Goal: Transaction & Acquisition: Book appointment/travel/reservation

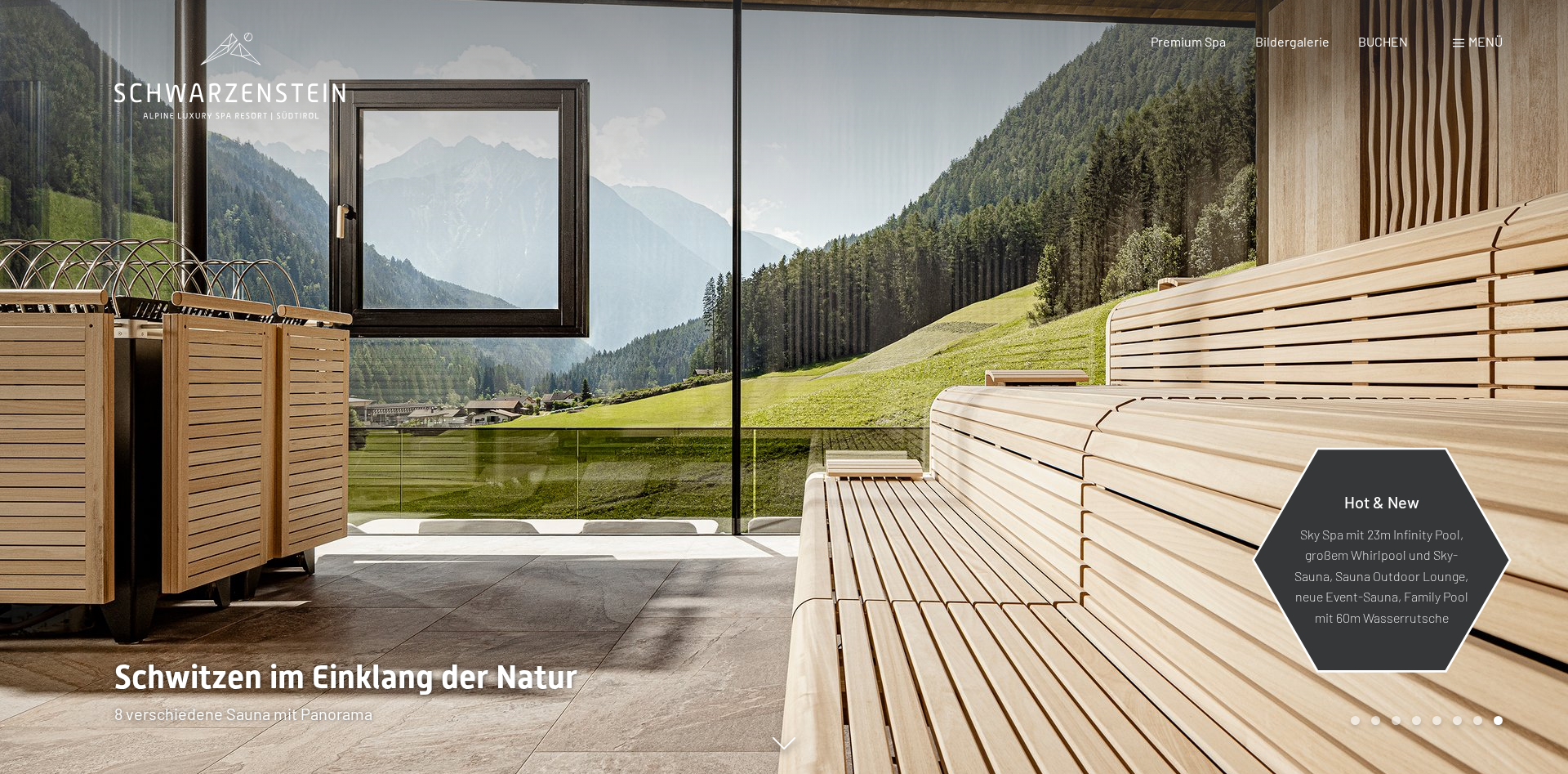
click at [1368, 463] on div "Hot & New Sky Spa mit 23m Infinity Pool, großem Whirlpool und Sky-Sauna, Sauna …" at bounding box center [1381, 560] width 259 height 218
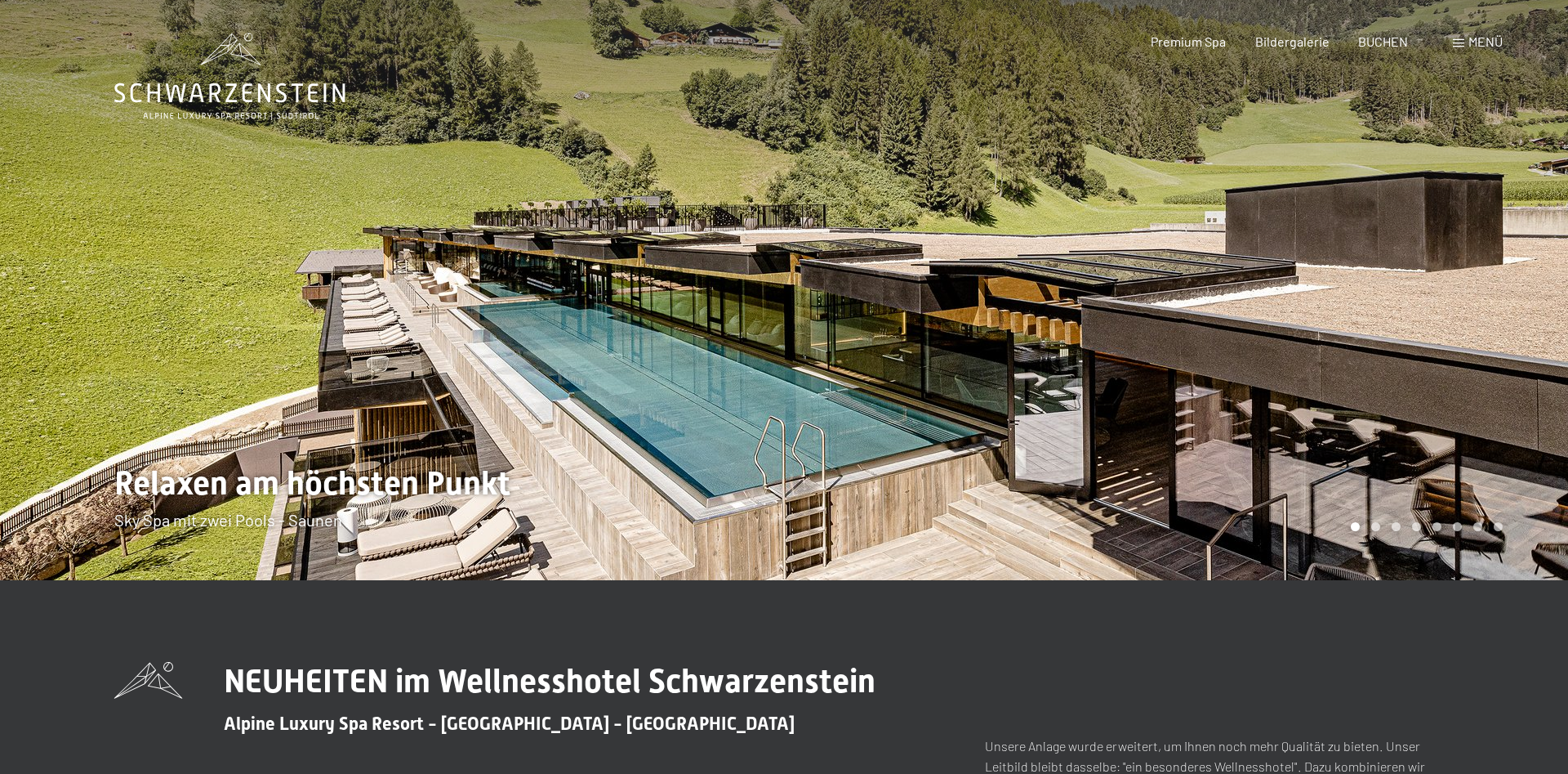
click at [953, 357] on div at bounding box center [1176, 290] width 784 height 580
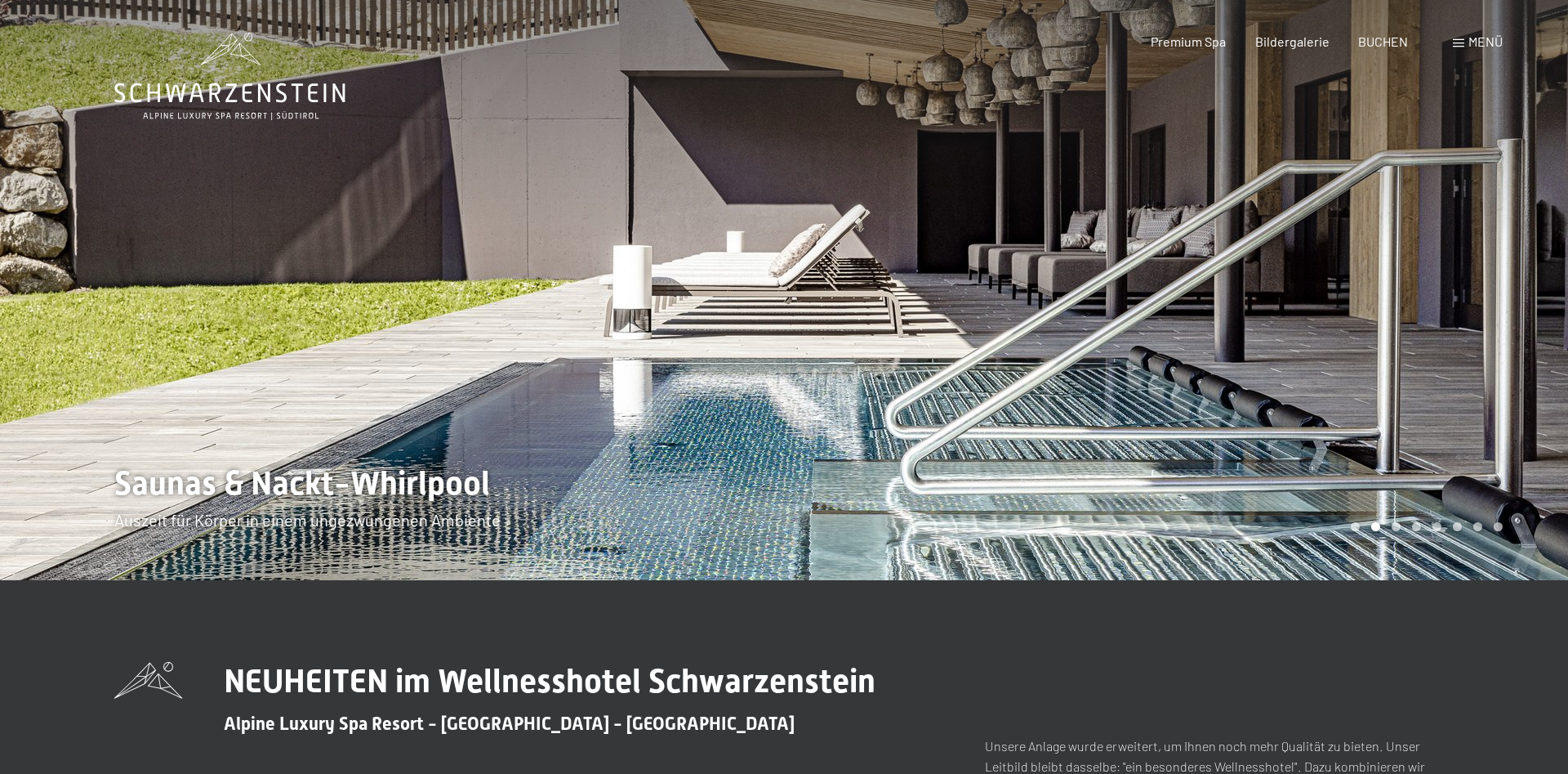
click at [953, 357] on div at bounding box center [1176, 290] width 784 height 580
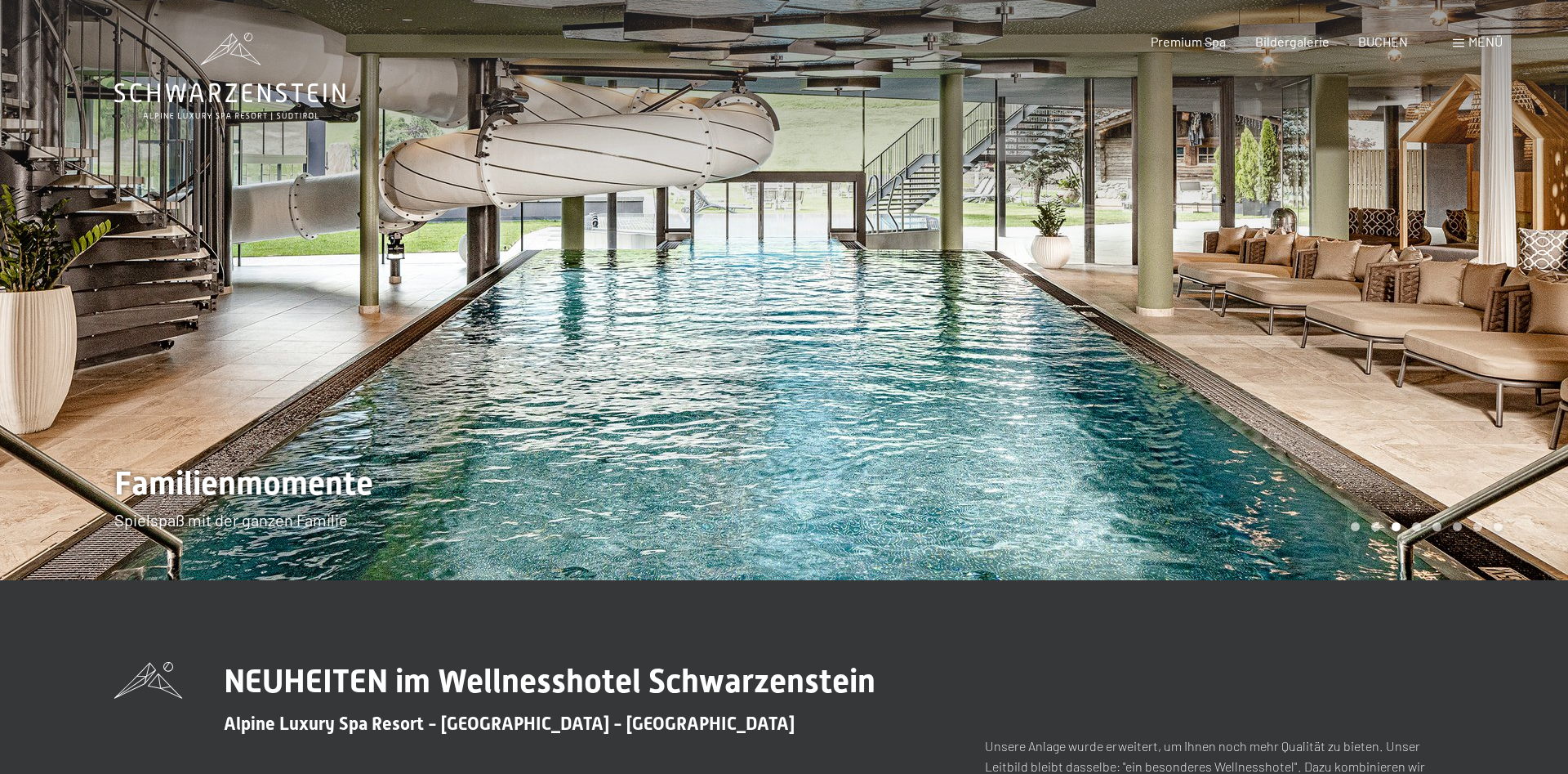
click at [666, 361] on div at bounding box center [392, 290] width 784 height 580
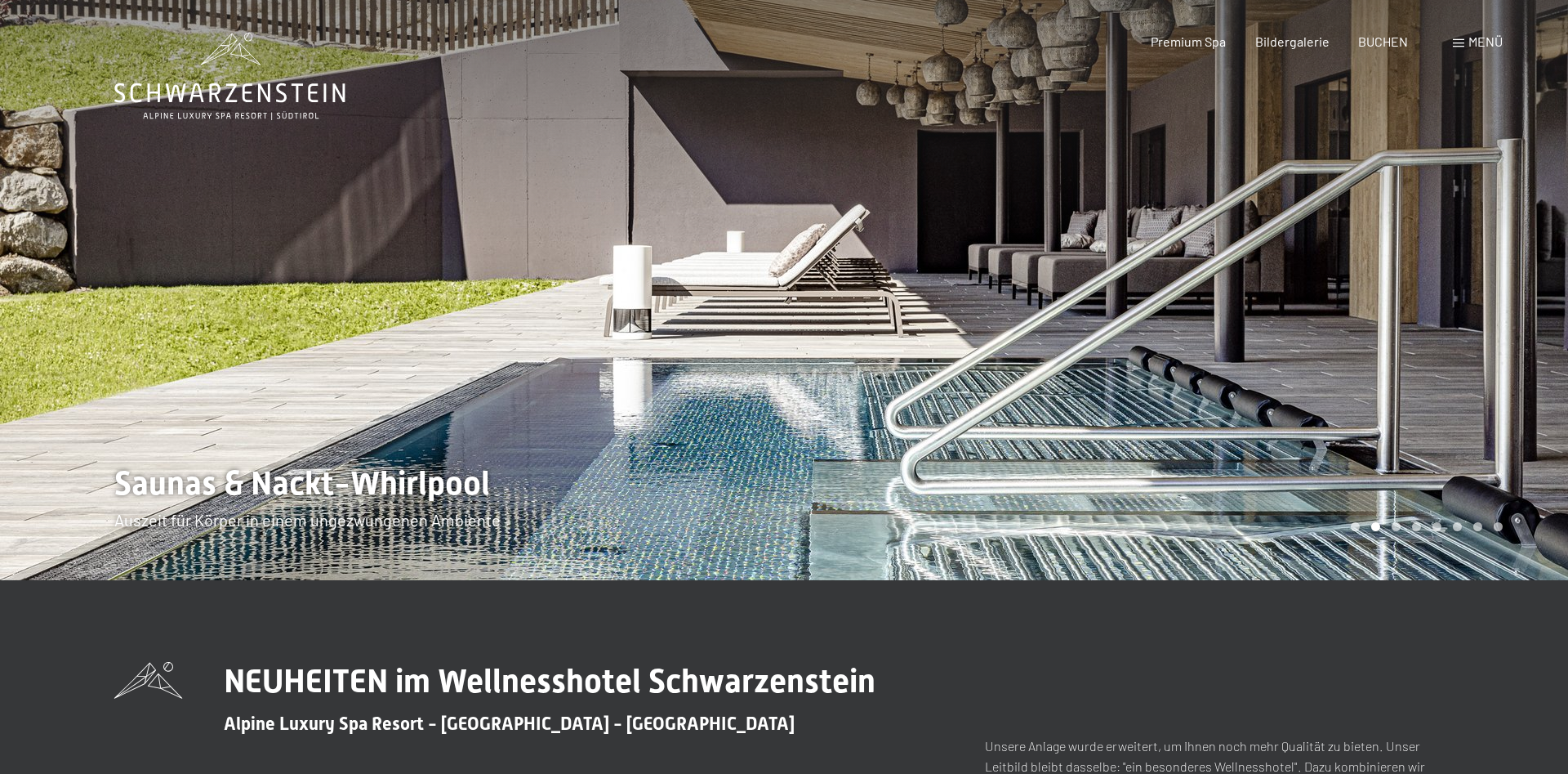
click at [666, 361] on div at bounding box center [392, 290] width 784 height 580
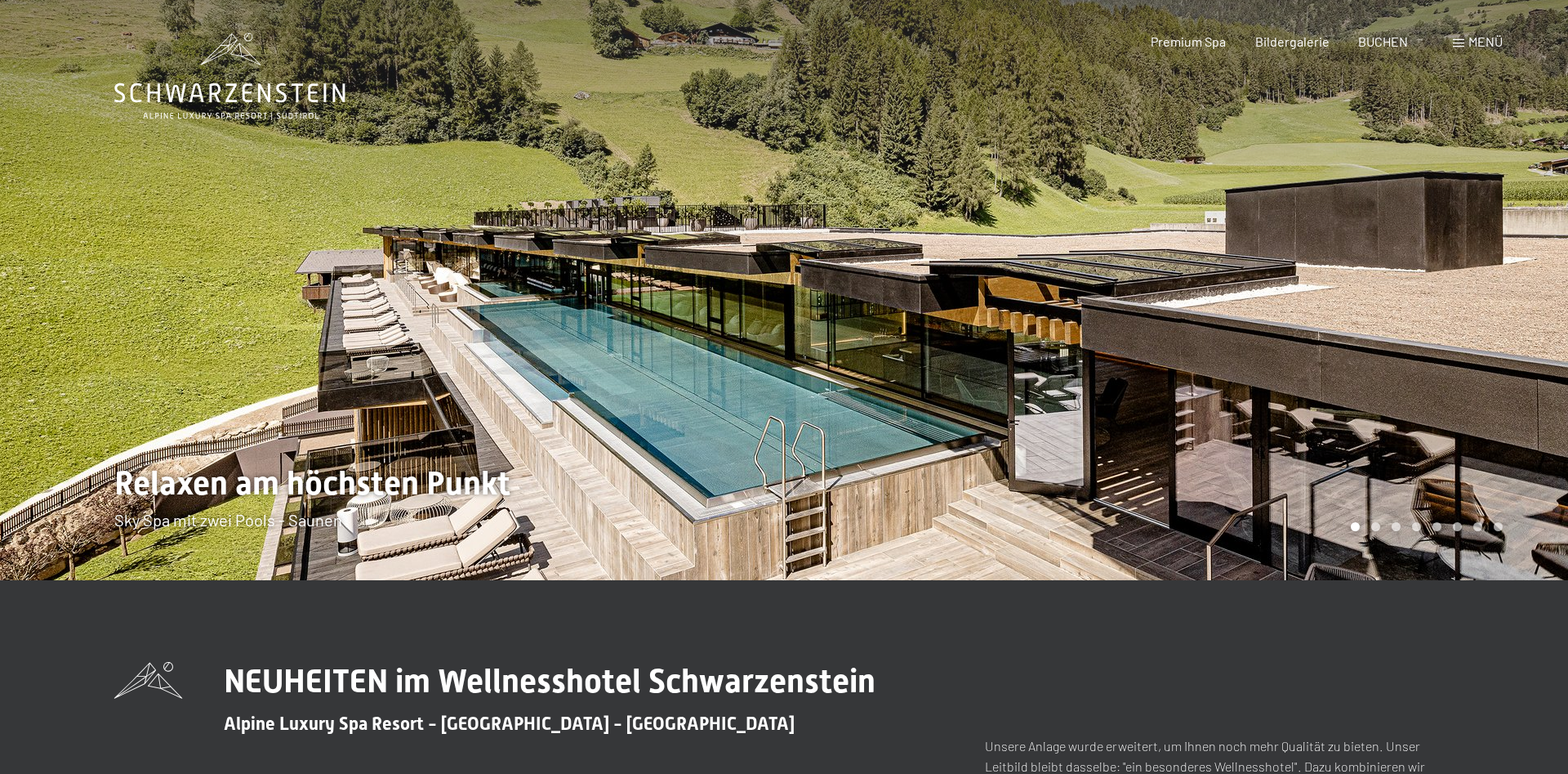
click at [666, 361] on div at bounding box center [392, 290] width 784 height 580
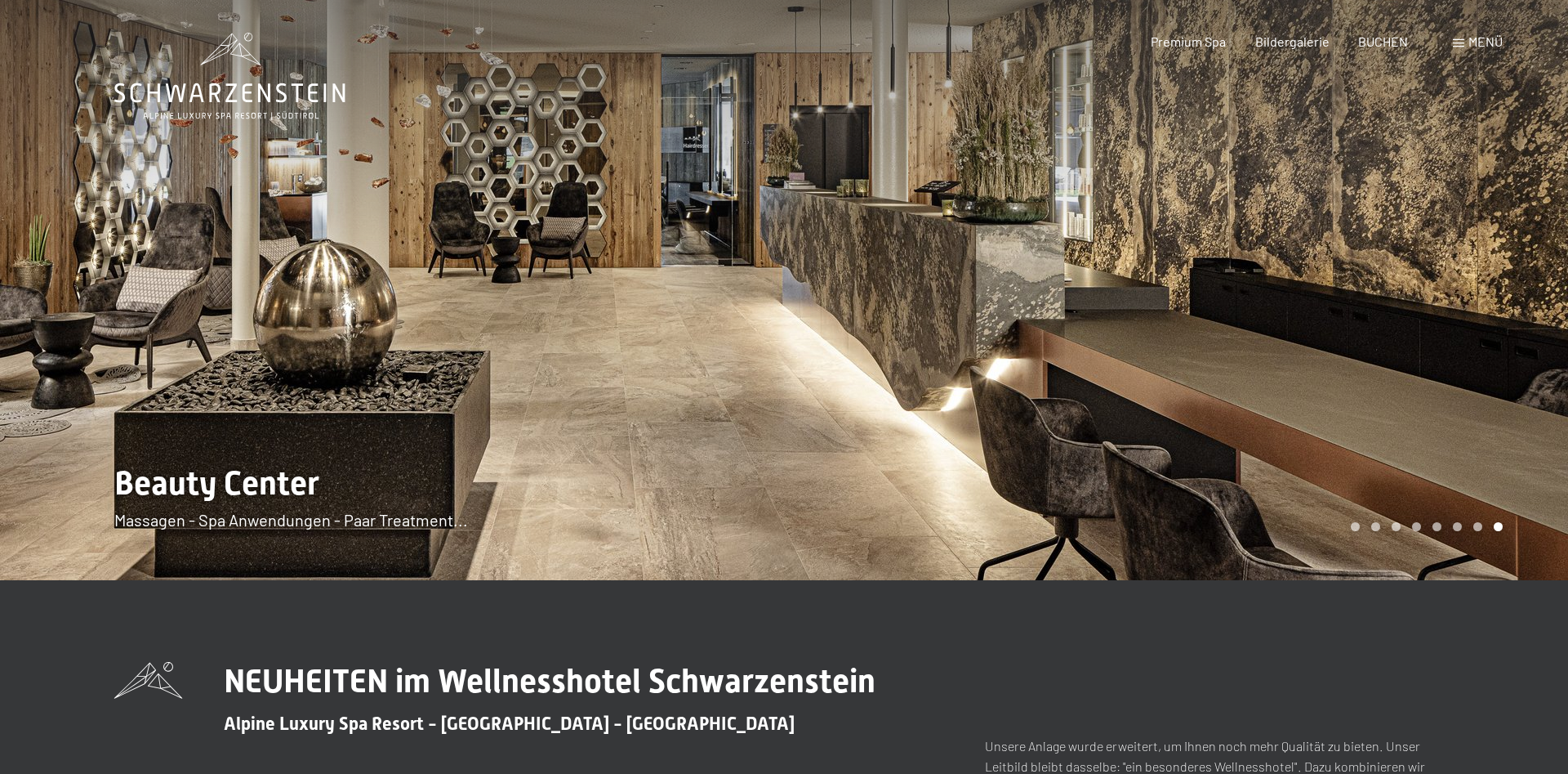
click at [666, 361] on div at bounding box center [392, 290] width 784 height 580
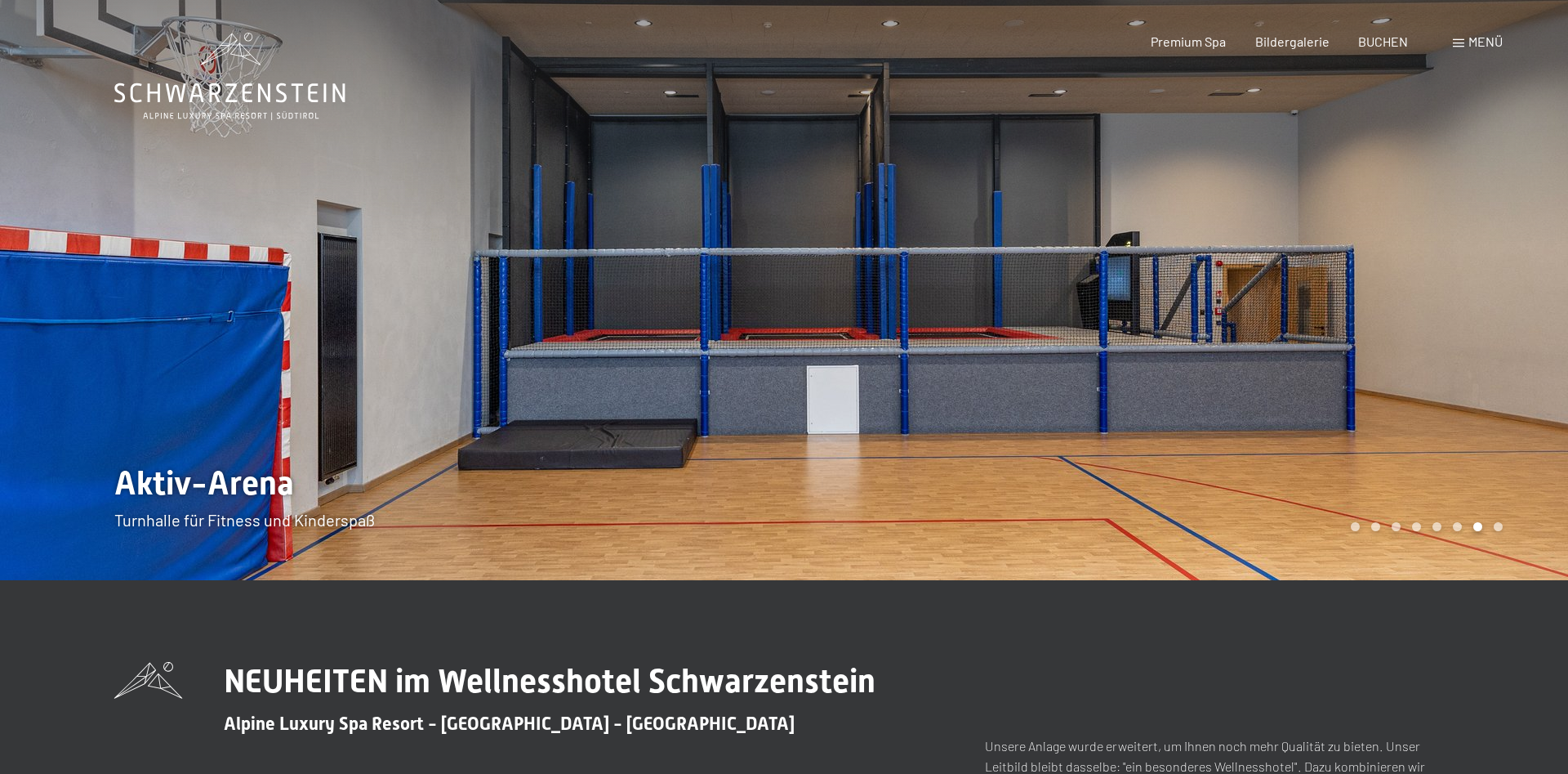
click at [666, 361] on div at bounding box center [392, 290] width 784 height 580
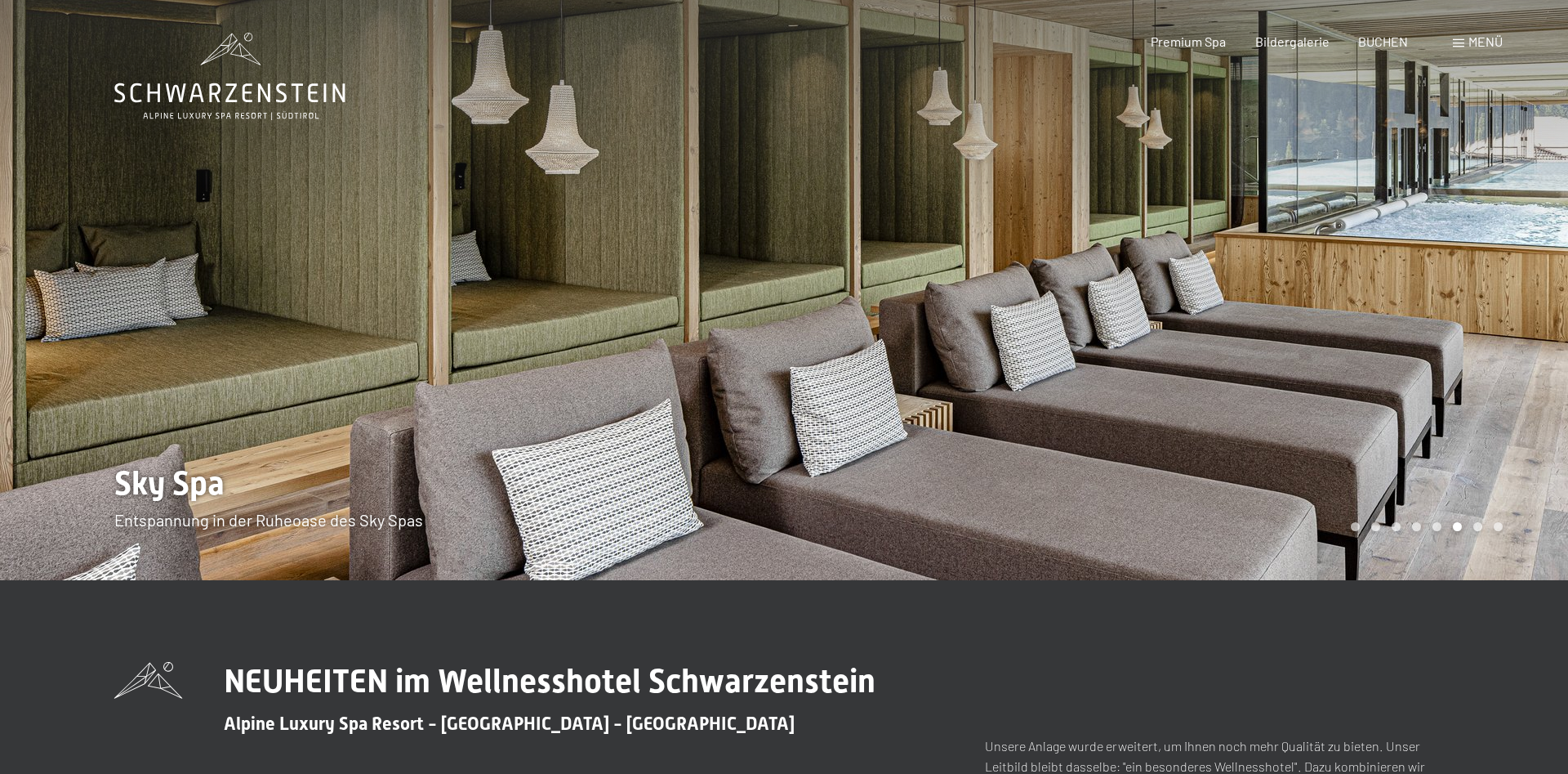
click at [637, 361] on div at bounding box center [392, 290] width 784 height 580
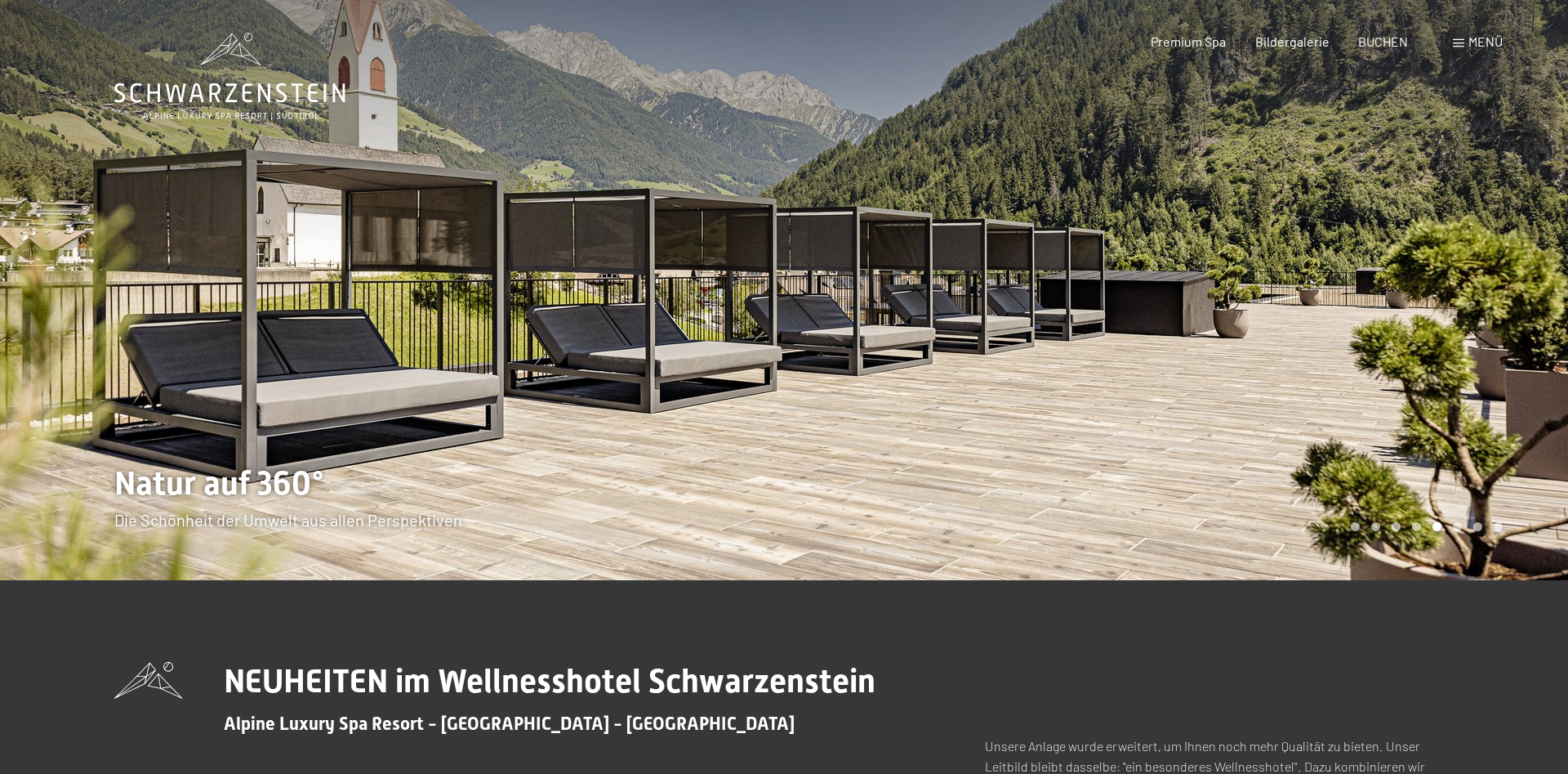
click at [637, 361] on div at bounding box center [392, 290] width 784 height 580
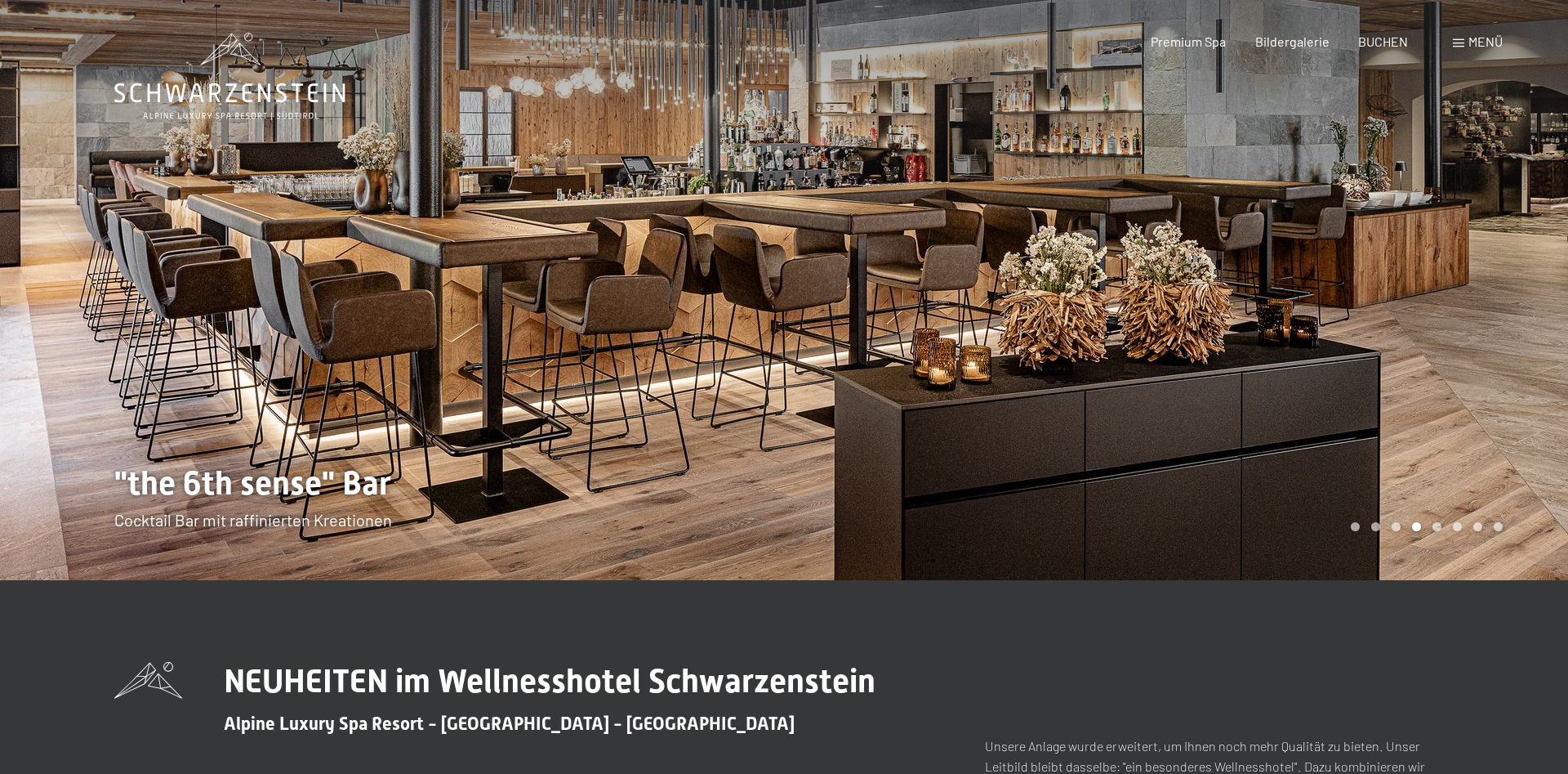
click at [637, 361] on div at bounding box center [392, 290] width 784 height 580
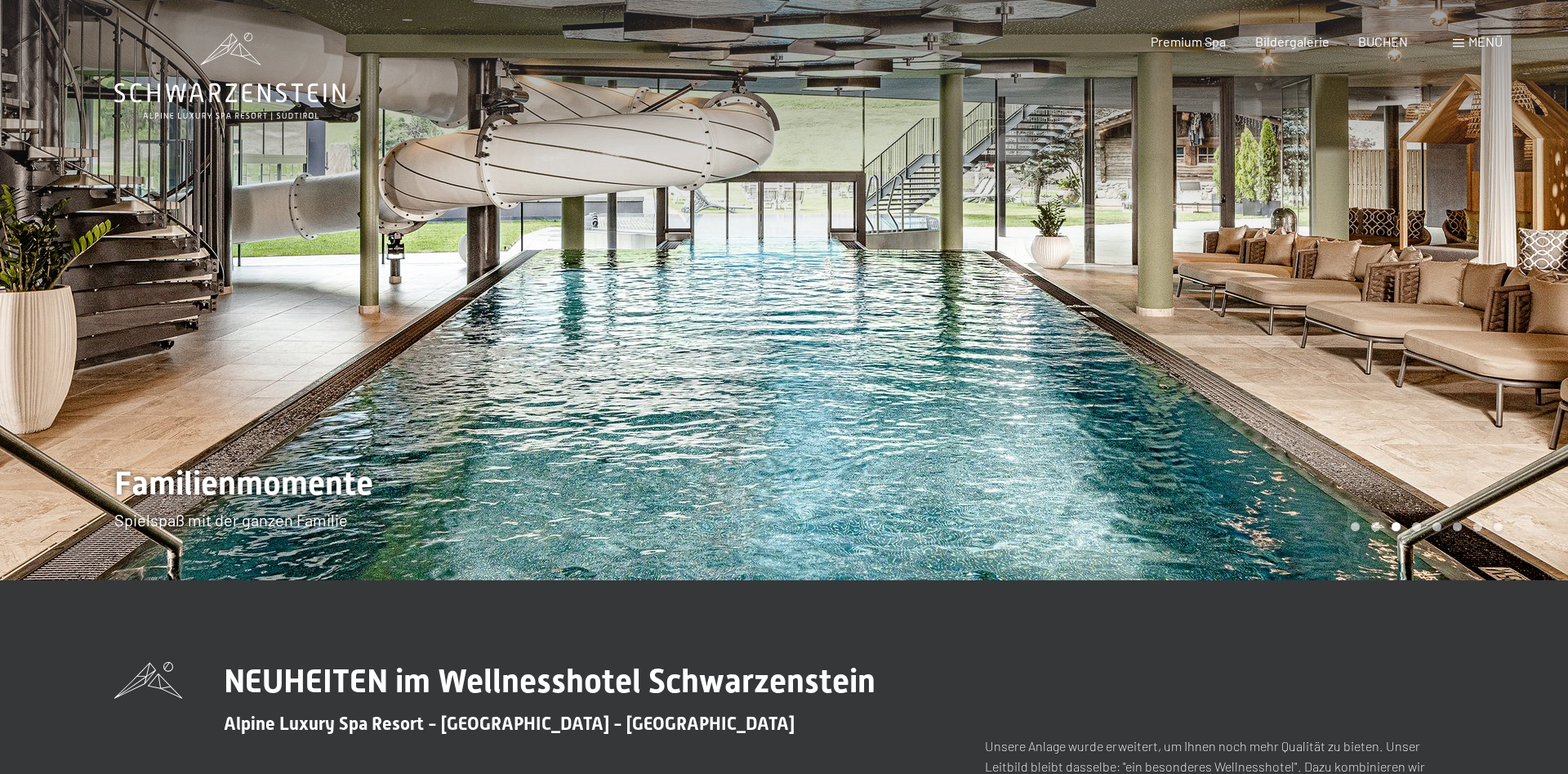
click at [637, 361] on div at bounding box center [392, 290] width 784 height 580
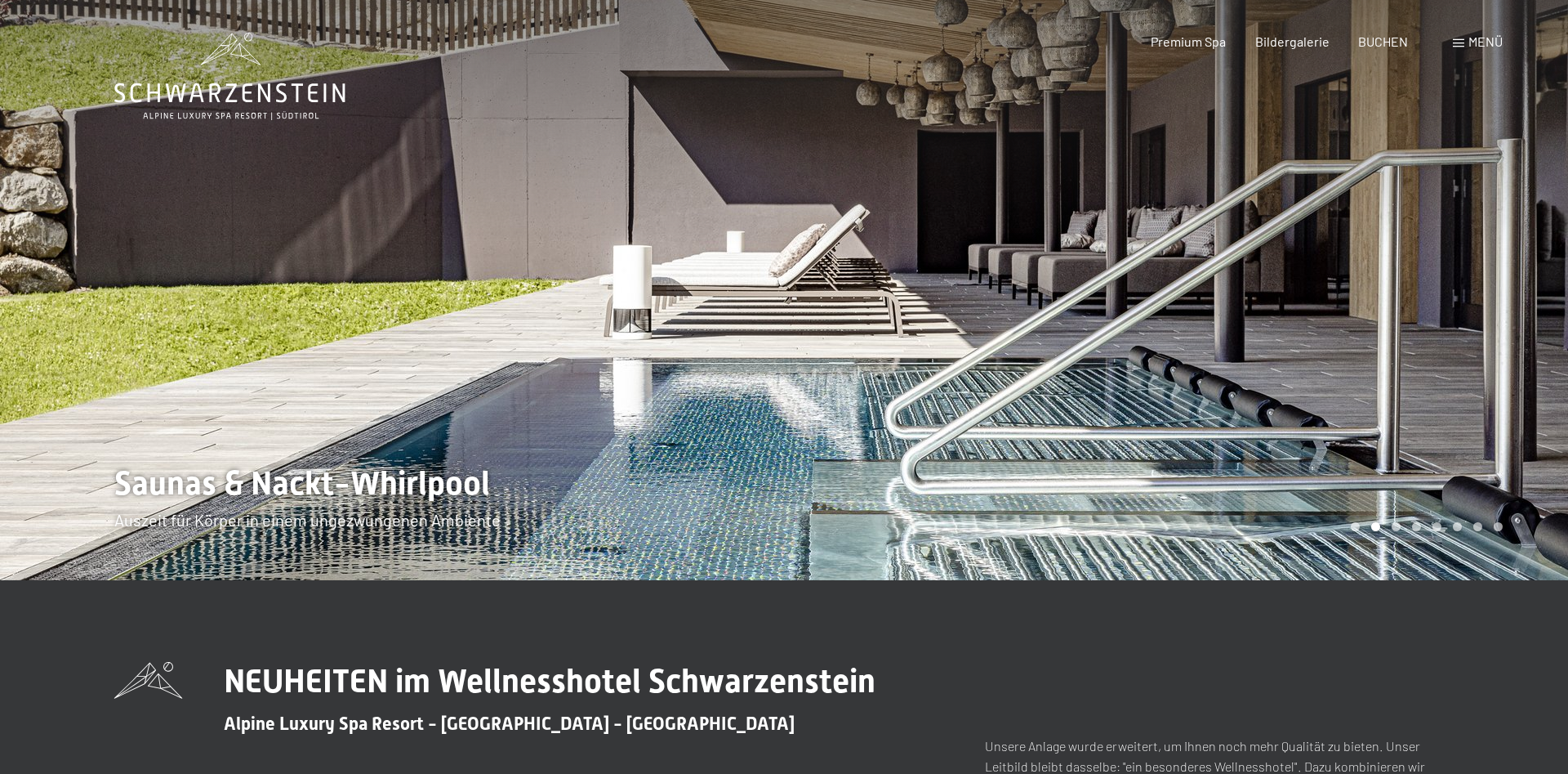
click at [637, 361] on div at bounding box center [392, 290] width 784 height 580
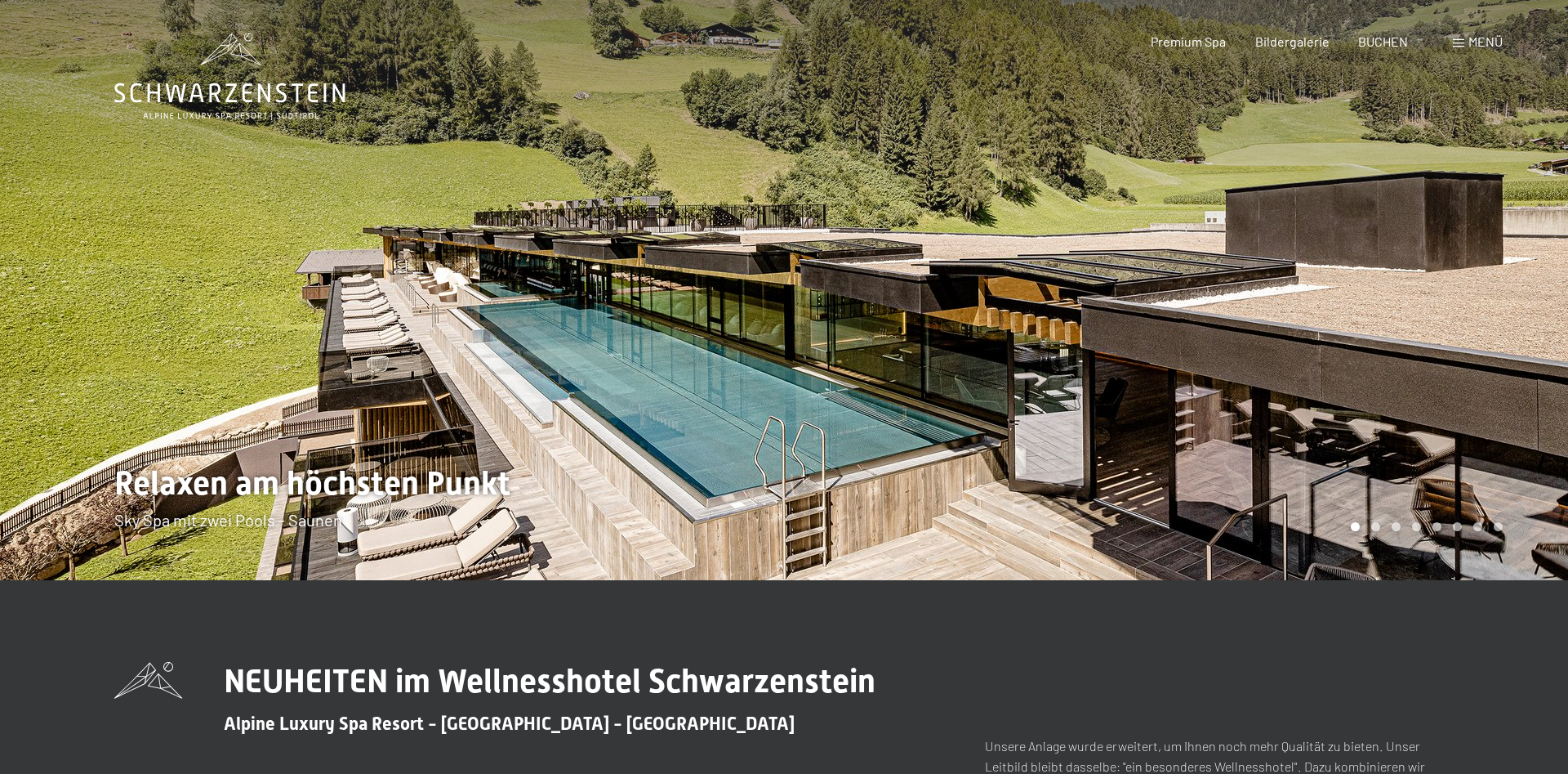
click at [637, 361] on div at bounding box center [392, 290] width 784 height 580
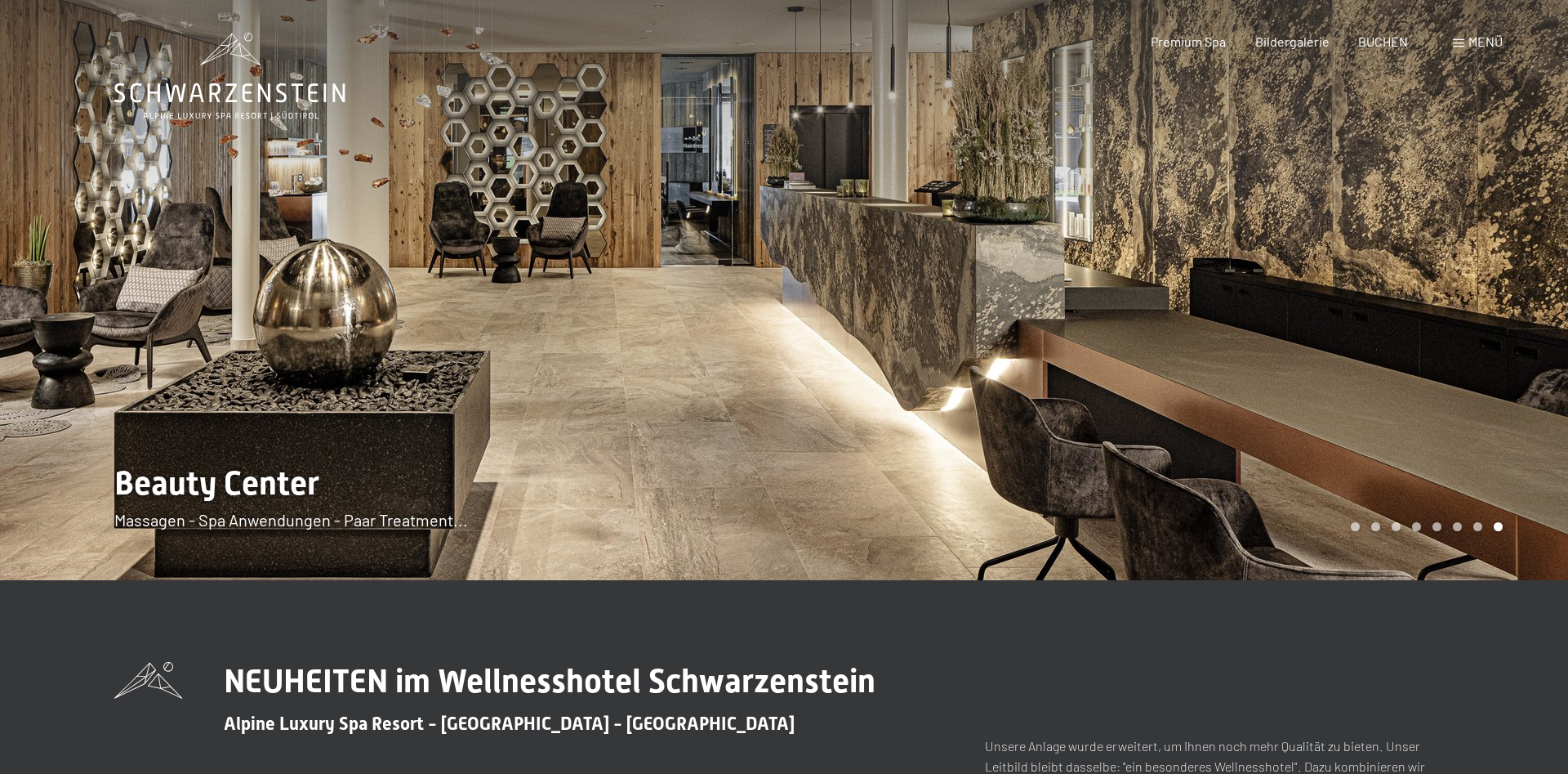
click at [637, 361] on div at bounding box center [392, 290] width 784 height 580
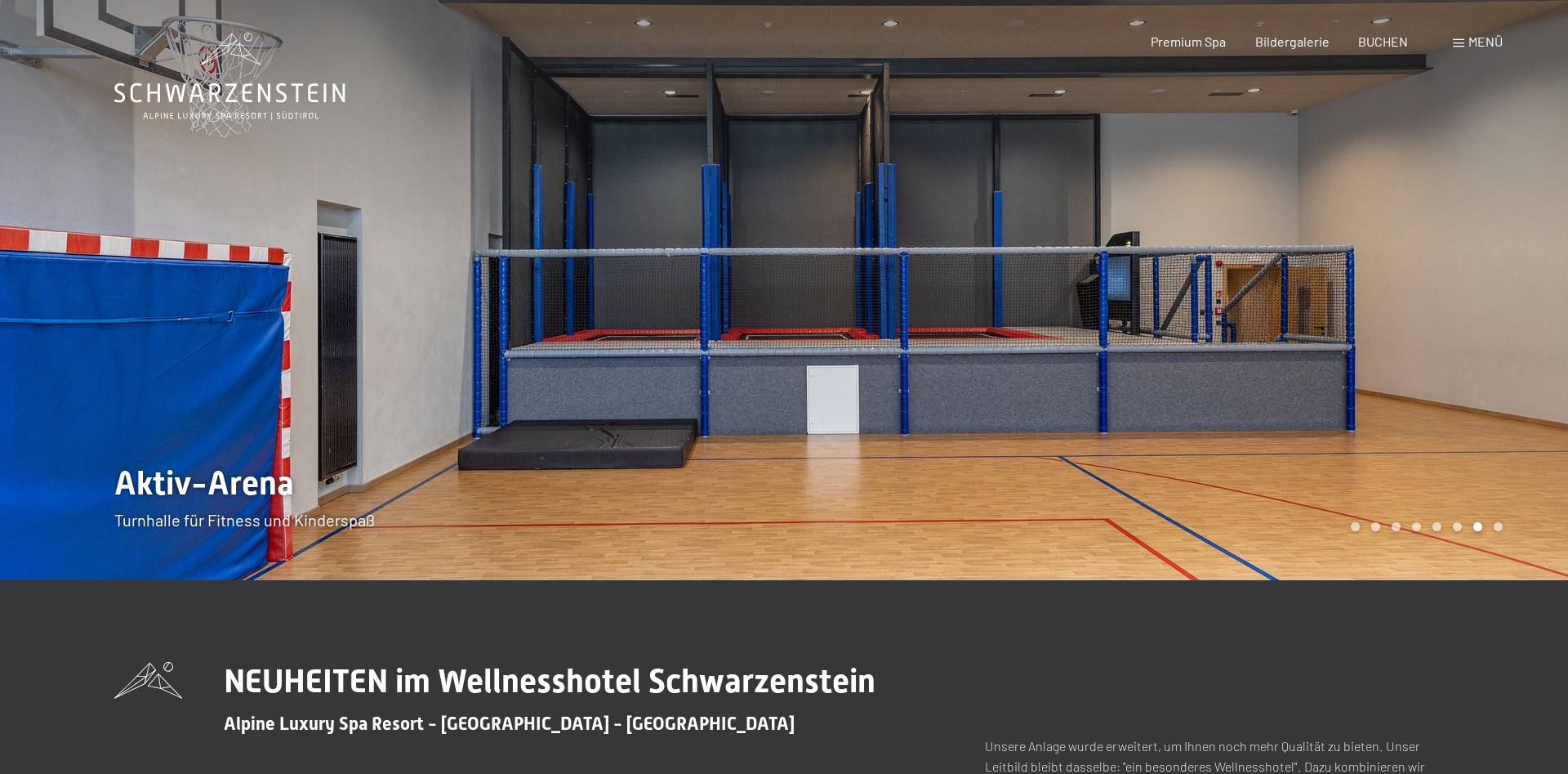
click at [637, 361] on div at bounding box center [392, 290] width 784 height 580
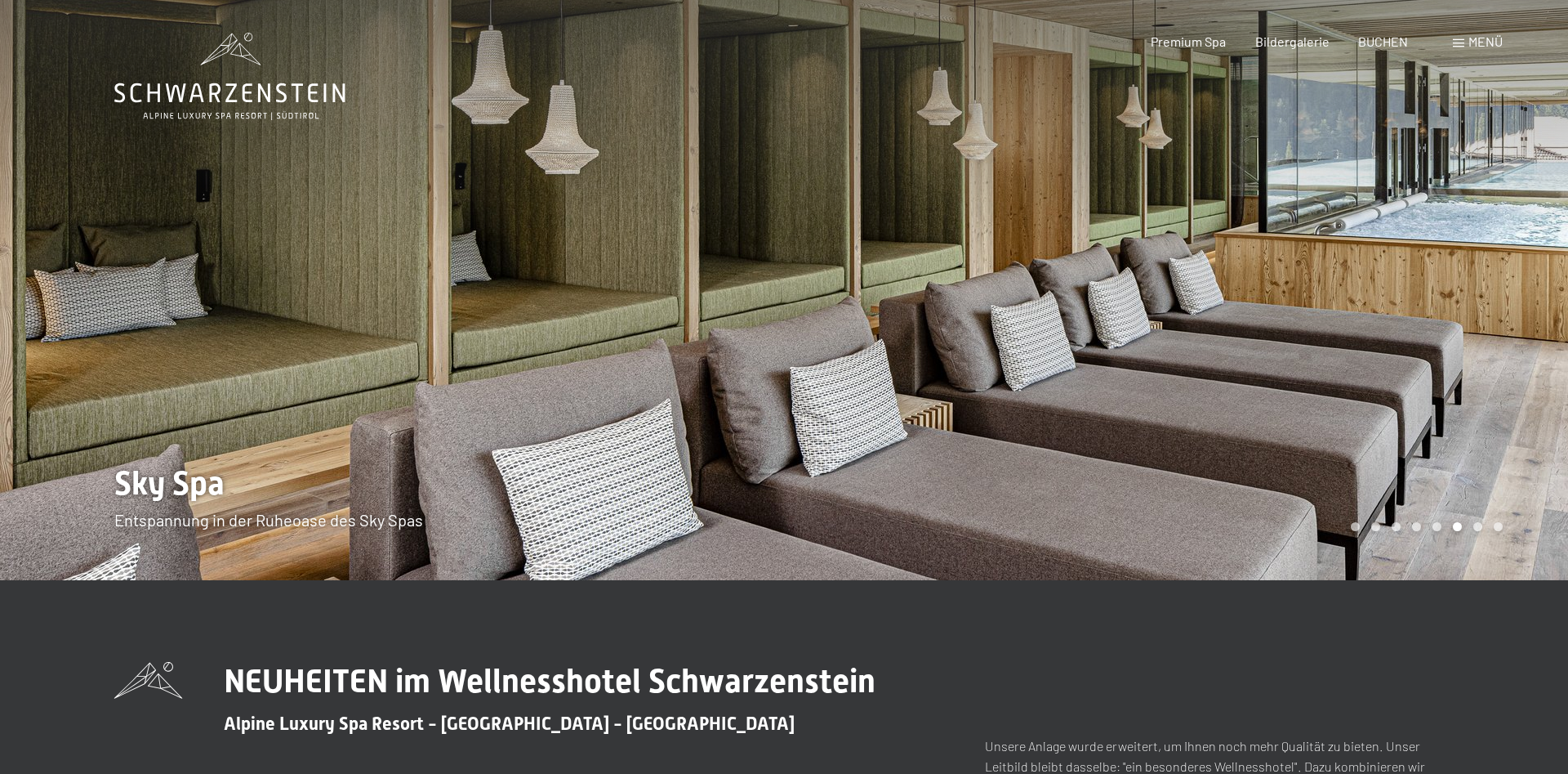
click at [637, 361] on div at bounding box center [392, 290] width 784 height 580
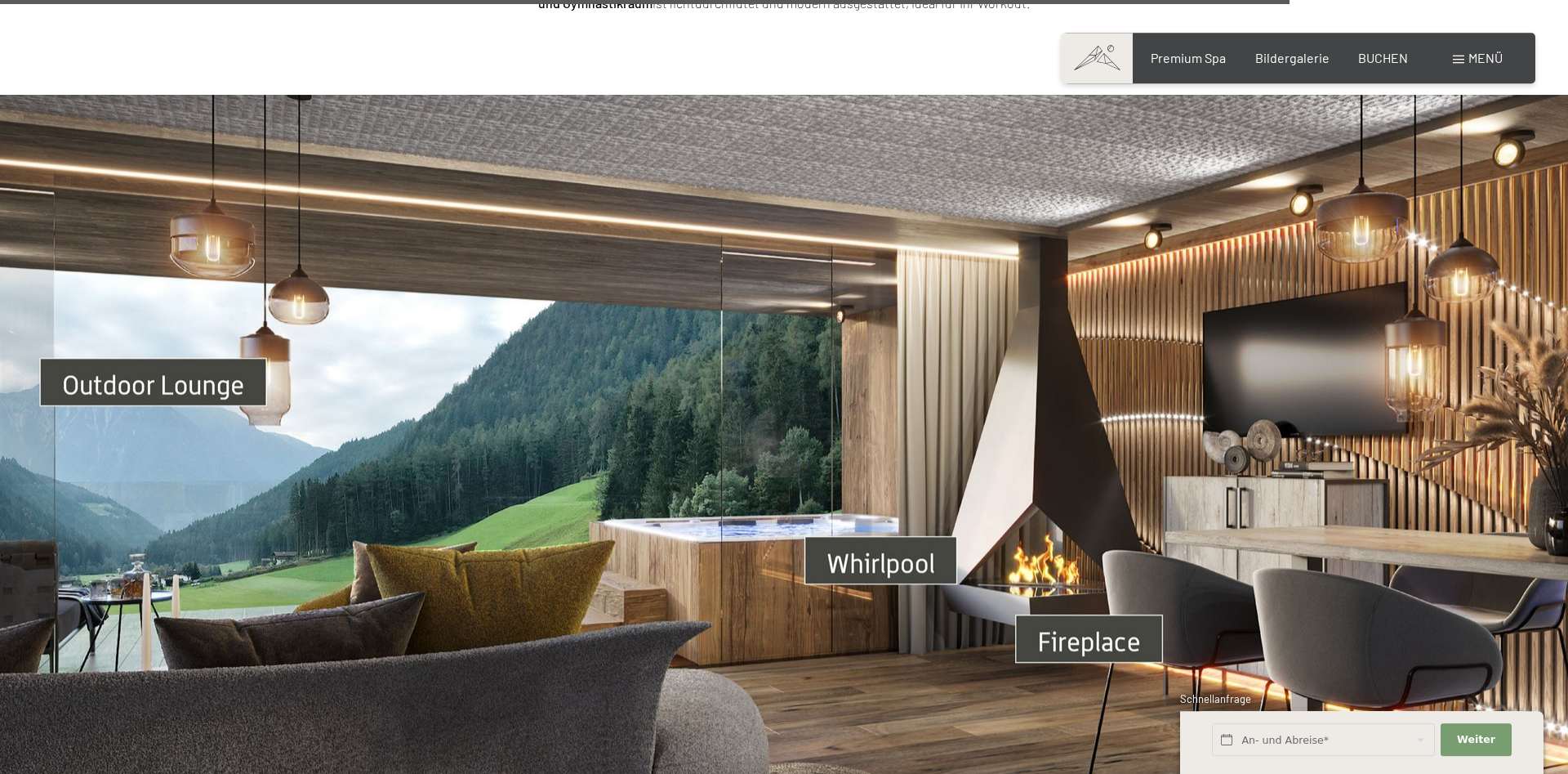
scroll to position [5667, 0]
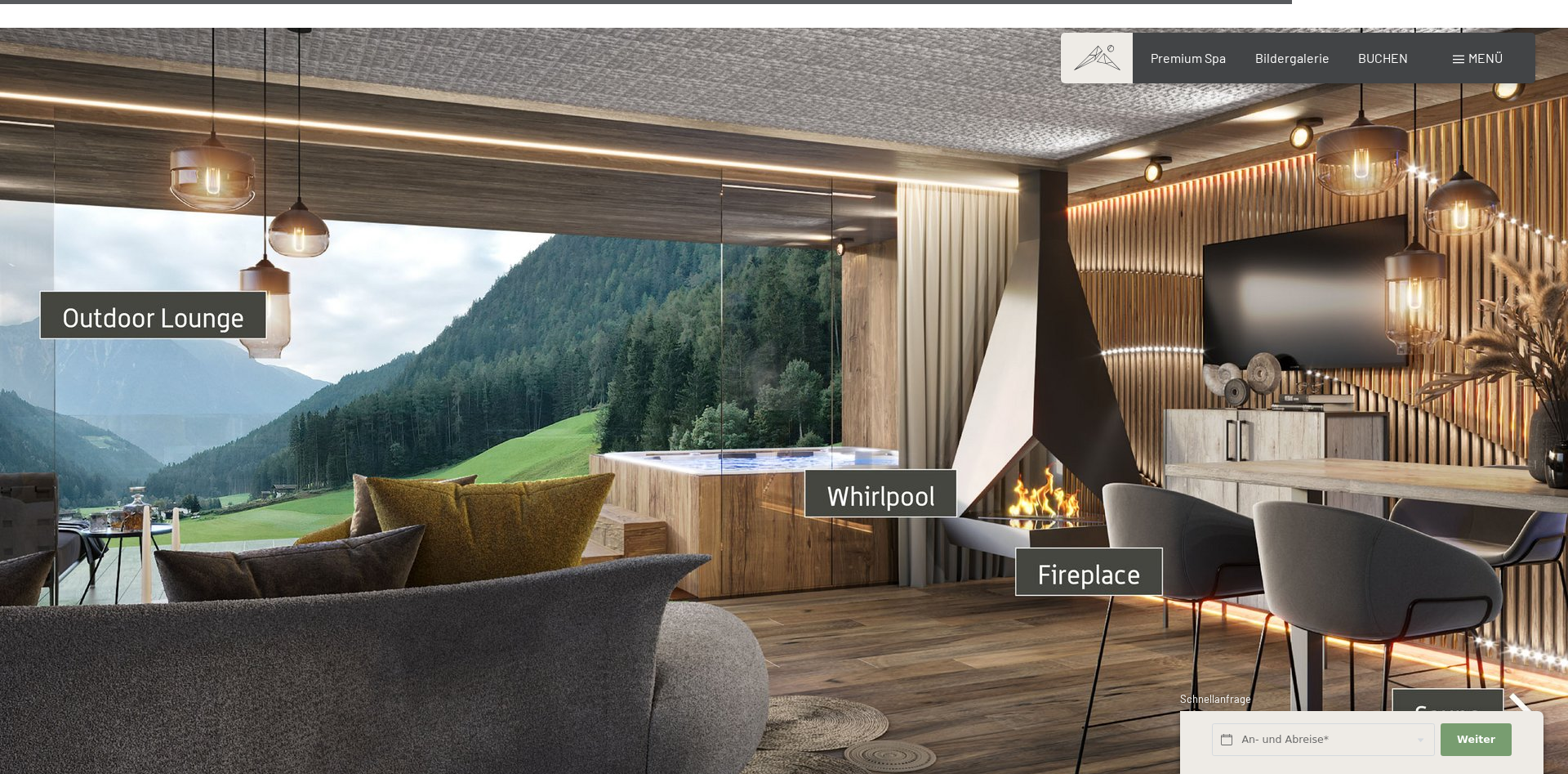
click at [871, 461] on img at bounding box center [784, 469] width 1568 height 882
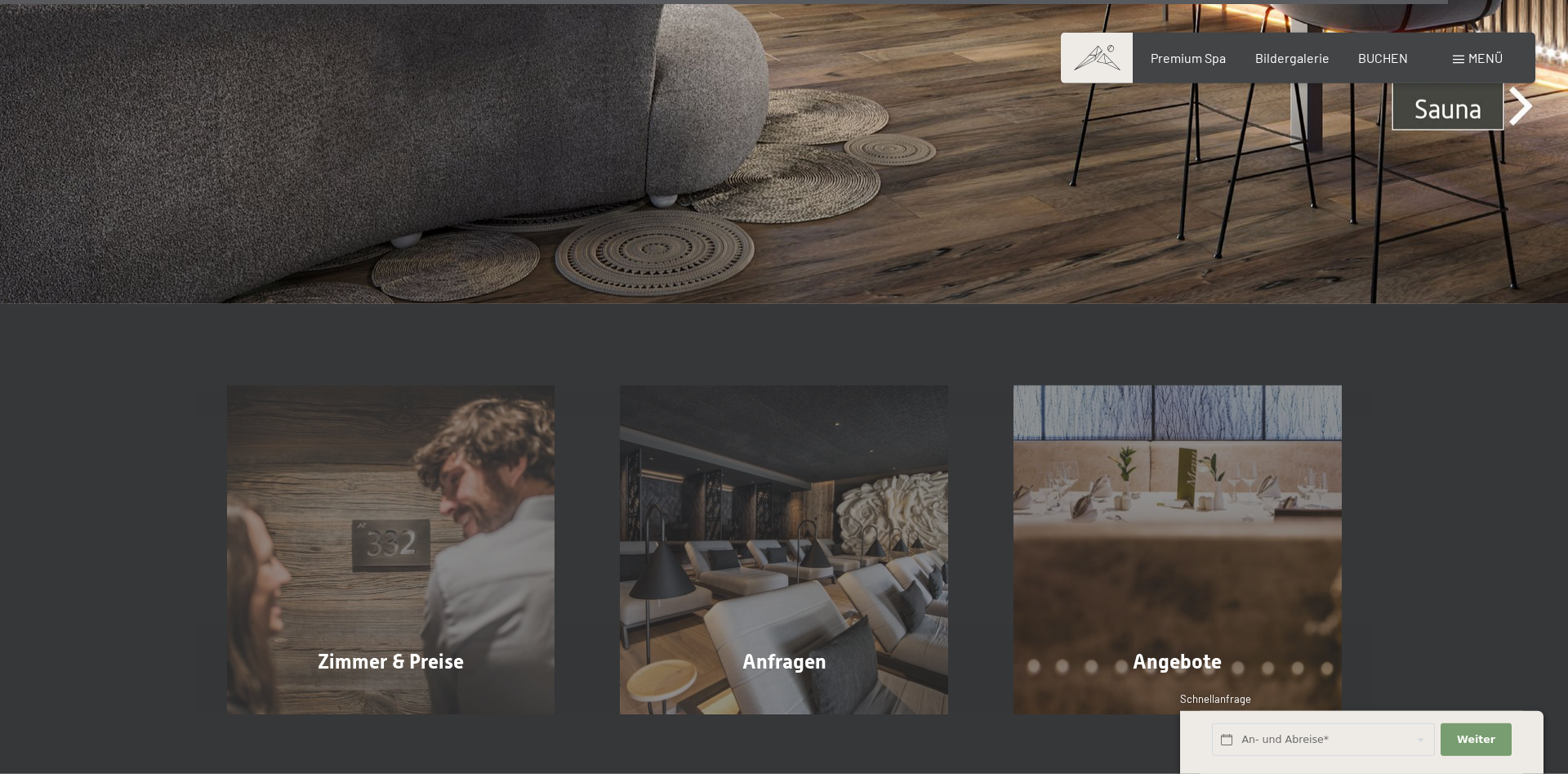
scroll to position [6418, 0]
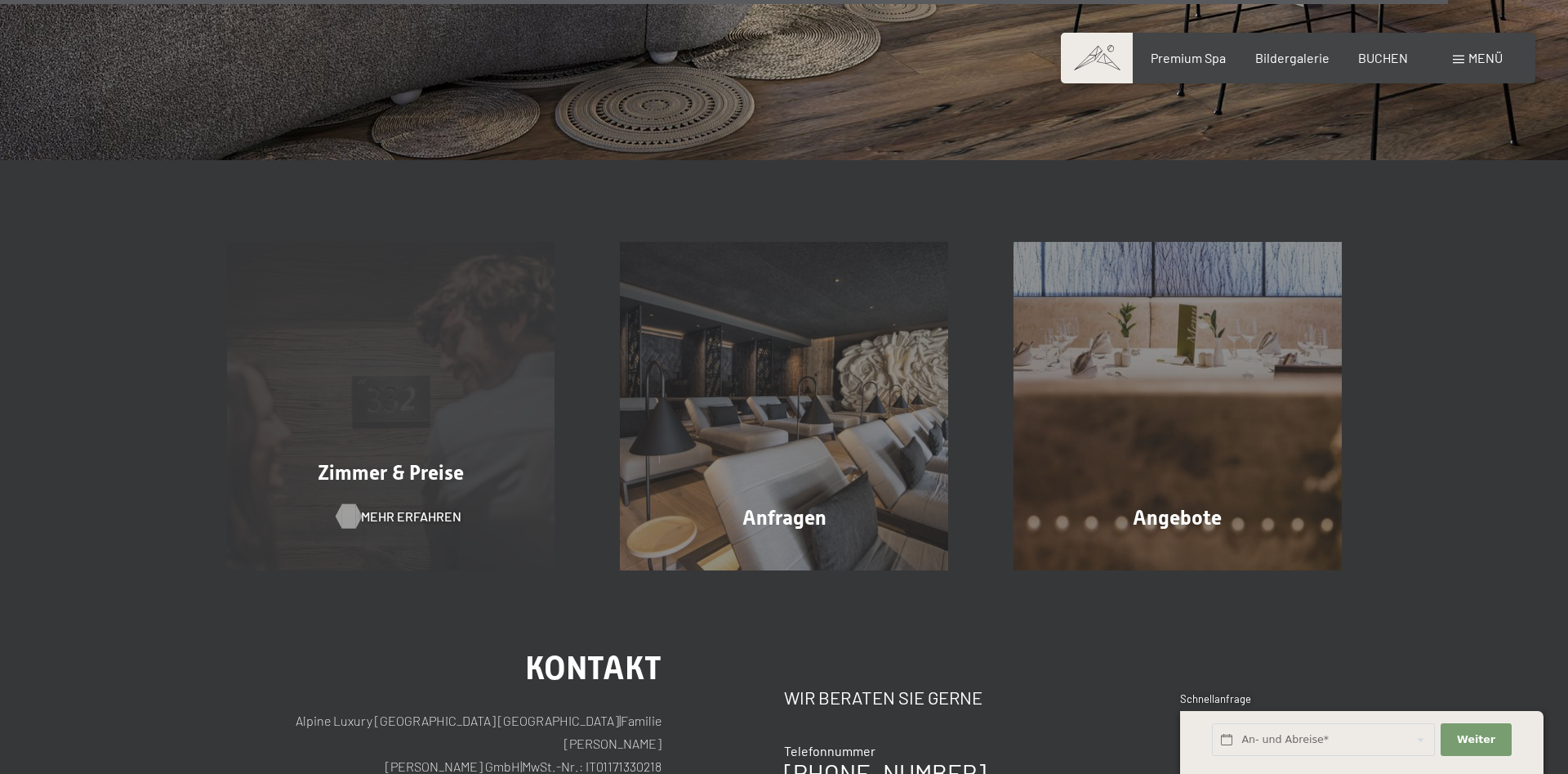
click at [381, 508] on span "Mehr erfahren" at bounding box center [411, 516] width 100 height 18
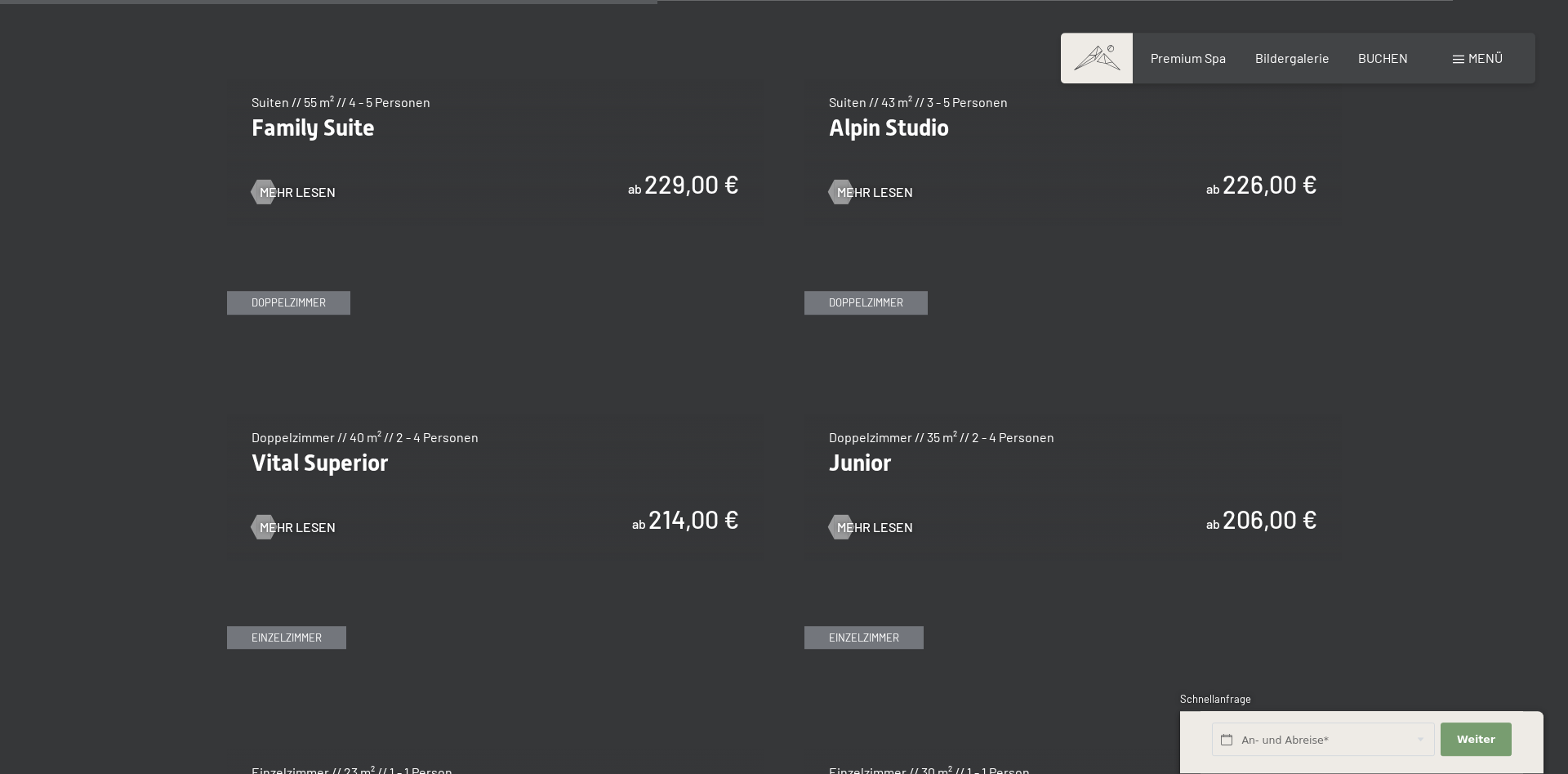
scroll to position [2167, 0]
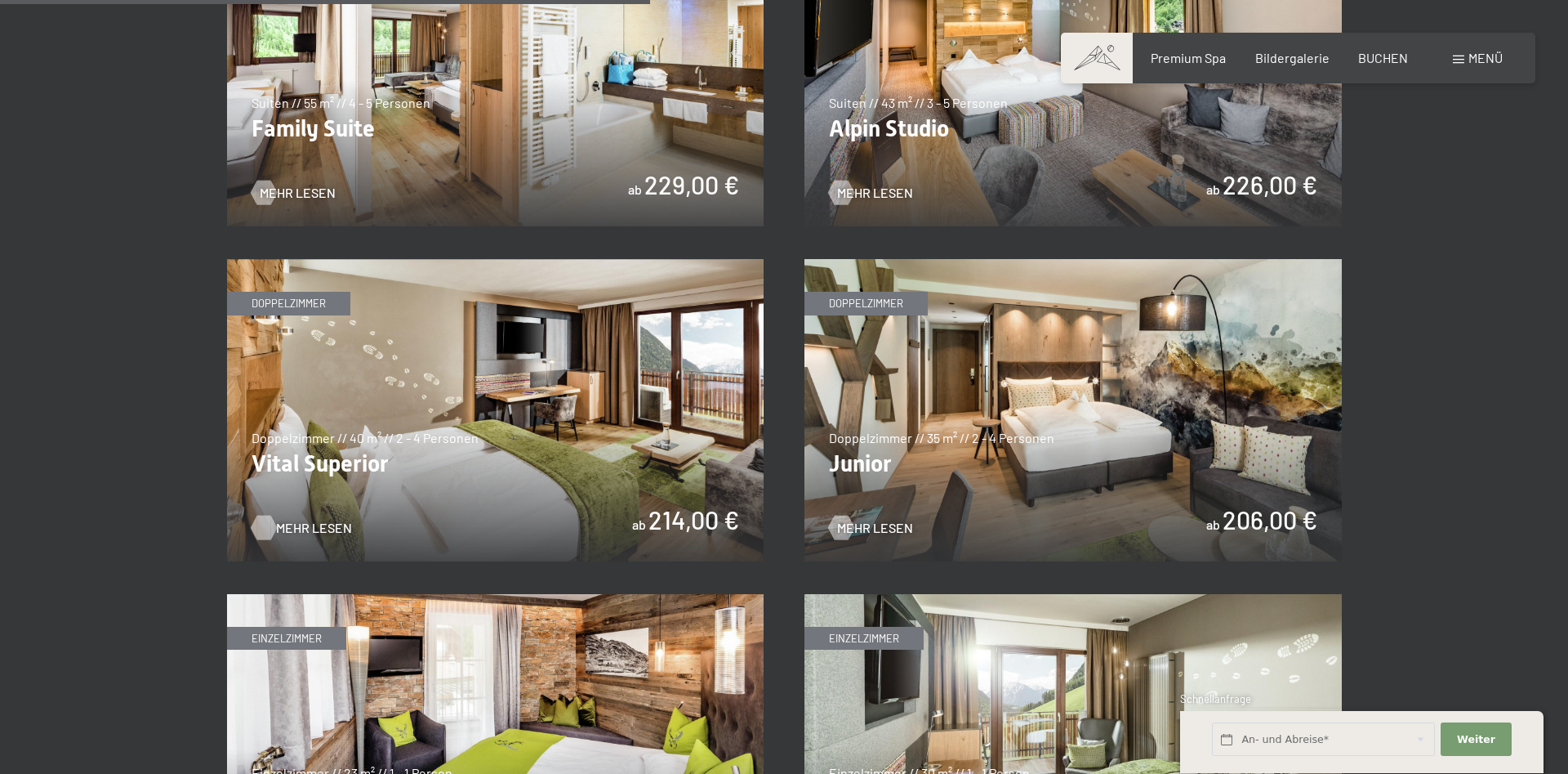
click at [265, 522] on div at bounding box center [264, 528] width 14 height 24
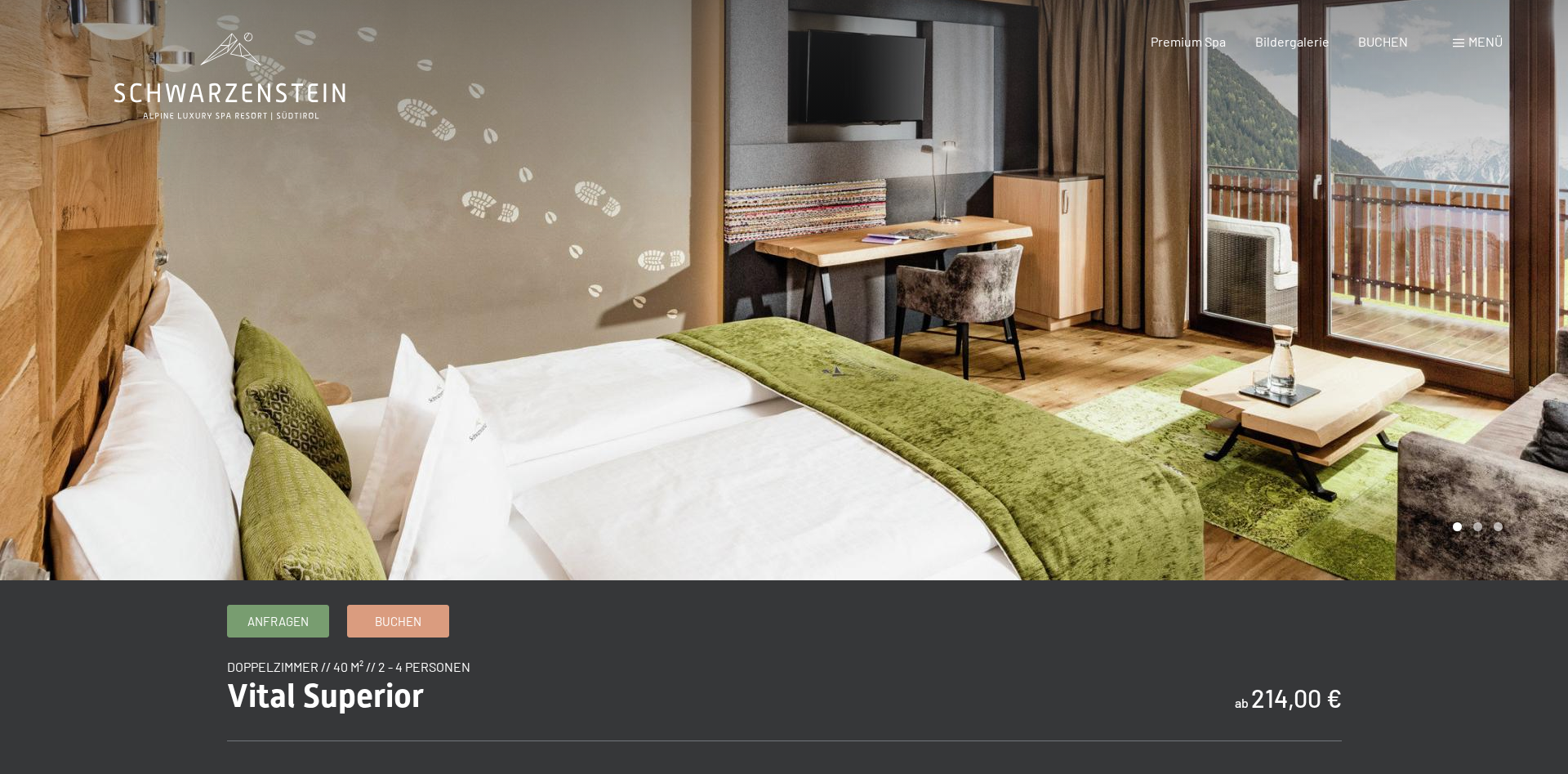
click at [1494, 336] on div at bounding box center [1176, 290] width 784 height 580
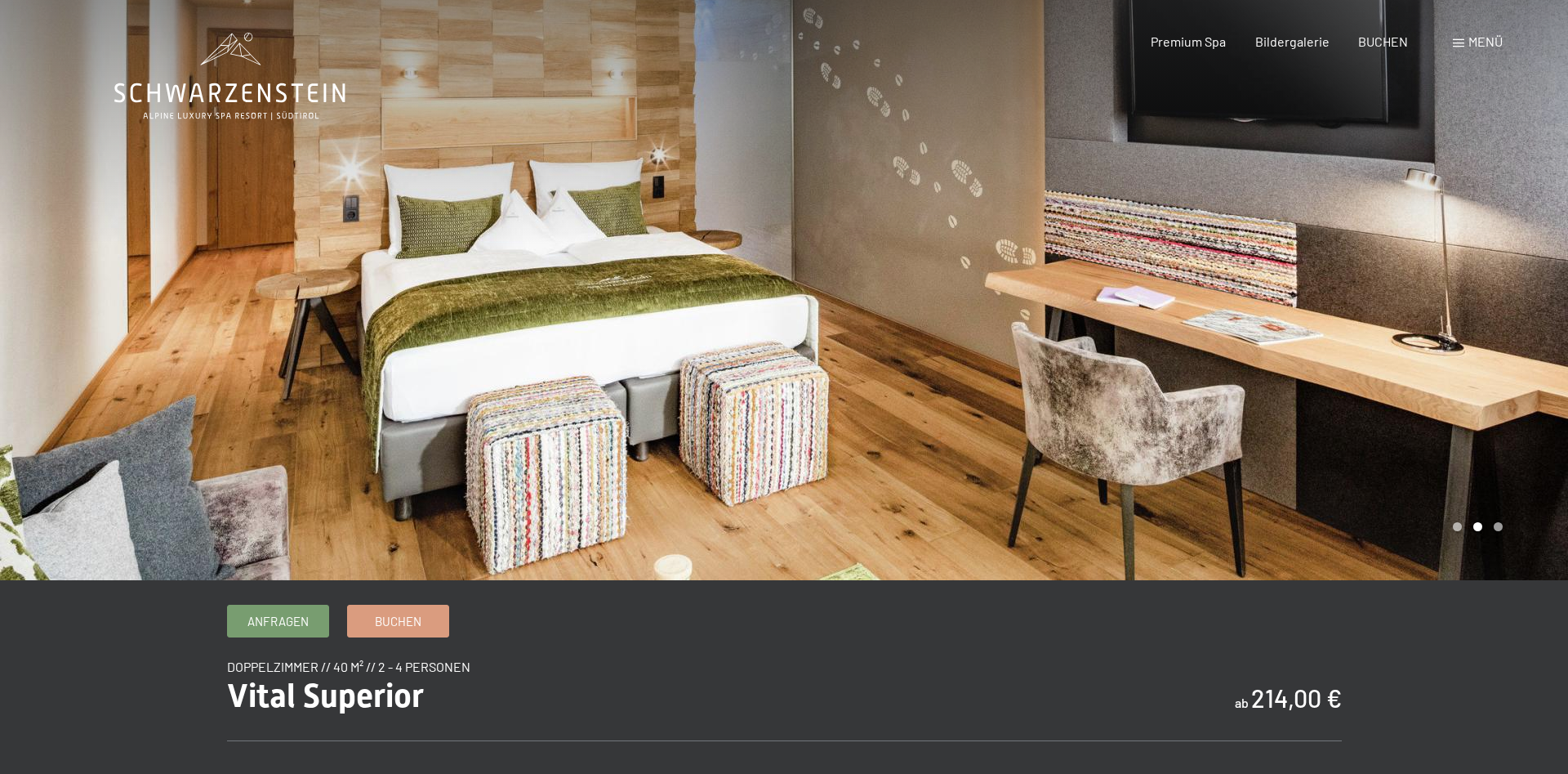
click at [1492, 336] on div at bounding box center [1176, 290] width 784 height 580
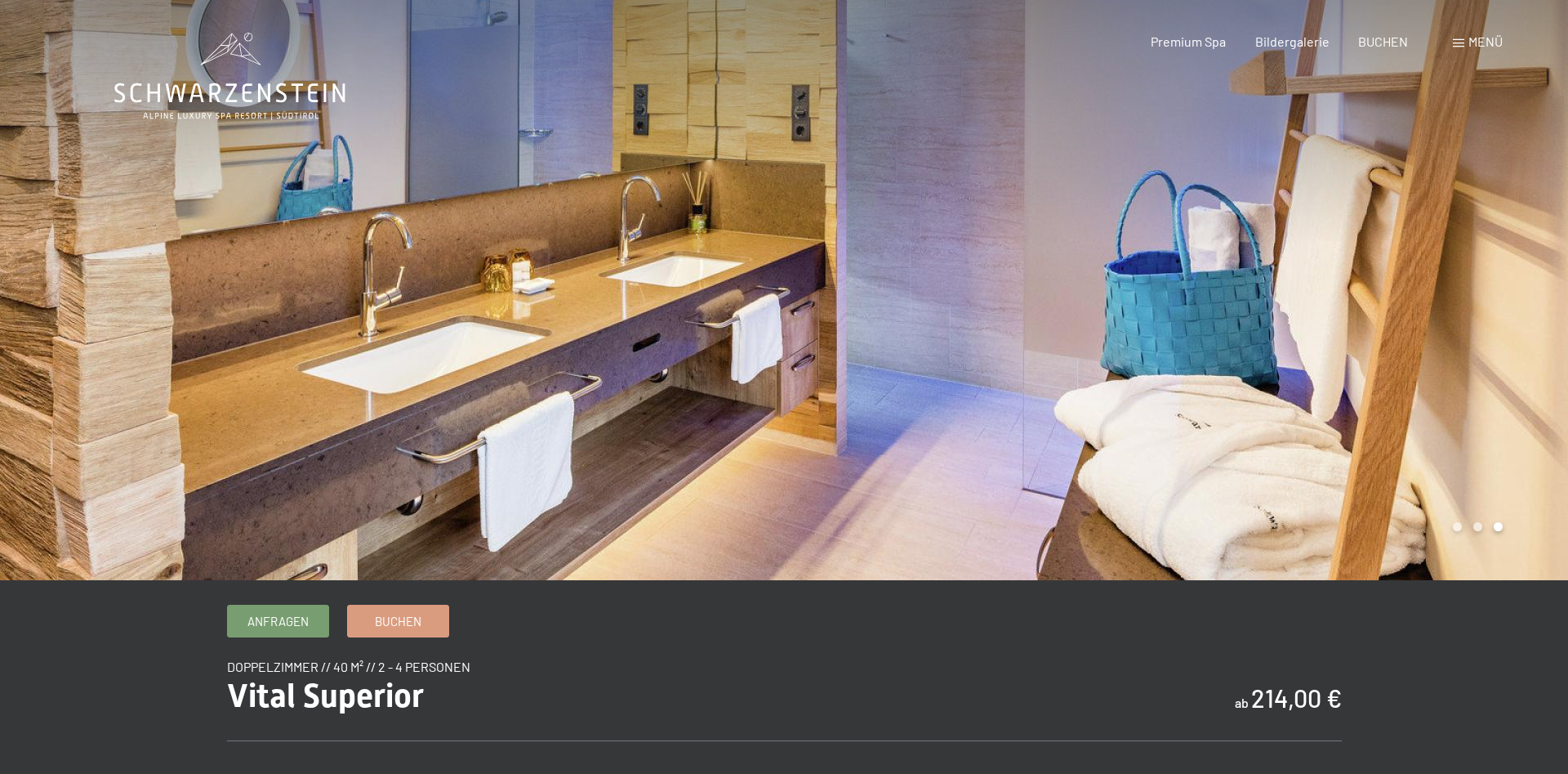
click at [1492, 336] on div at bounding box center [1176, 290] width 784 height 580
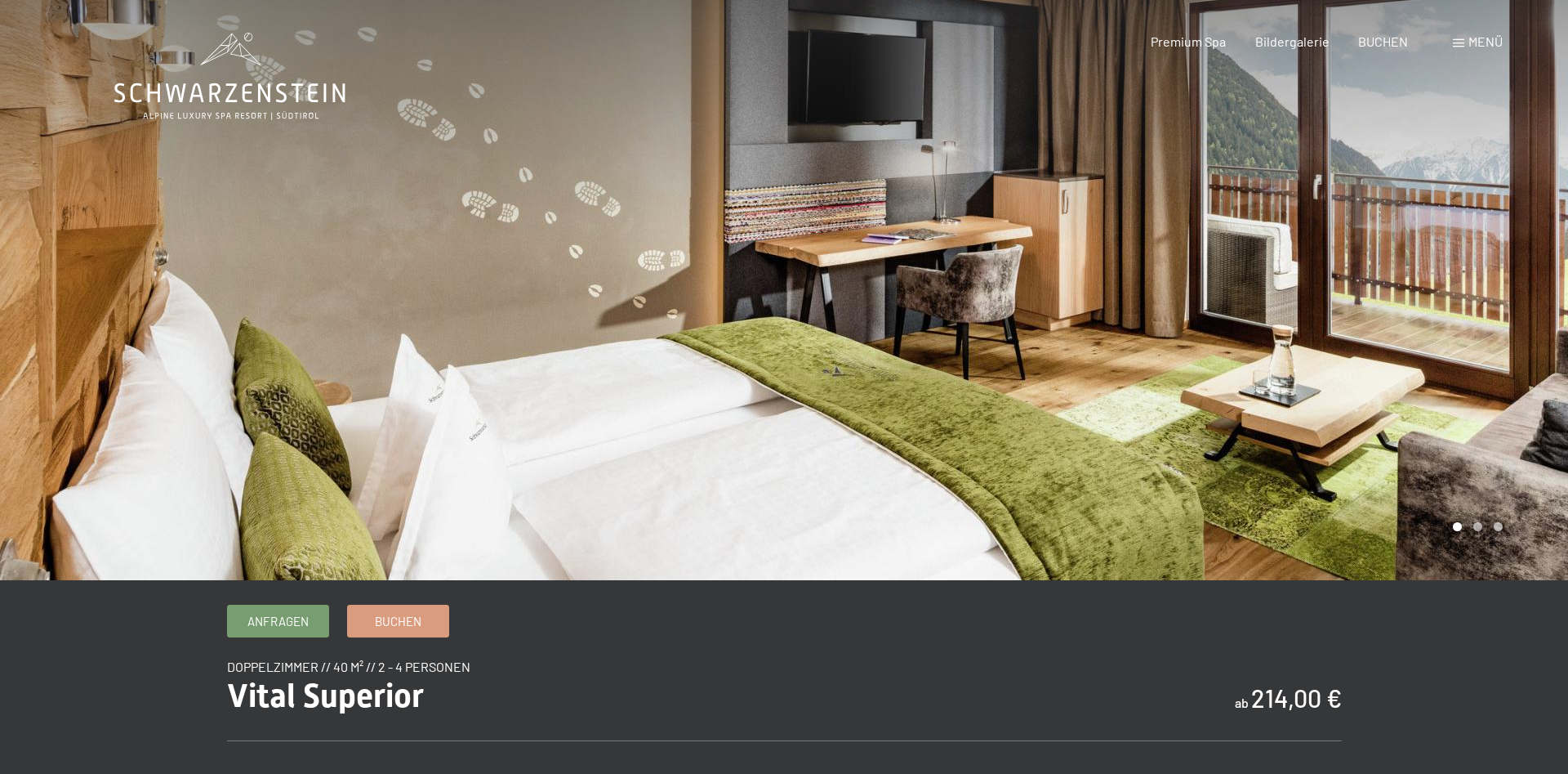
click at [1492, 336] on div at bounding box center [1176, 290] width 784 height 580
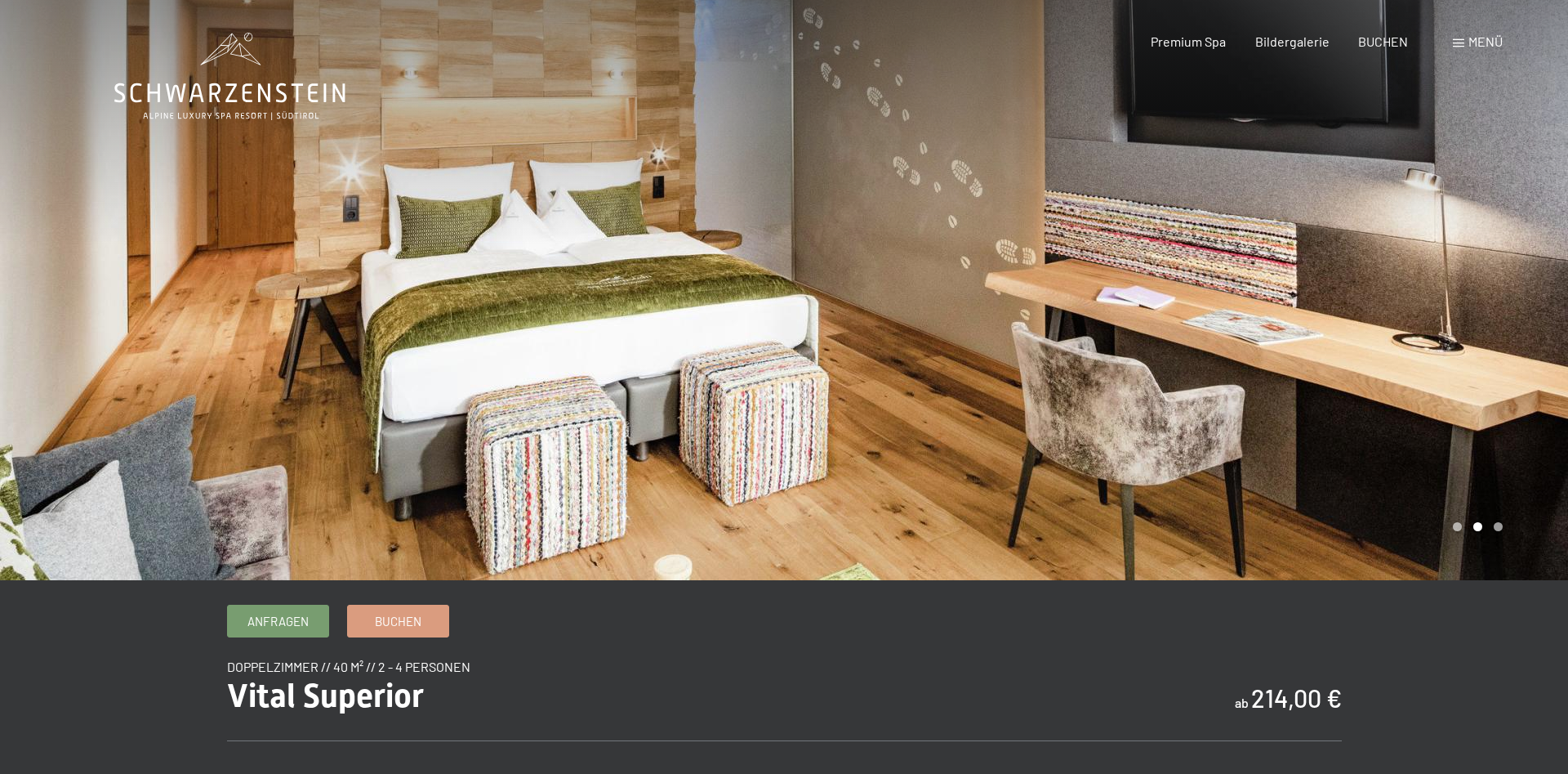
click at [1492, 336] on div at bounding box center [1176, 290] width 784 height 580
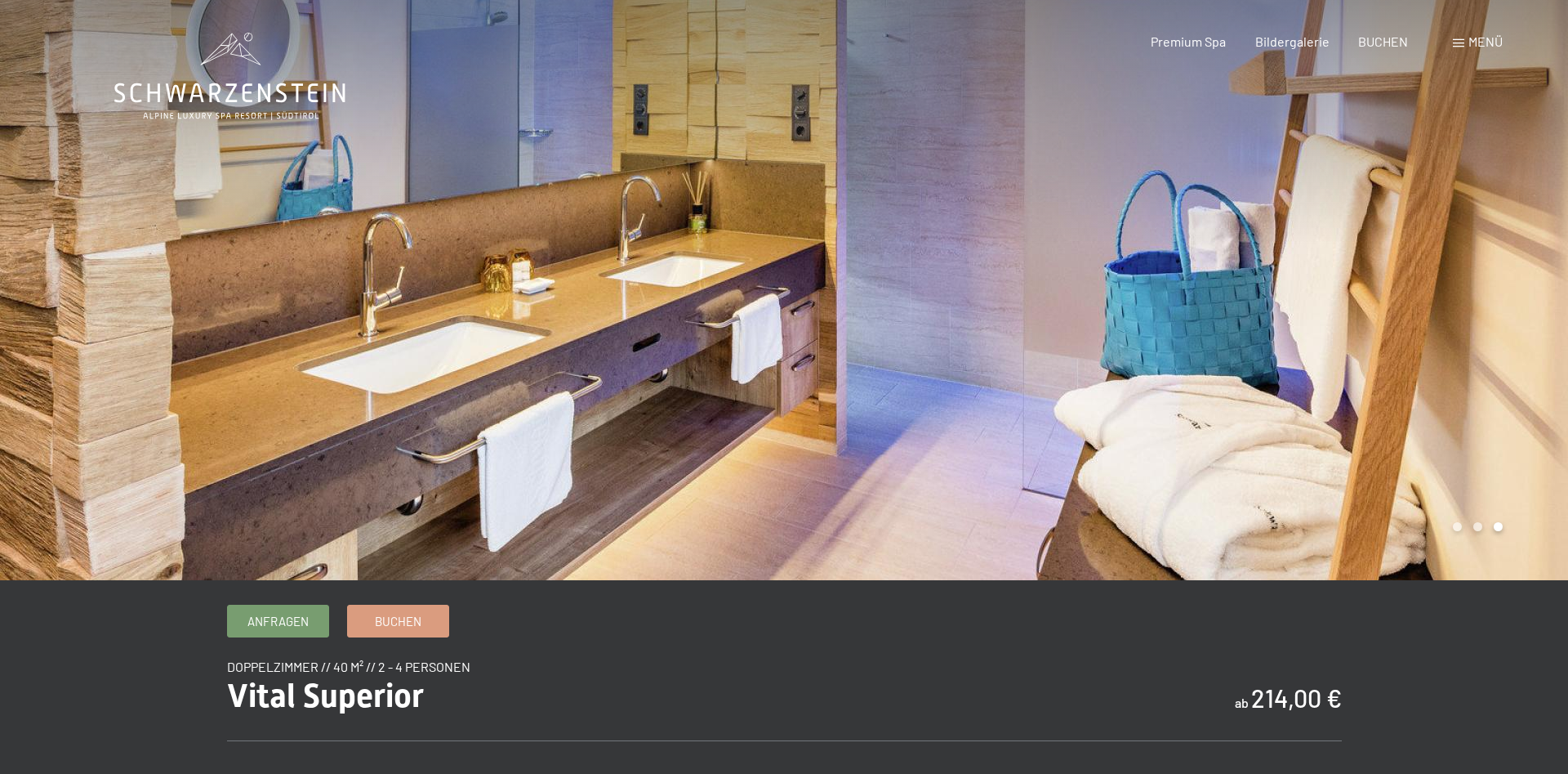
click at [1492, 336] on div at bounding box center [1176, 290] width 784 height 580
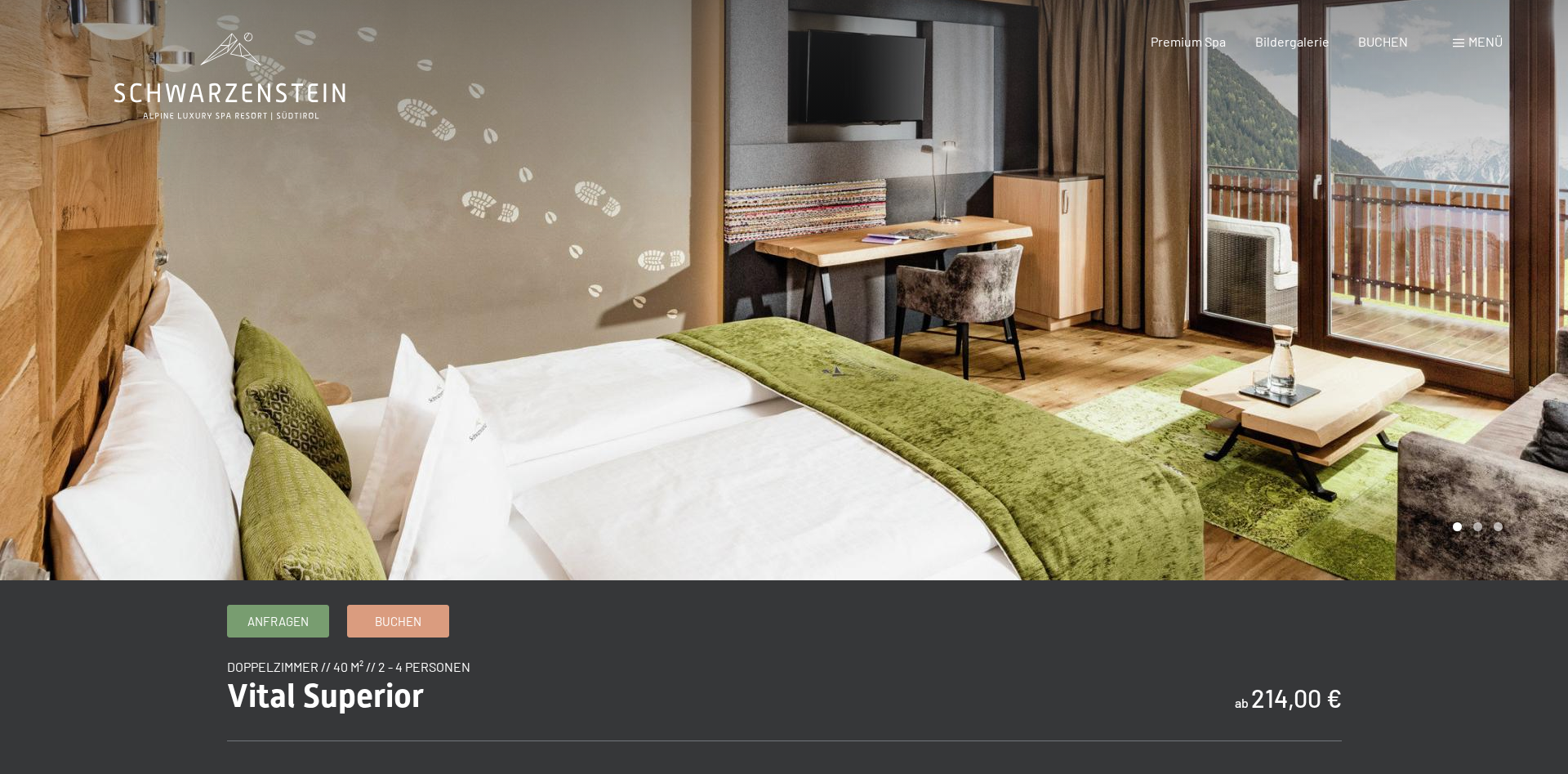
click at [1491, 336] on div at bounding box center [1176, 290] width 784 height 580
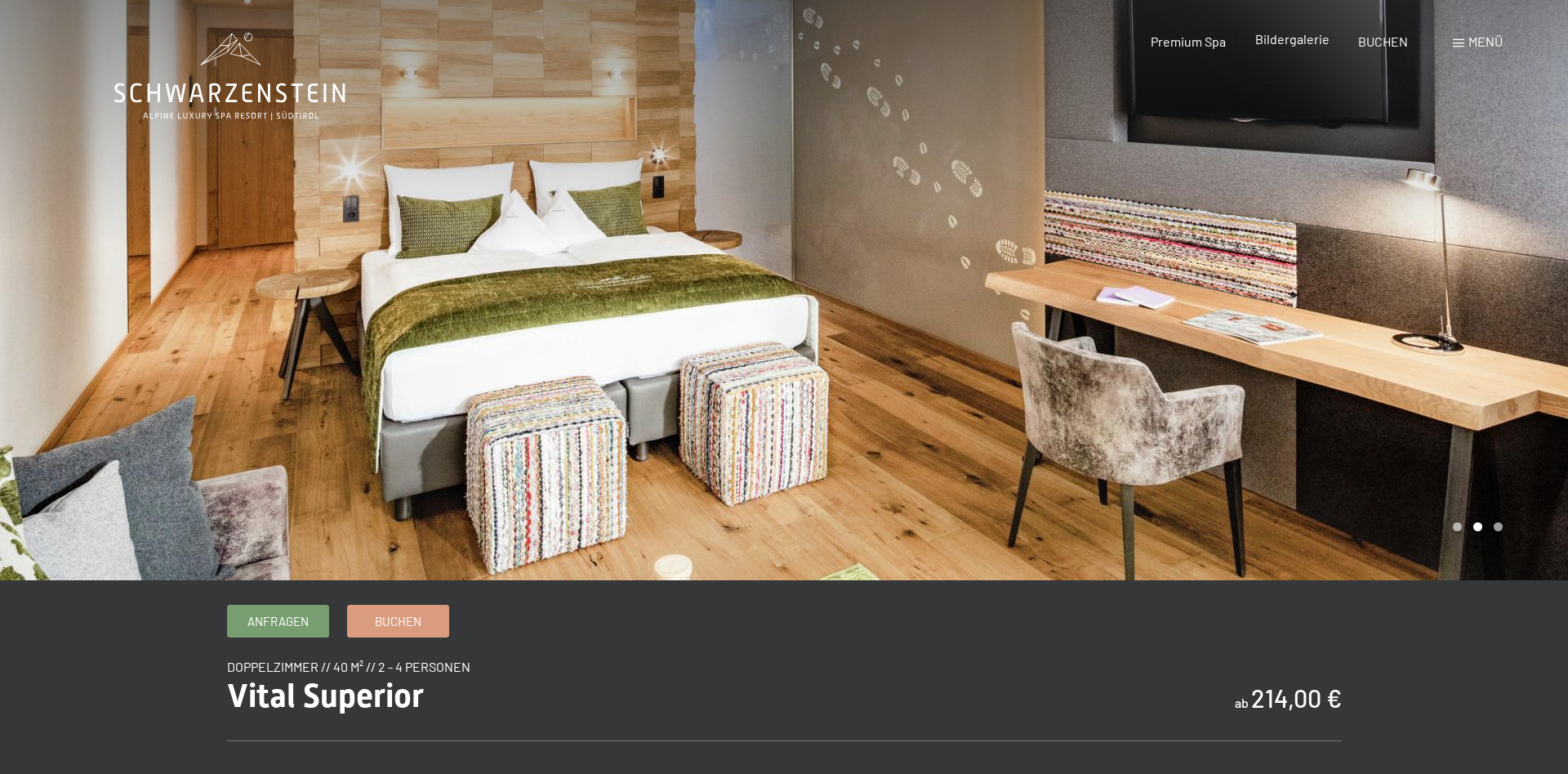
click at [1298, 44] on span "Bildergalerie" at bounding box center [1292, 39] width 74 height 16
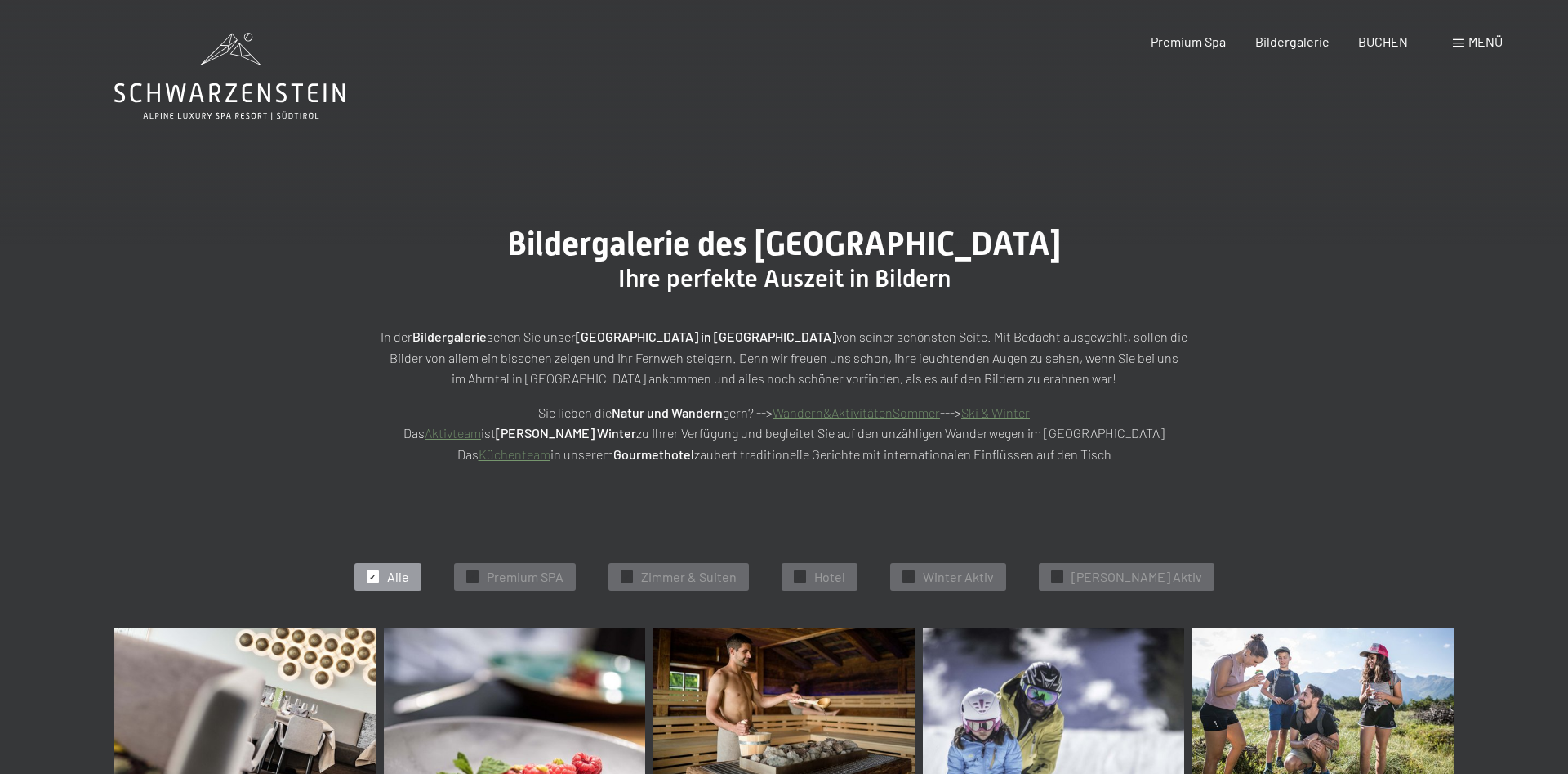
click at [520, 574] on span "Premium SPA" at bounding box center [525, 577] width 77 height 18
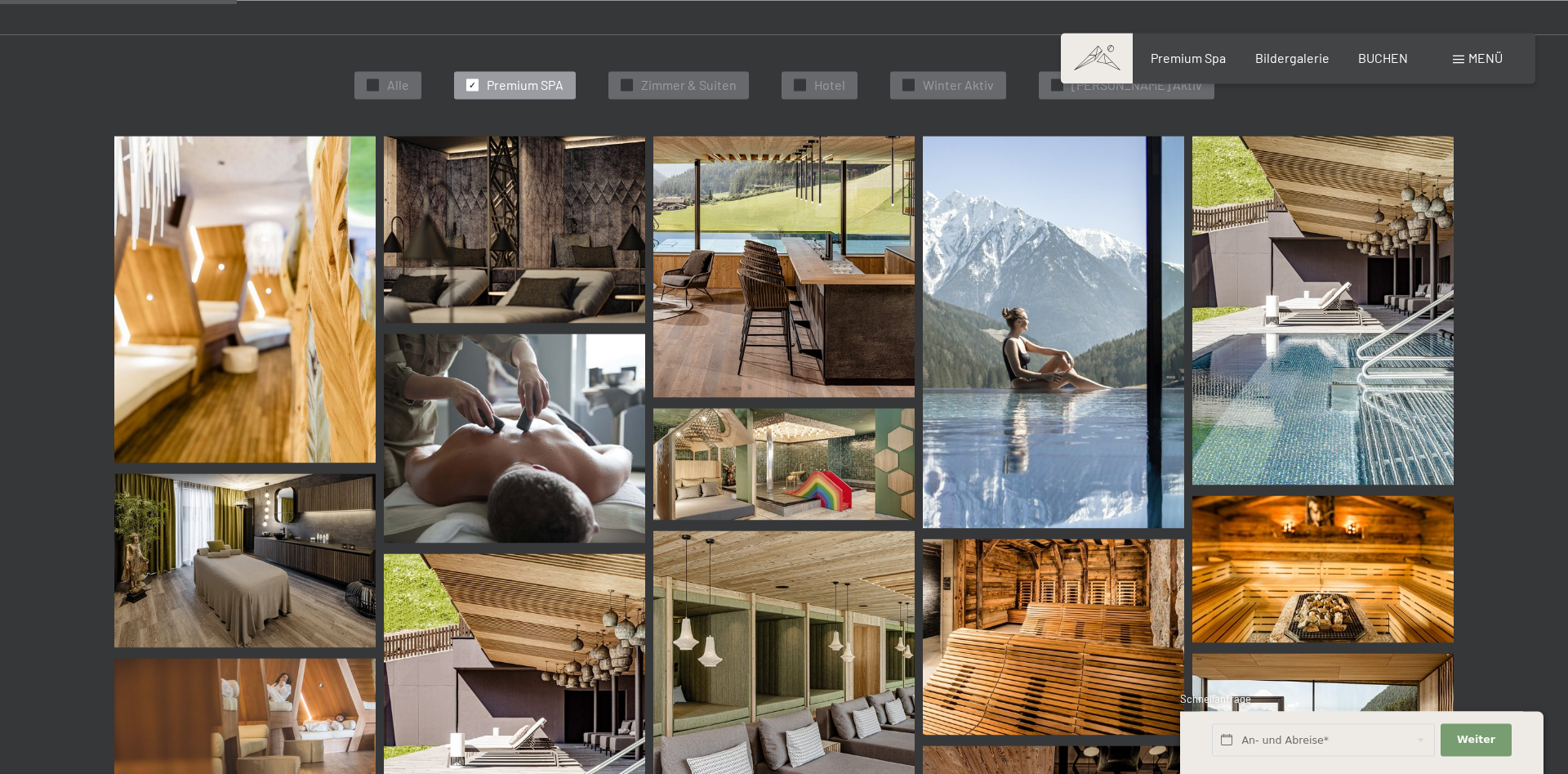
scroll to position [79, 0]
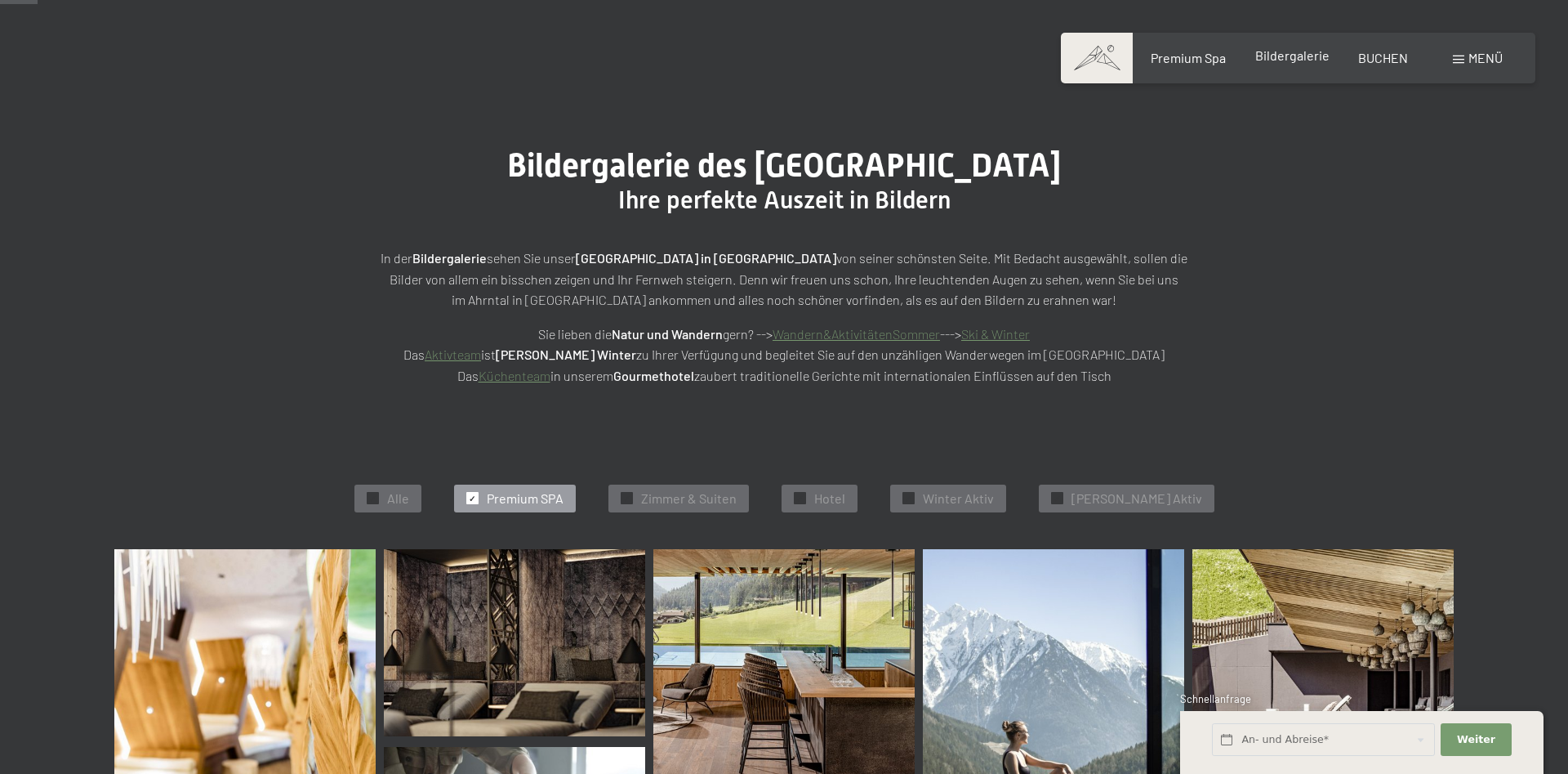
click at [1291, 59] on span "Bildergalerie" at bounding box center [1292, 55] width 74 height 16
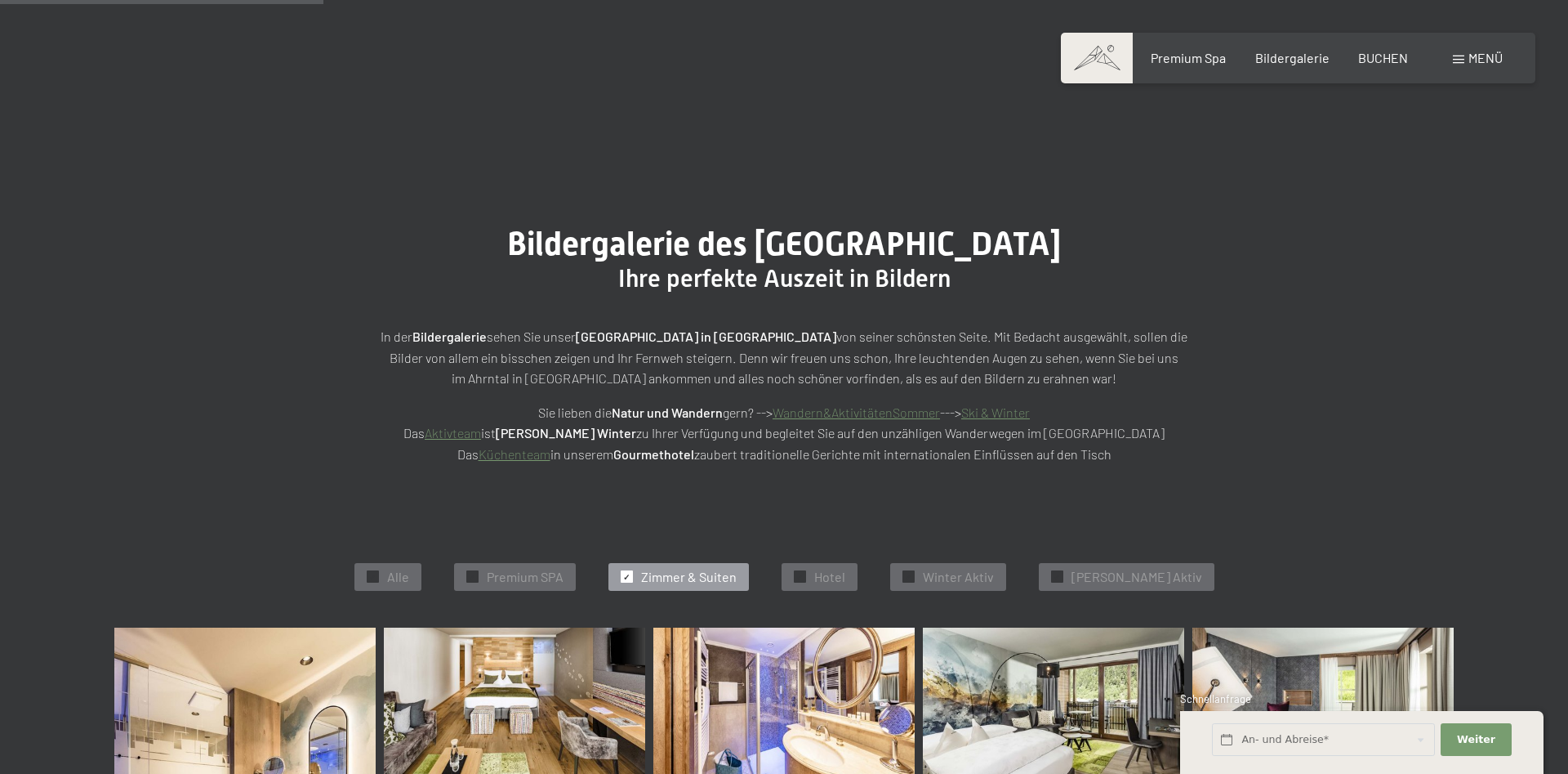
scroll to position [412, 0]
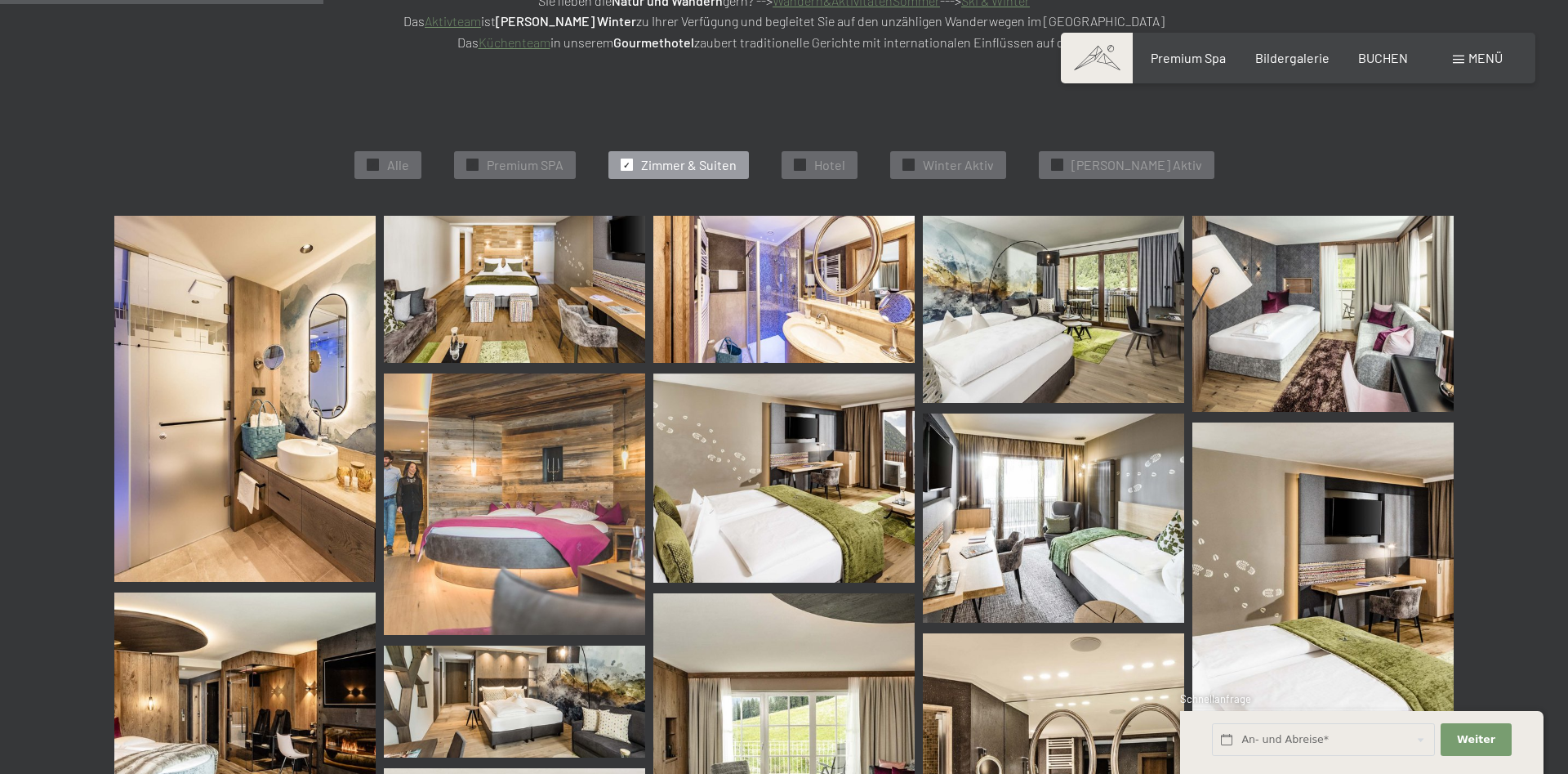
click at [487, 513] on img at bounding box center [514, 504] width 261 height 261
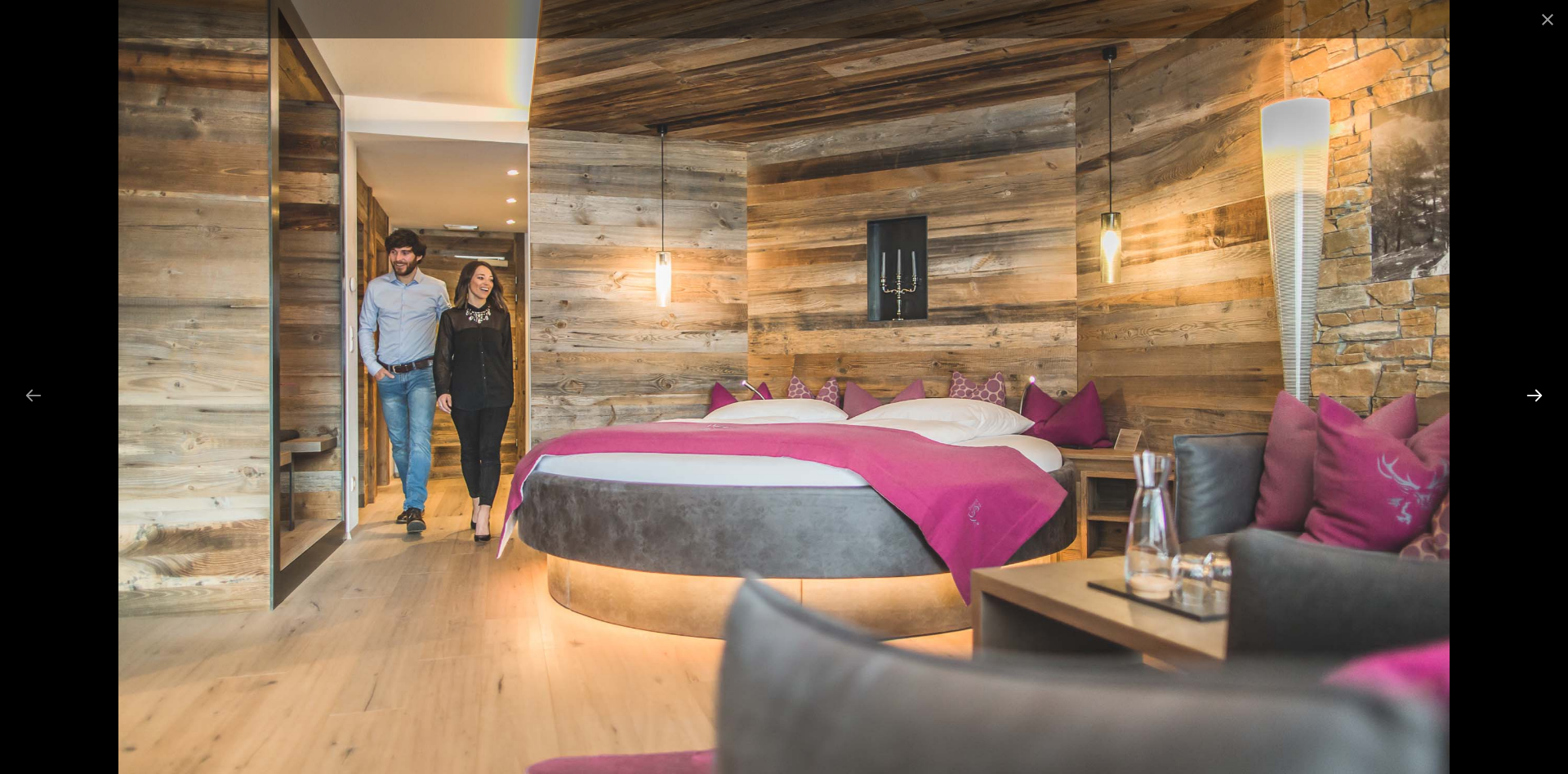
click at [1524, 394] on button "Next slide" at bounding box center [1535, 394] width 35 height 32
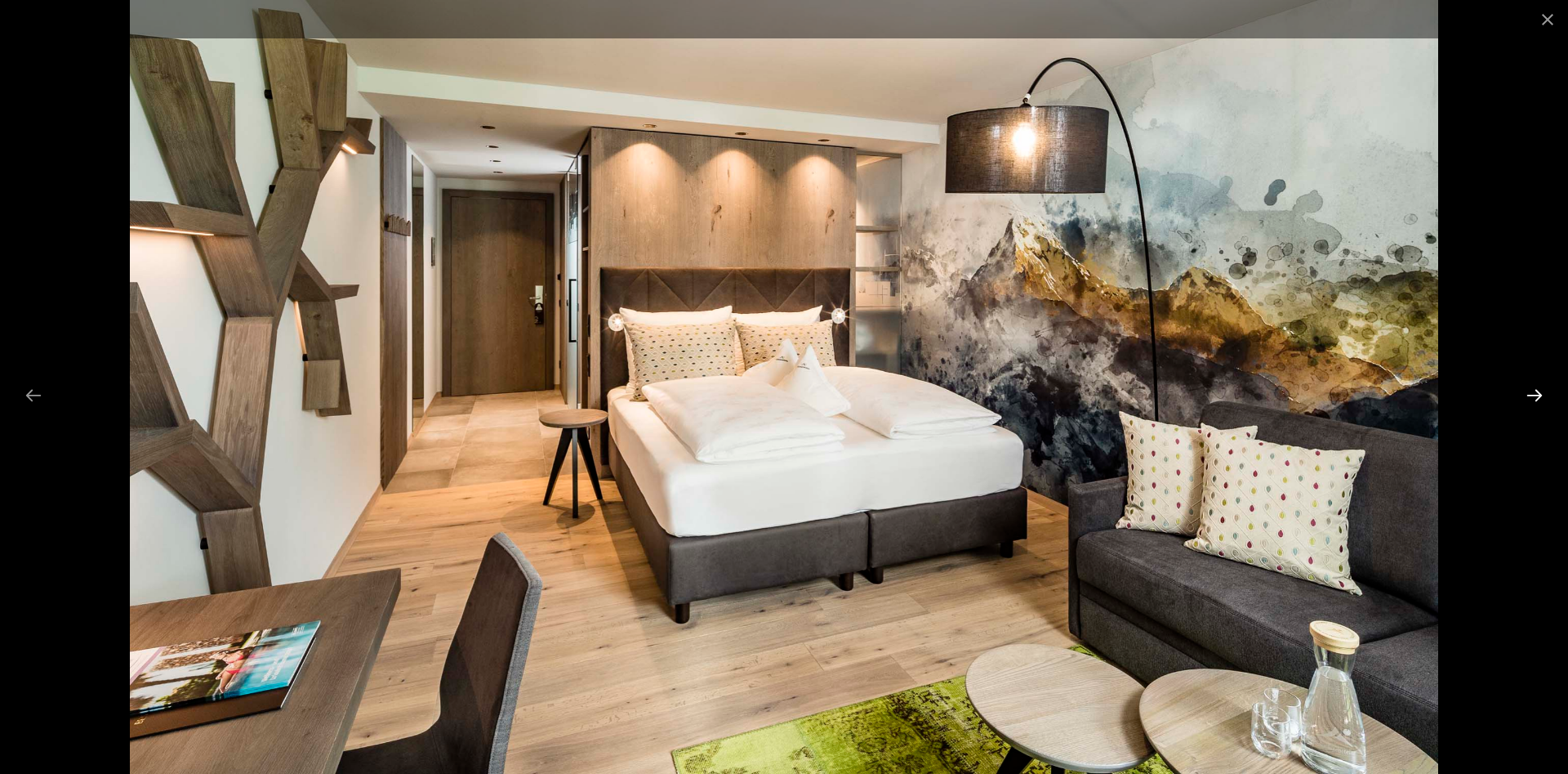
click at [1524, 394] on button "Next slide" at bounding box center [1535, 394] width 35 height 32
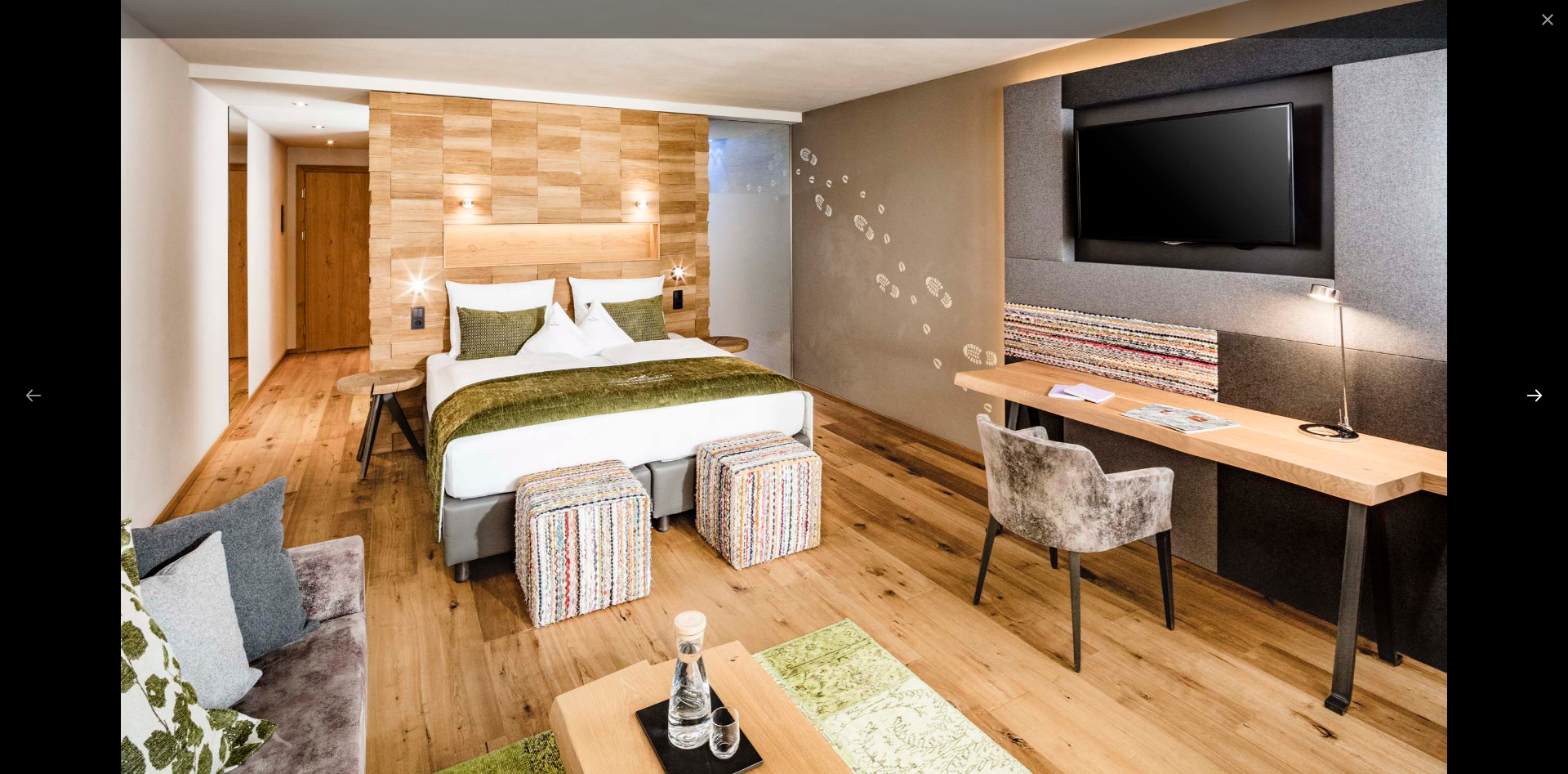
click at [1524, 394] on button "Next slide" at bounding box center [1535, 394] width 35 height 32
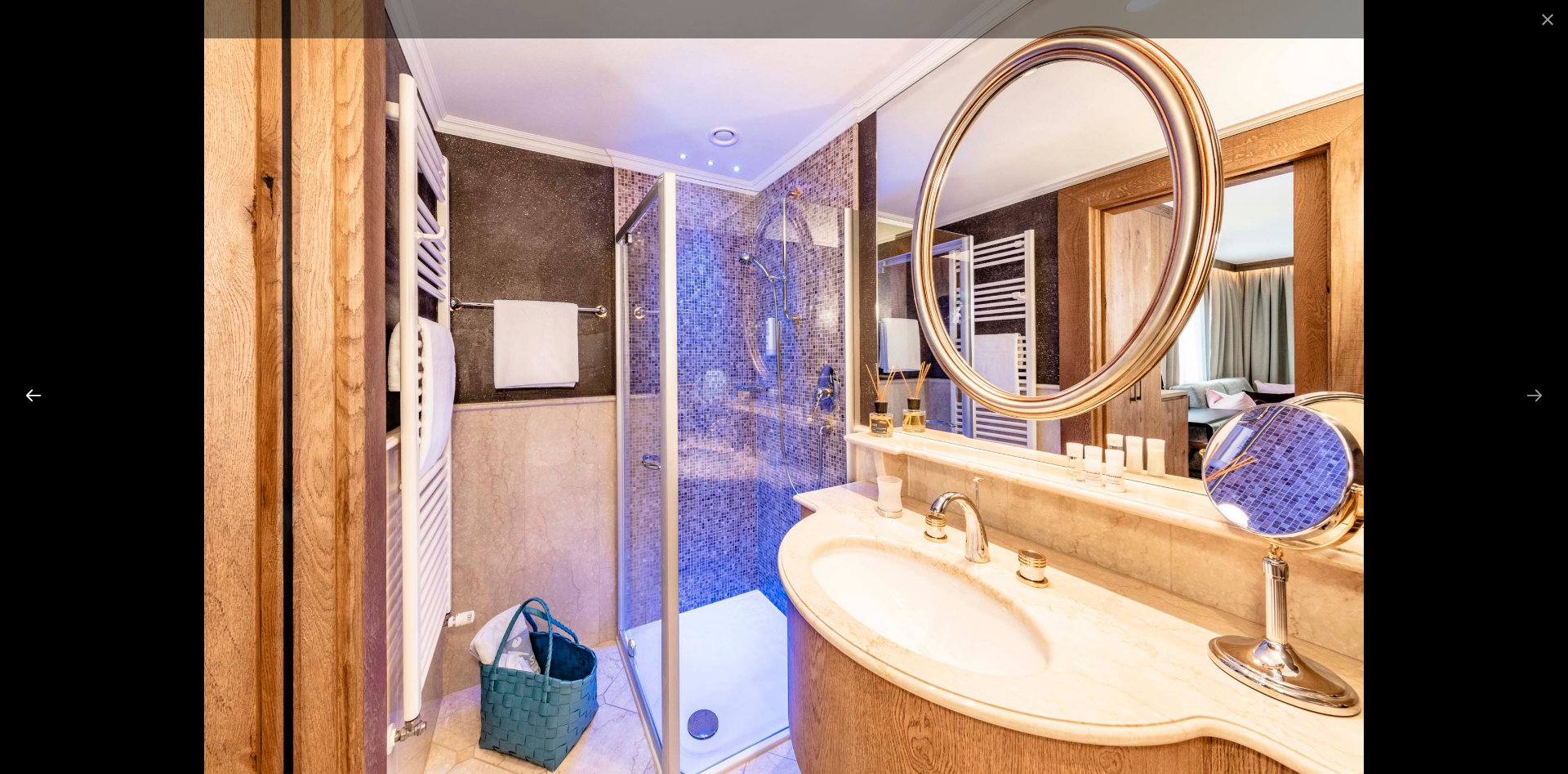
click at [41, 393] on button "Previous slide" at bounding box center [34, 394] width 35 height 32
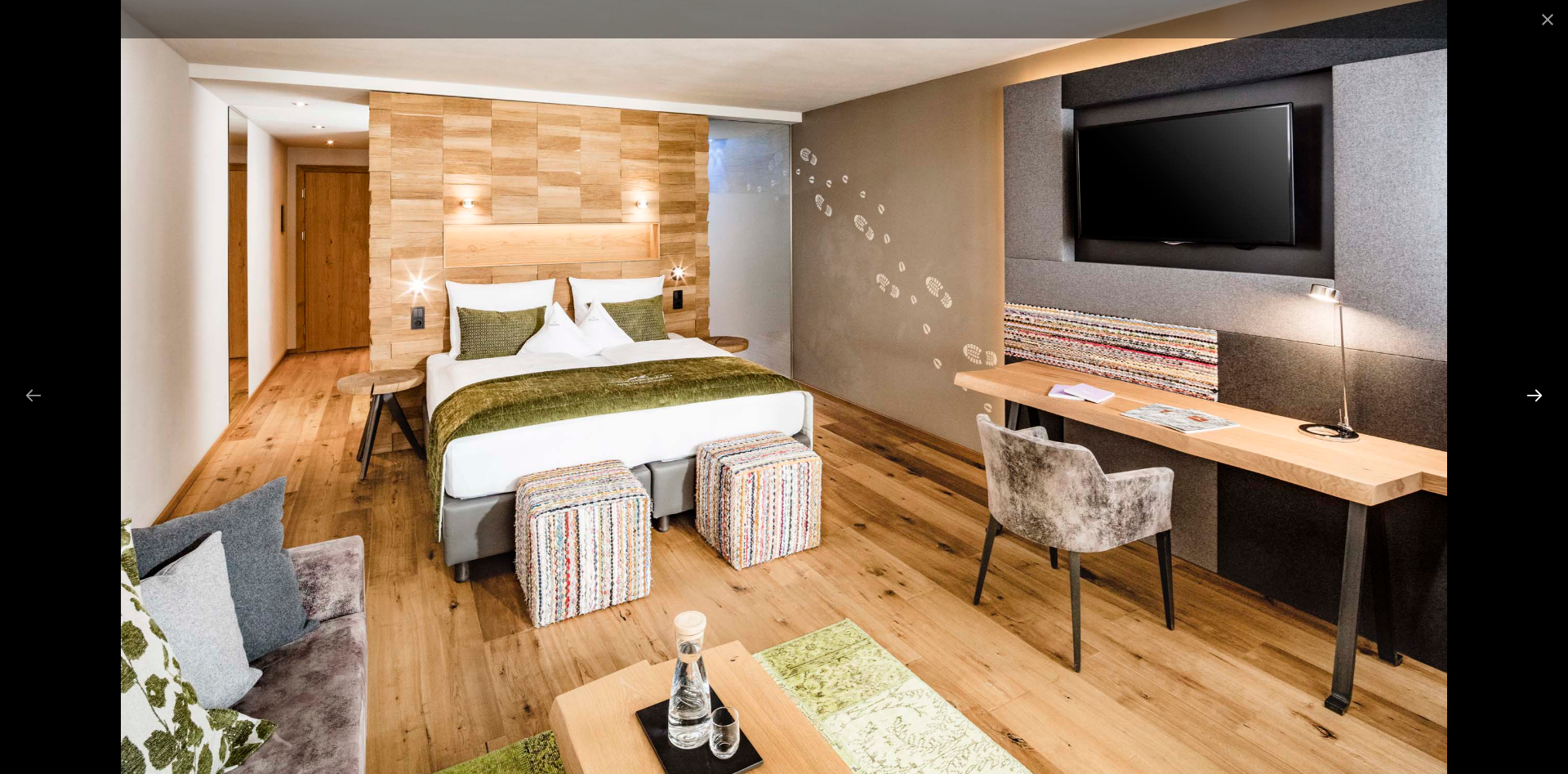
click at [1539, 393] on button "Next slide" at bounding box center [1535, 394] width 35 height 32
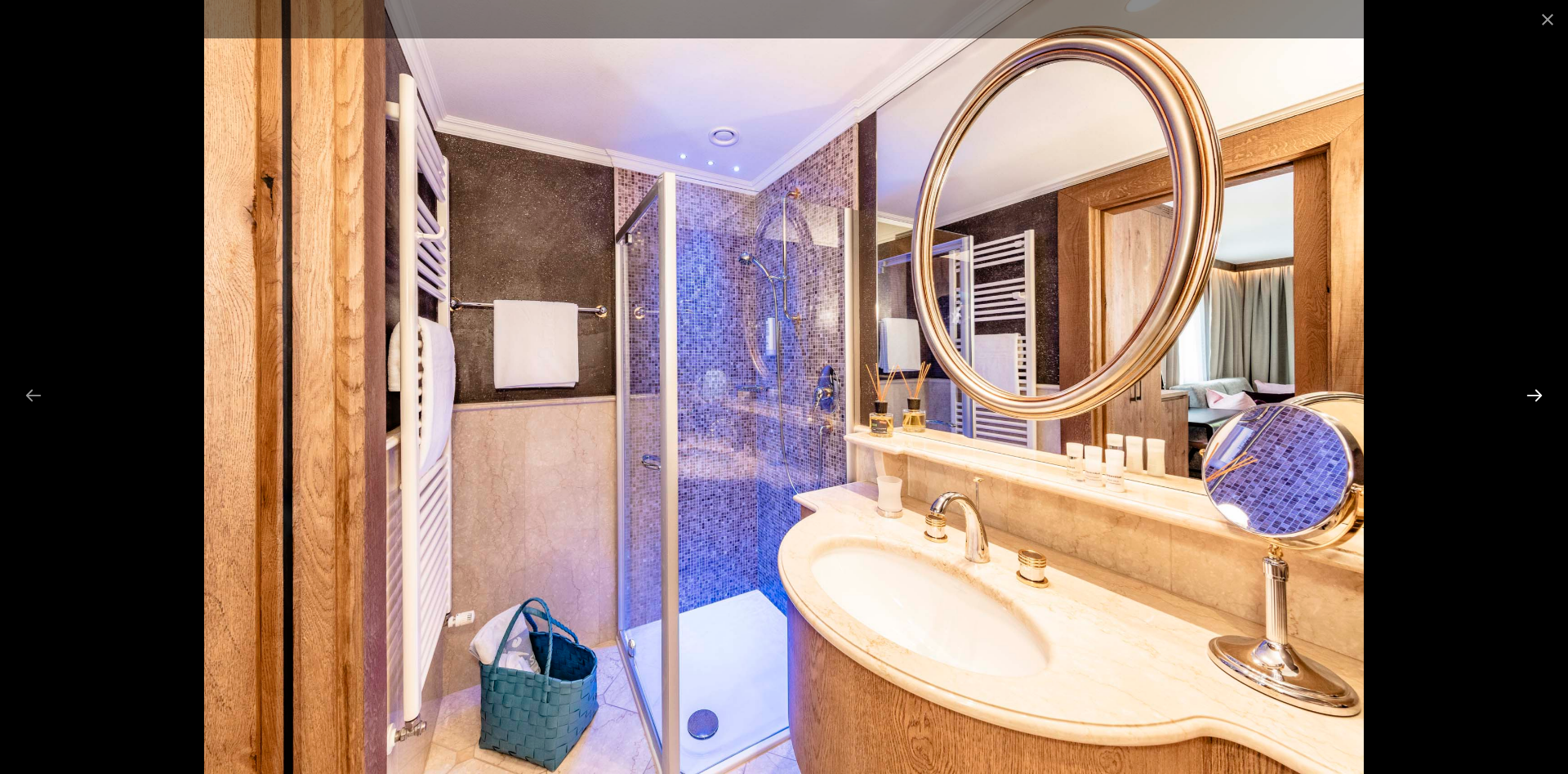
click at [1539, 393] on button "Next slide" at bounding box center [1535, 394] width 35 height 32
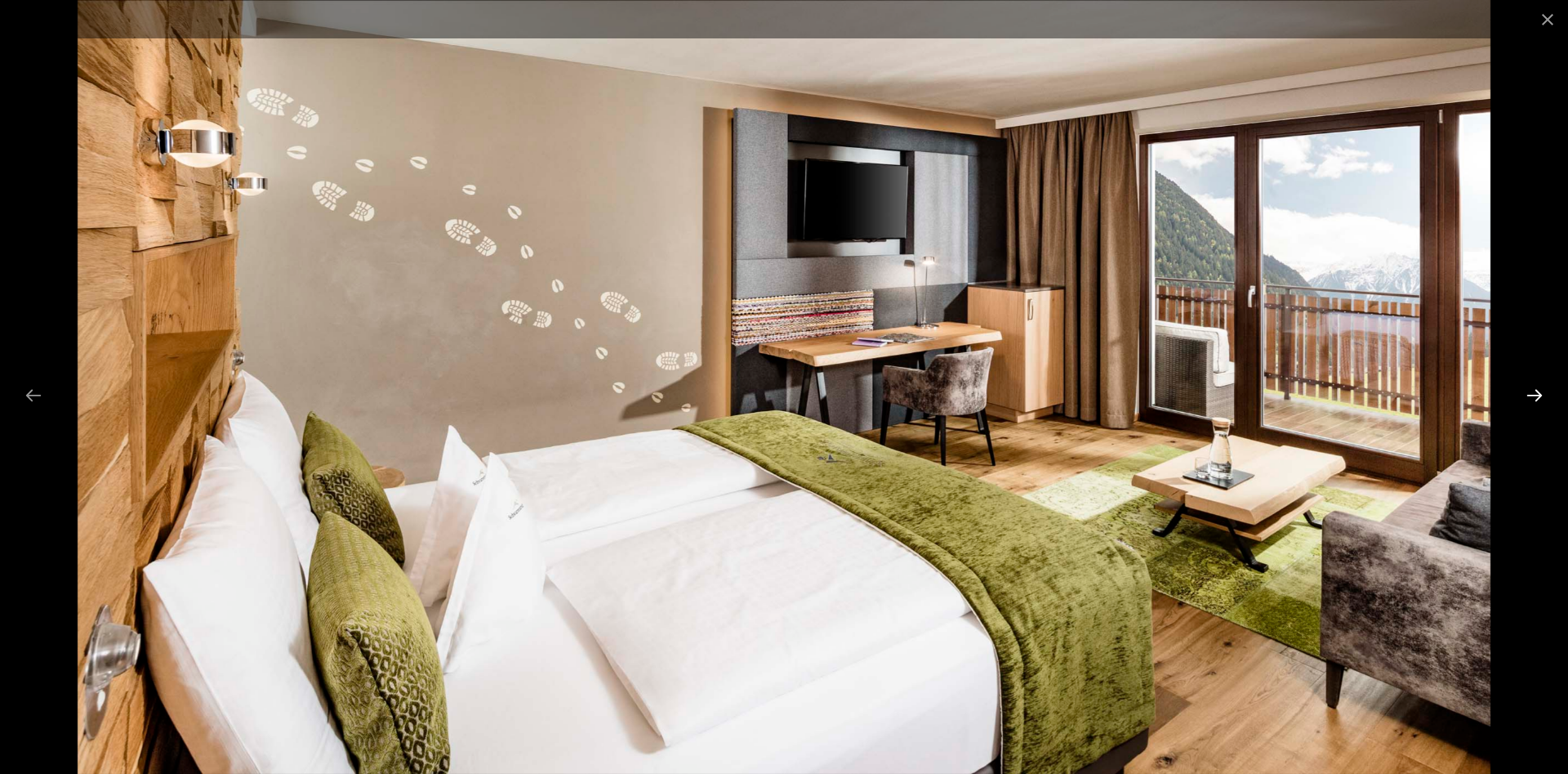
click at [1539, 393] on button "Next slide" at bounding box center [1535, 394] width 35 height 32
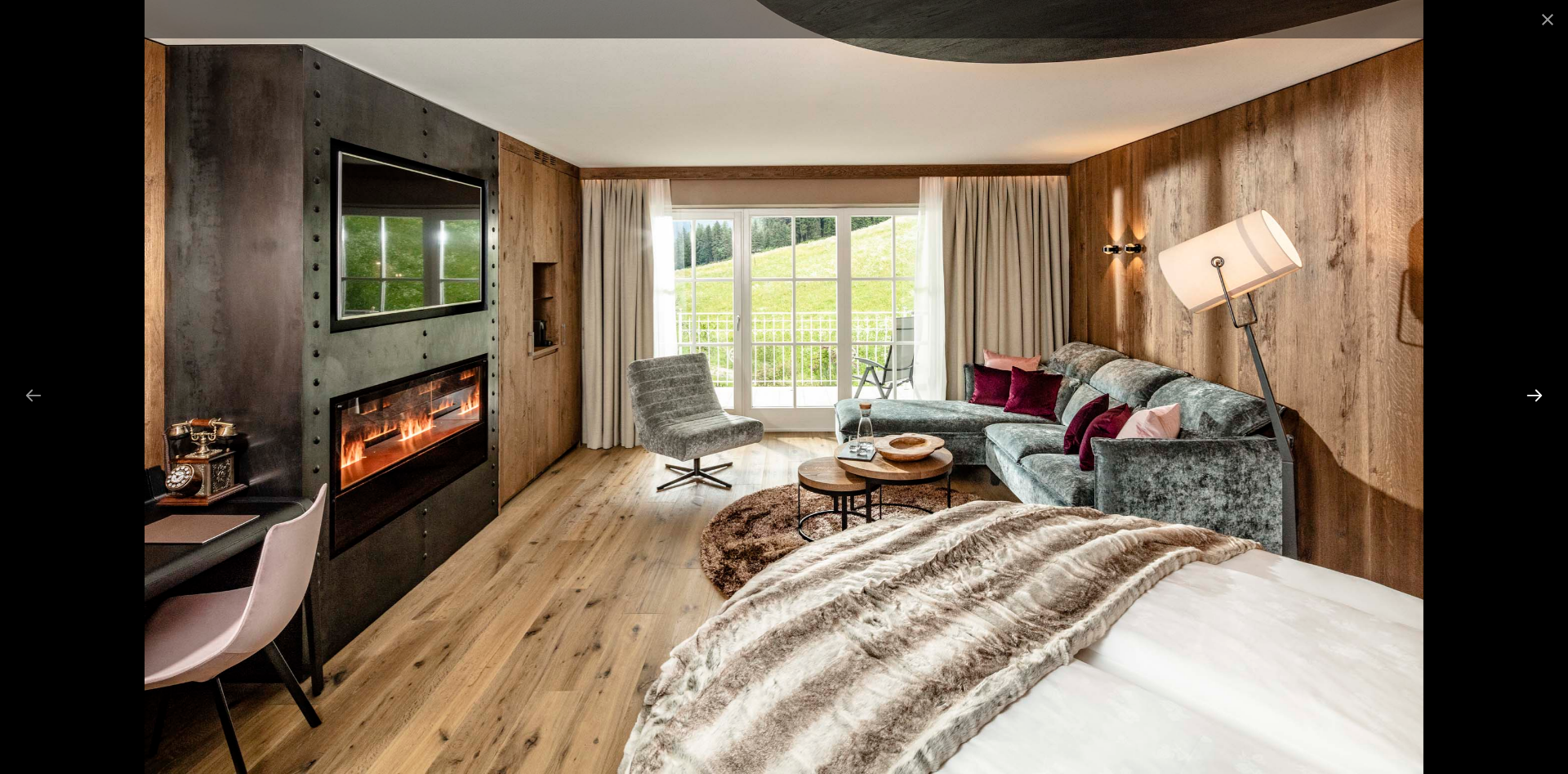
click at [1539, 393] on button "Next slide" at bounding box center [1535, 394] width 35 height 32
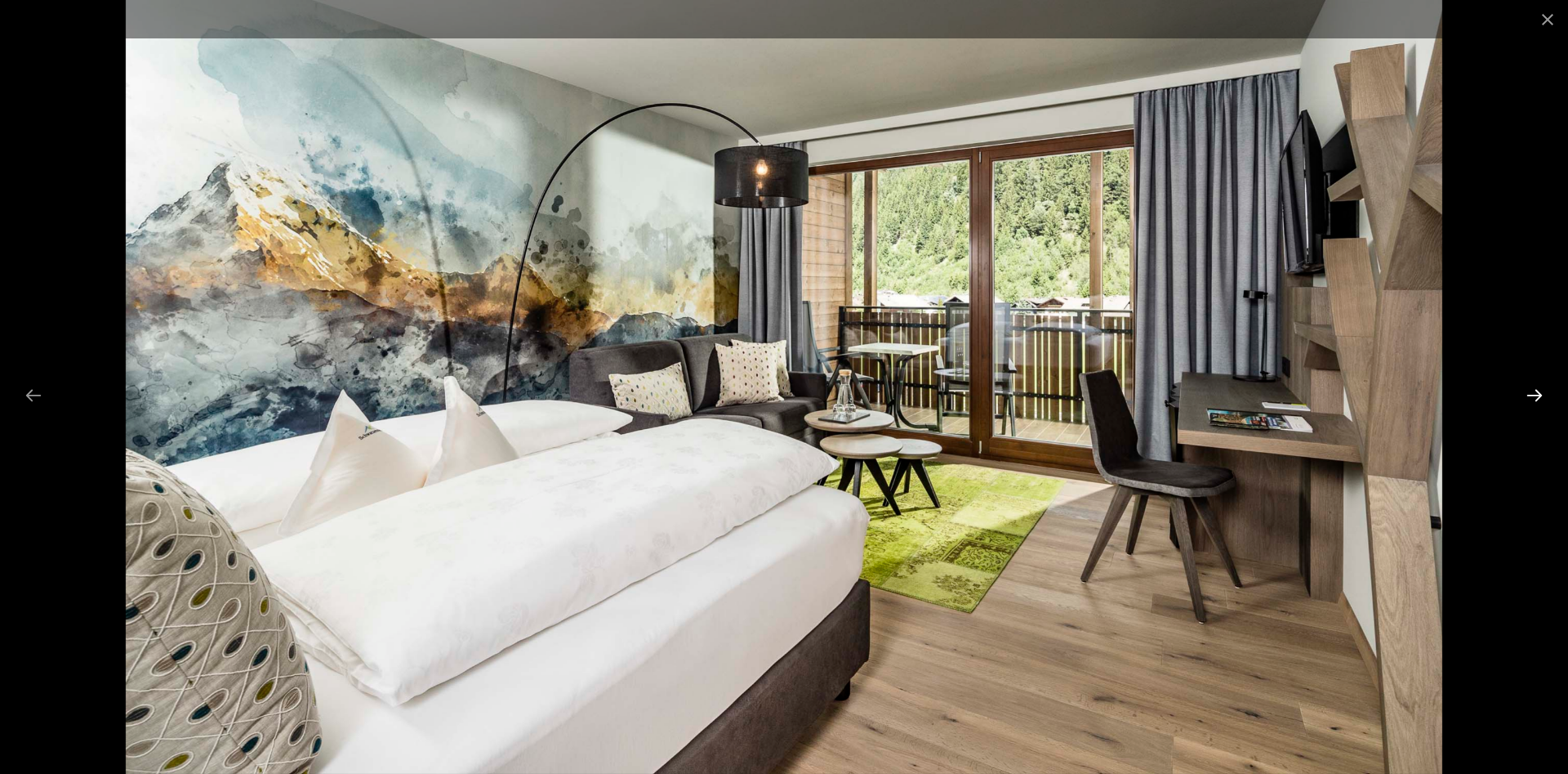
click at [1539, 393] on button "Next slide" at bounding box center [1535, 394] width 35 height 32
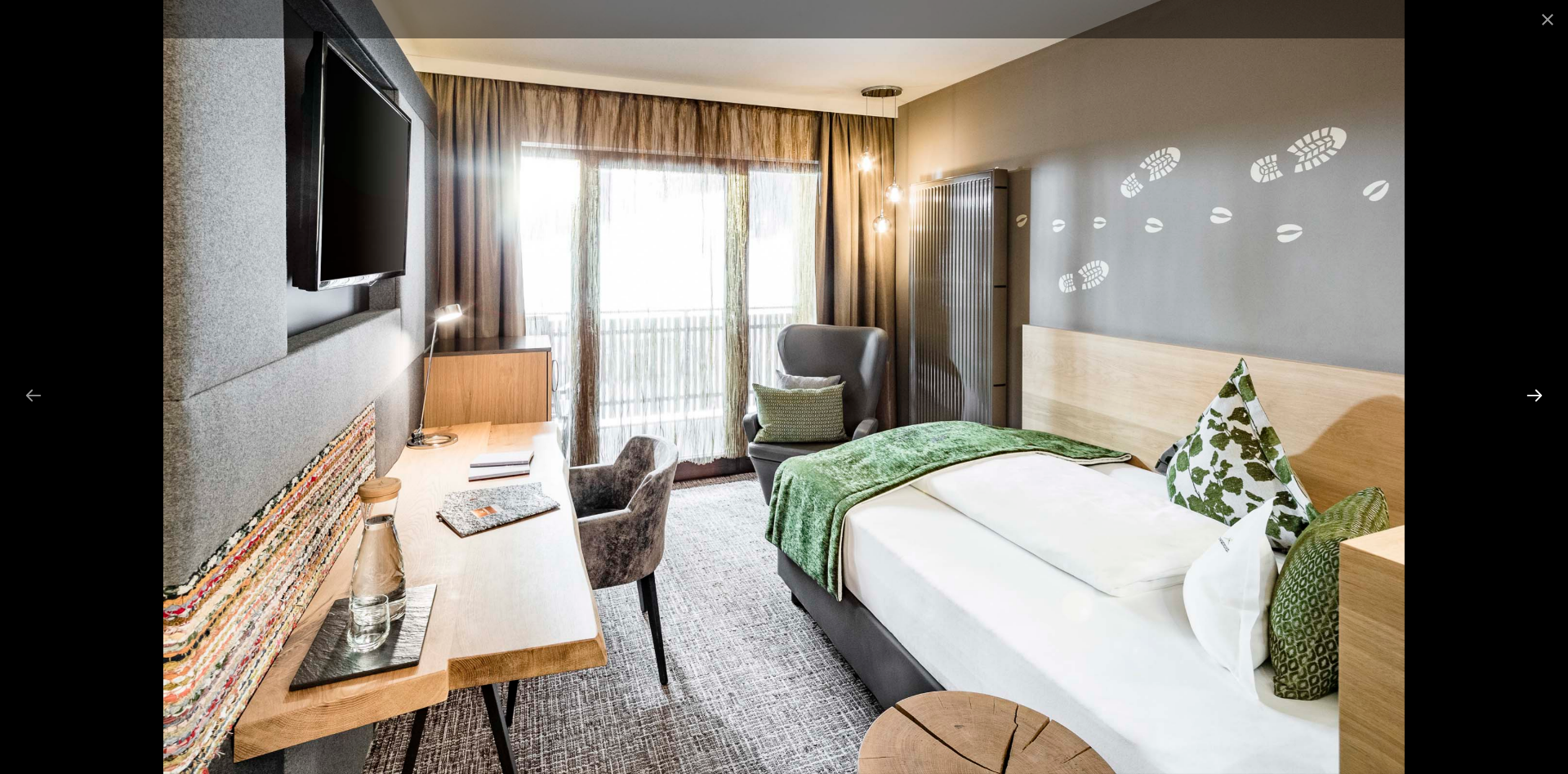
click at [1539, 393] on button "Next slide" at bounding box center [1535, 394] width 35 height 32
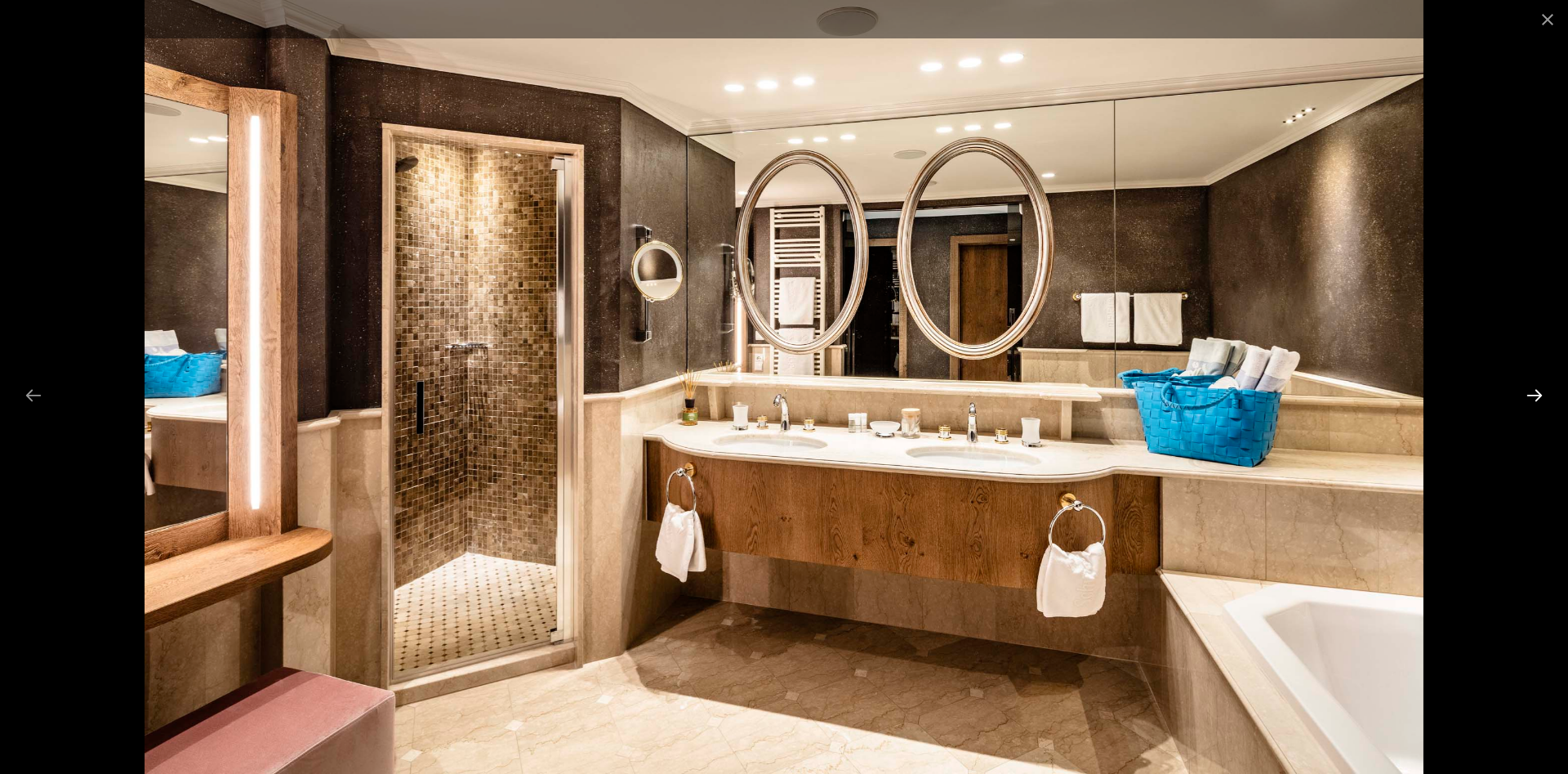
click at [1539, 393] on button "Next slide" at bounding box center [1535, 394] width 35 height 32
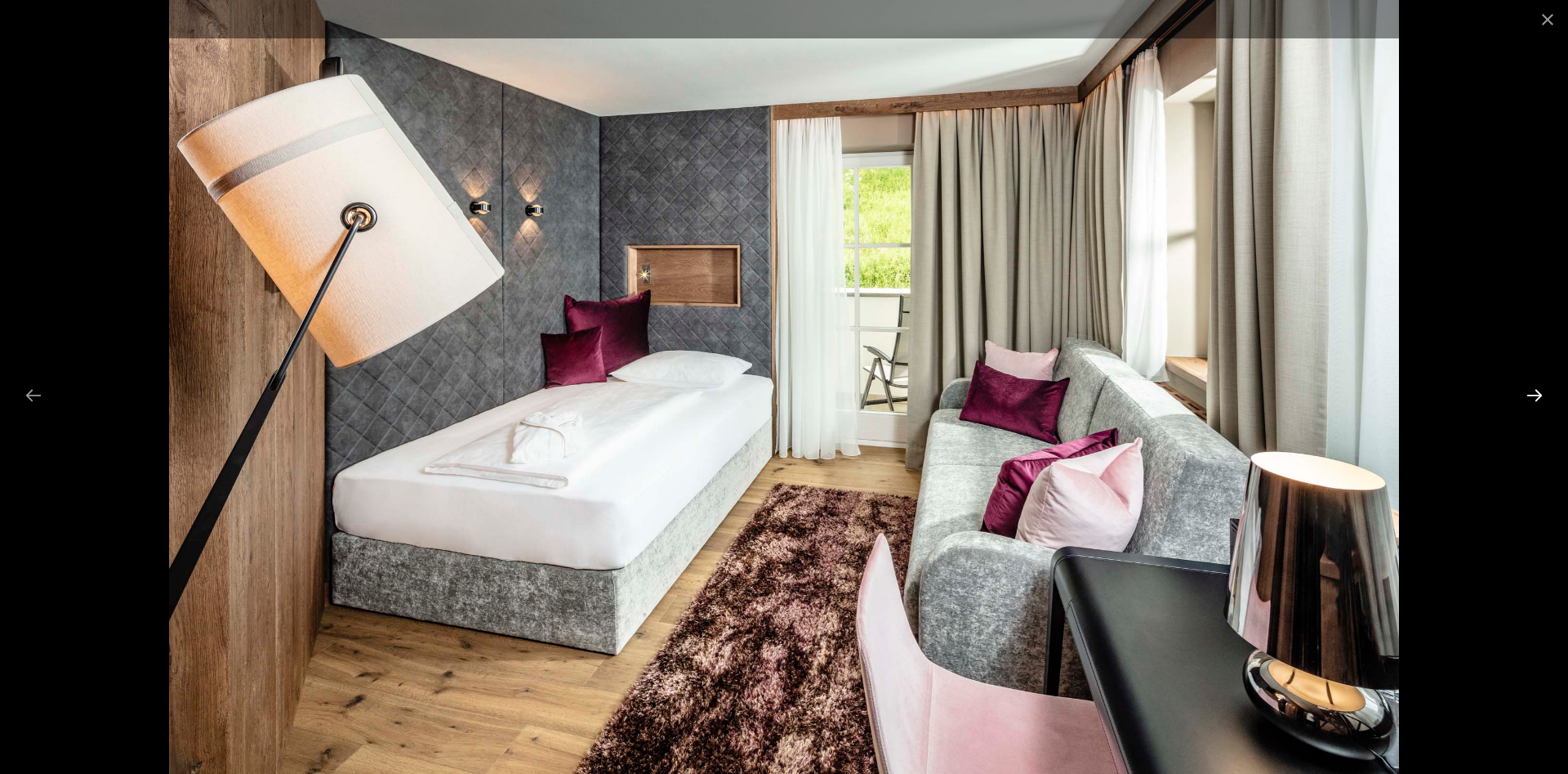
click at [1539, 393] on button "Next slide" at bounding box center [1535, 394] width 35 height 32
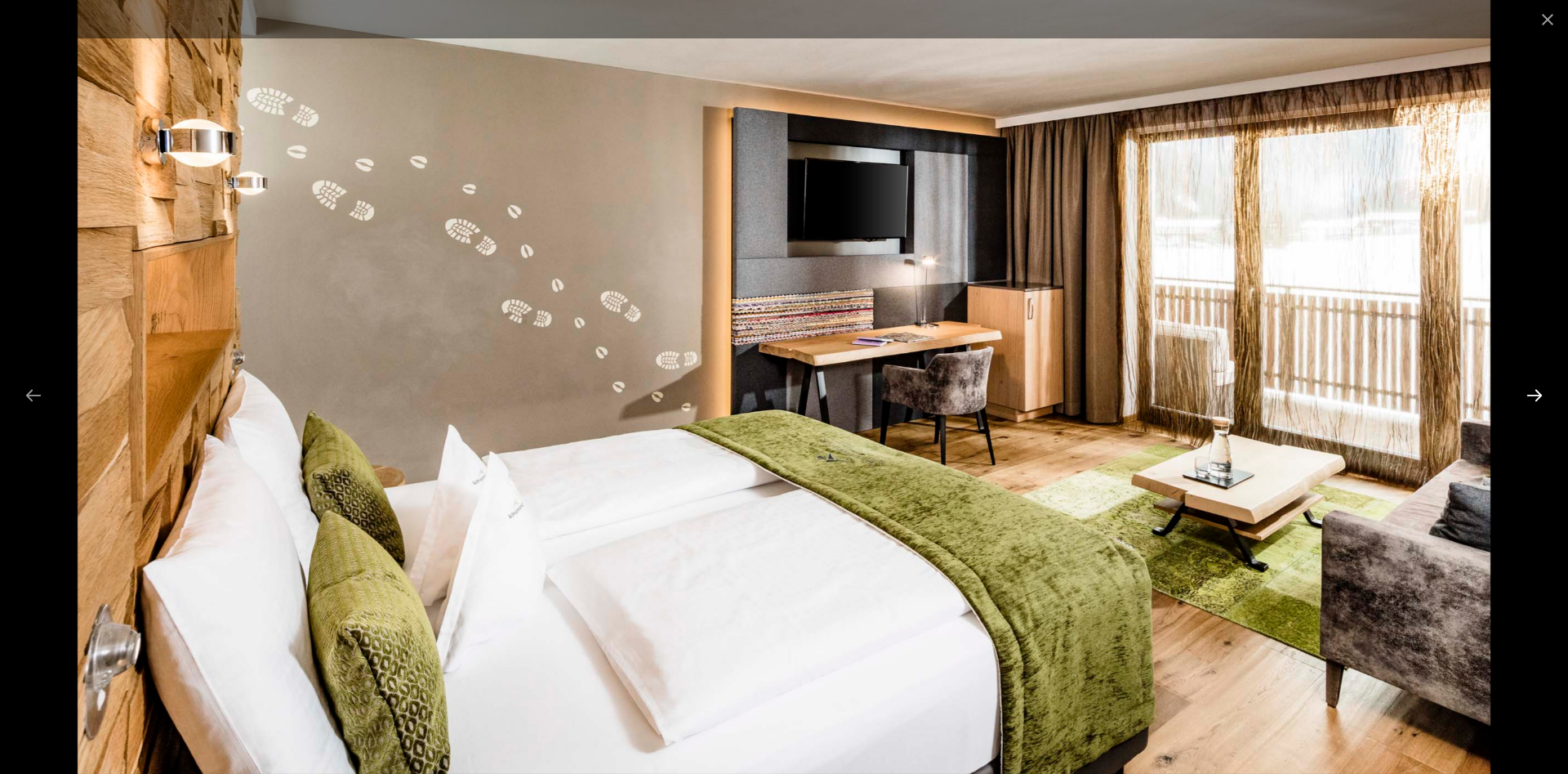
click at [1539, 393] on button "Next slide" at bounding box center [1535, 394] width 35 height 32
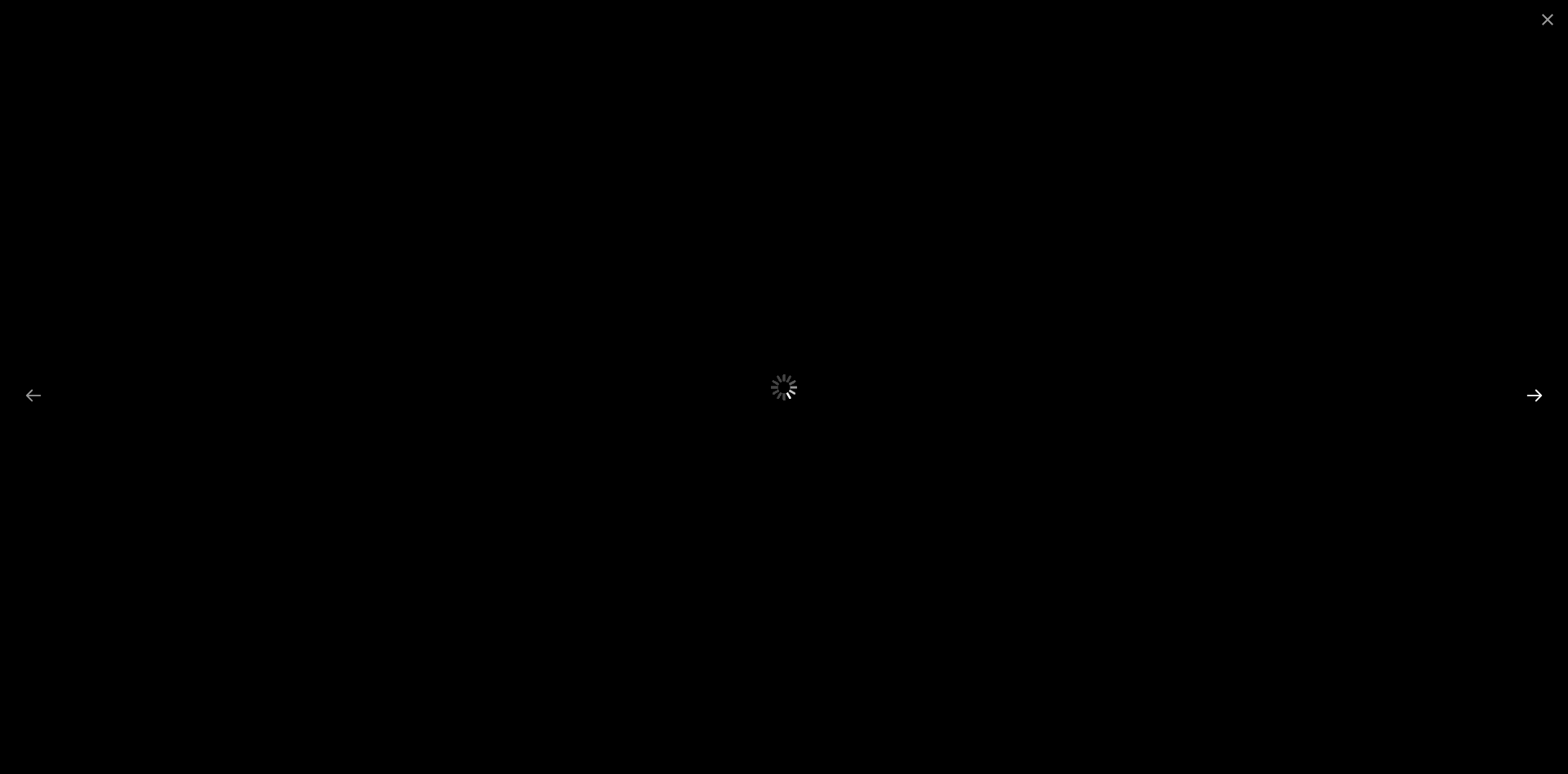
click at [1539, 393] on button "Next slide" at bounding box center [1535, 394] width 35 height 32
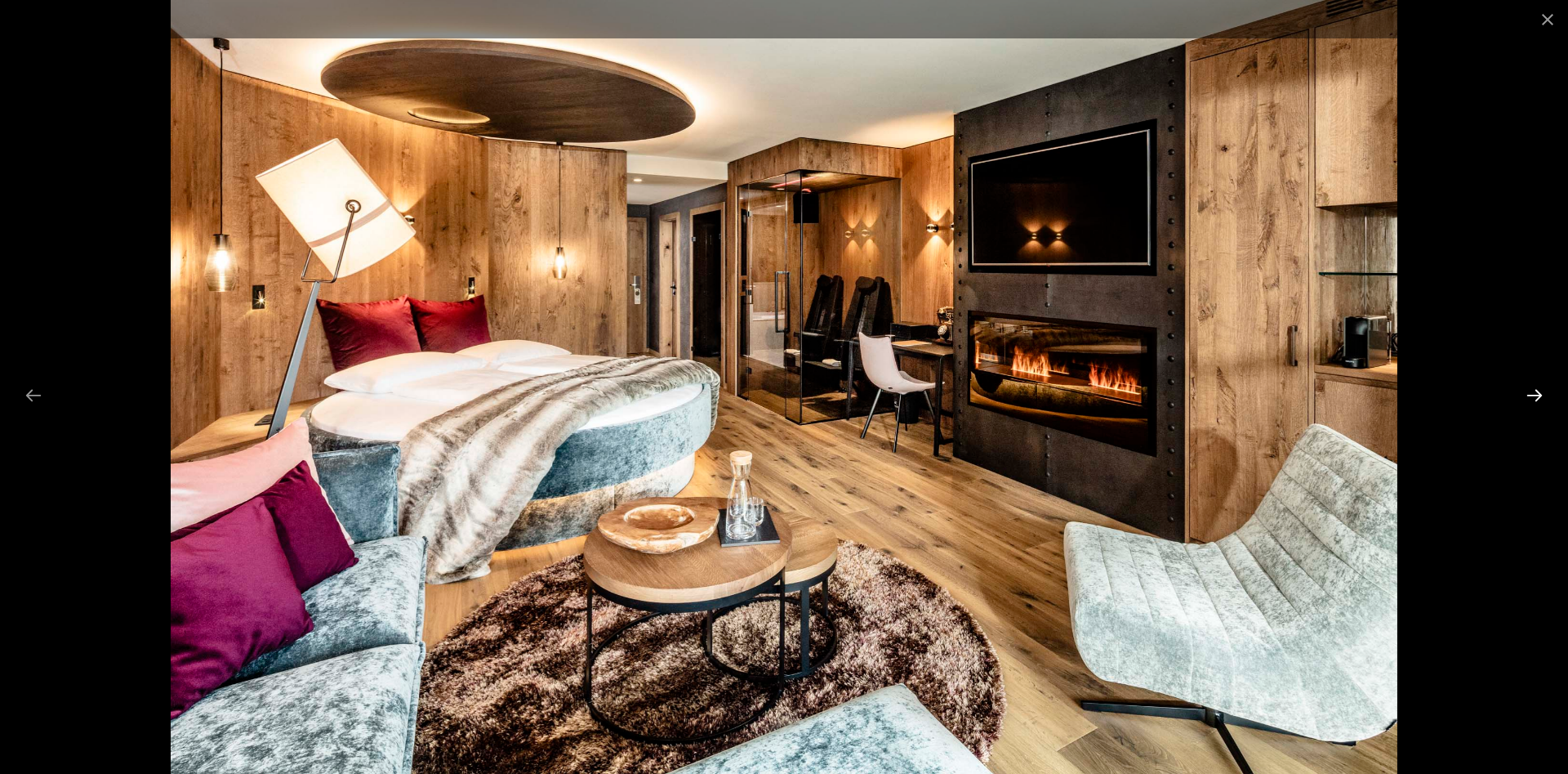
click at [1539, 393] on button "Next slide" at bounding box center [1535, 394] width 35 height 32
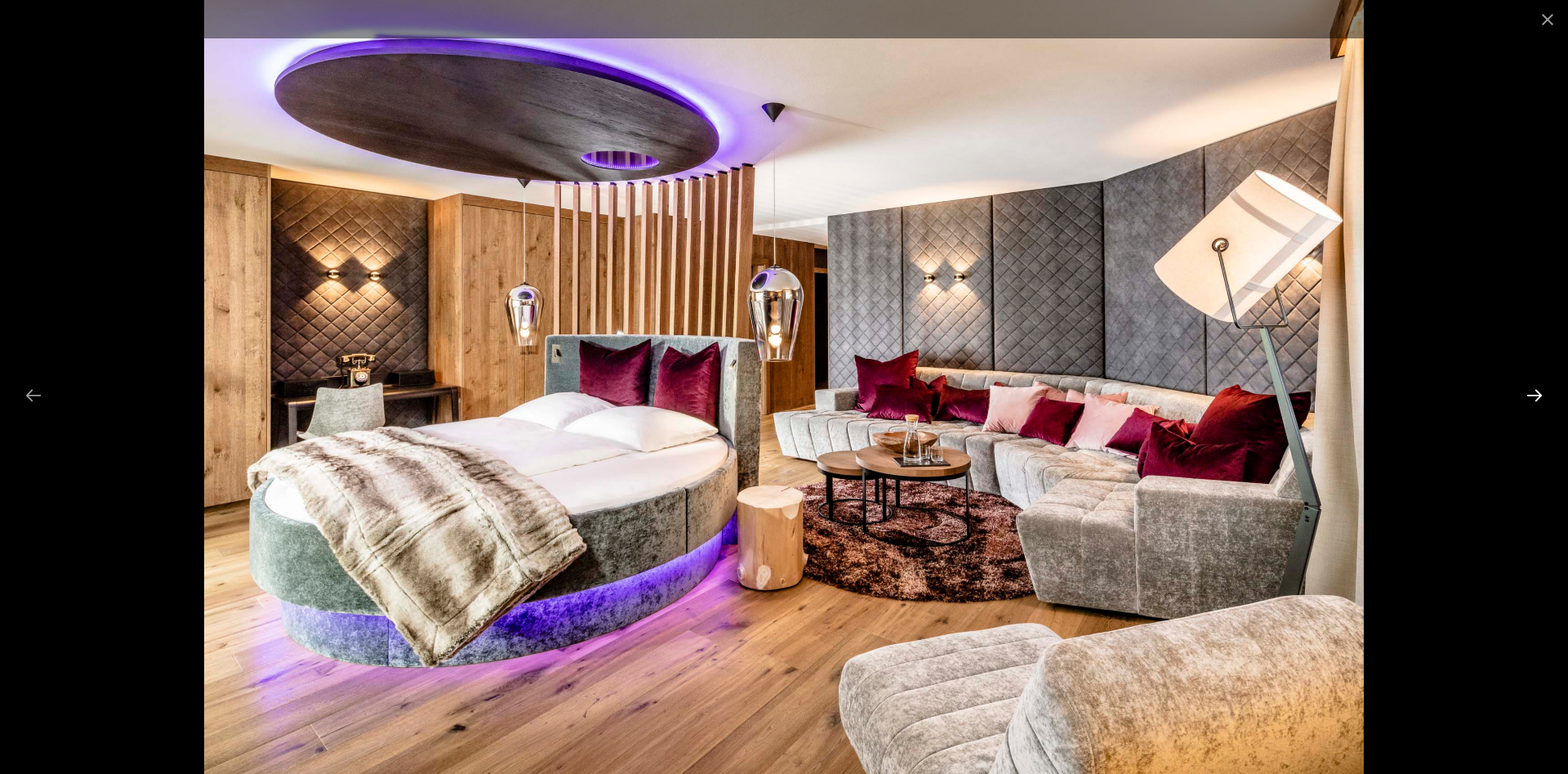
click at [1539, 393] on button "Next slide" at bounding box center [1535, 394] width 35 height 32
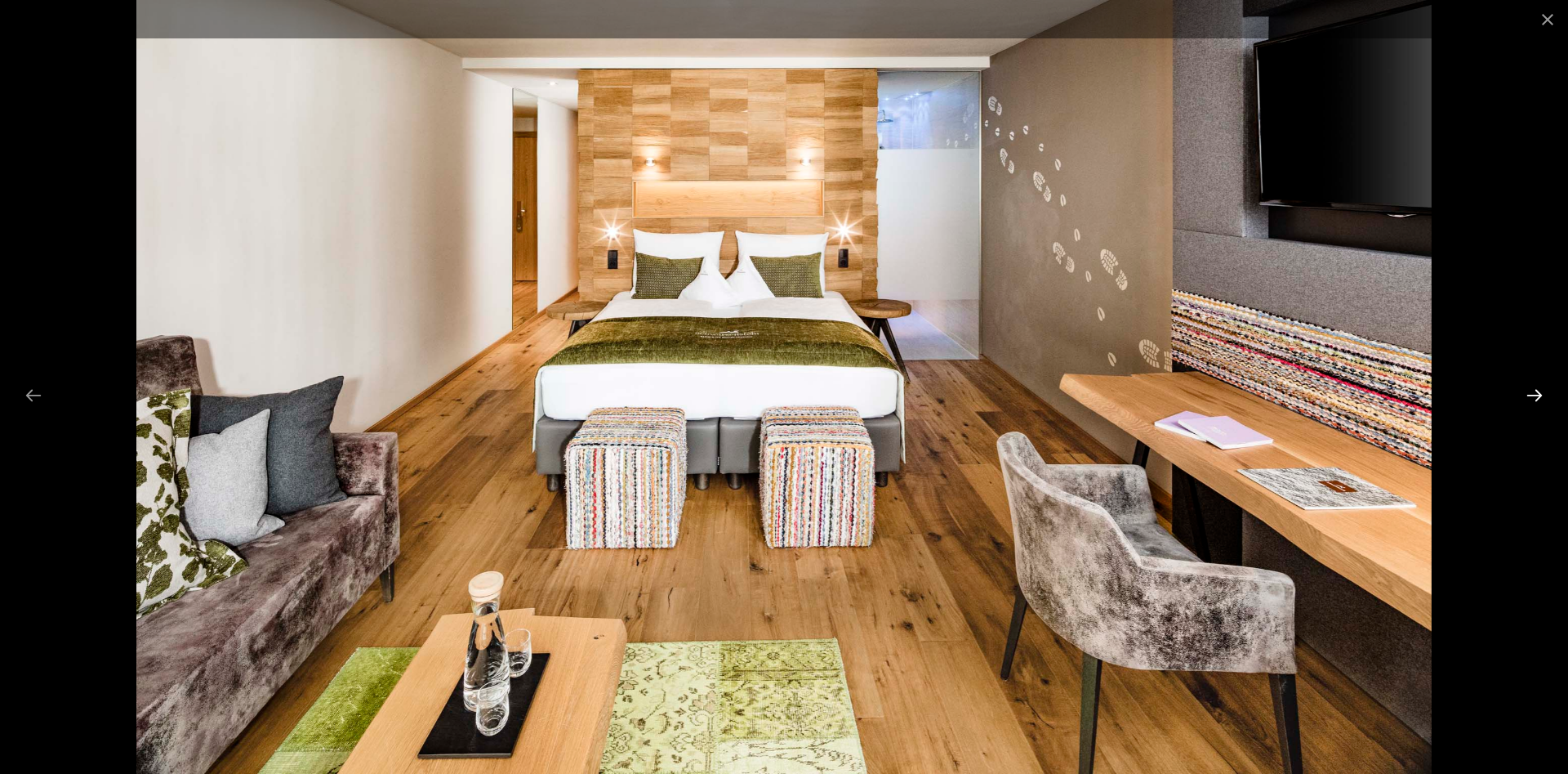
click at [1539, 393] on button "Next slide" at bounding box center [1535, 394] width 35 height 32
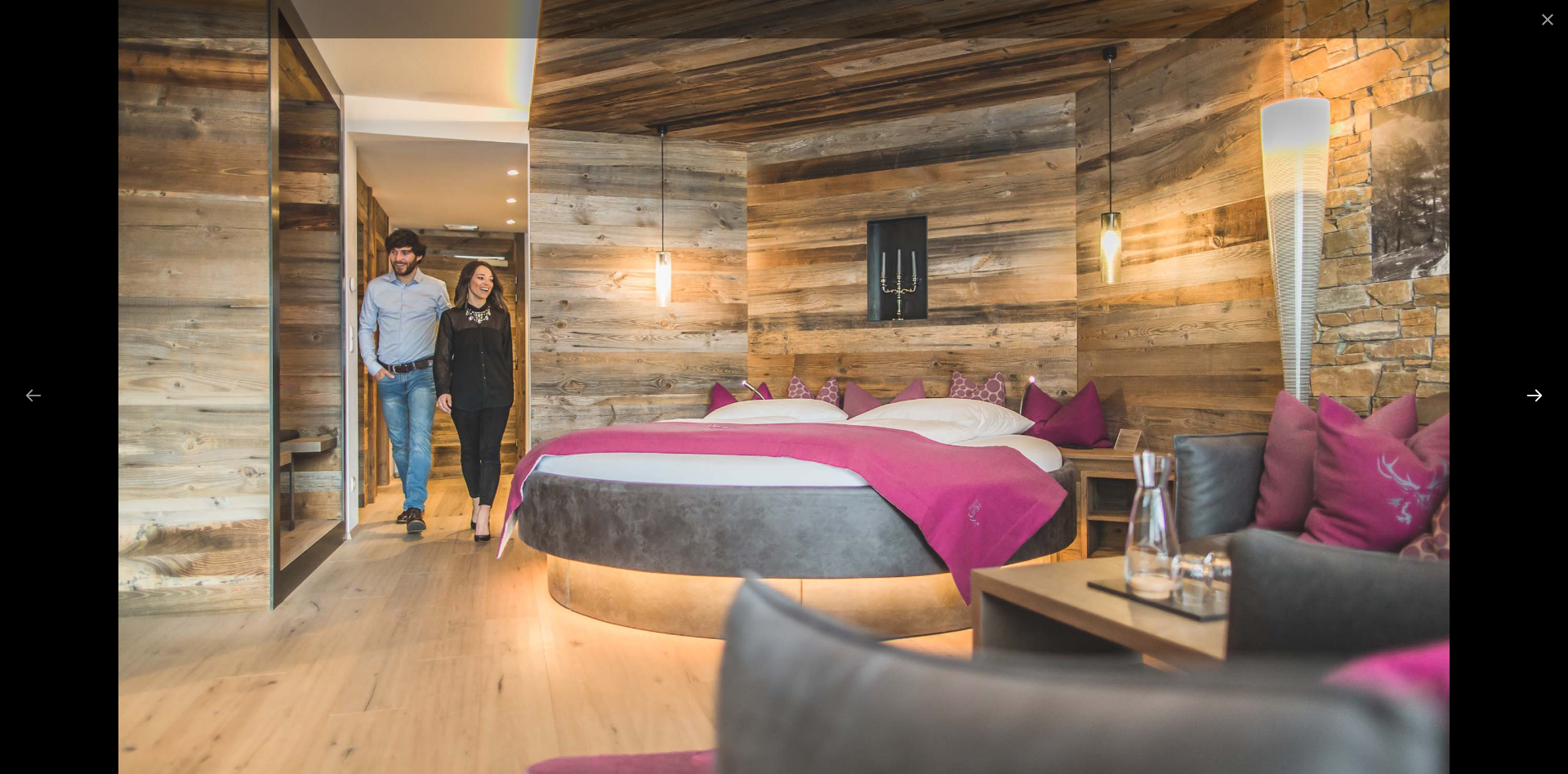
click at [1539, 393] on button "Next slide" at bounding box center [1535, 394] width 35 height 32
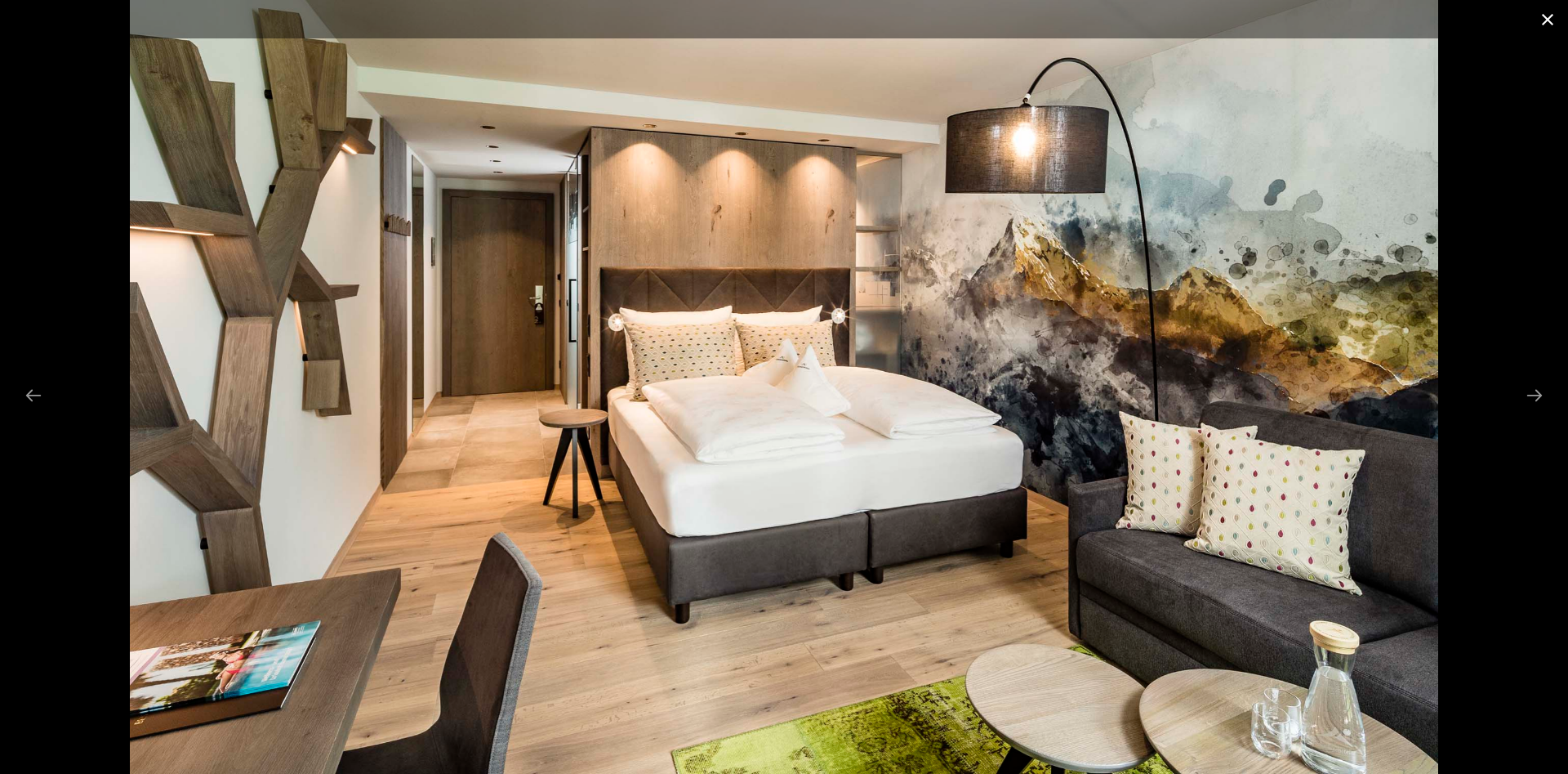
click at [1557, 19] on button "Close gallery" at bounding box center [1547, 19] width 41 height 38
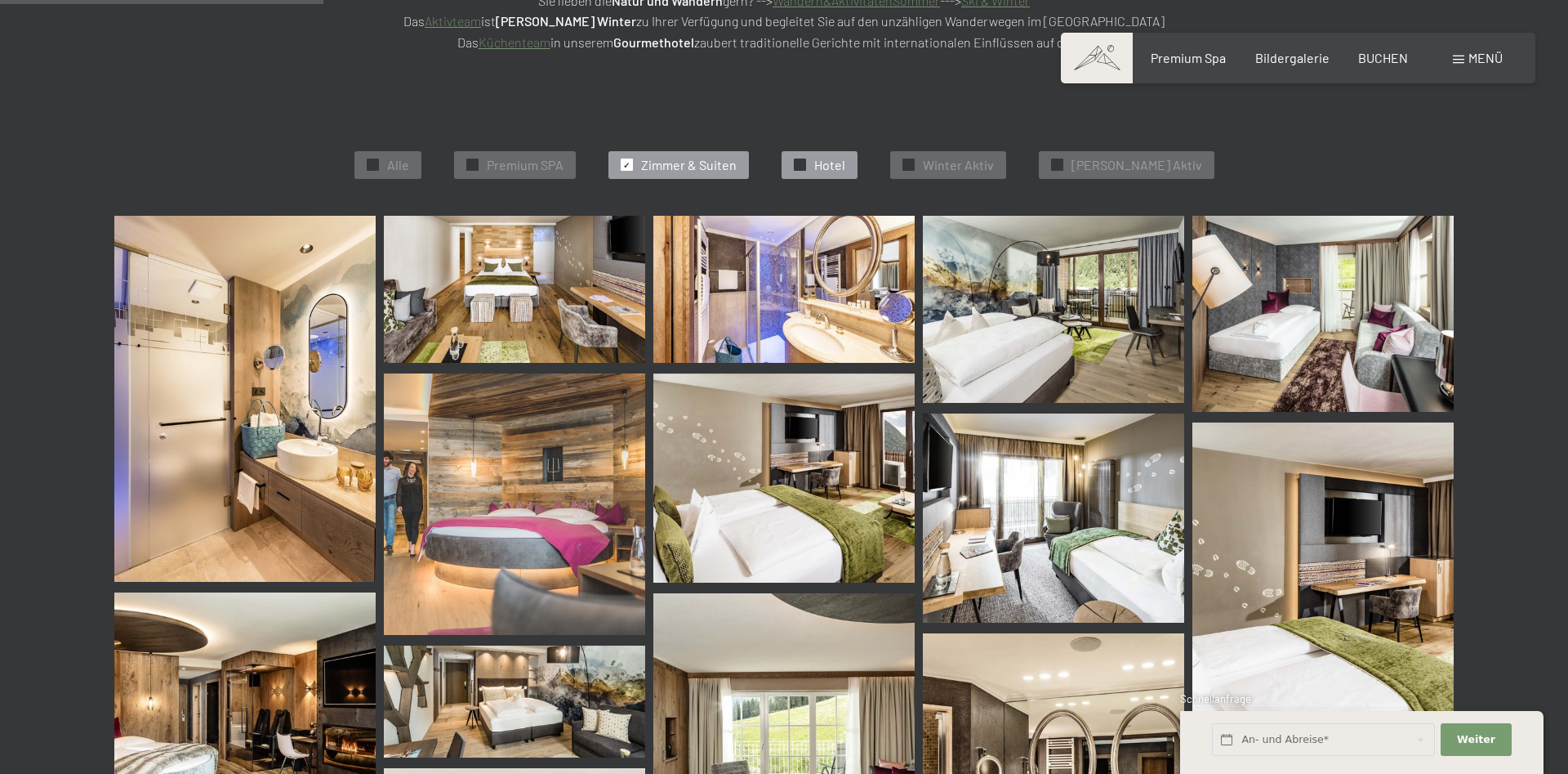
click at [845, 170] on span "Hotel" at bounding box center [830, 164] width 31 height 18
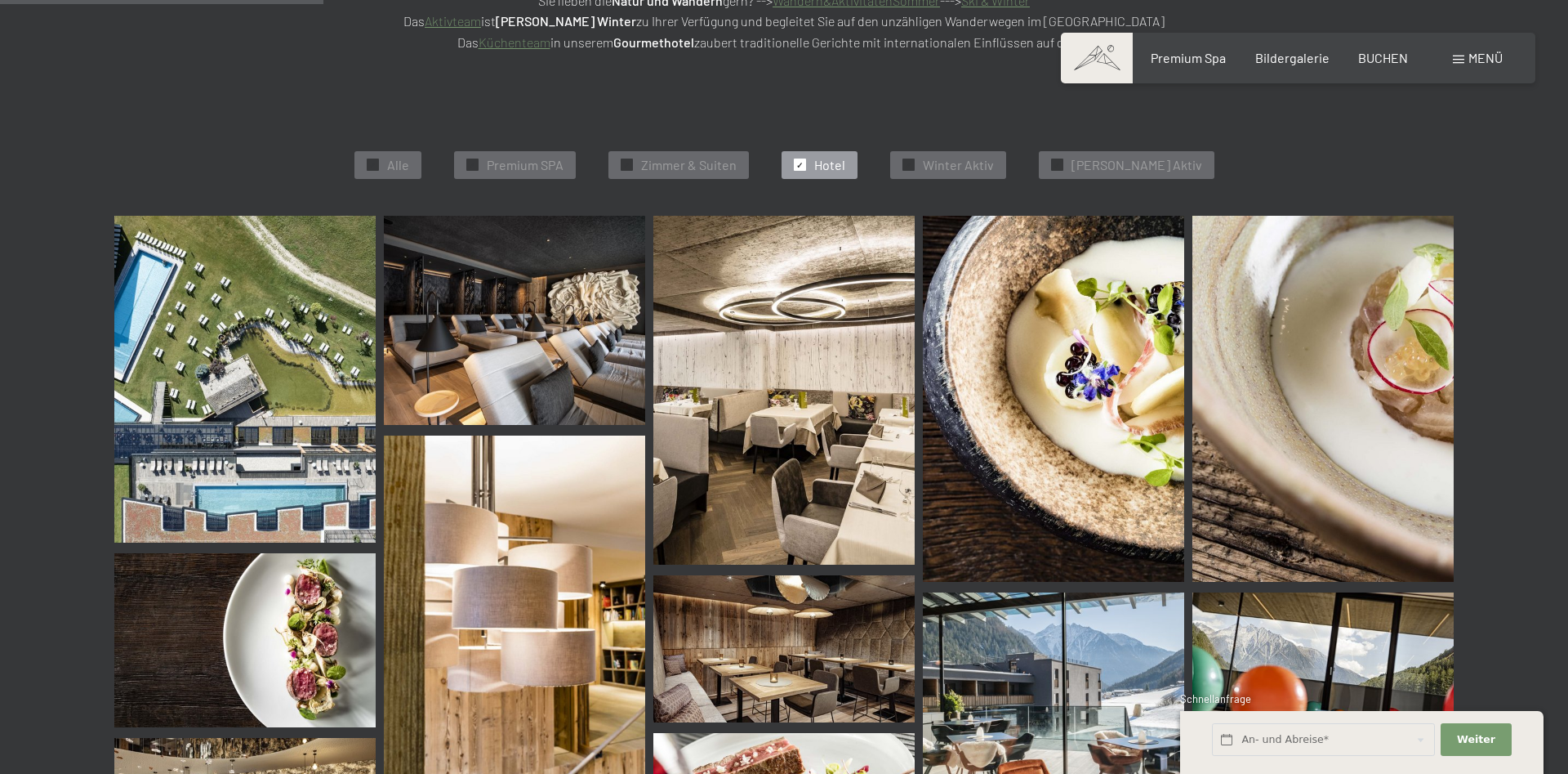
click at [255, 407] on img at bounding box center [245, 379] width 261 height 327
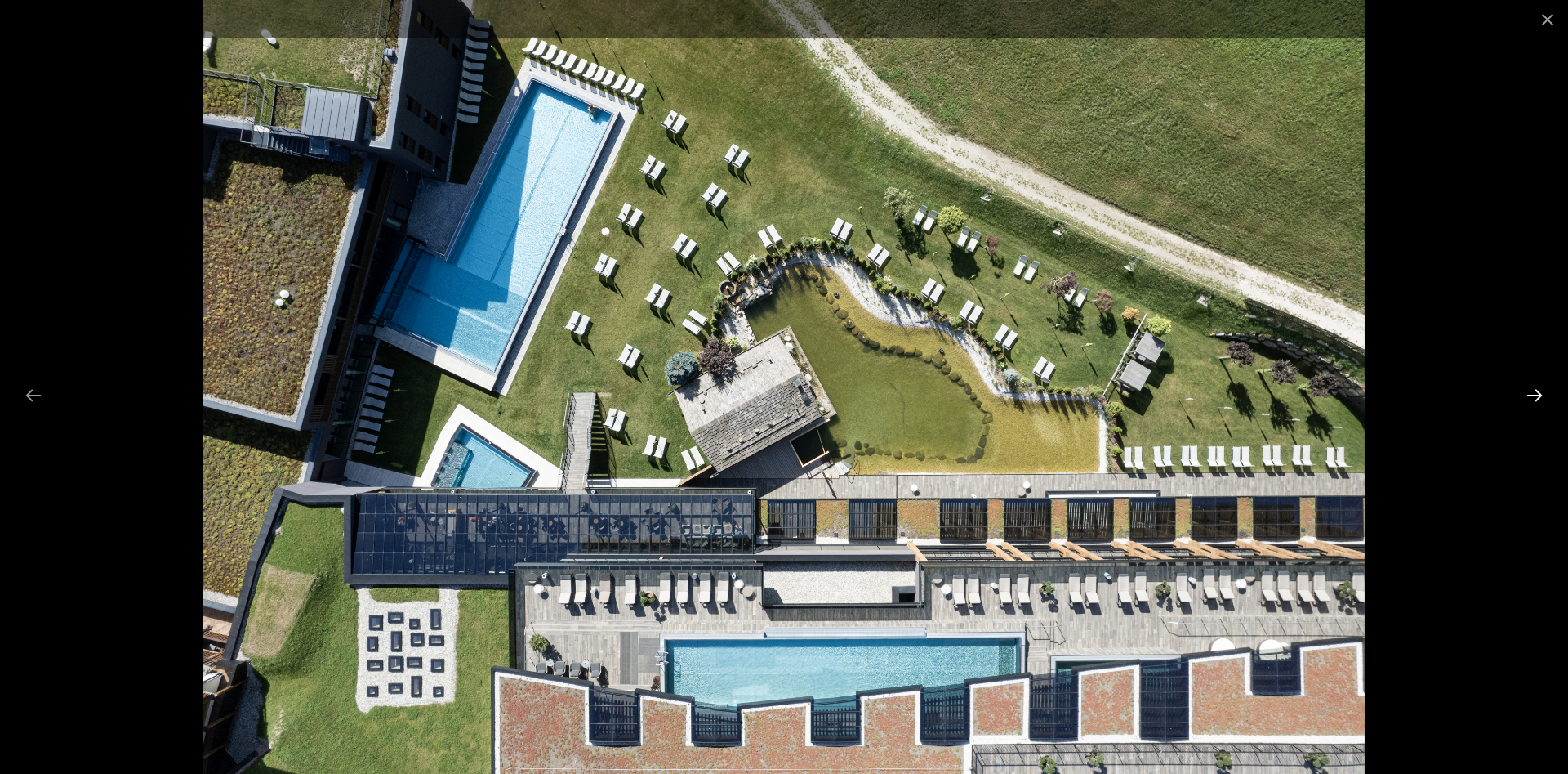
click at [1533, 397] on button "Next slide" at bounding box center [1535, 394] width 35 height 32
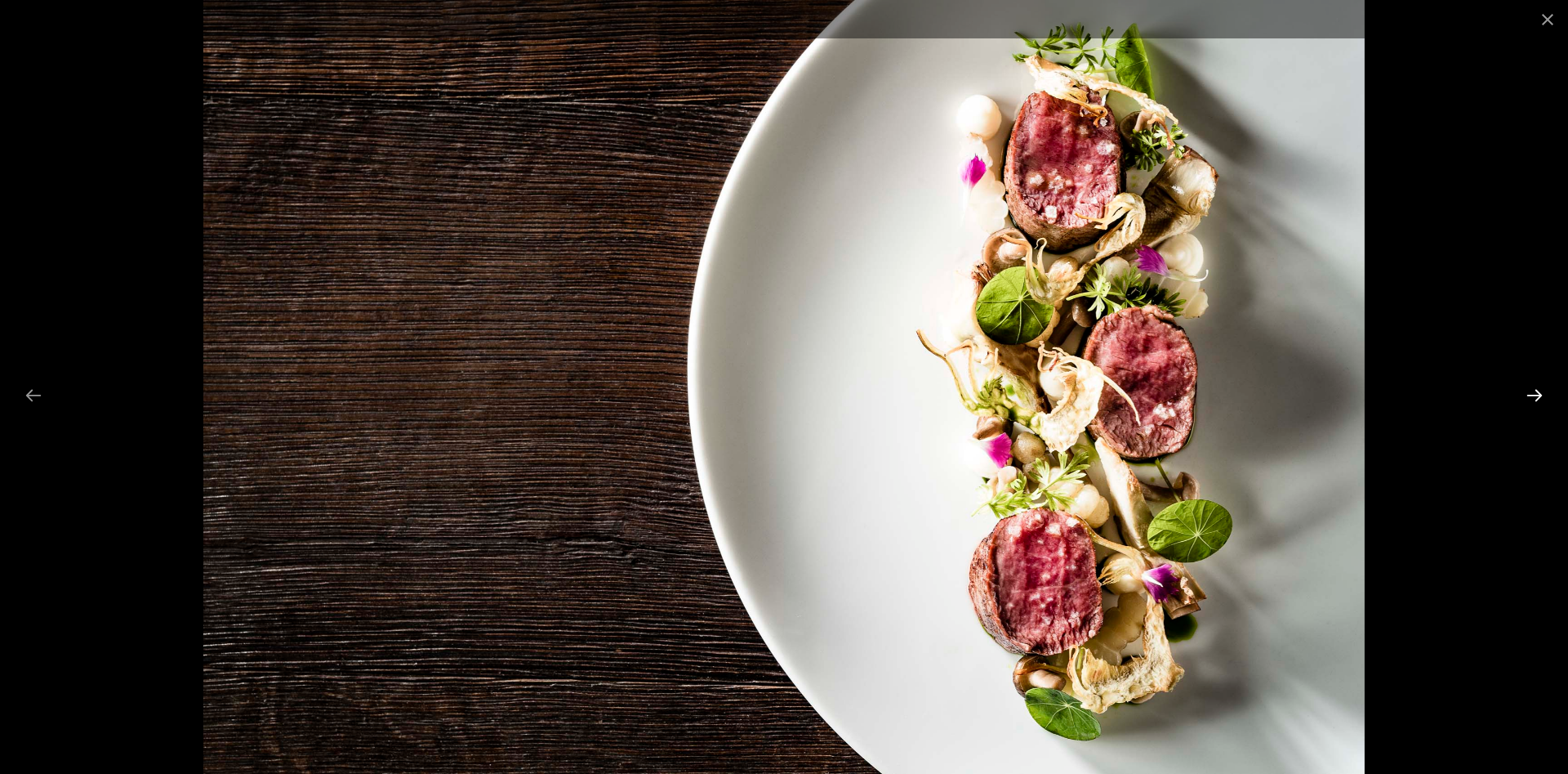
click at [1533, 397] on button "Next slide" at bounding box center [1535, 394] width 35 height 32
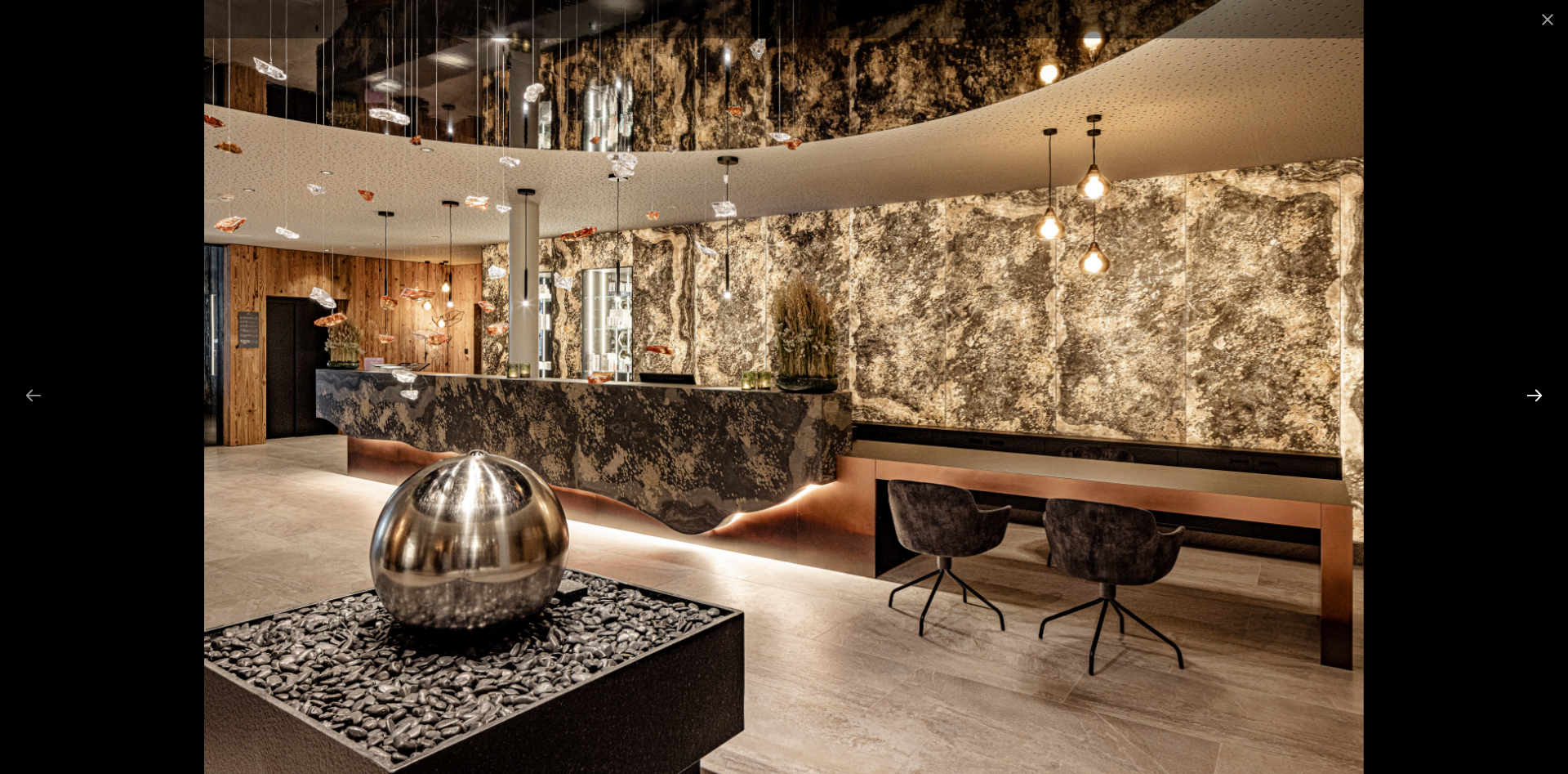
click at [1533, 397] on button "Next slide" at bounding box center [1535, 394] width 35 height 32
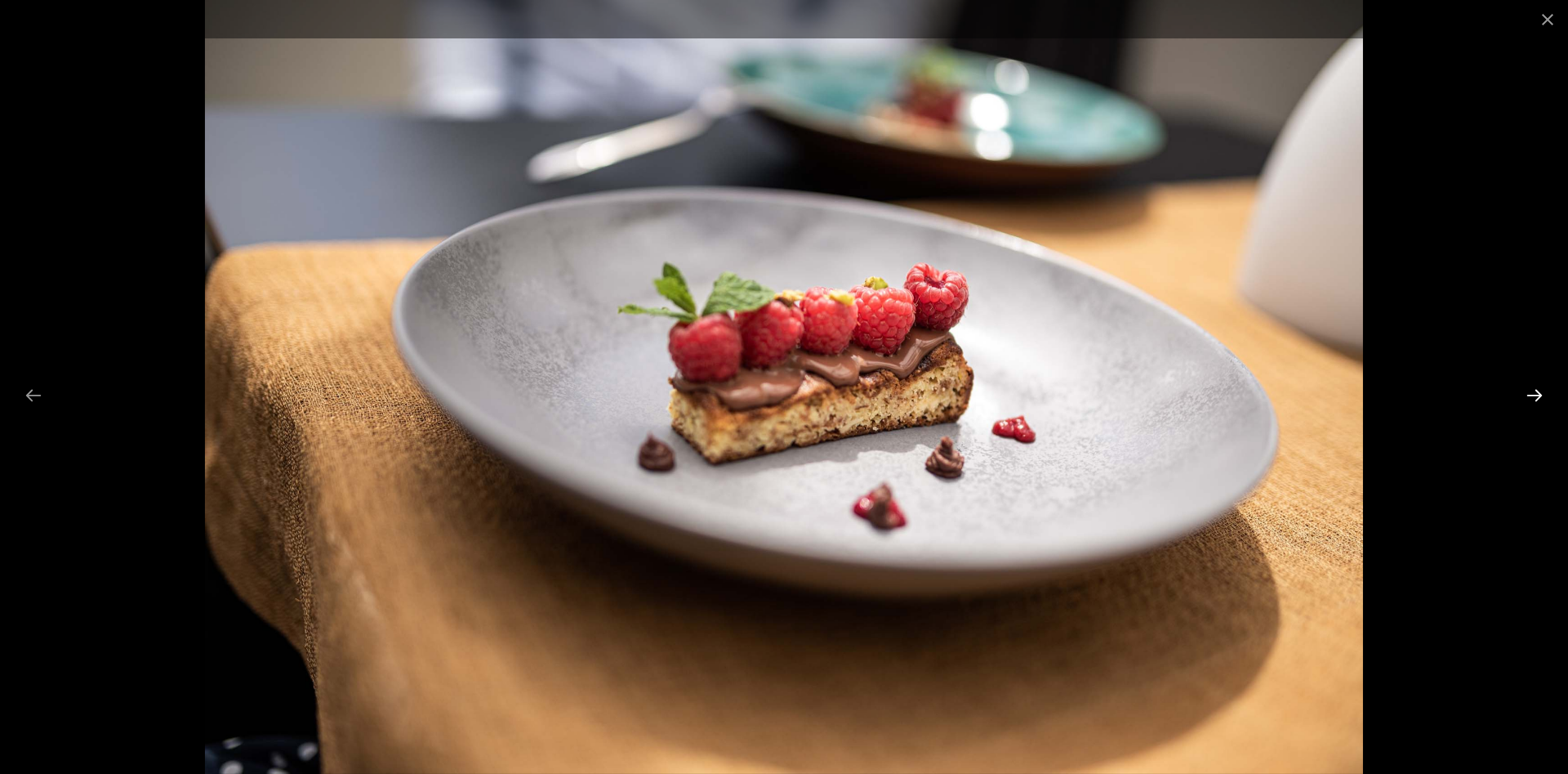
click at [1533, 397] on button "Next slide" at bounding box center [1535, 394] width 35 height 32
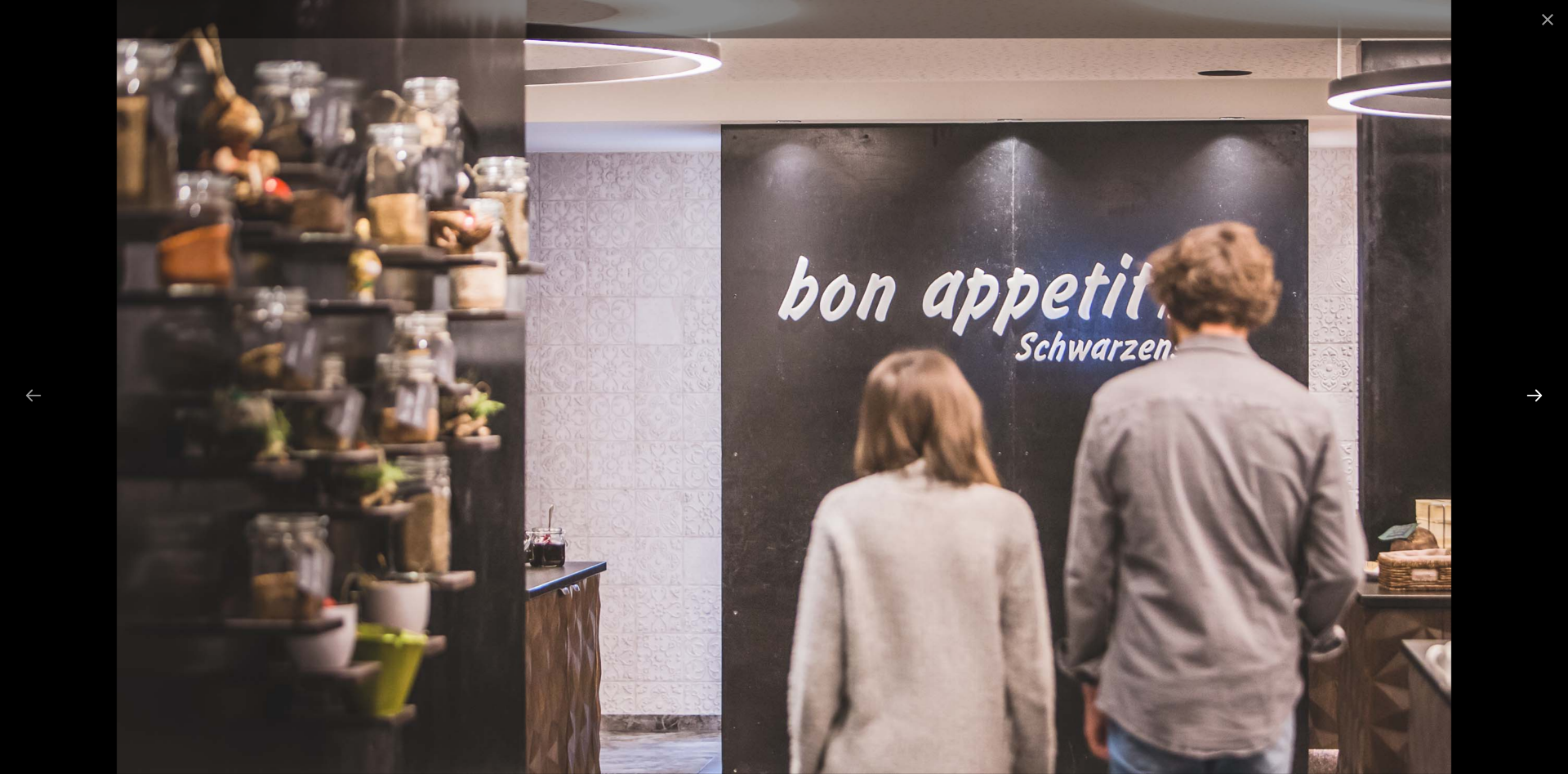
click at [1533, 397] on button "Next slide" at bounding box center [1535, 394] width 35 height 32
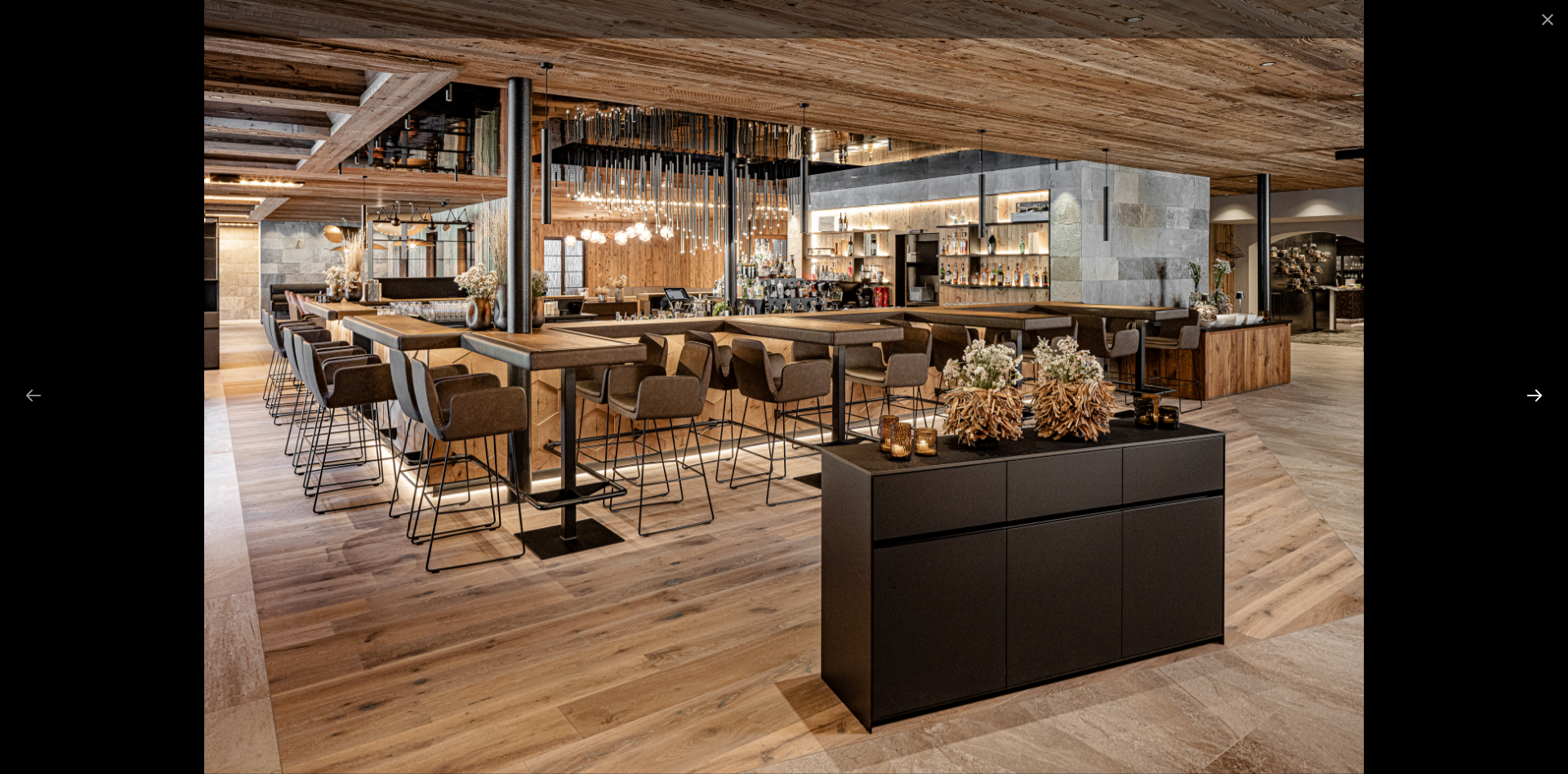
click at [1533, 397] on button "Next slide" at bounding box center [1535, 394] width 35 height 32
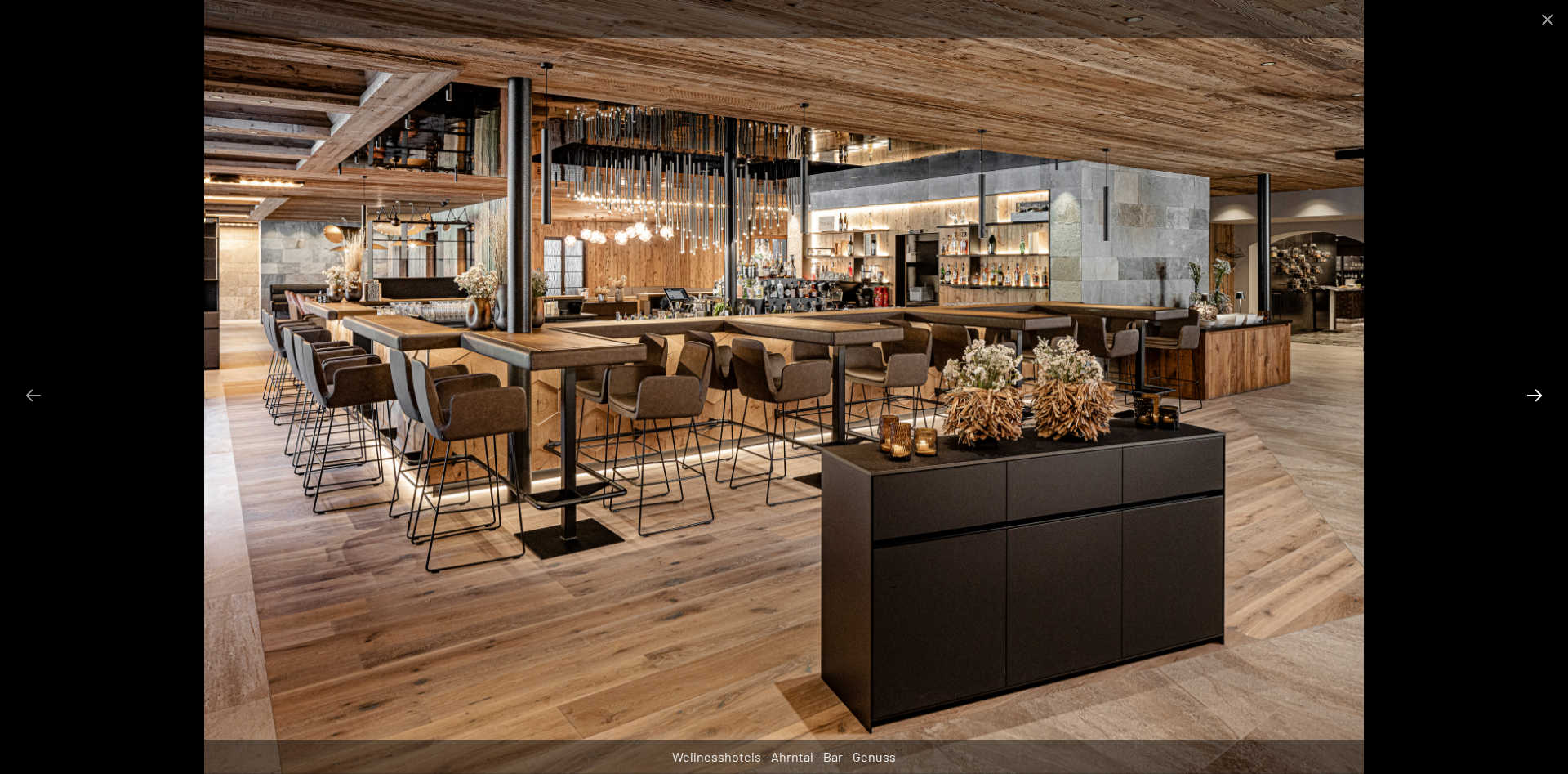
click at [1533, 397] on button "Next slide" at bounding box center [1535, 394] width 35 height 32
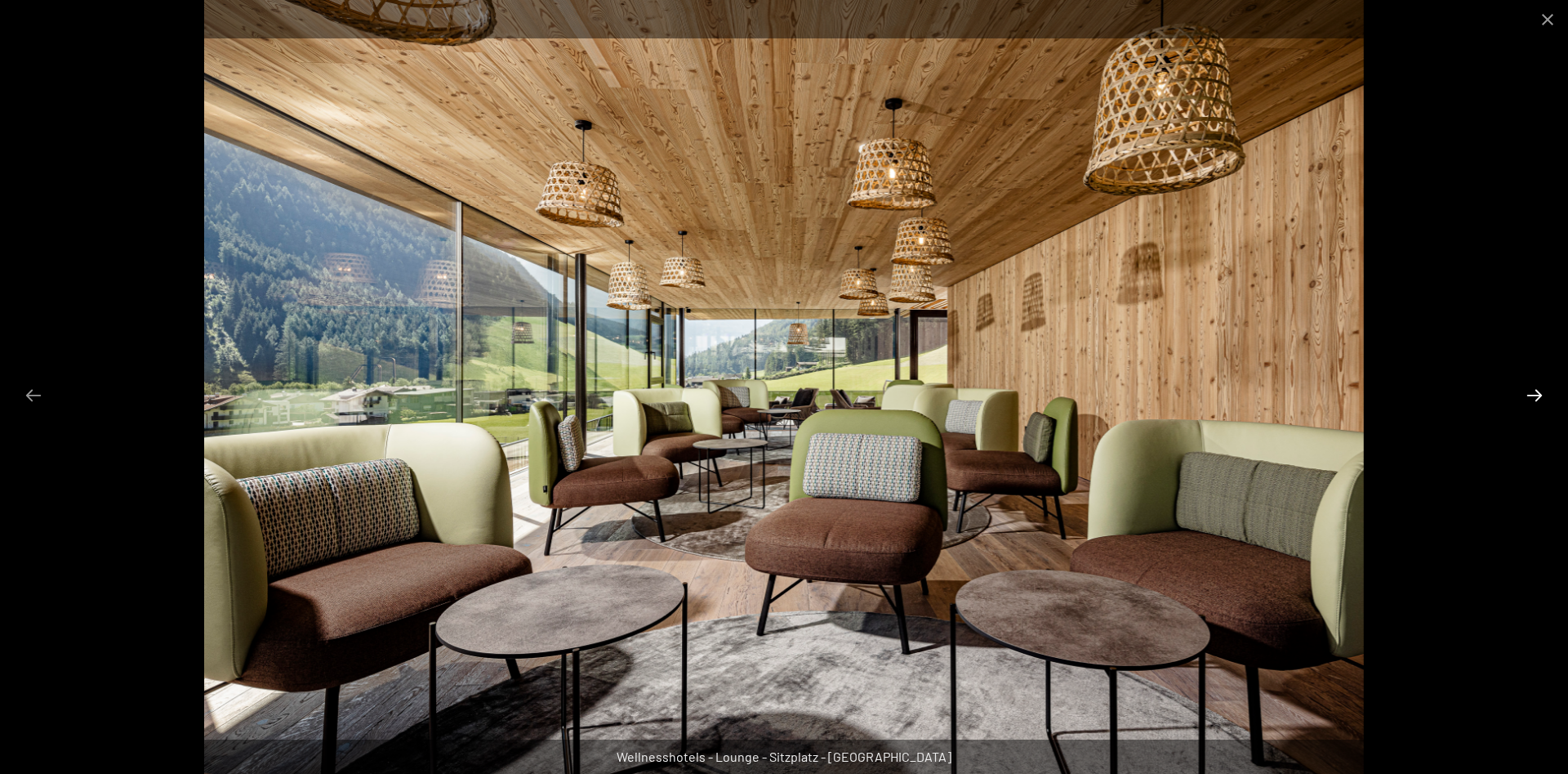
click at [1533, 397] on button "Next slide" at bounding box center [1535, 394] width 35 height 32
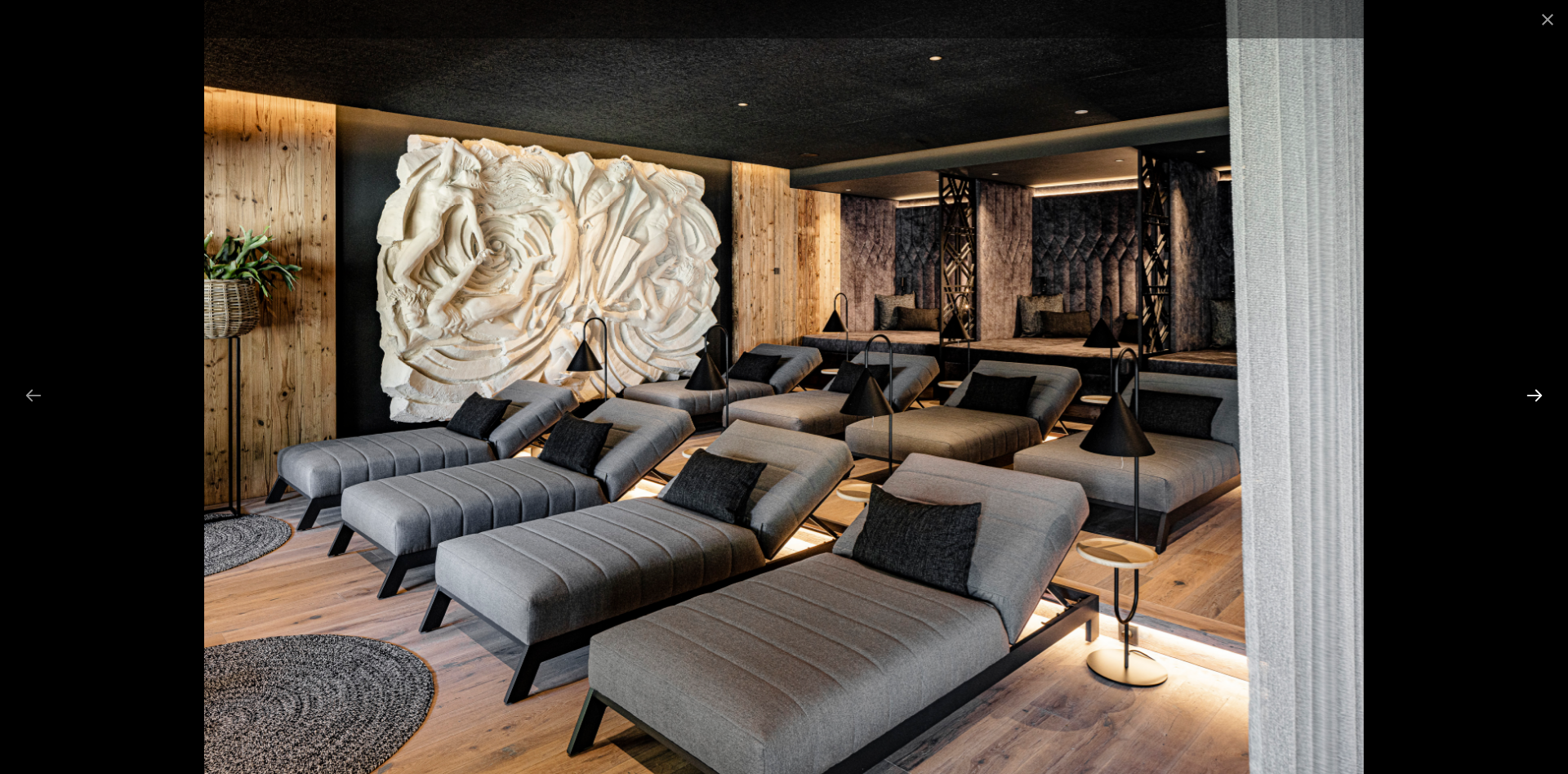
click at [1533, 397] on button "Next slide" at bounding box center [1535, 394] width 35 height 32
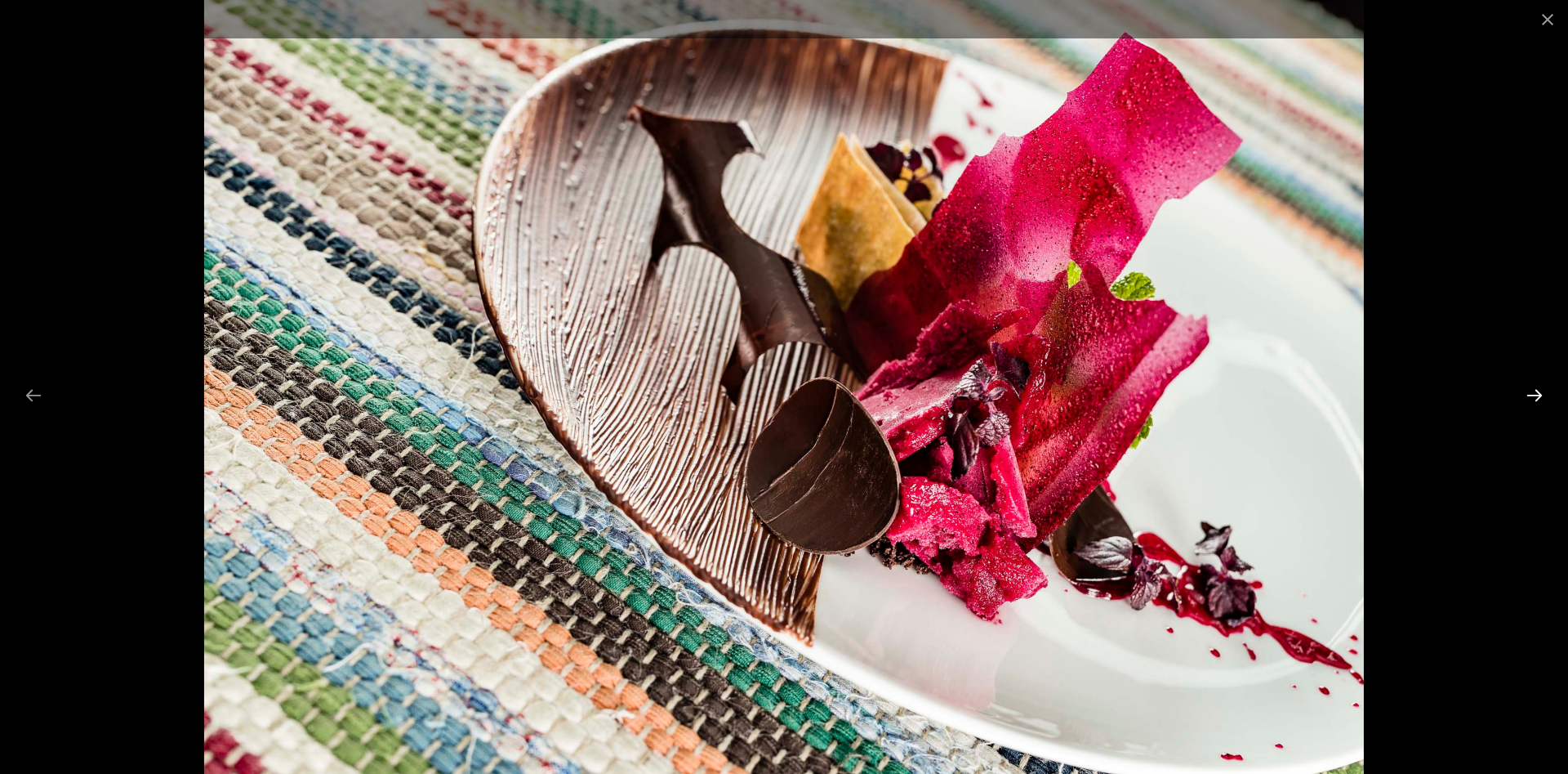
click at [1533, 397] on button "Next slide" at bounding box center [1535, 394] width 35 height 32
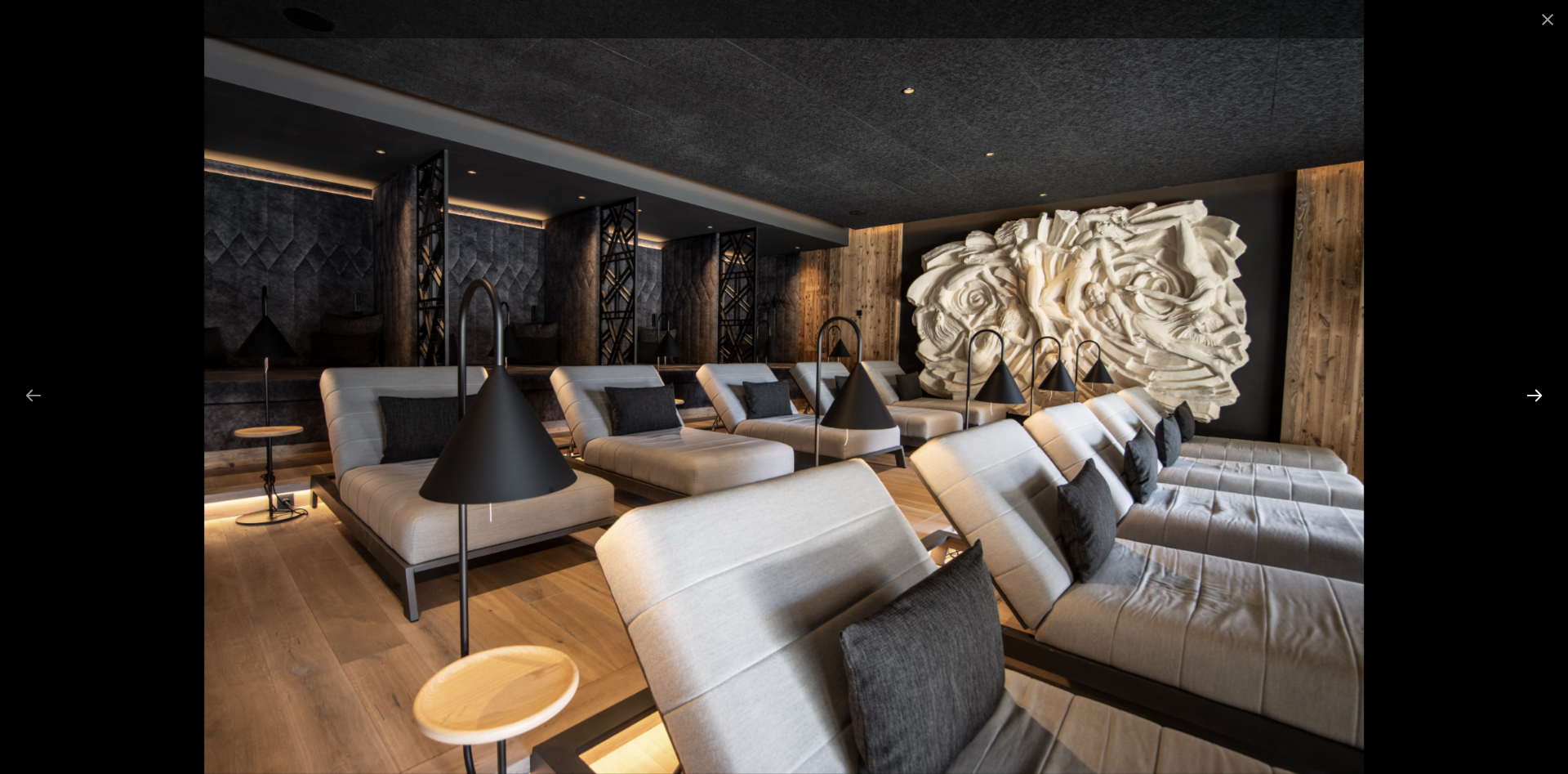
click at [1533, 397] on button "Next slide" at bounding box center [1535, 394] width 35 height 32
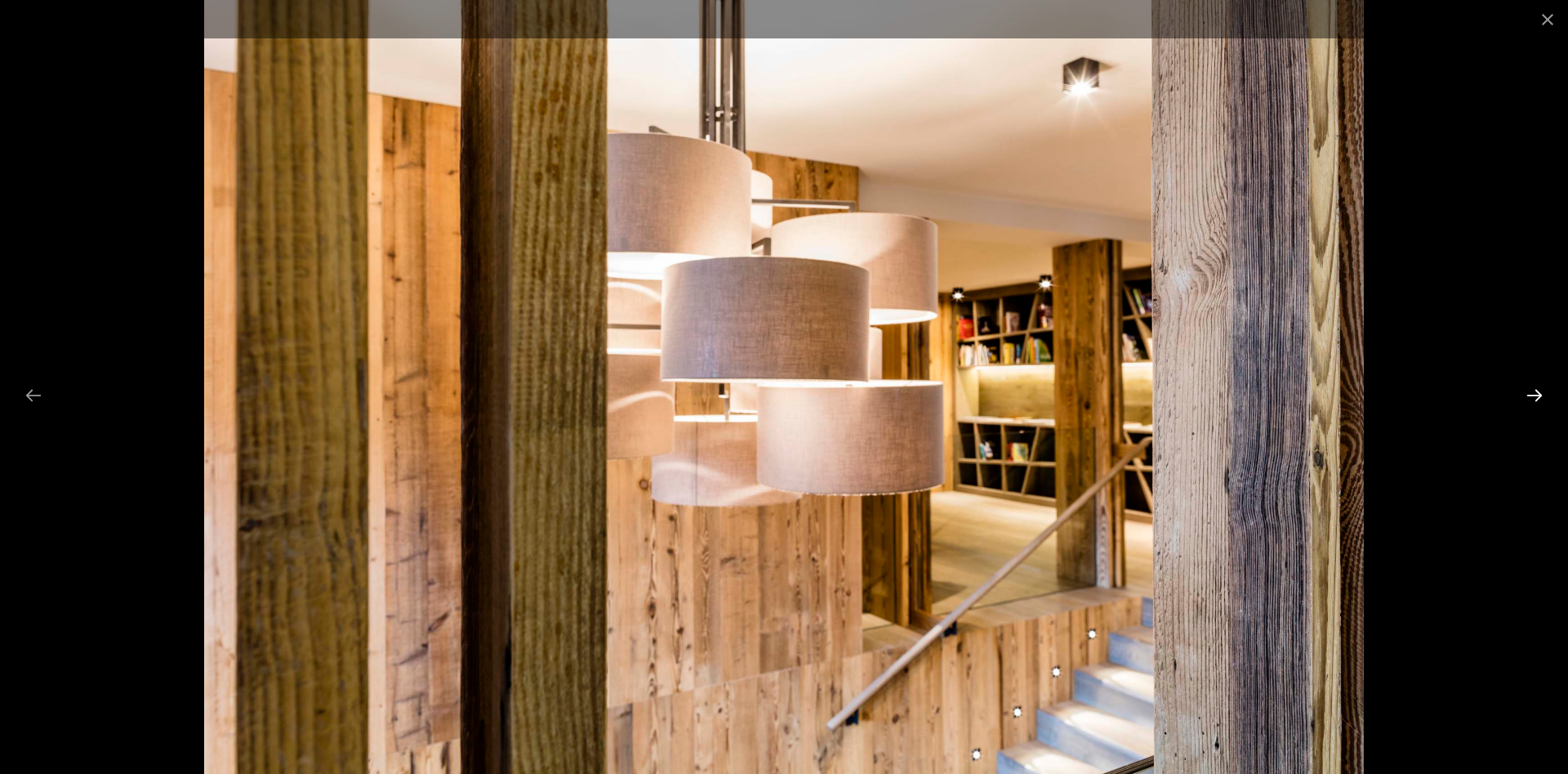
click at [1533, 397] on button "Next slide" at bounding box center [1535, 394] width 35 height 32
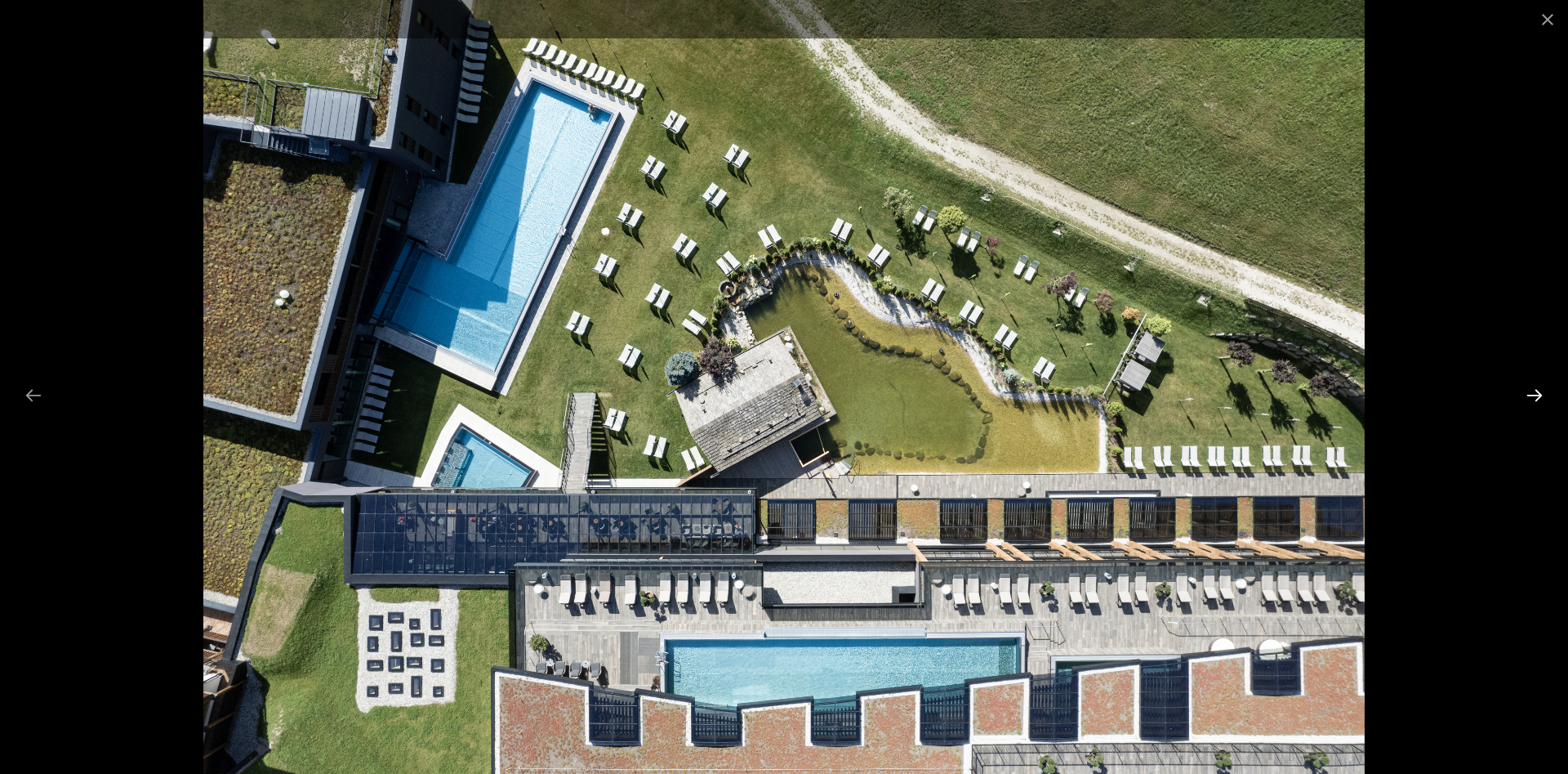
click at [1533, 396] on button "Next slide" at bounding box center [1535, 394] width 35 height 32
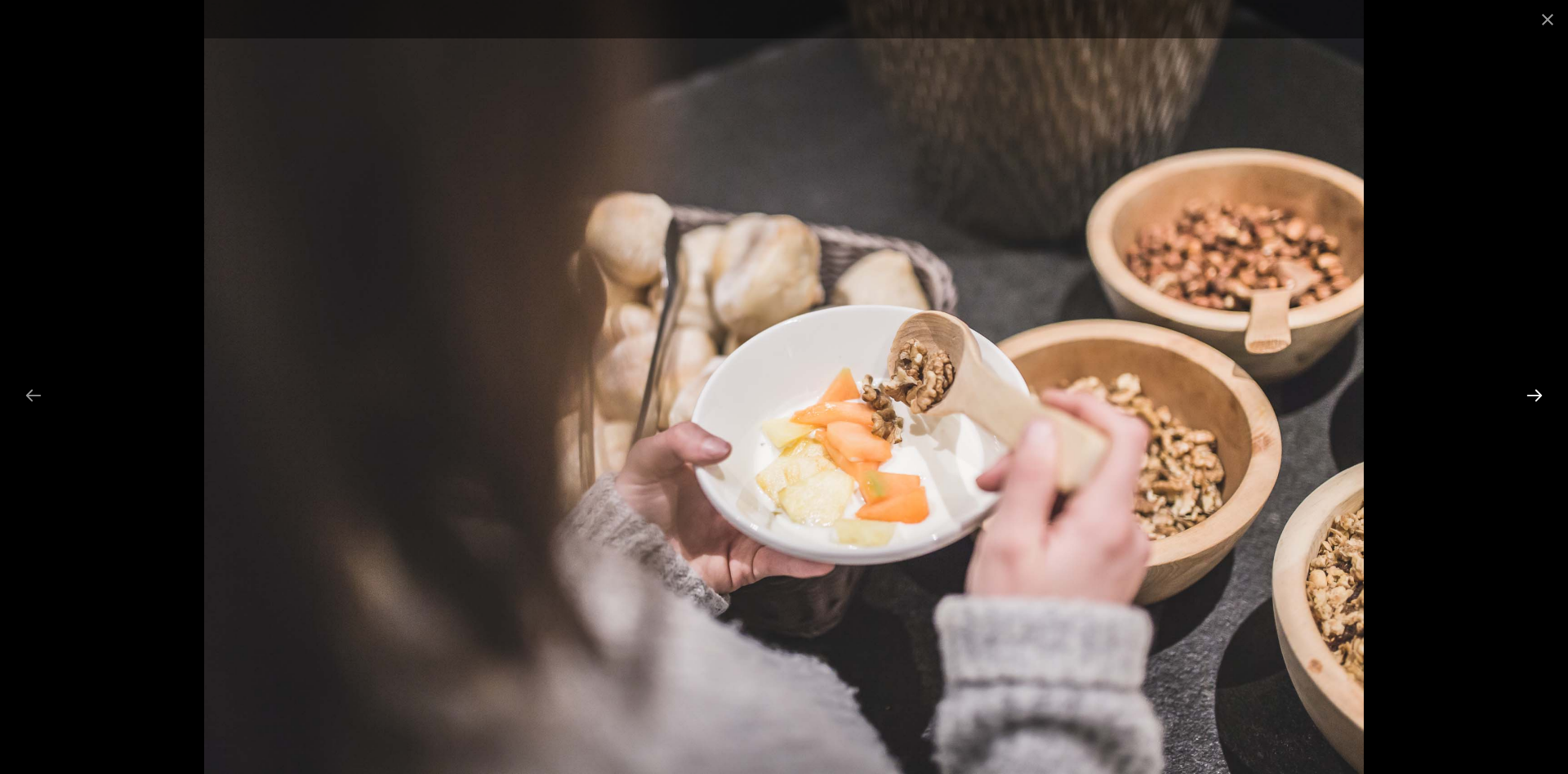
click at [1533, 396] on button "Next slide" at bounding box center [1535, 394] width 35 height 32
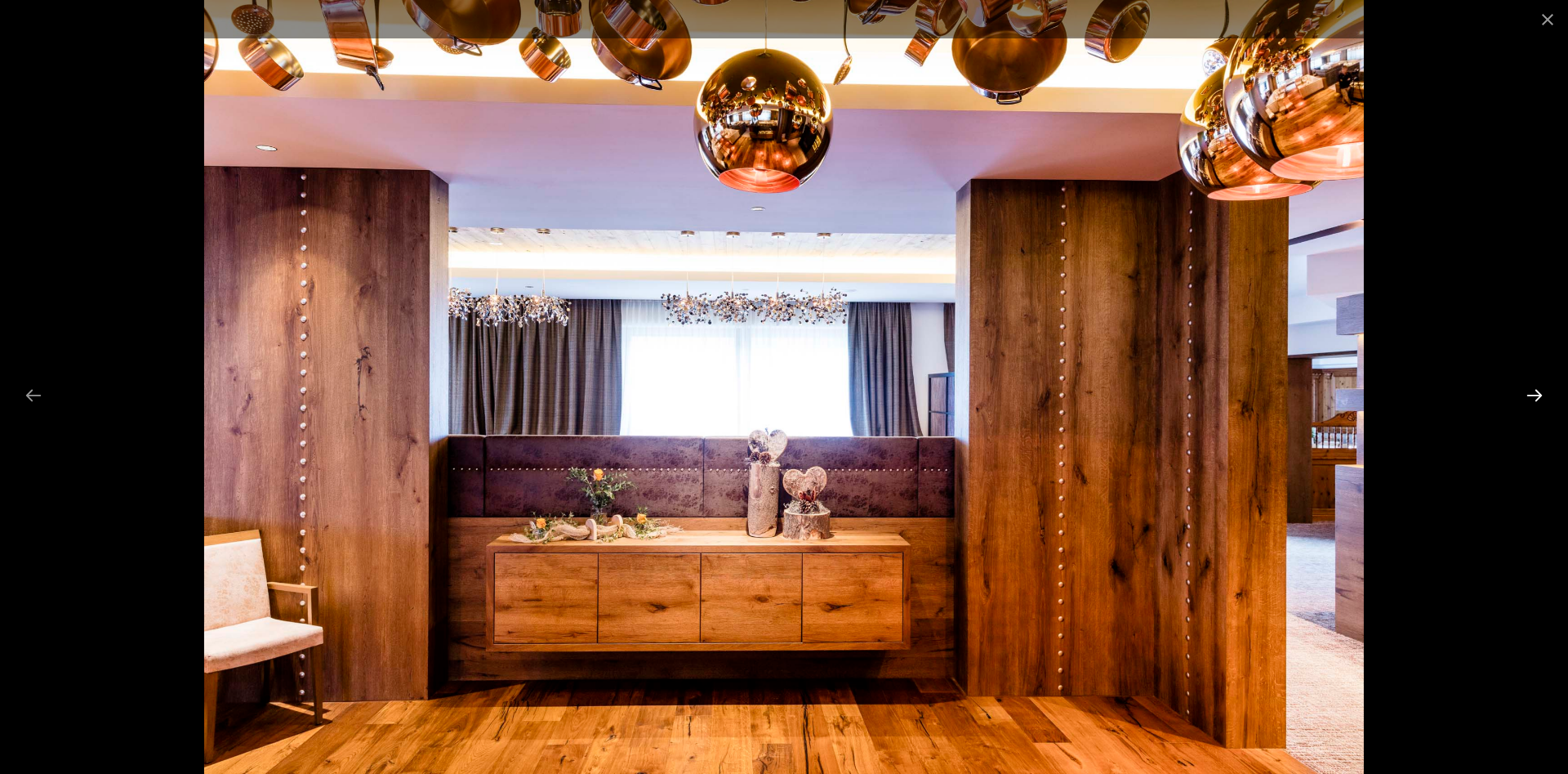
click at [1533, 396] on button "Next slide" at bounding box center [1535, 394] width 35 height 32
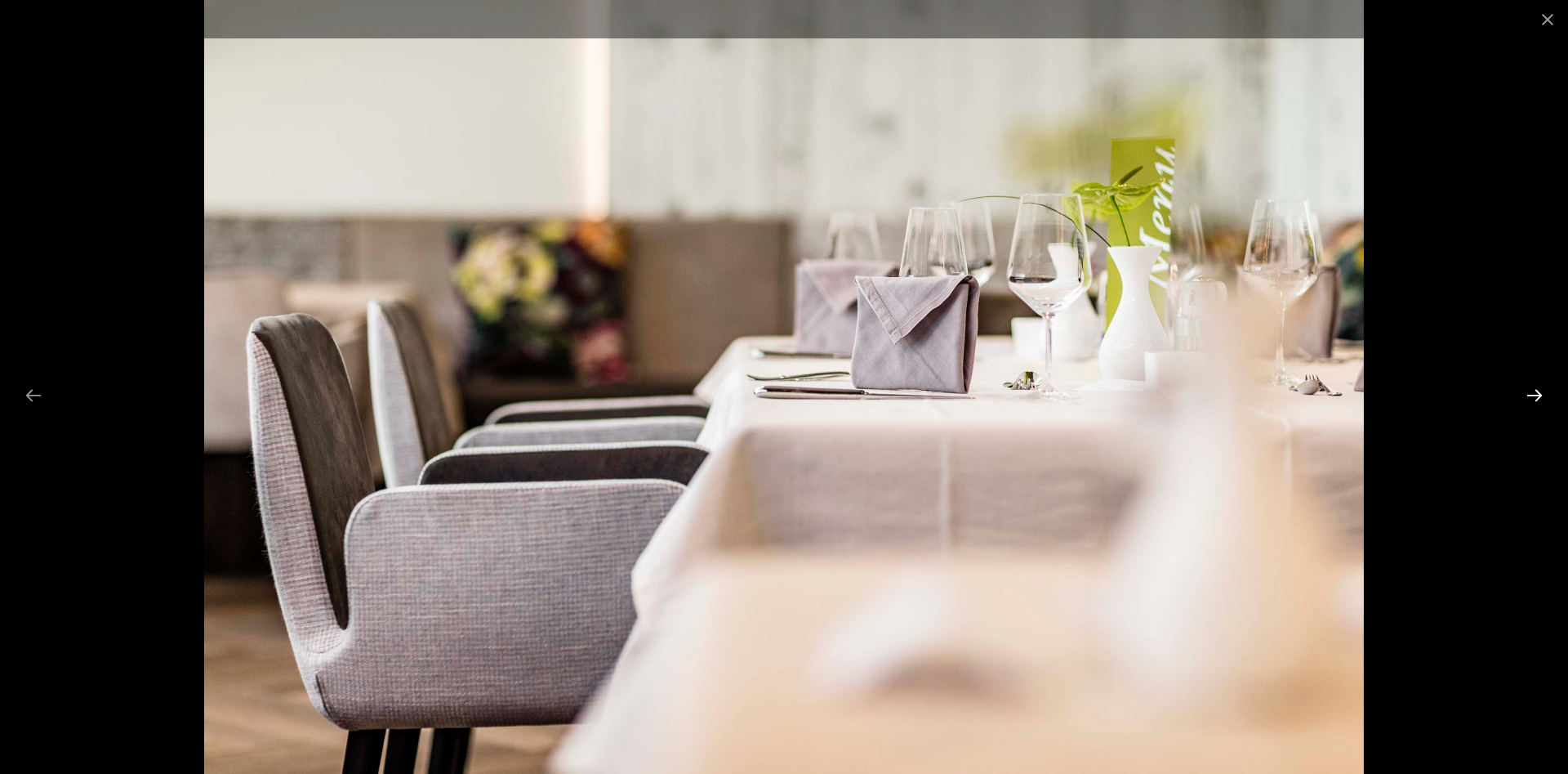
click at [1533, 396] on button "Next slide" at bounding box center [1535, 394] width 35 height 32
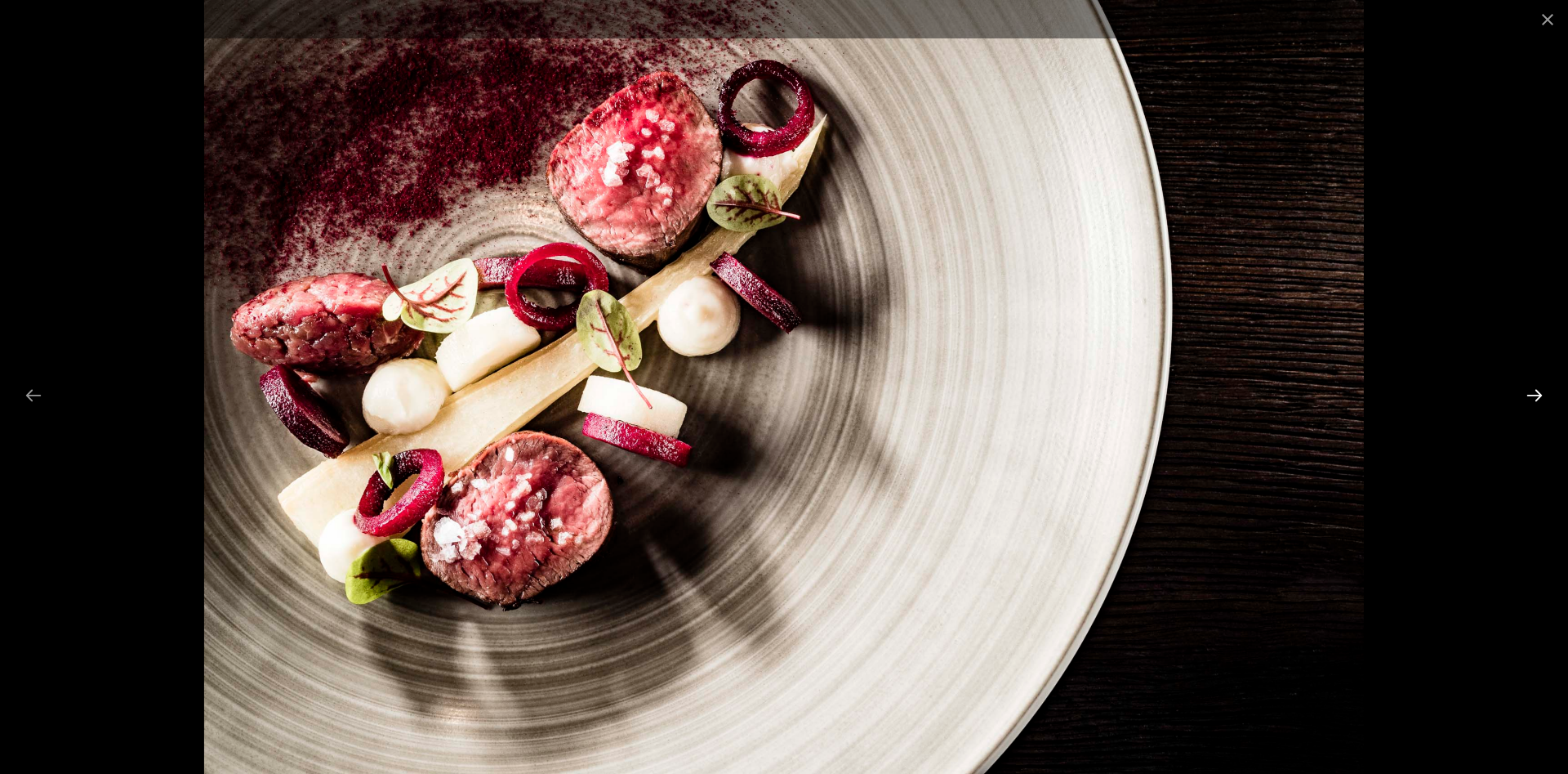
click at [1533, 396] on button "Next slide" at bounding box center [1535, 394] width 35 height 32
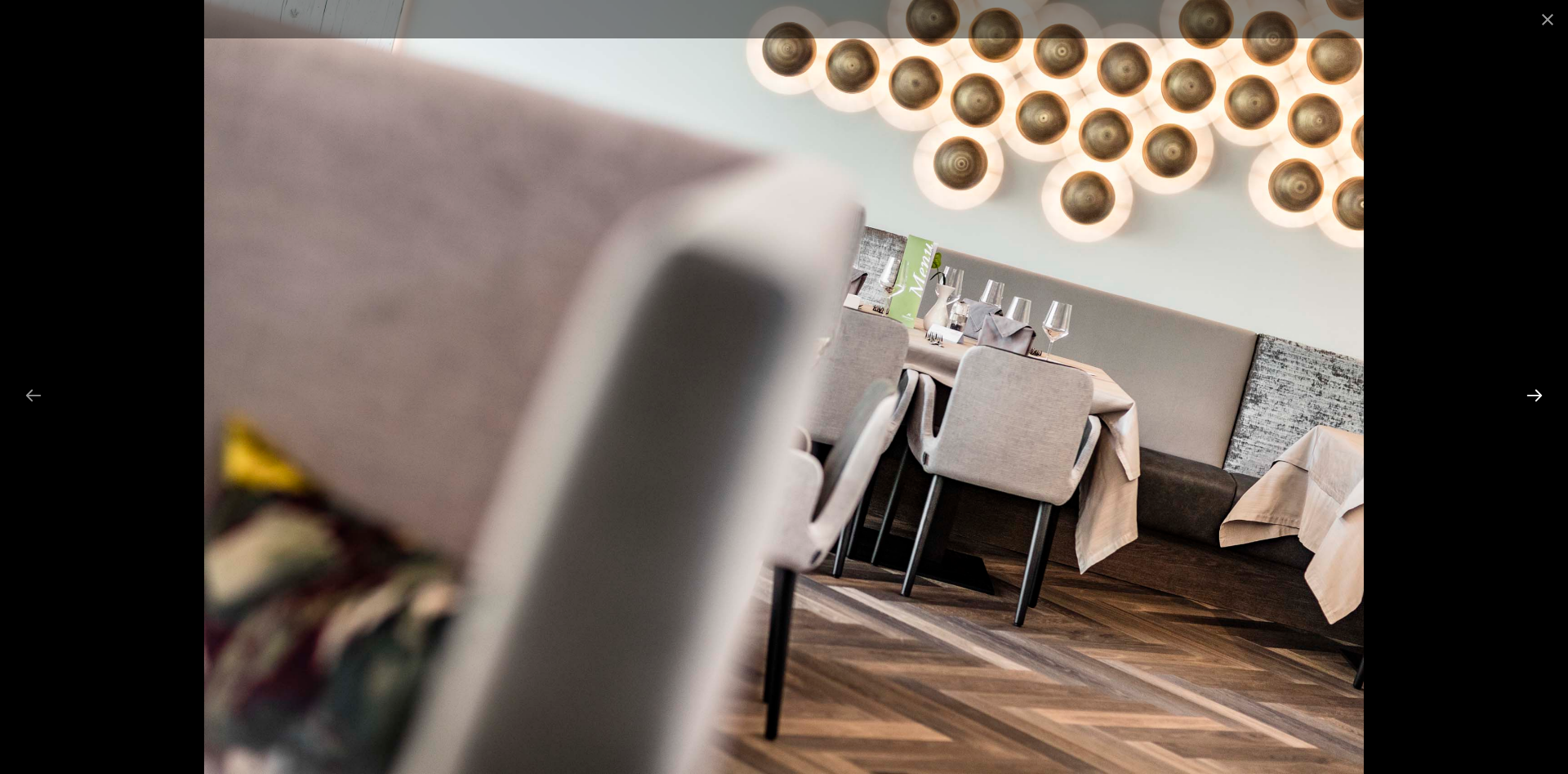
click at [1533, 396] on button "Next slide" at bounding box center [1535, 394] width 35 height 32
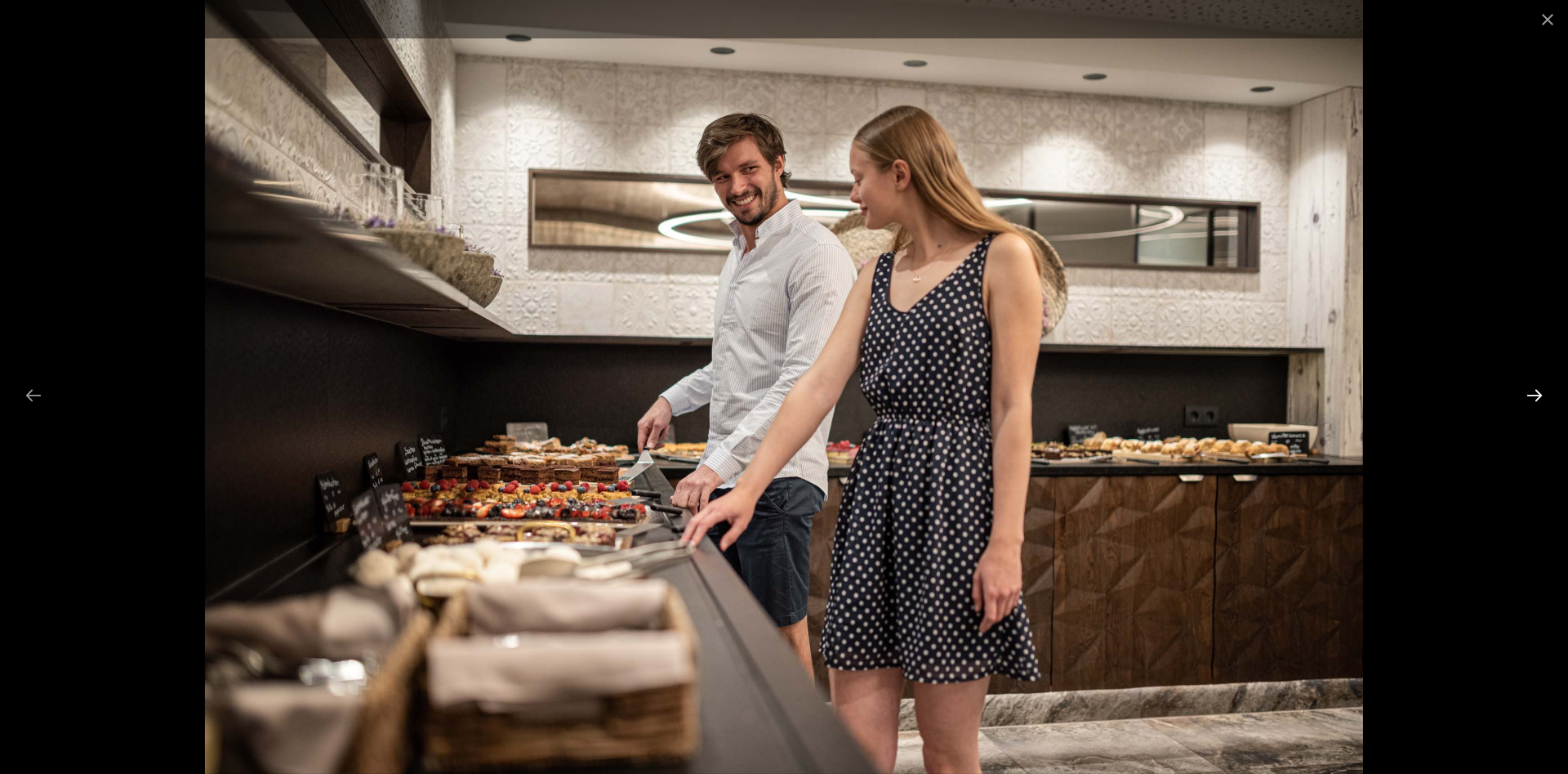
click at [1533, 396] on button "Next slide" at bounding box center [1535, 394] width 35 height 32
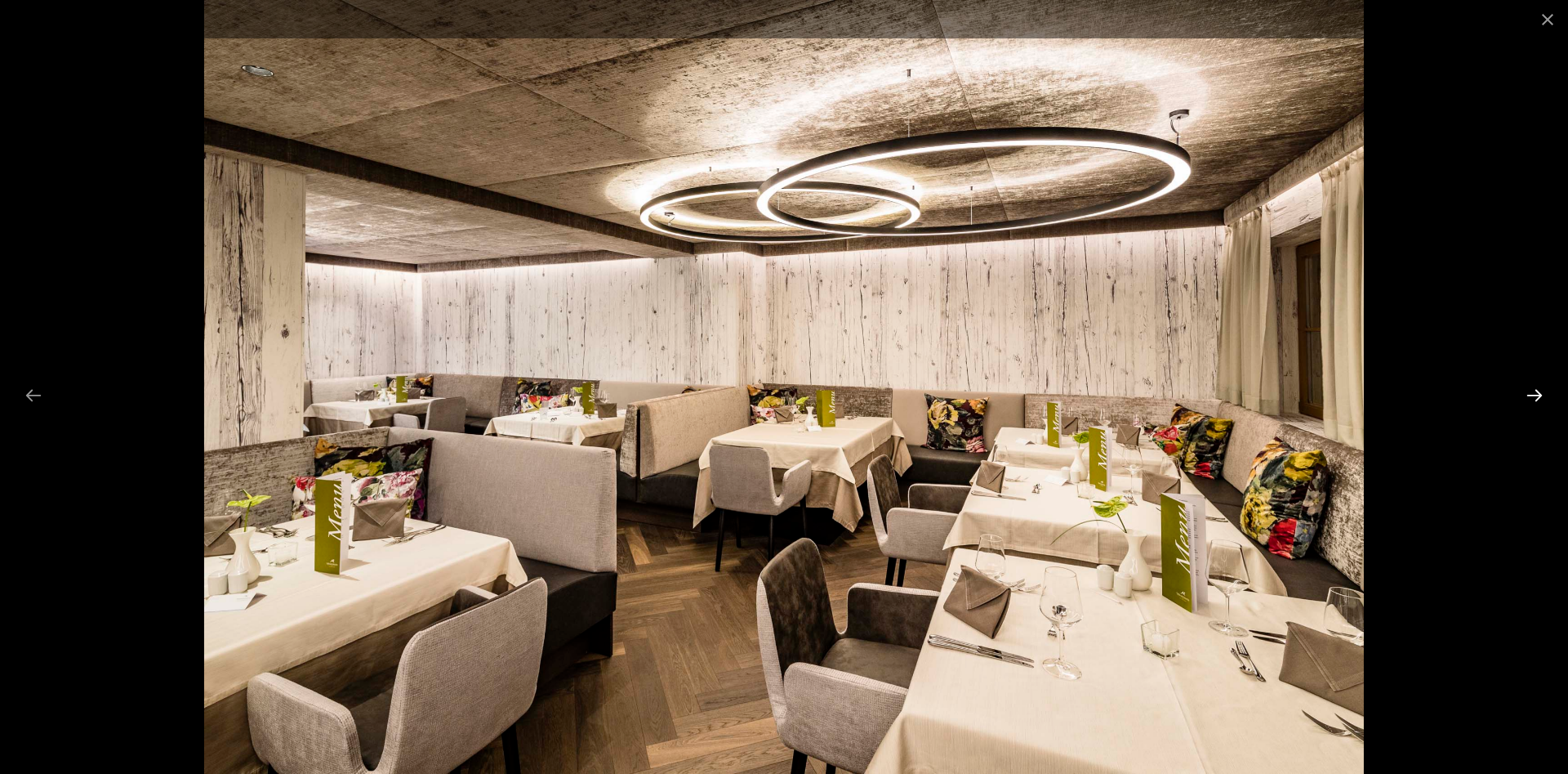
click at [1533, 396] on button "Next slide" at bounding box center [1535, 394] width 35 height 32
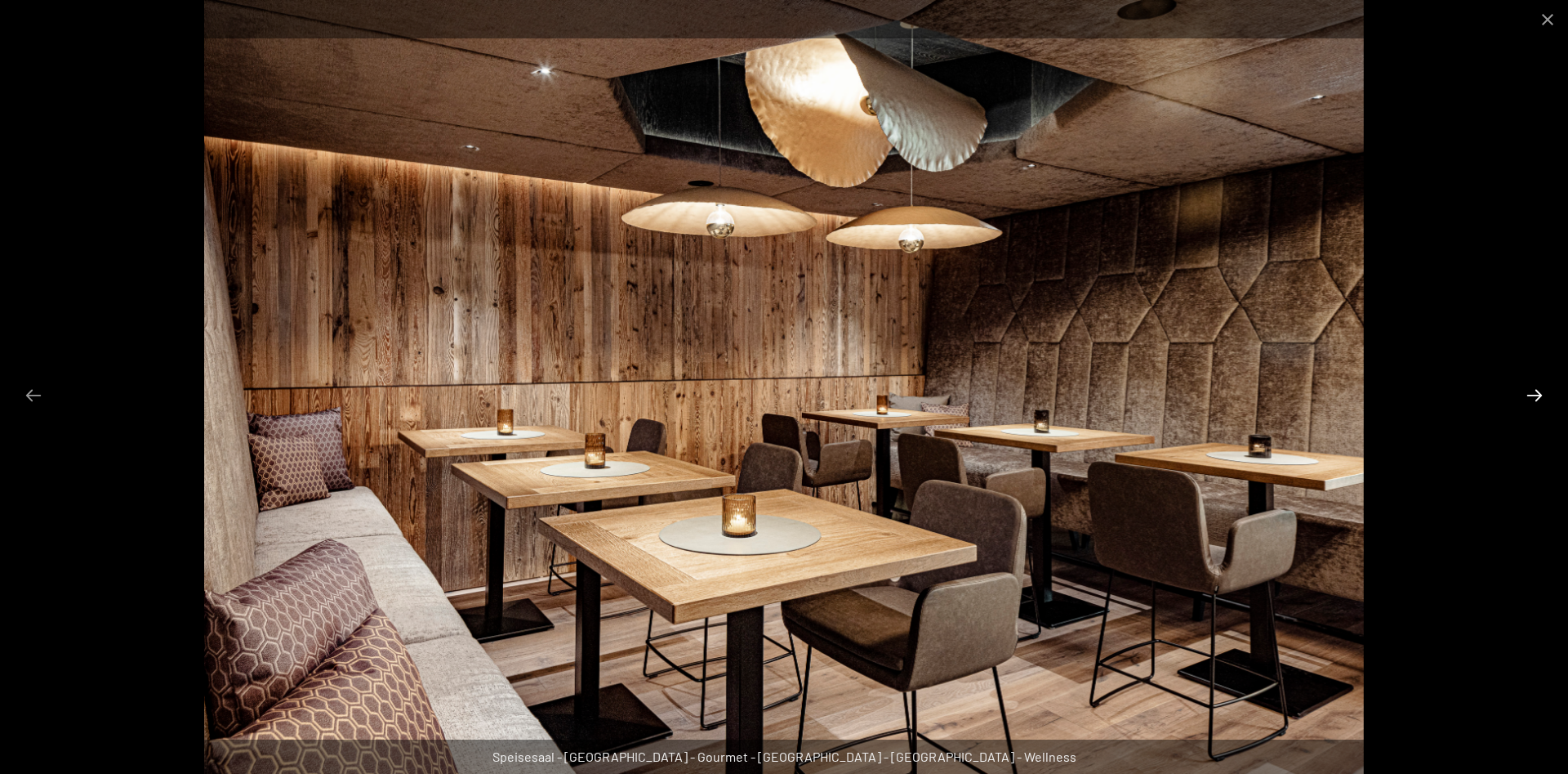
click at [1533, 396] on button "Next slide" at bounding box center [1535, 394] width 35 height 32
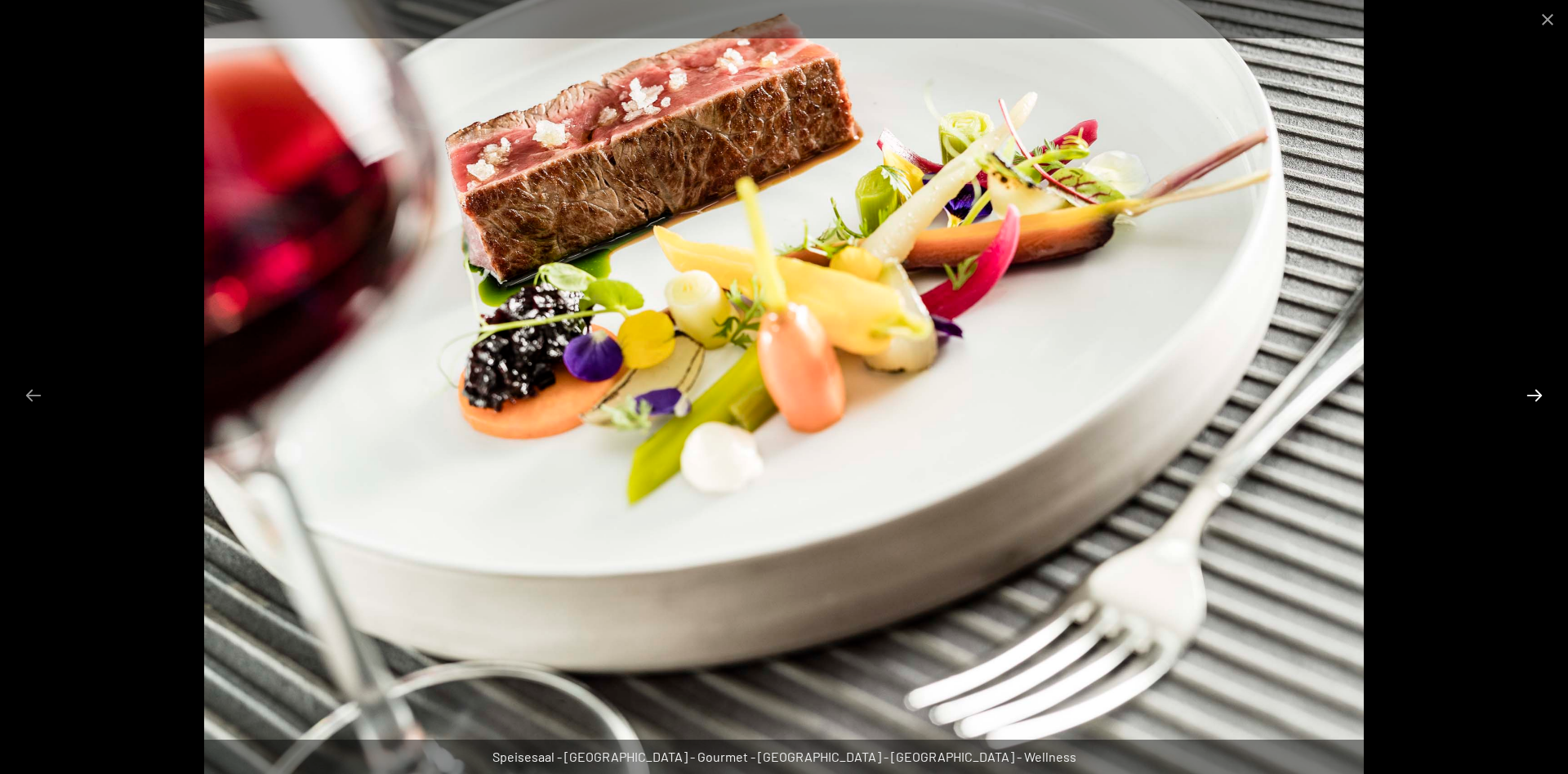
click at [1533, 396] on button "Next slide" at bounding box center [1535, 394] width 35 height 32
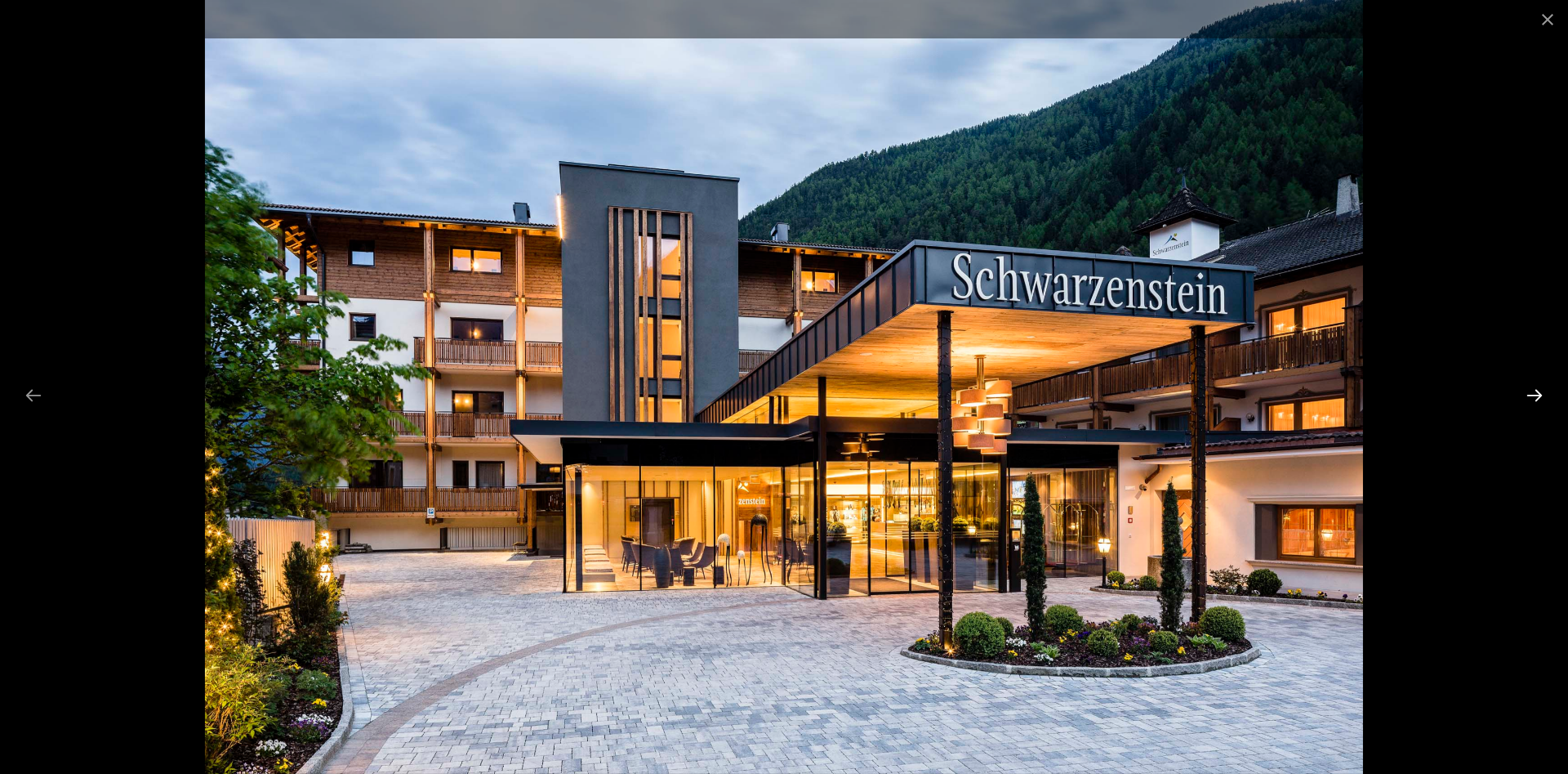
click at [1533, 396] on button "Next slide" at bounding box center [1535, 394] width 35 height 32
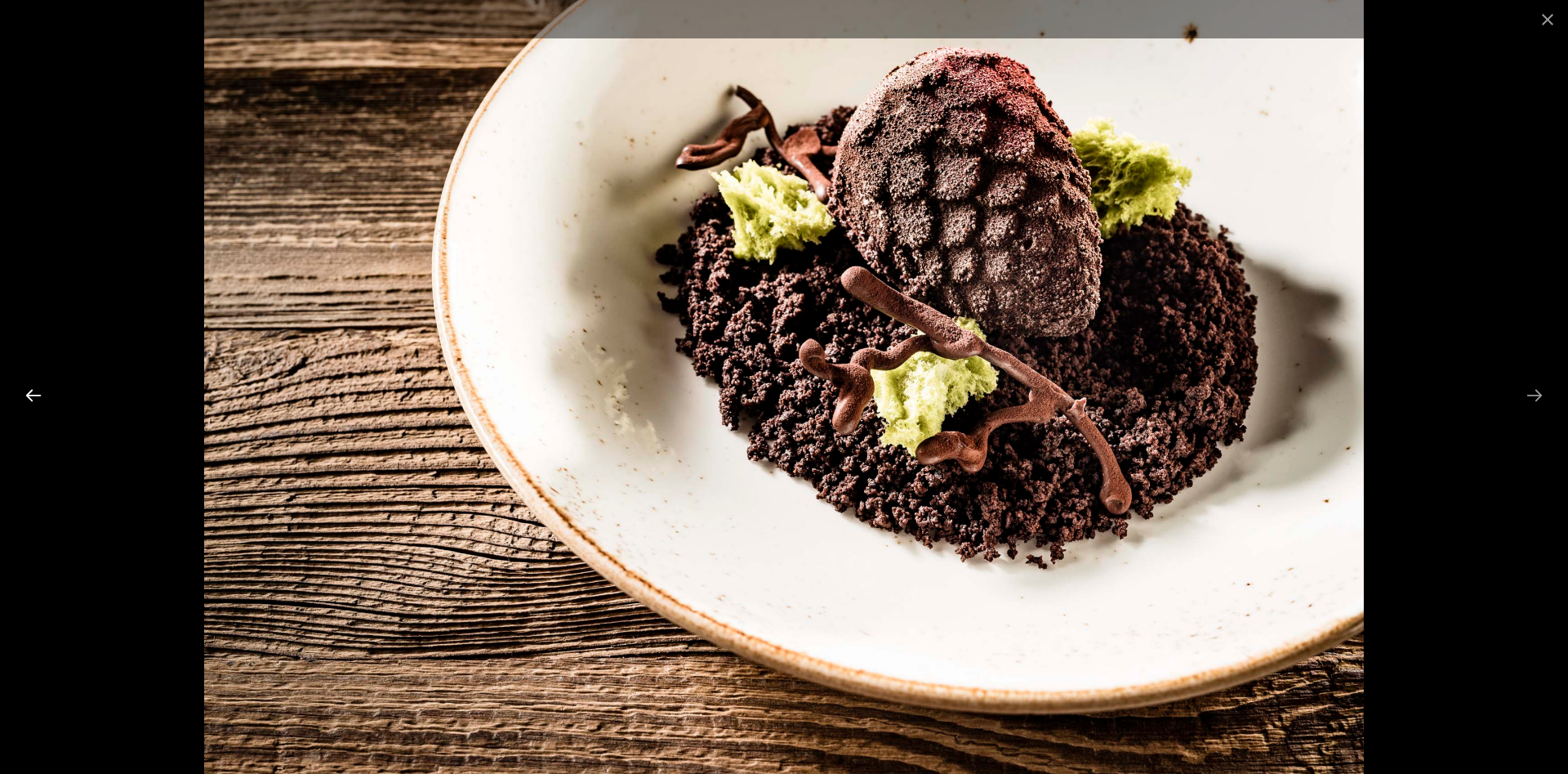
click at [22, 403] on button "Previous slide" at bounding box center [34, 394] width 35 height 32
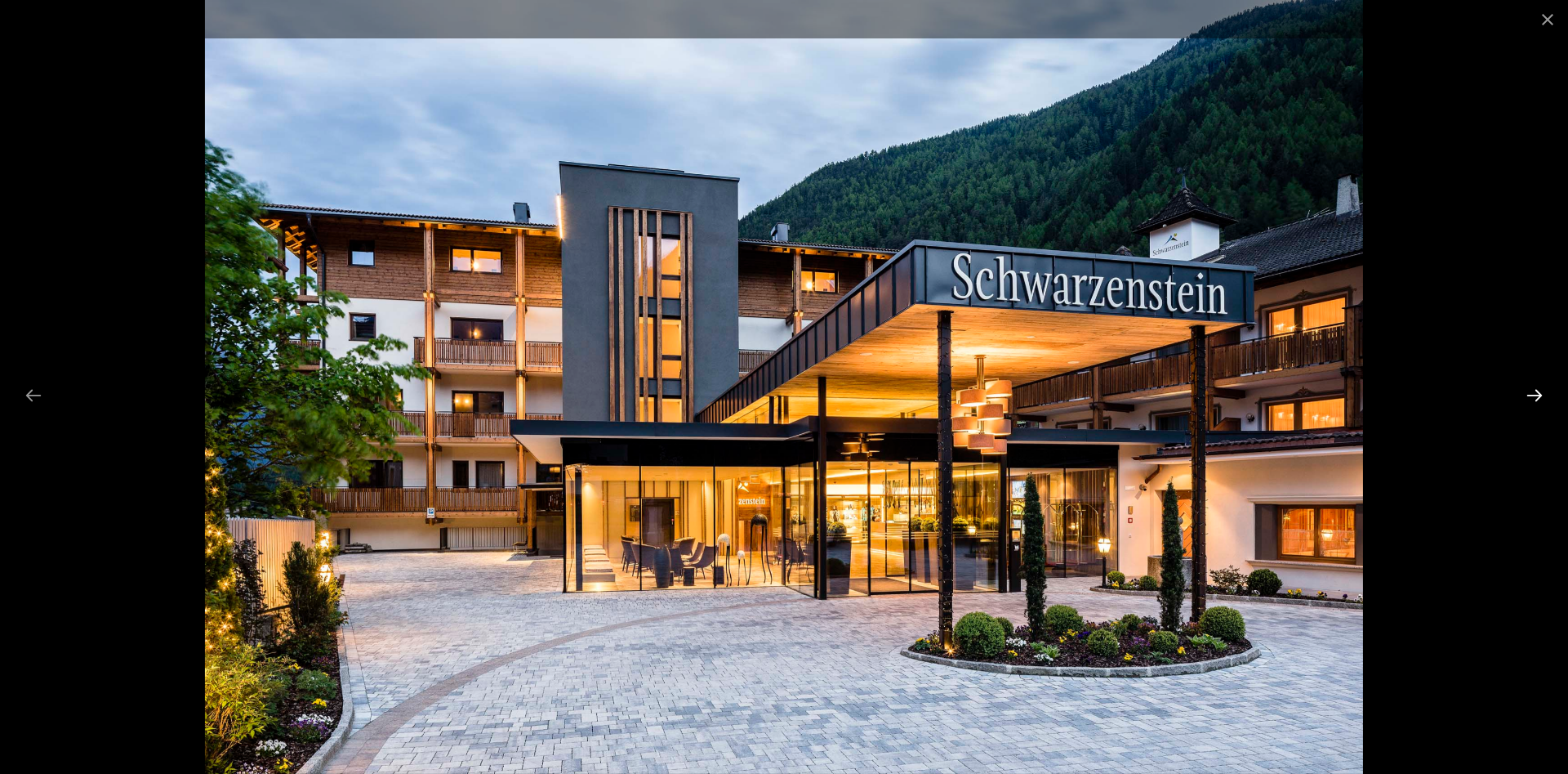
click at [1544, 394] on button "Next slide" at bounding box center [1535, 394] width 35 height 32
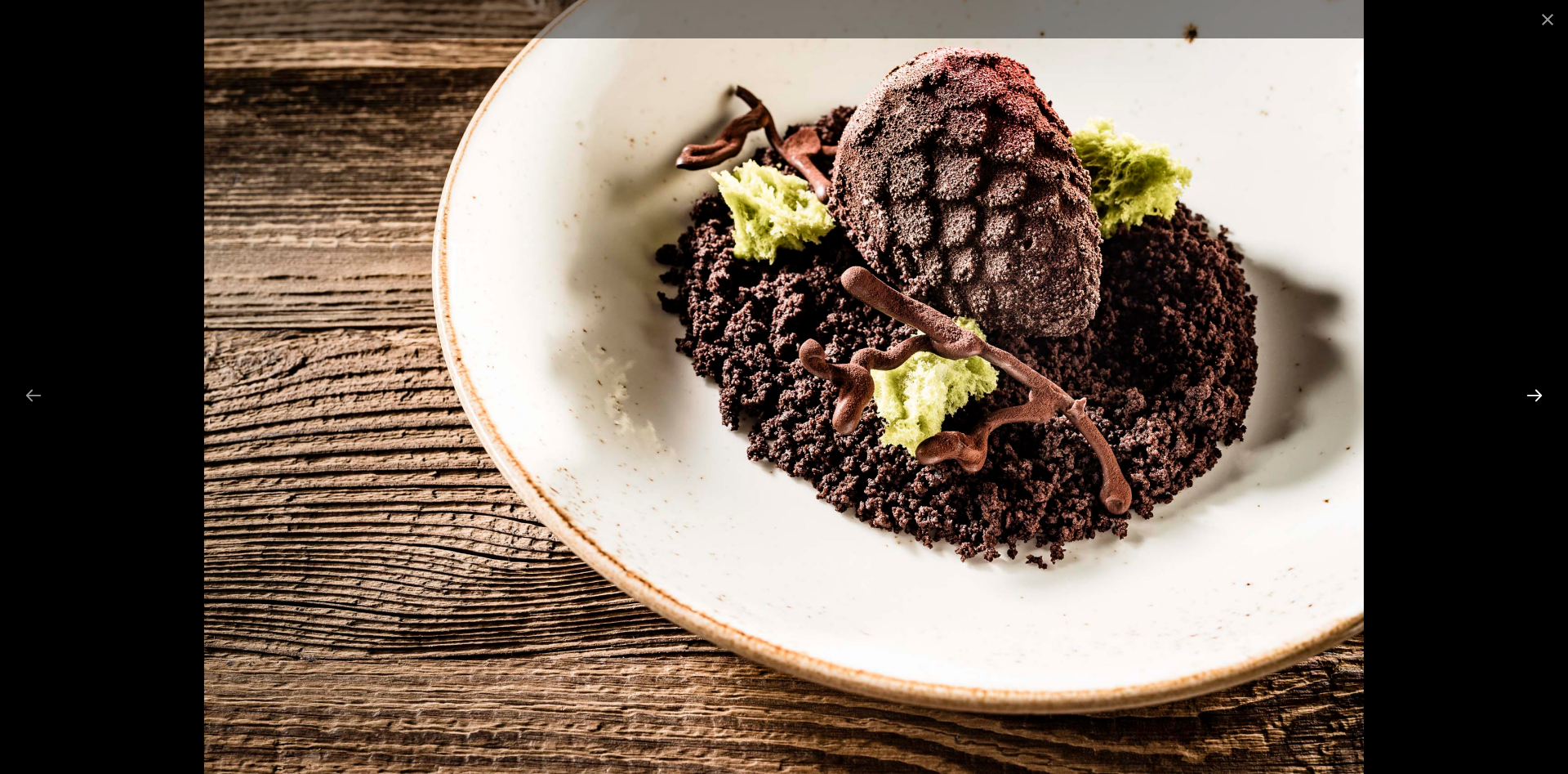
click at [1544, 394] on button "Next slide" at bounding box center [1535, 394] width 35 height 32
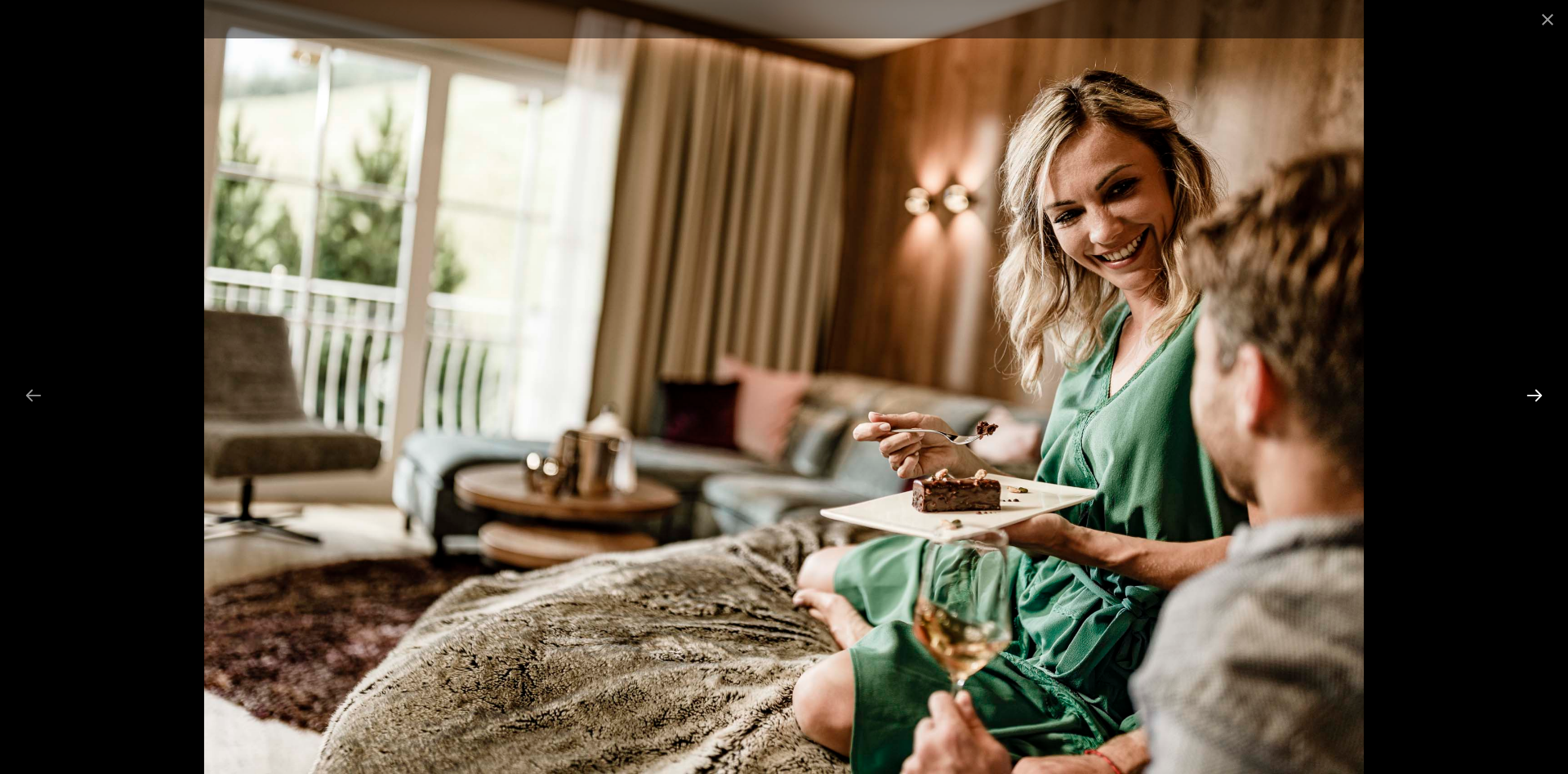
click at [1544, 394] on button "Next slide" at bounding box center [1535, 394] width 35 height 32
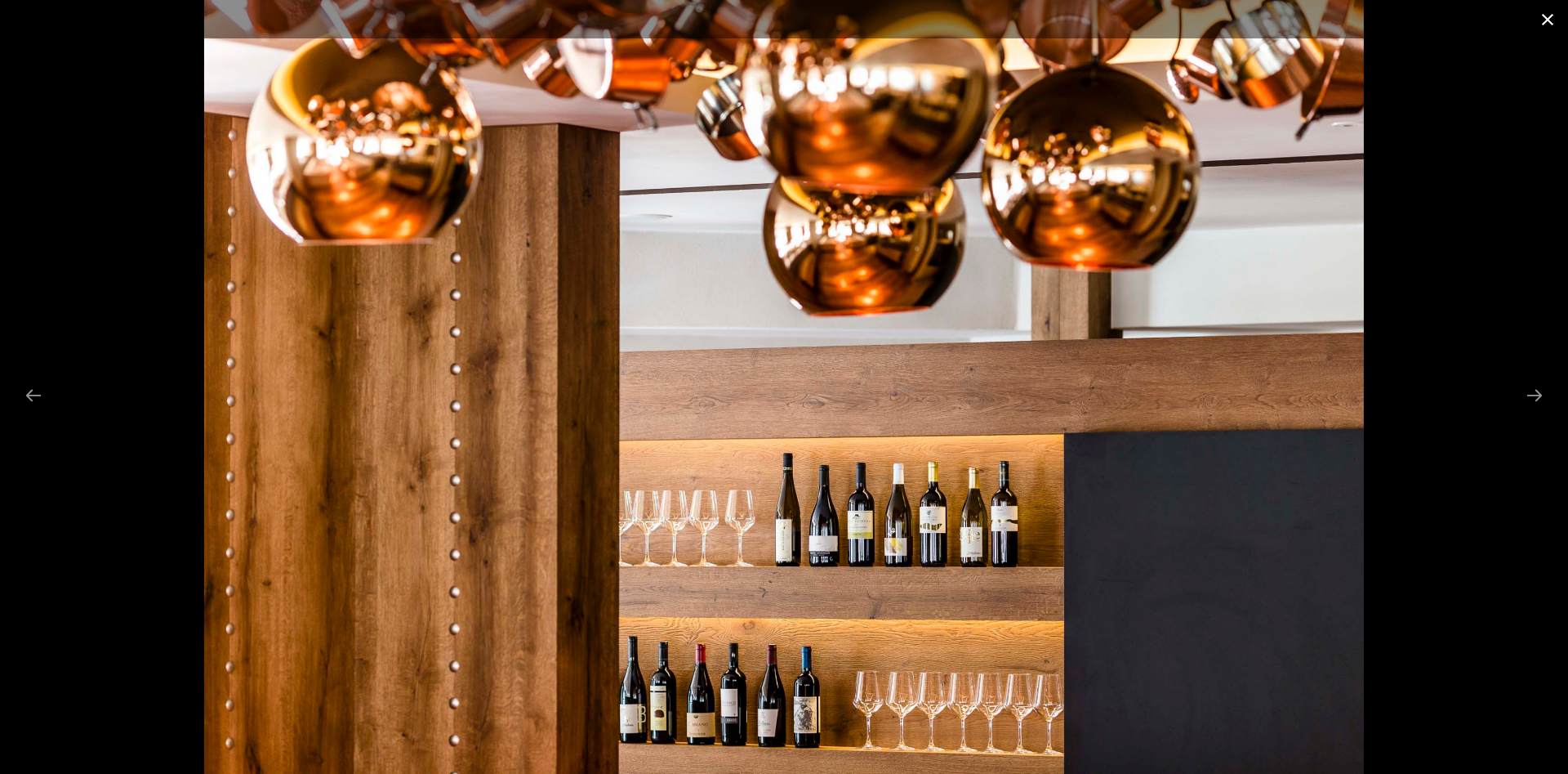
click at [1546, 19] on button "Close gallery" at bounding box center [1547, 19] width 41 height 38
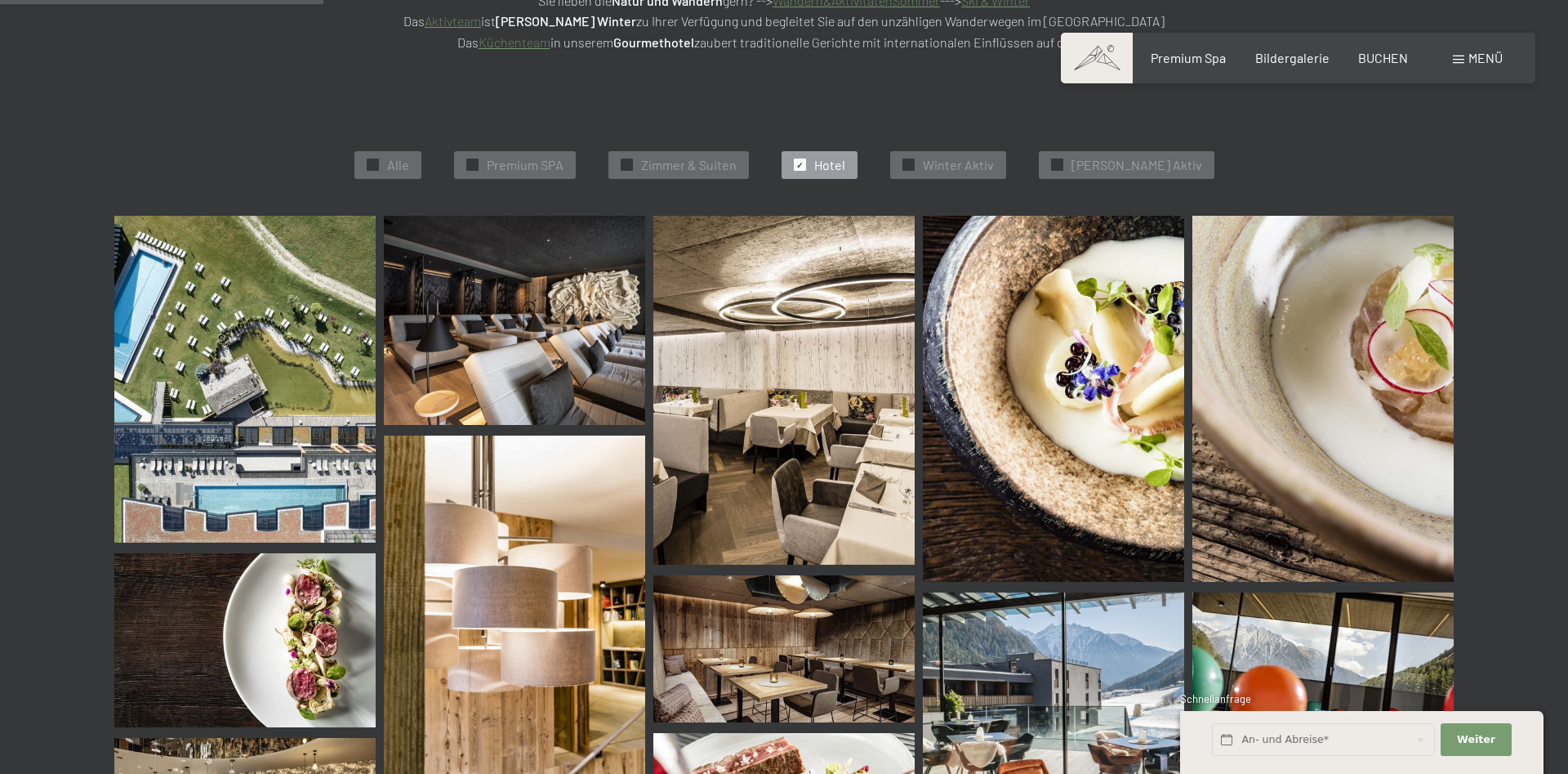
click at [1469, 62] on span "Menü" at bounding box center [1486, 58] width 35 height 16
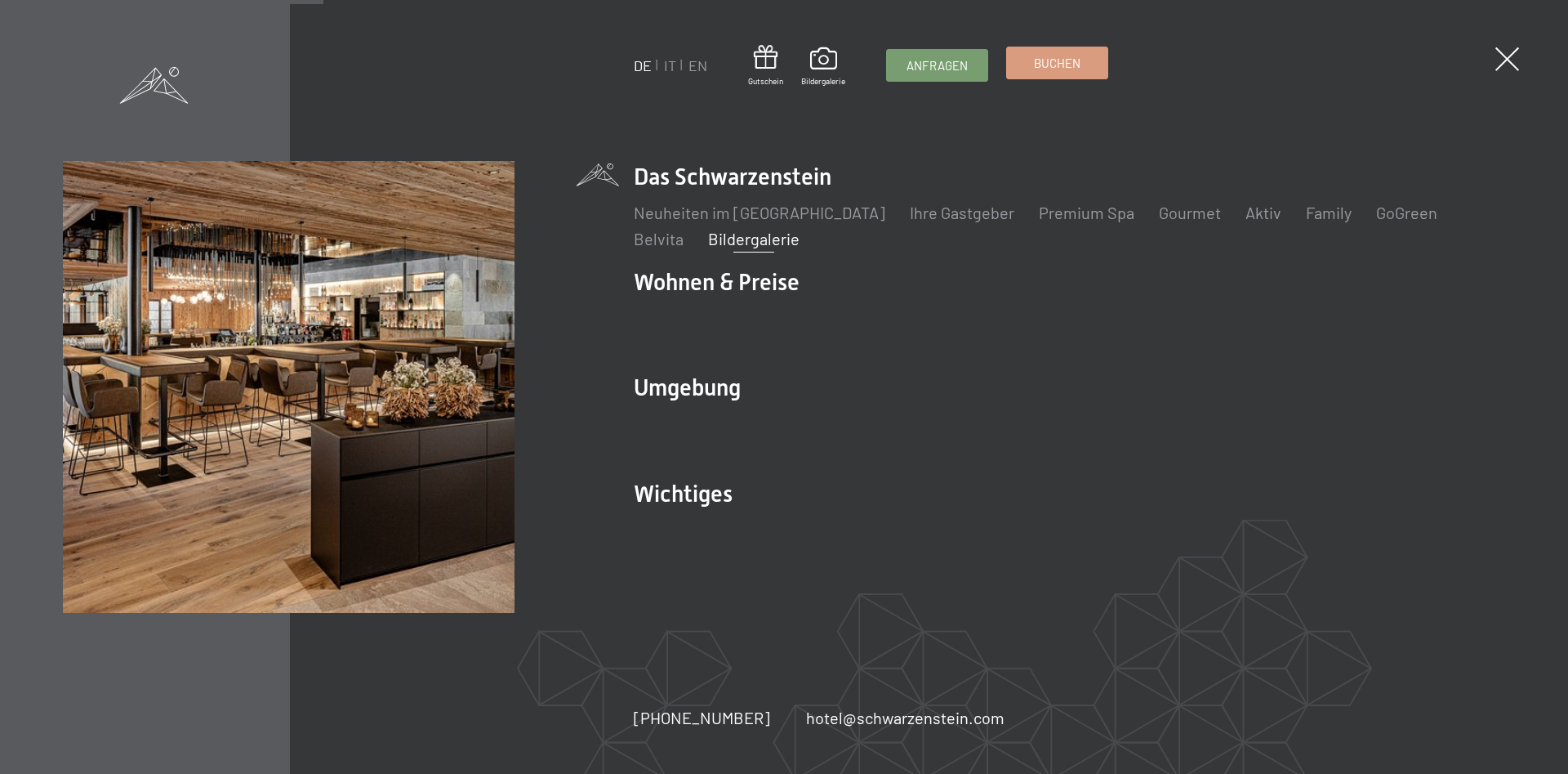
click at [1055, 75] on link "Buchen" at bounding box center [1057, 63] width 100 height 31
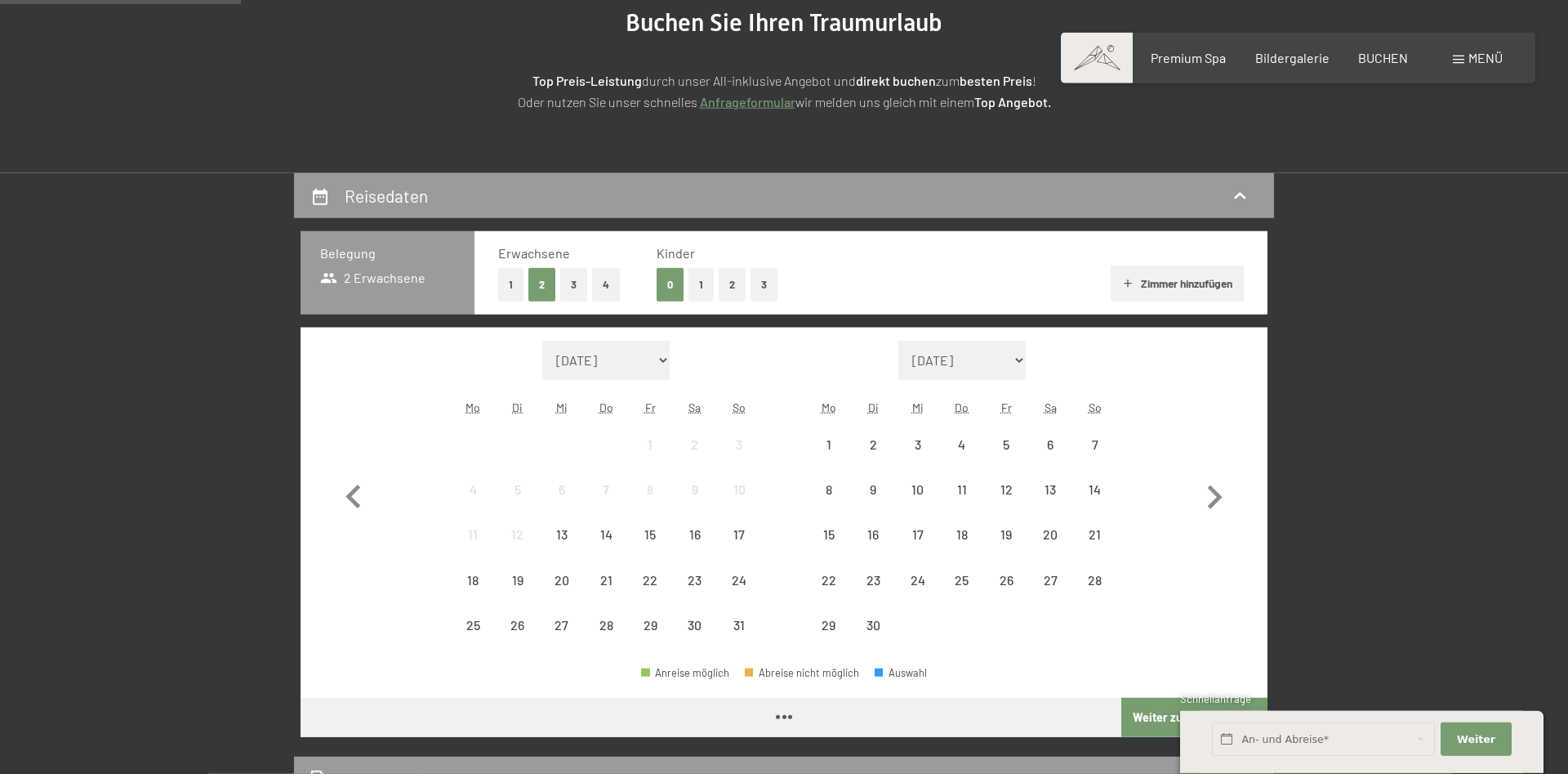
scroll to position [250, 0]
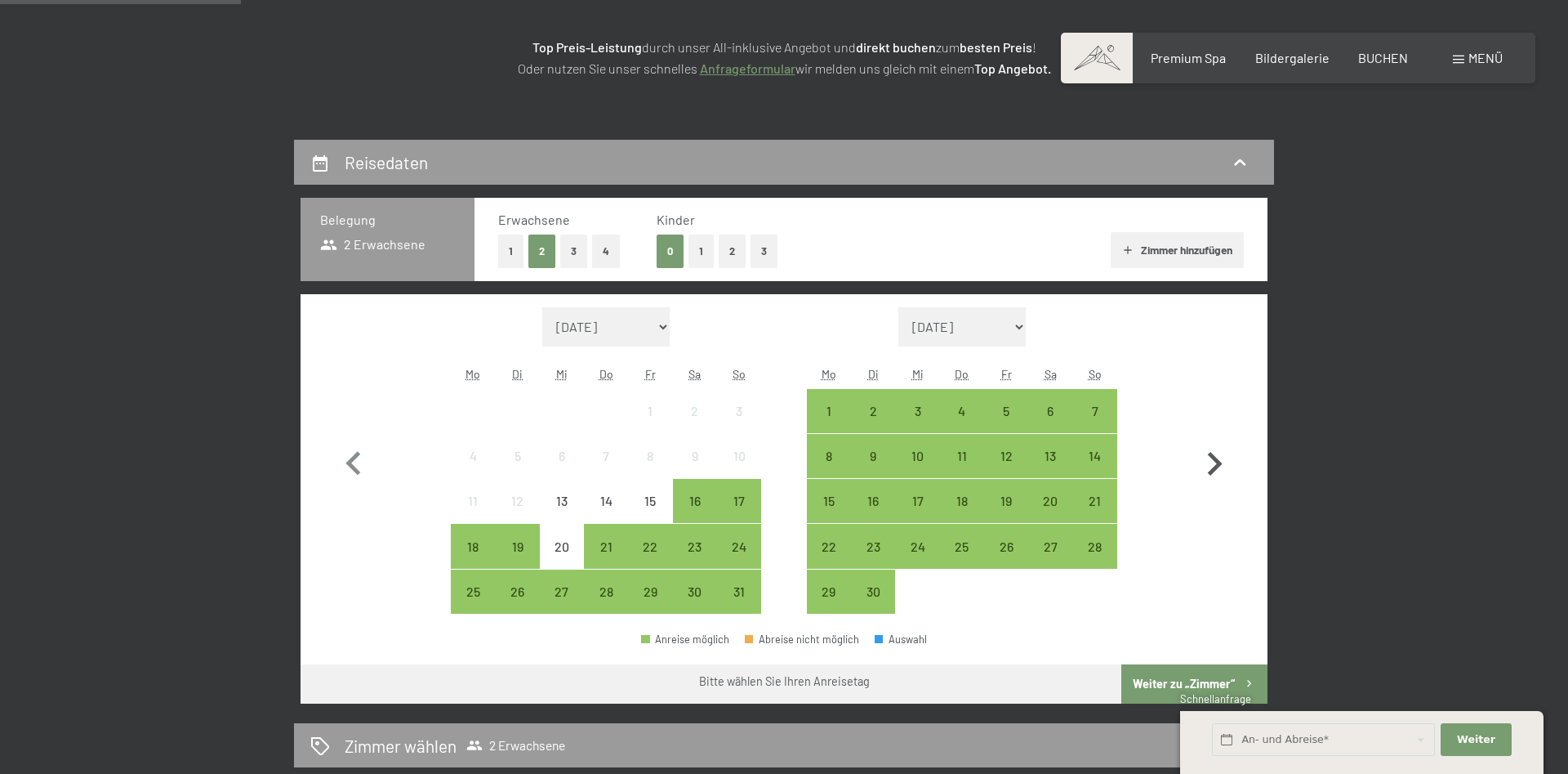
click at [1233, 454] on icon "button" at bounding box center [1214, 464] width 48 height 48
select select "2025-09-01"
select select "2025-10-01"
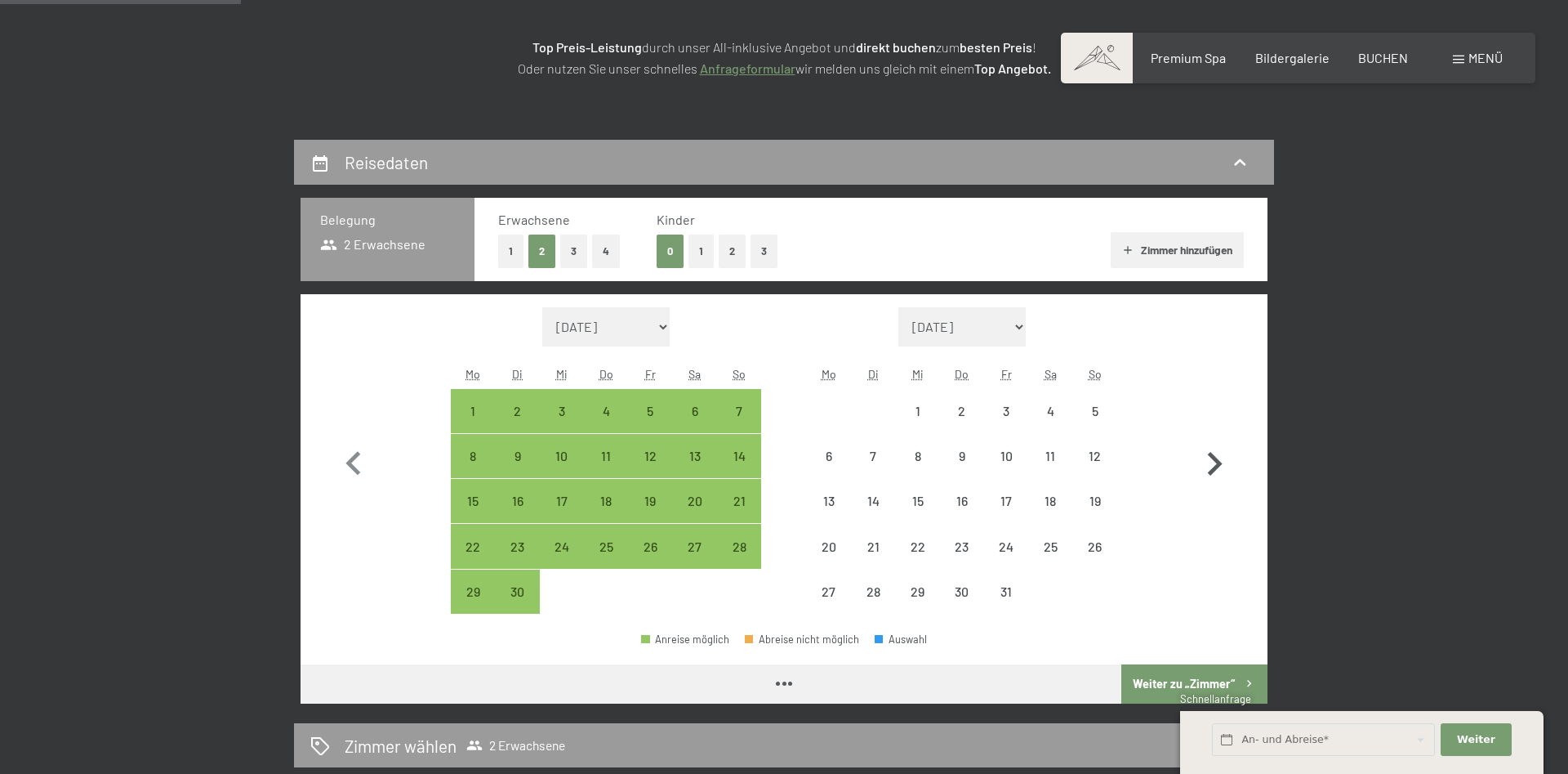
select select "2025-09-01"
select select "2025-10-01"
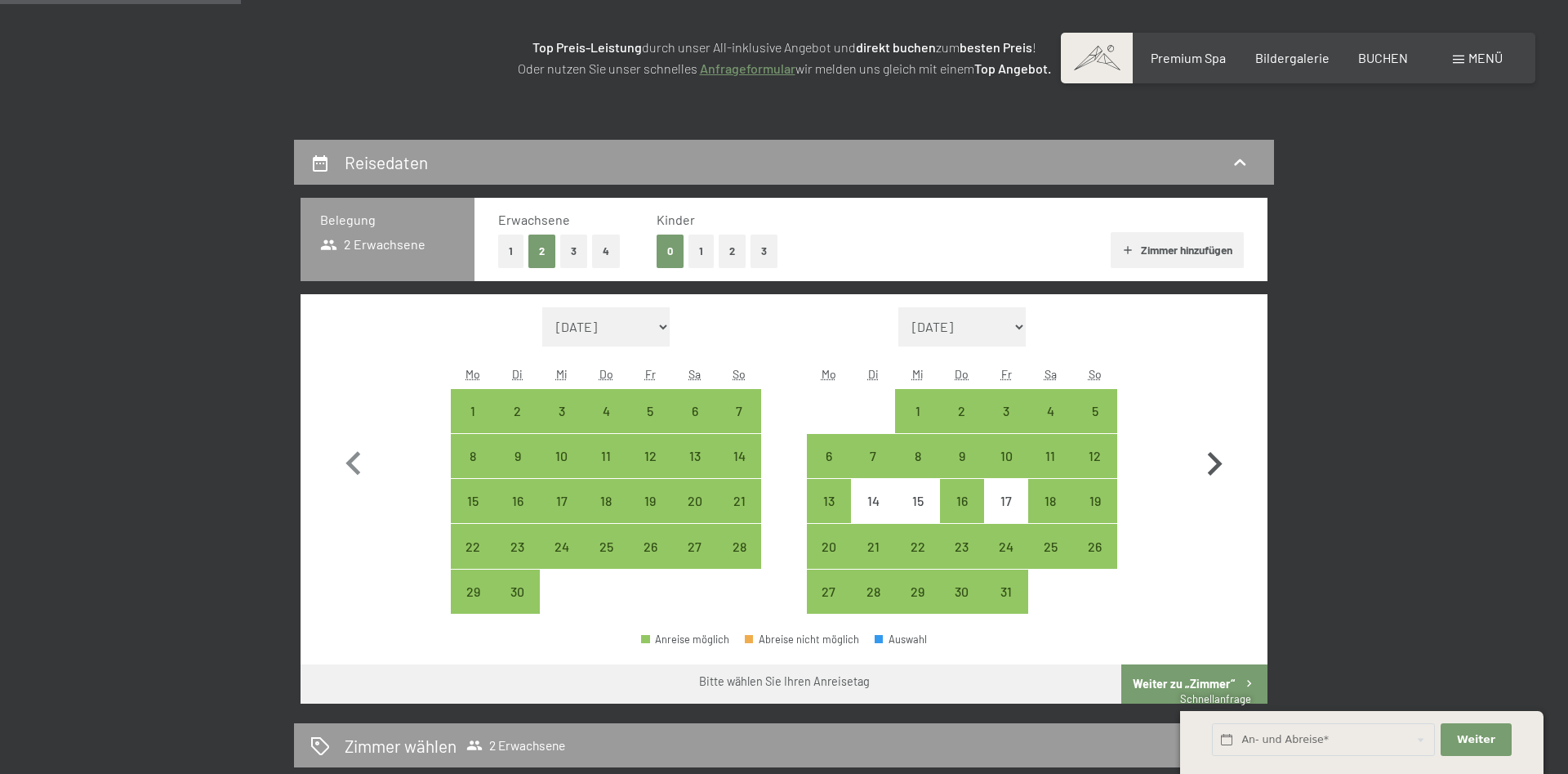
click at [1233, 454] on icon "button" at bounding box center [1214, 464] width 48 height 48
select select "2025-10-01"
select select "2025-11-01"
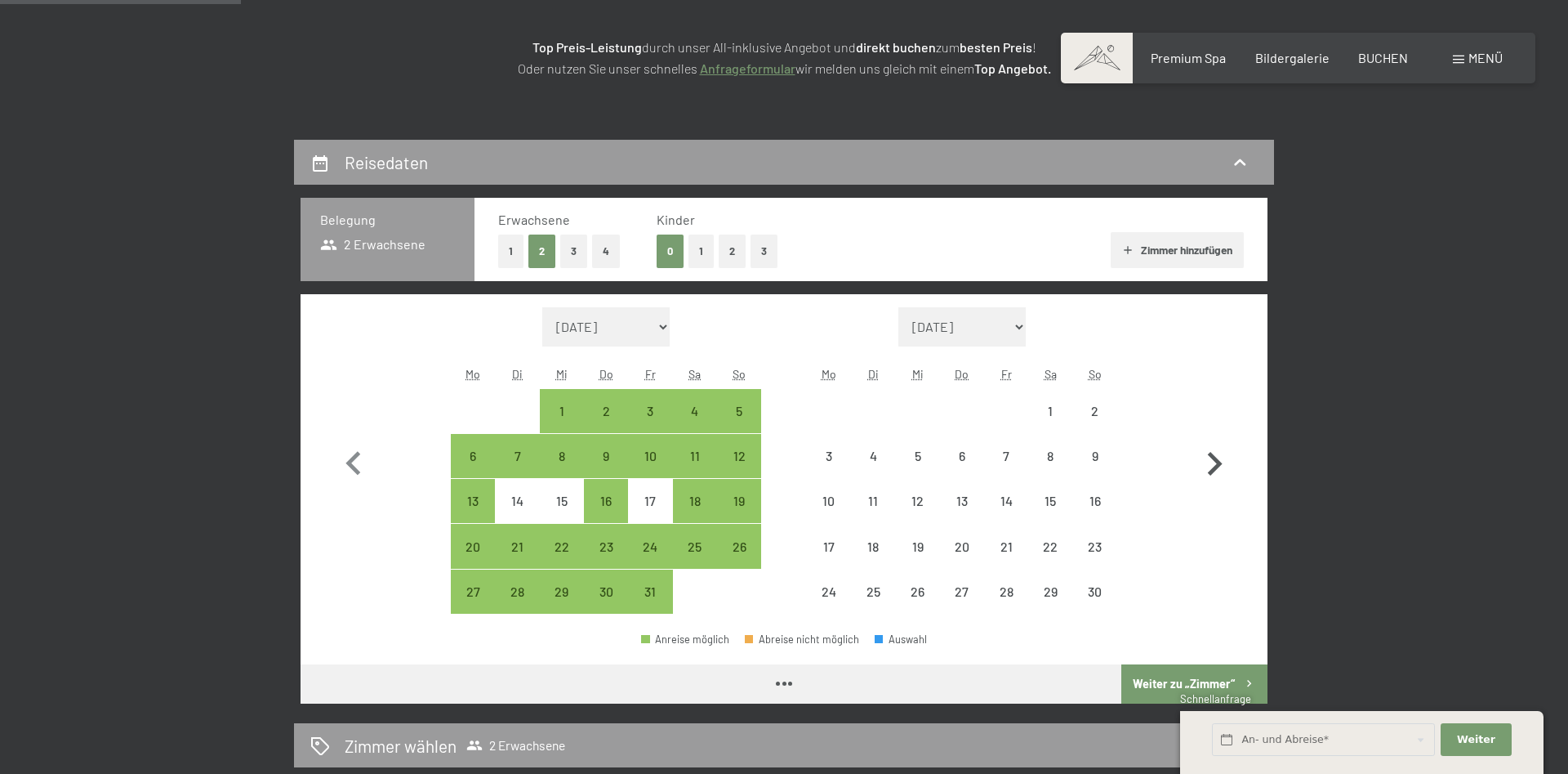
select select "2025-10-01"
select select "2025-11-01"
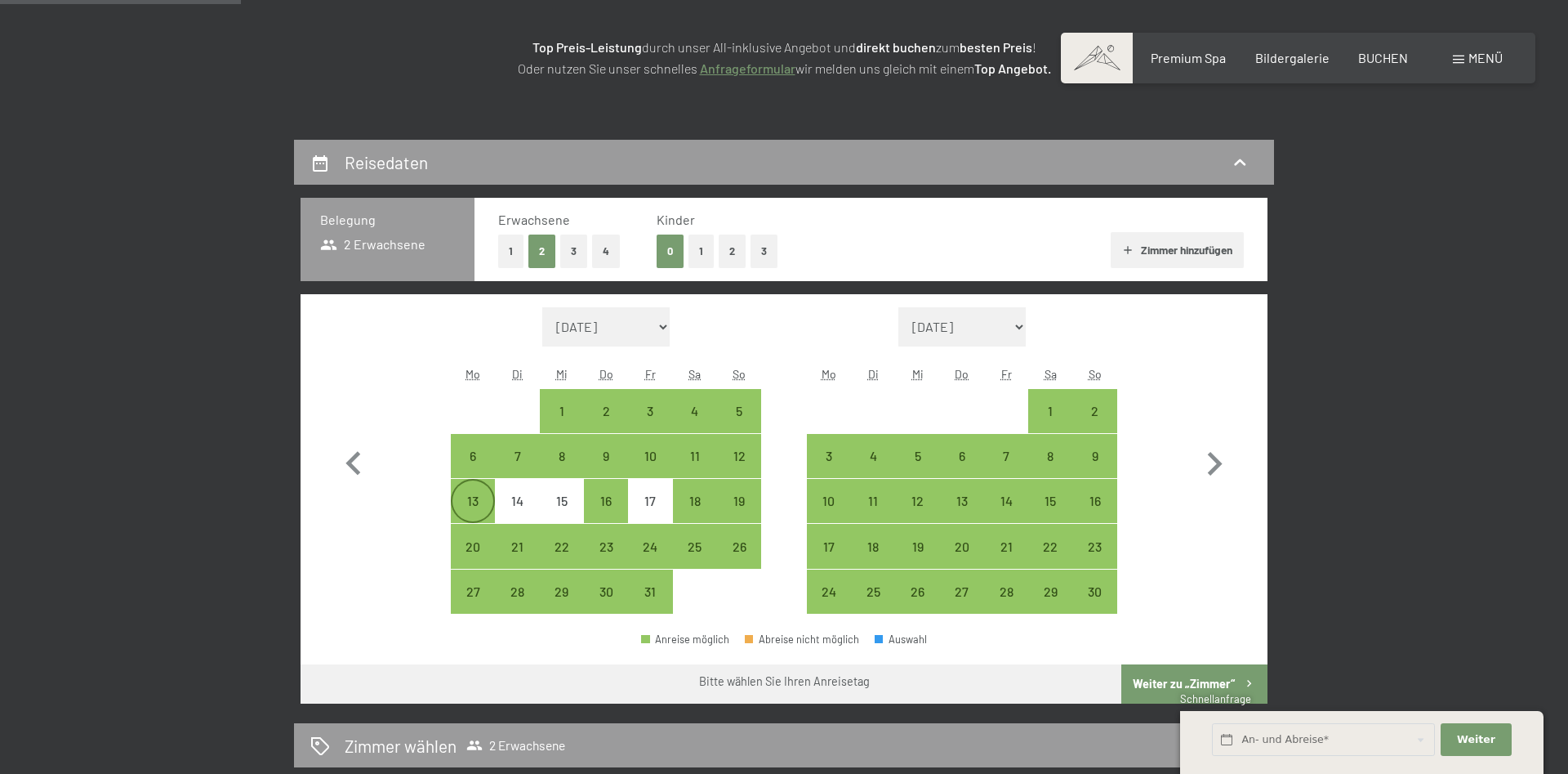
click at [475, 498] on div "13" at bounding box center [472, 515] width 41 height 41
select select "2025-10-01"
select select "2025-11-01"
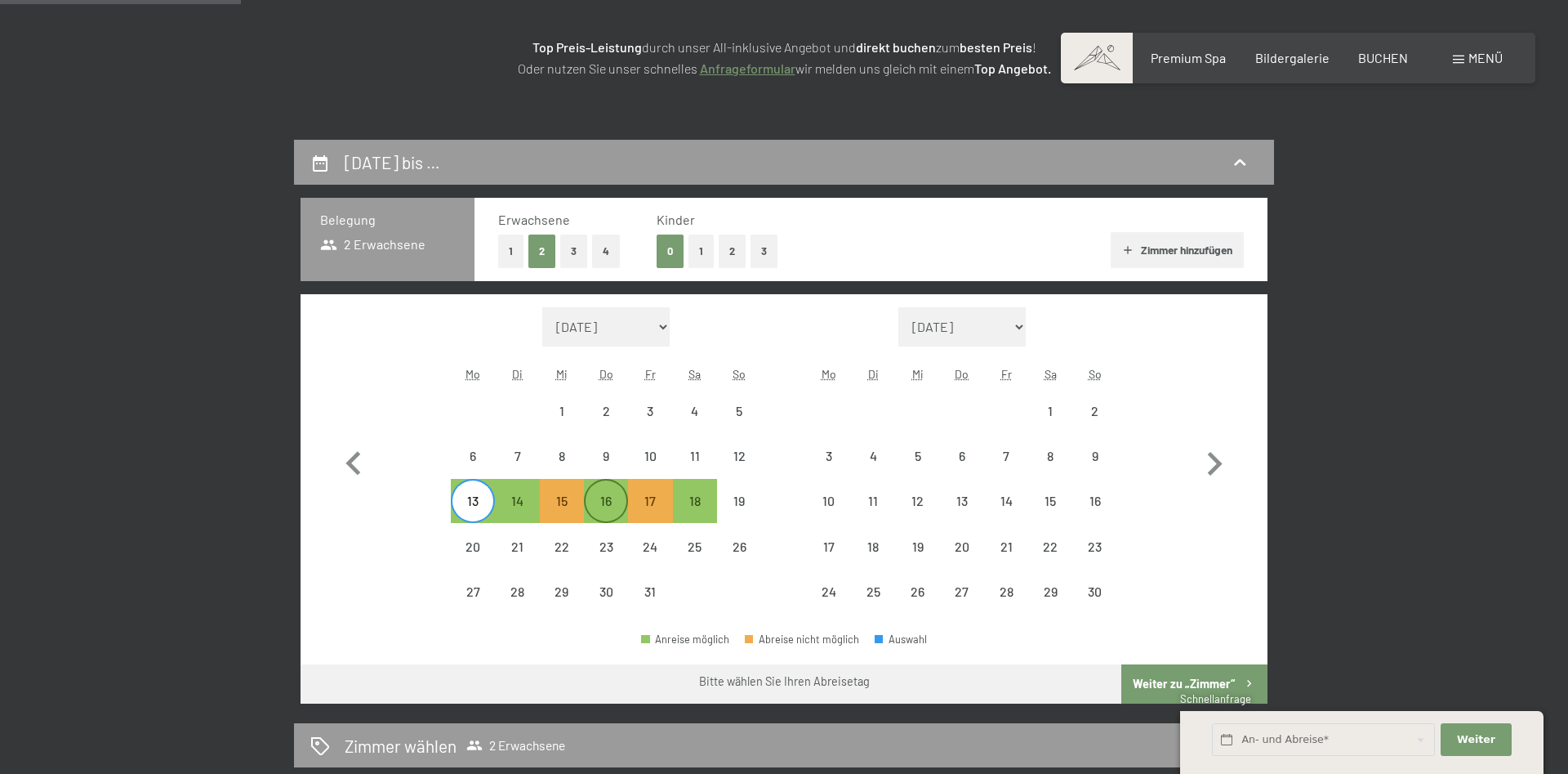
click at [602, 505] on div "16" at bounding box center [605, 515] width 41 height 41
select select "2025-10-01"
select select "2025-11-01"
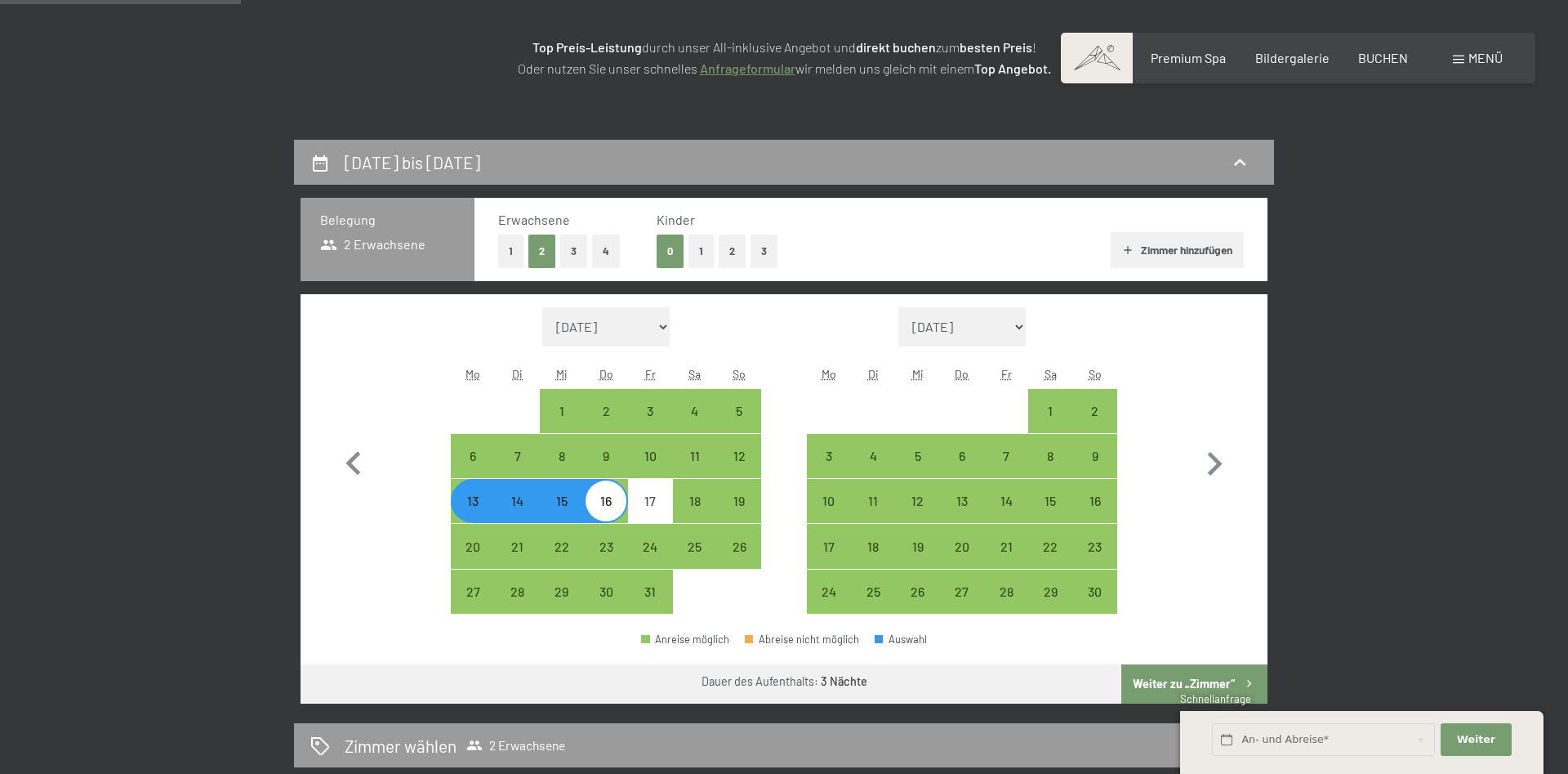
click at [1157, 687] on button "Weiter zu „Zimmer“" at bounding box center [1194, 683] width 146 height 39
select select "2025-10-01"
select select "2025-11-01"
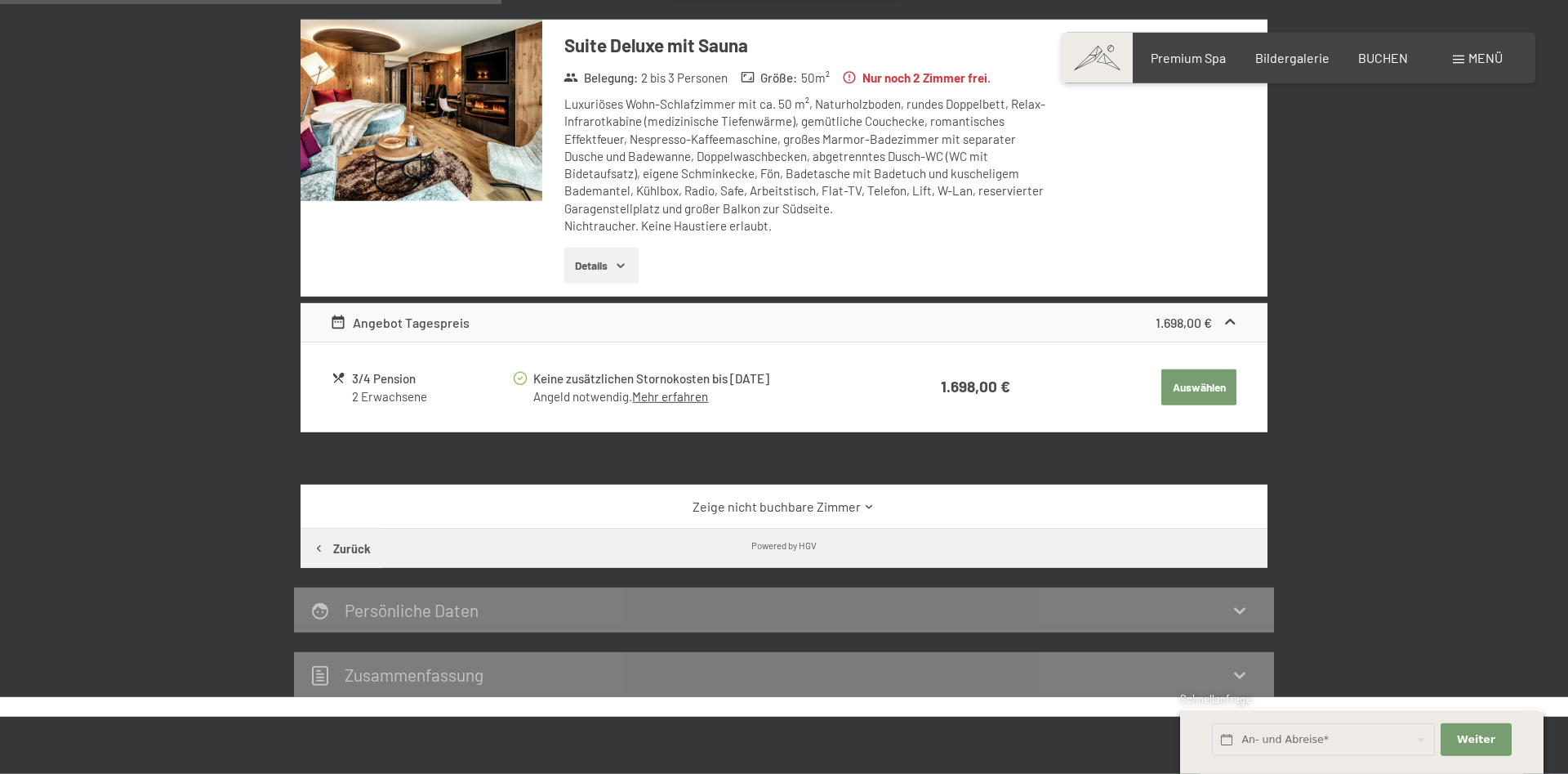
scroll to position [306, 0]
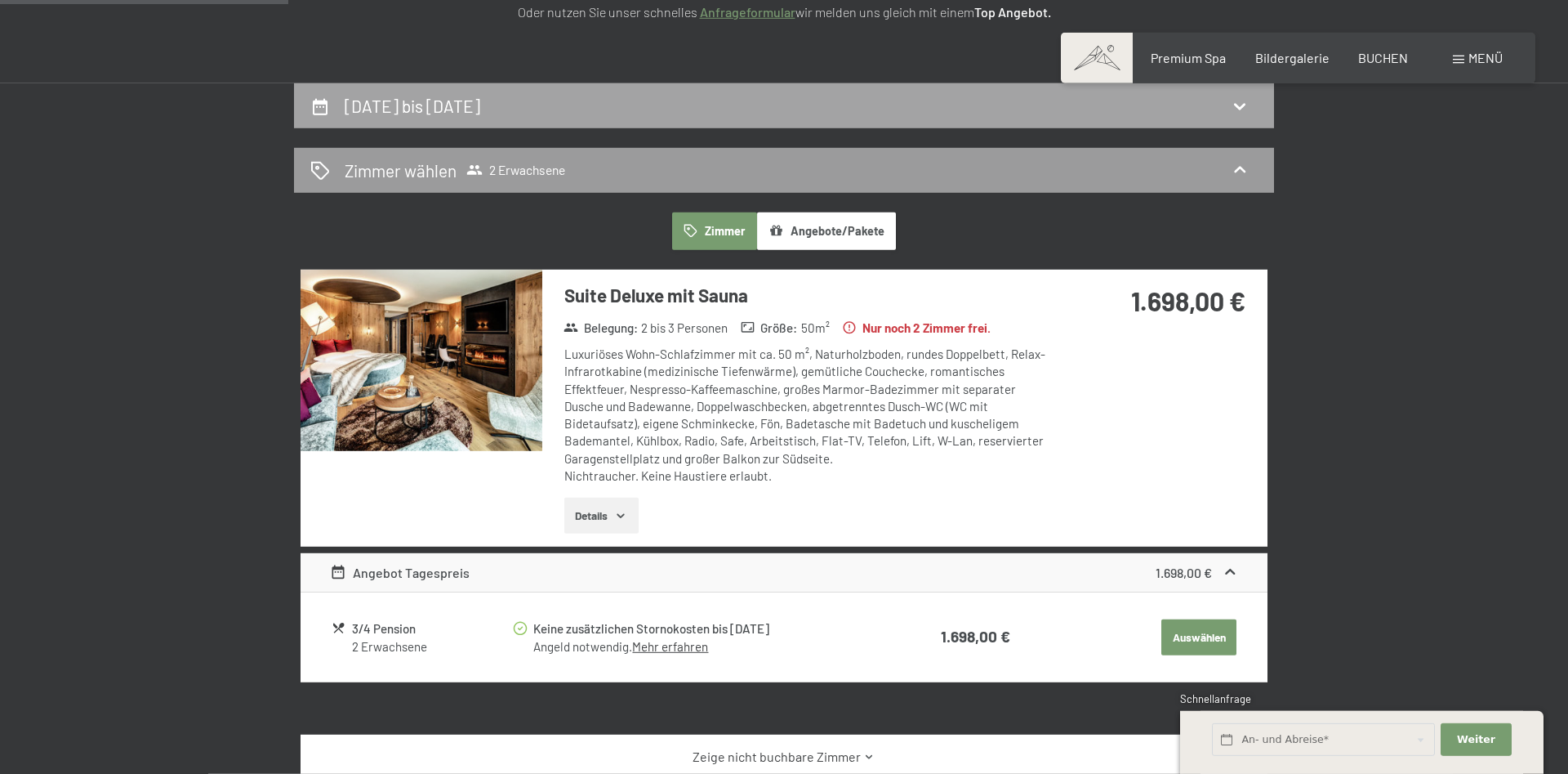
click at [1241, 105] on icon at bounding box center [1240, 106] width 20 height 20
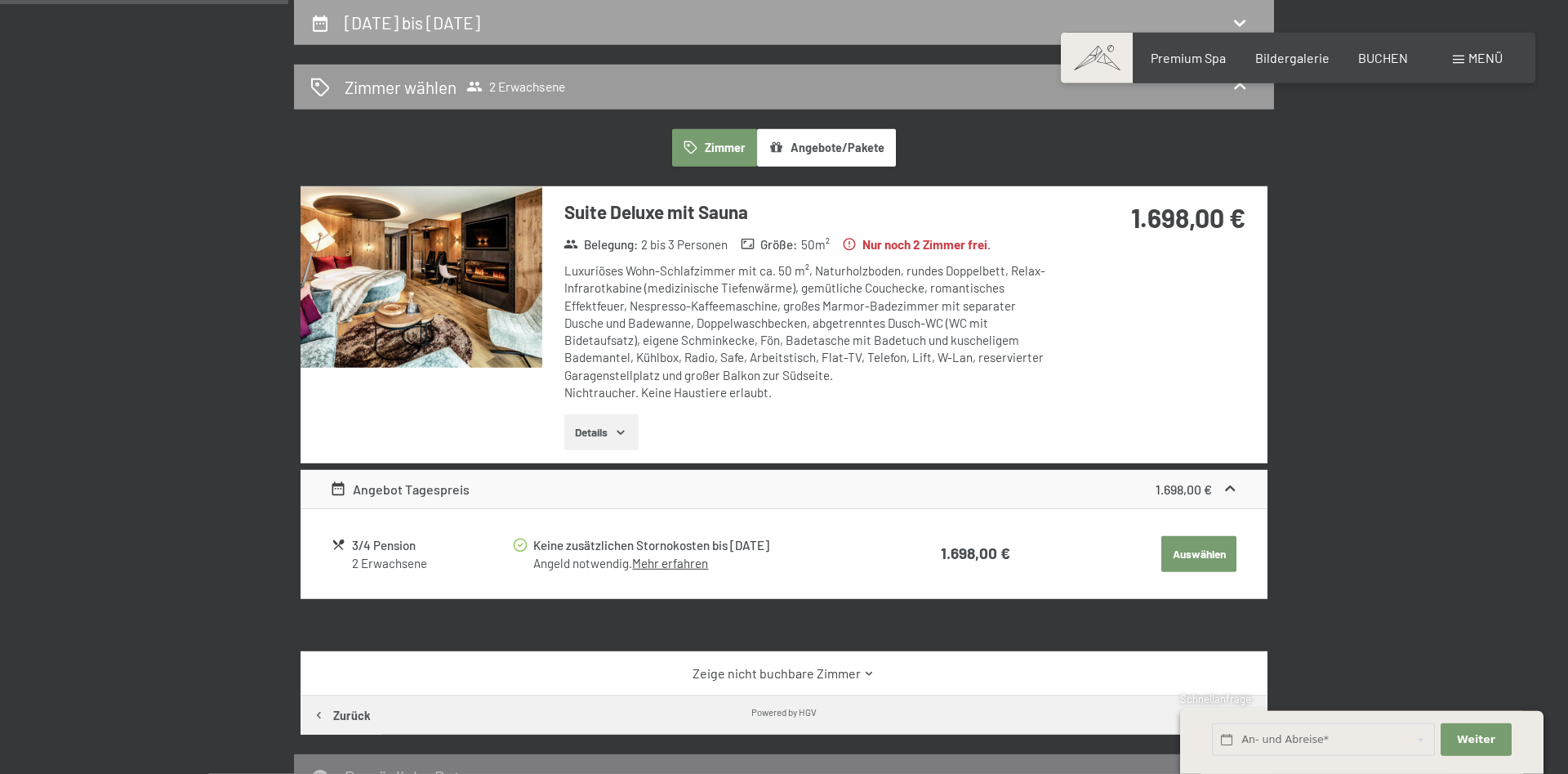
select select "[DATE]"
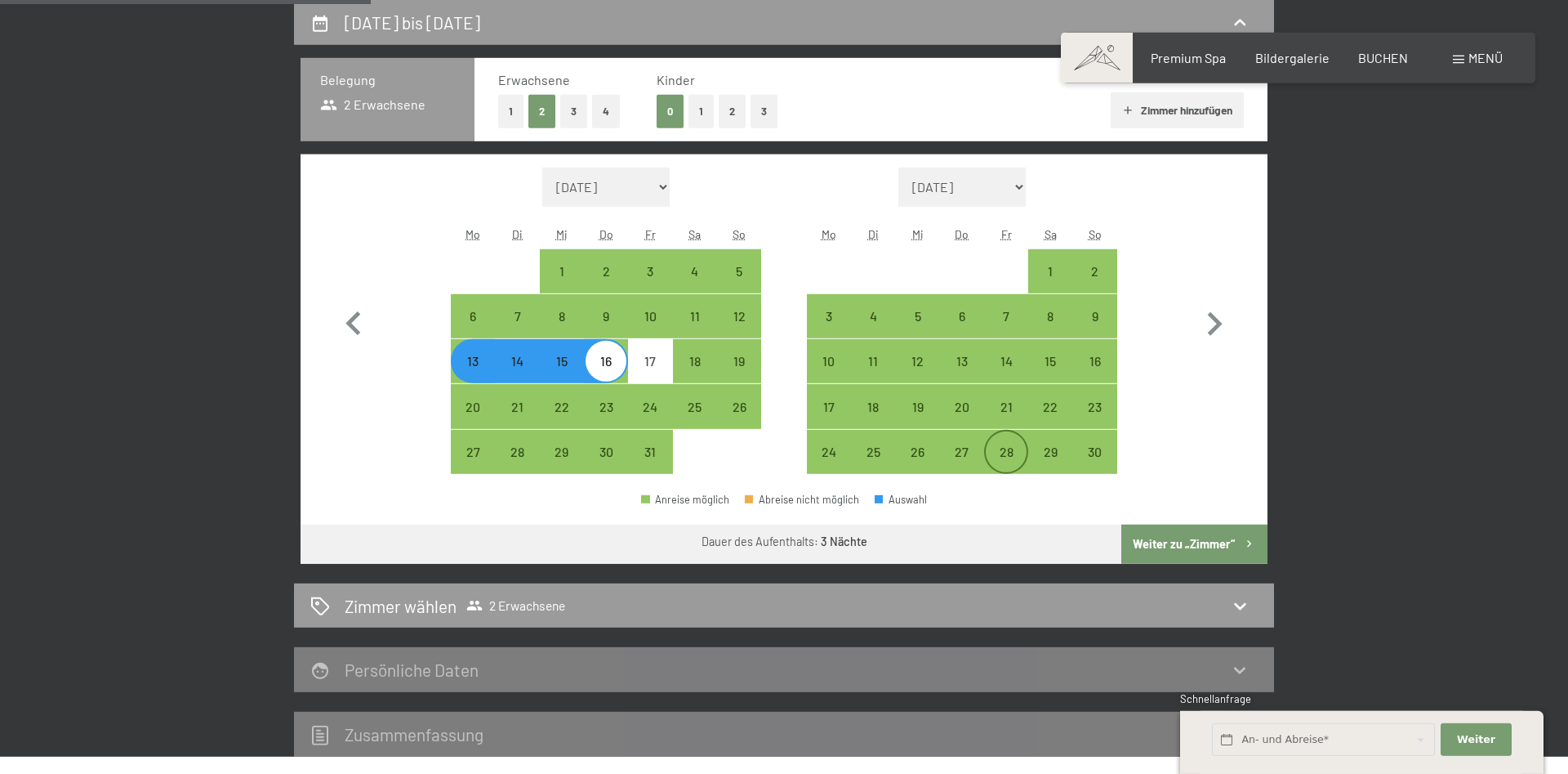
click at [1023, 451] on div "28" at bounding box center [1005, 465] width 41 height 41
select select "[DATE]"
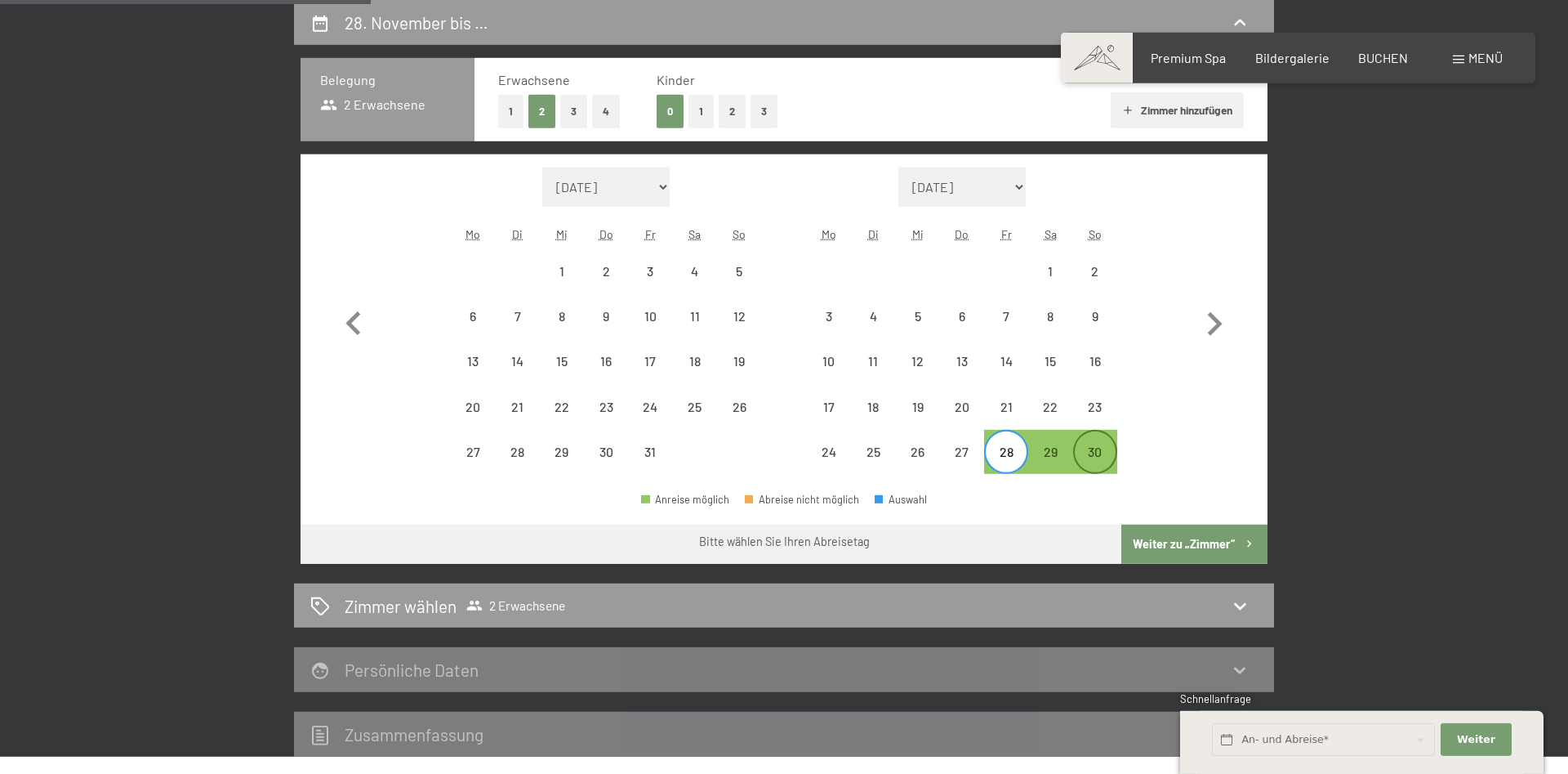
click at [1091, 453] on div "30" at bounding box center [1094, 465] width 41 height 41
select select "[DATE]"
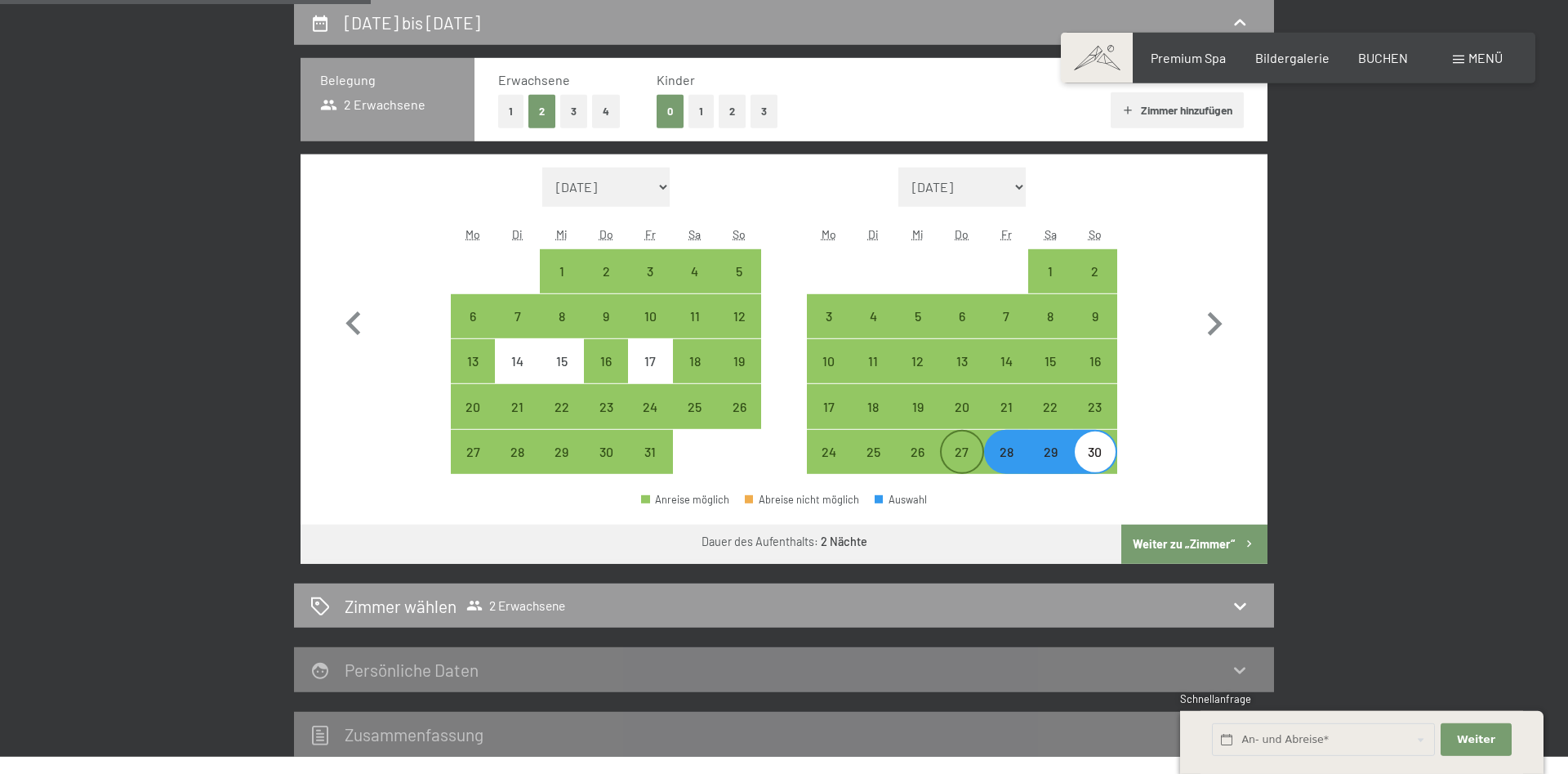
click at [964, 449] on div "27" at bounding box center [961, 465] width 41 height 41
select select "[DATE]"
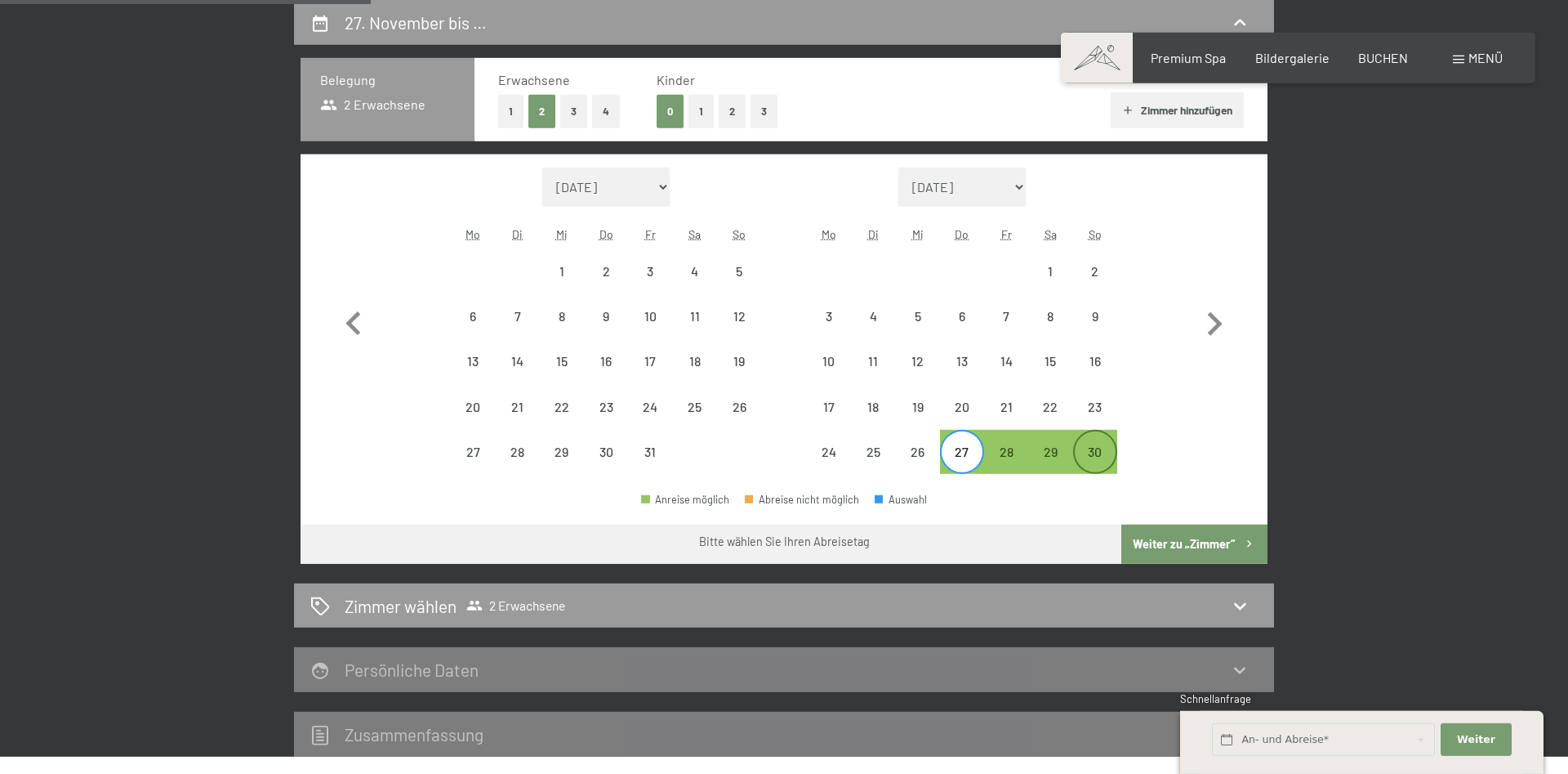
click at [1087, 454] on div "30" at bounding box center [1094, 465] width 41 height 41
select select "[DATE]"
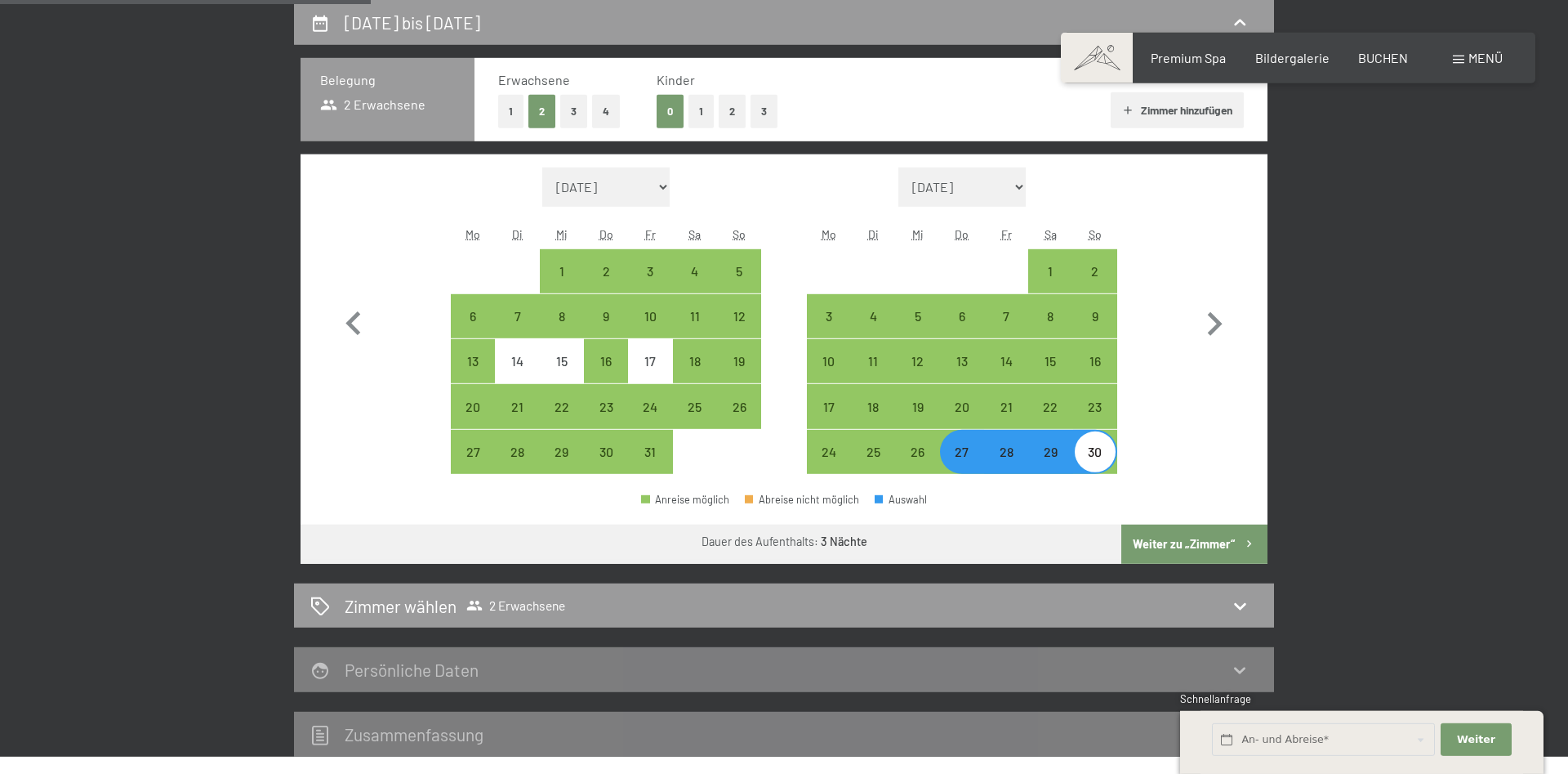
click at [1155, 540] on button "Weiter zu „Zimmer“" at bounding box center [1194, 544] width 146 height 39
select select "[DATE]"
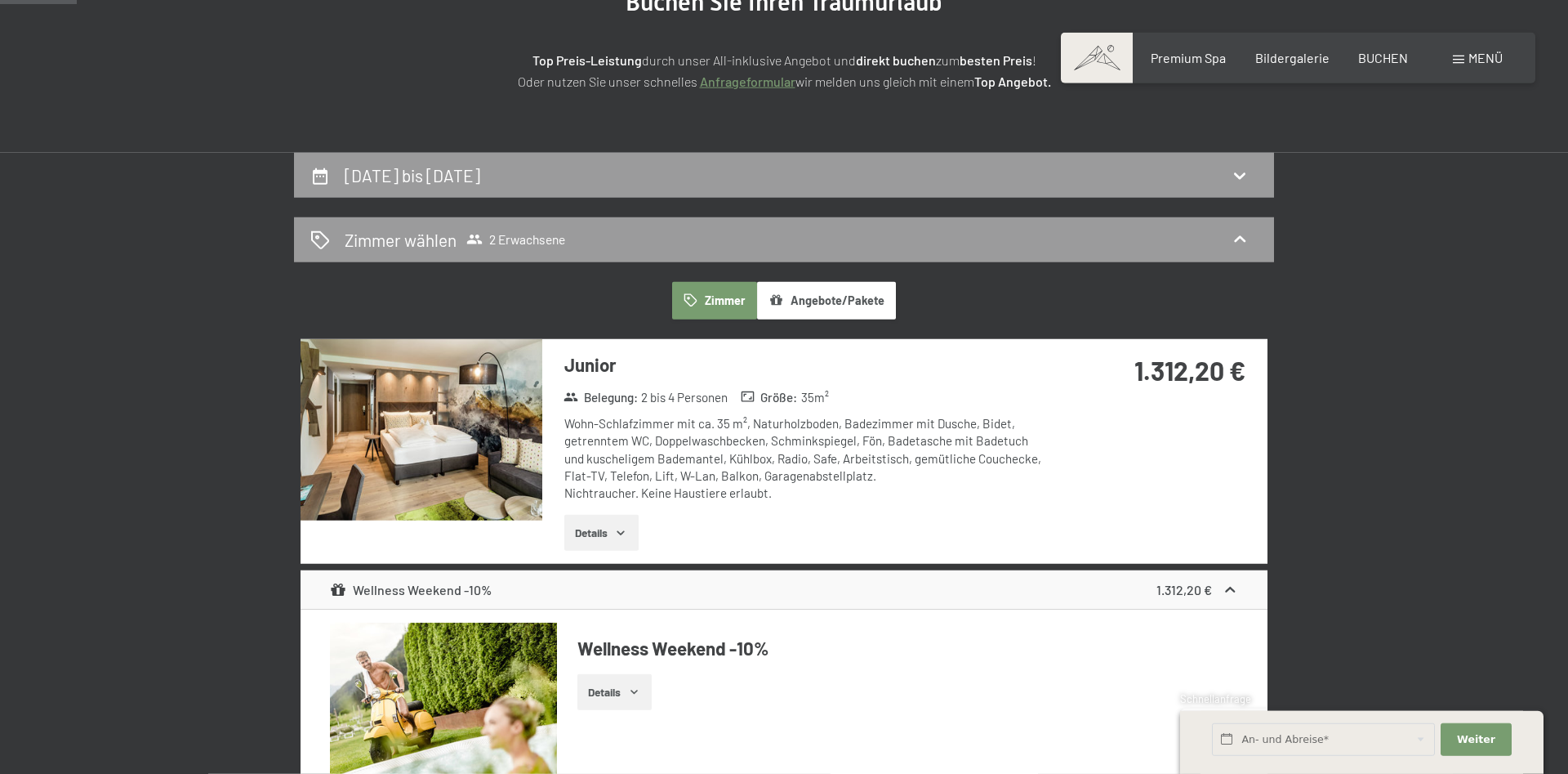
scroll to position [223, 0]
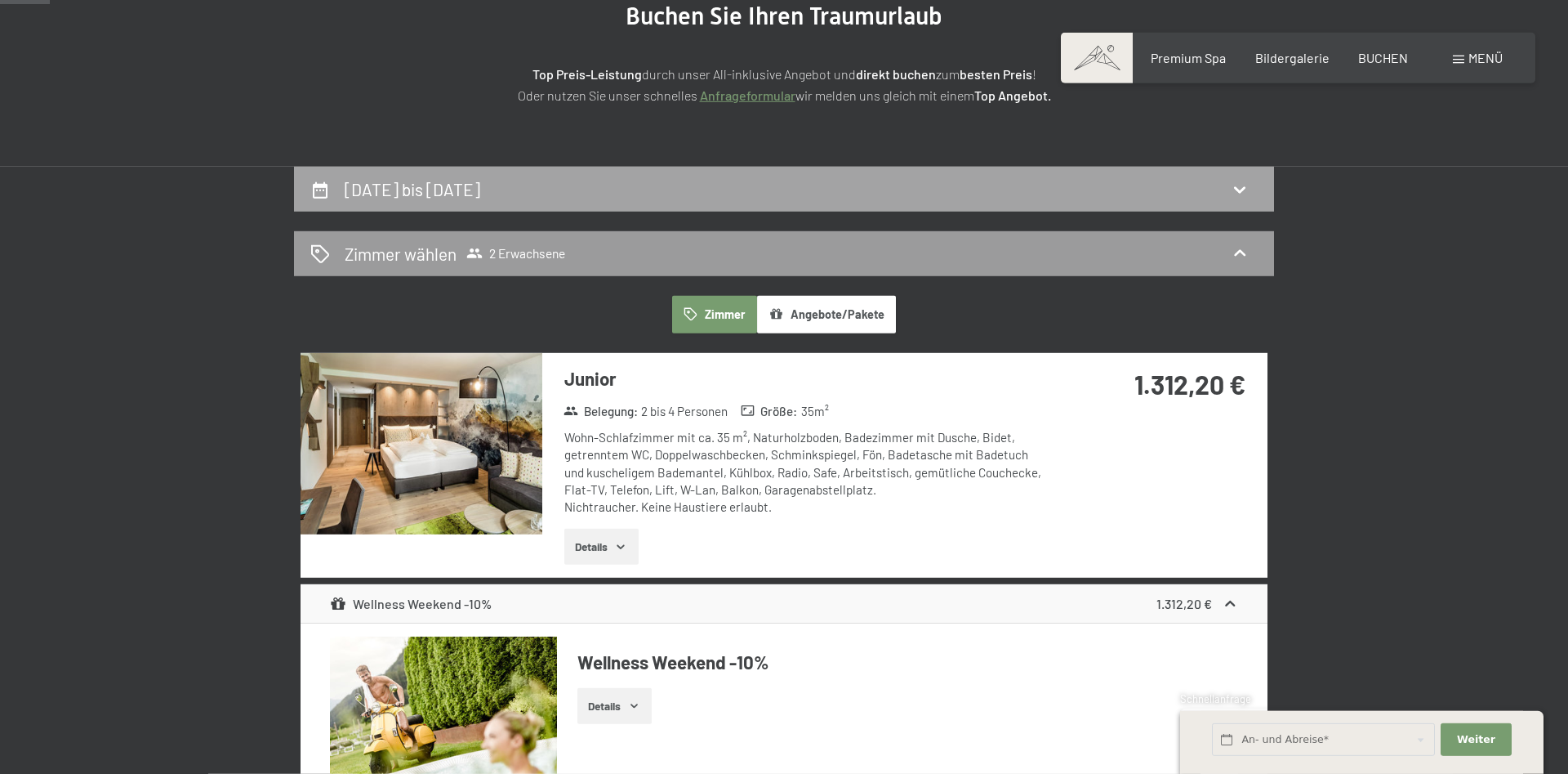
click at [1236, 190] on icon at bounding box center [1240, 189] width 20 height 20
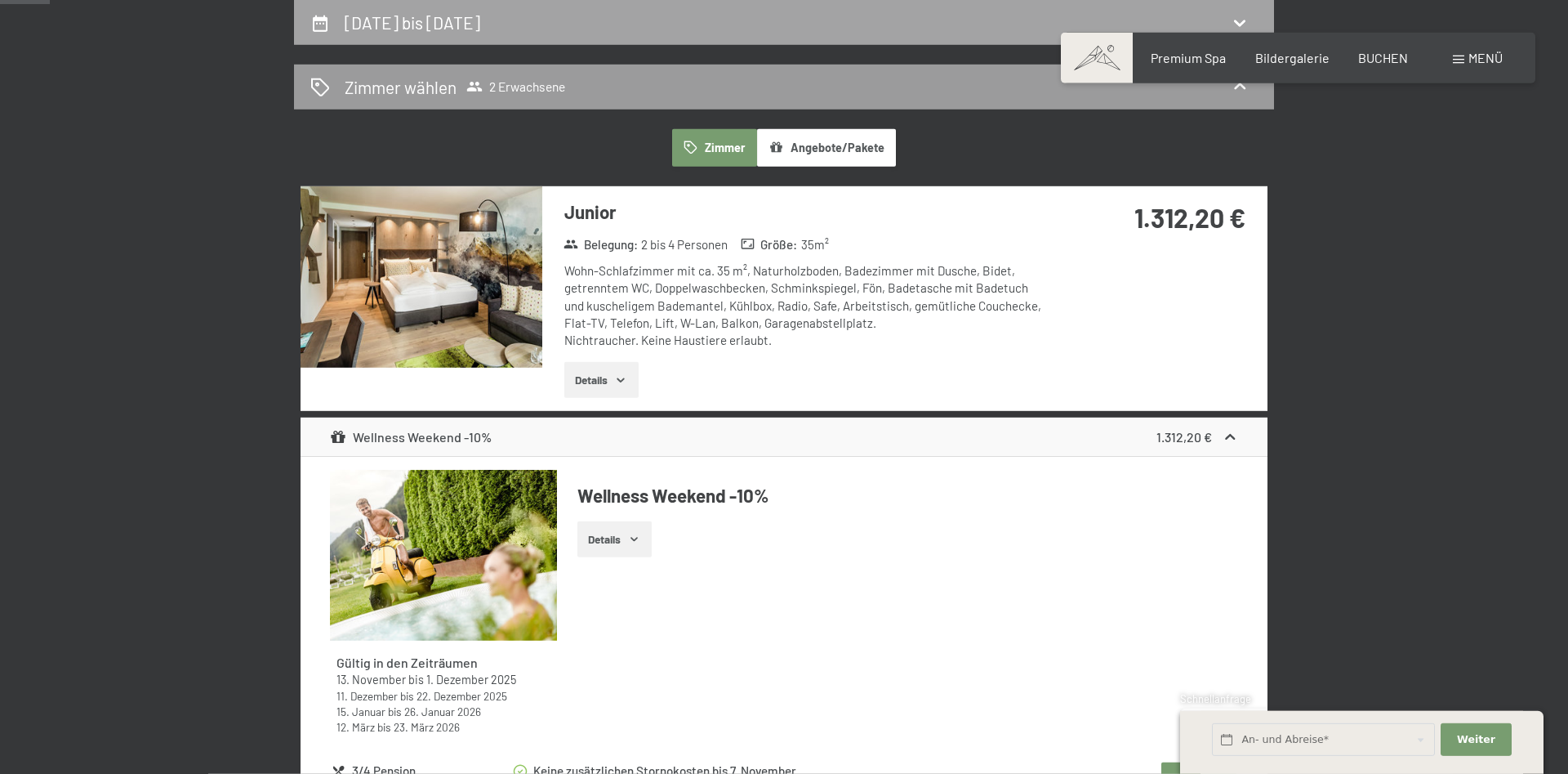
select select "[DATE]"
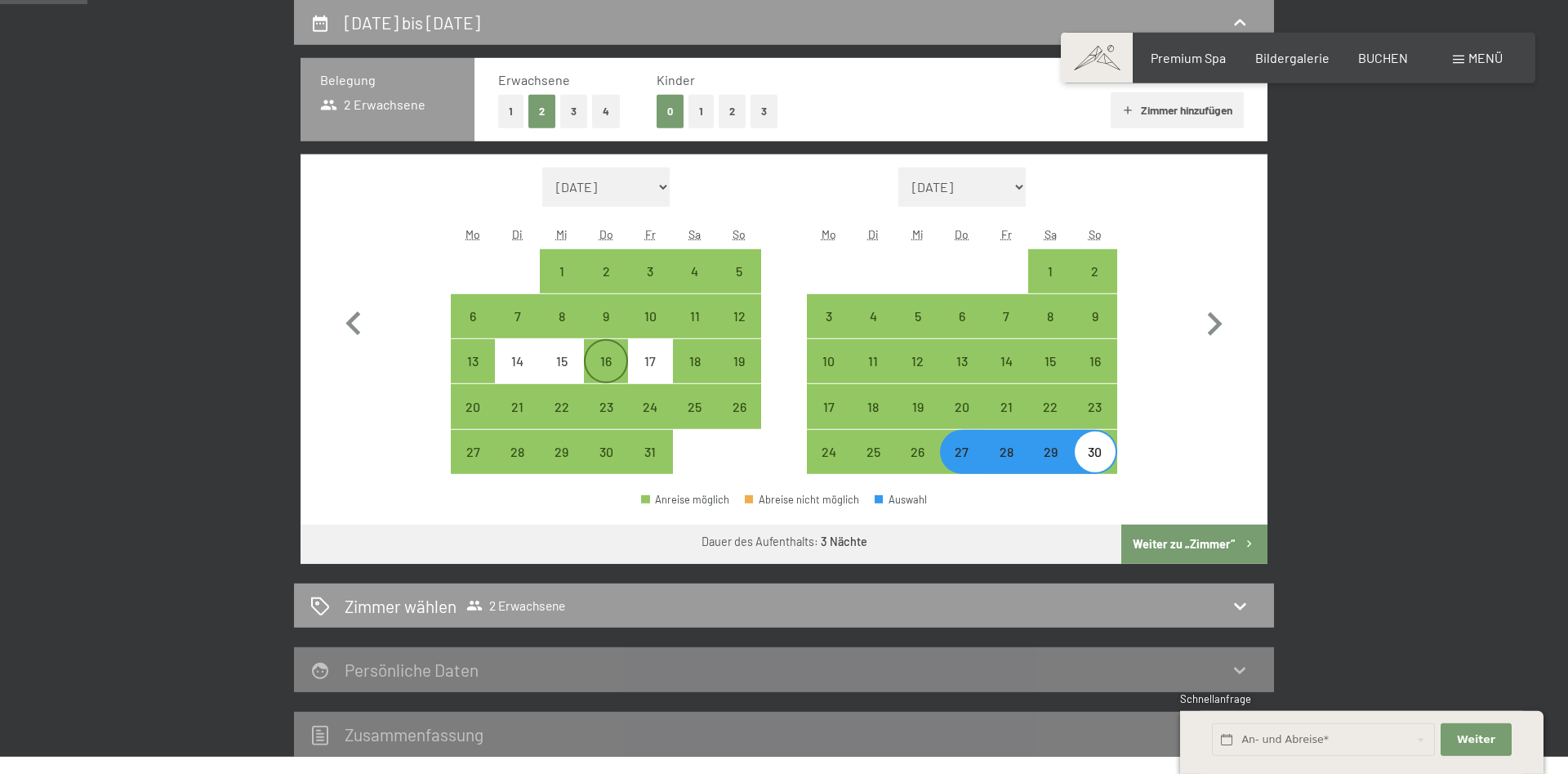
click at [602, 358] on div "16" at bounding box center [605, 374] width 41 height 41
select select "[DATE]"
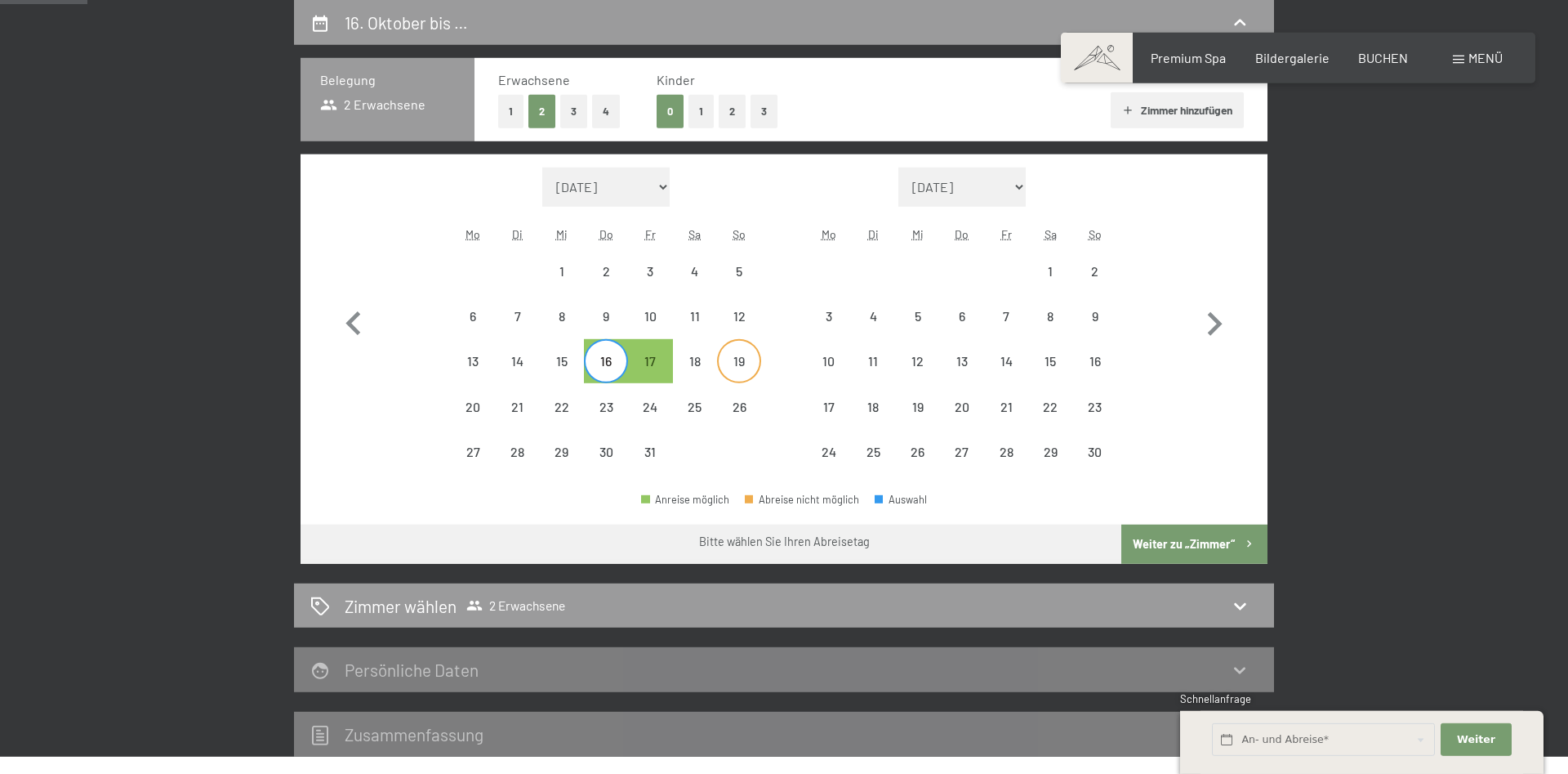
click at [750, 360] on div "19" at bounding box center [738, 374] width 41 height 41
select select "[DATE]"
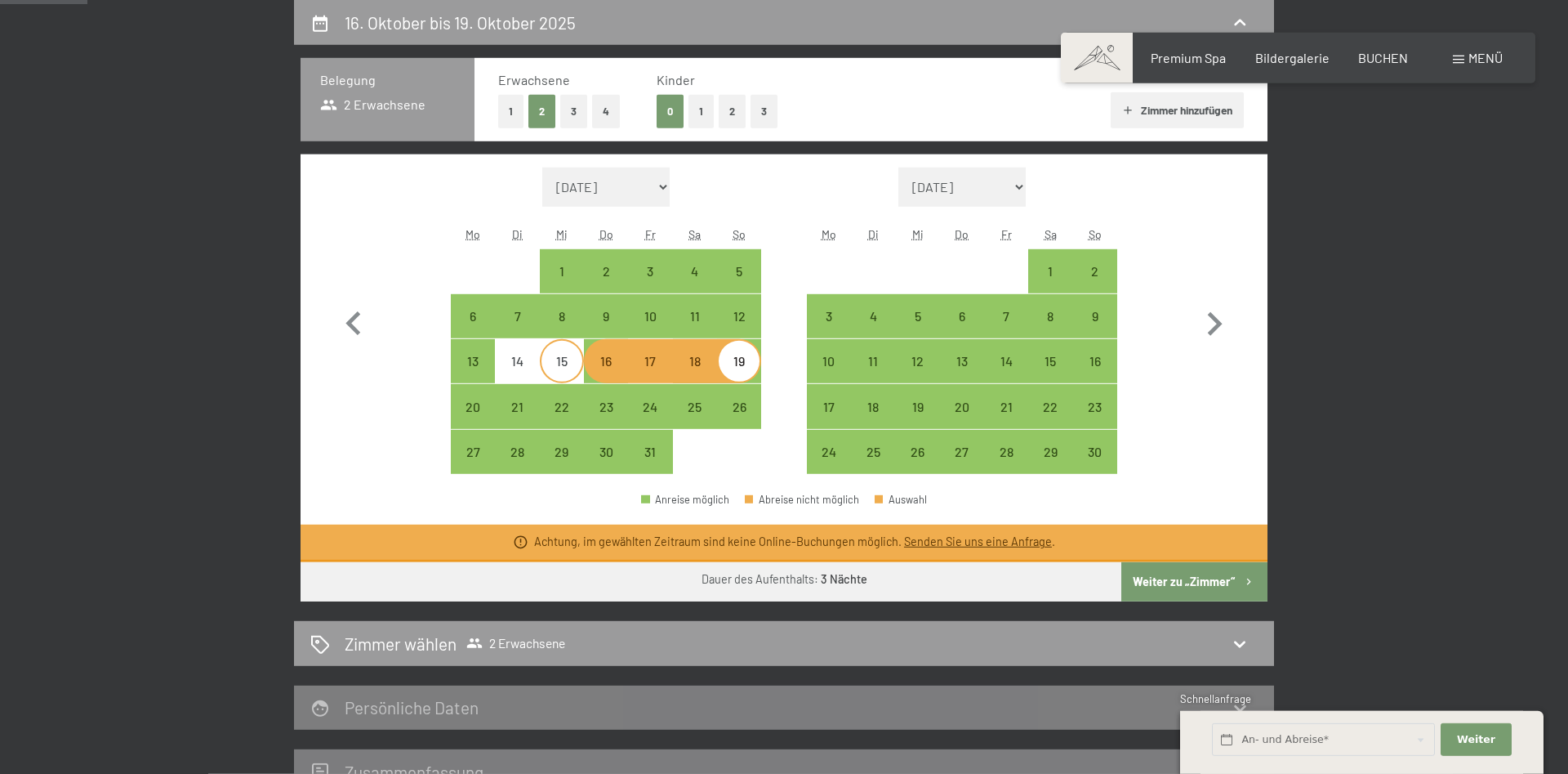
click at [571, 361] on div "15" at bounding box center [561, 374] width 41 height 41
select select "[DATE]"
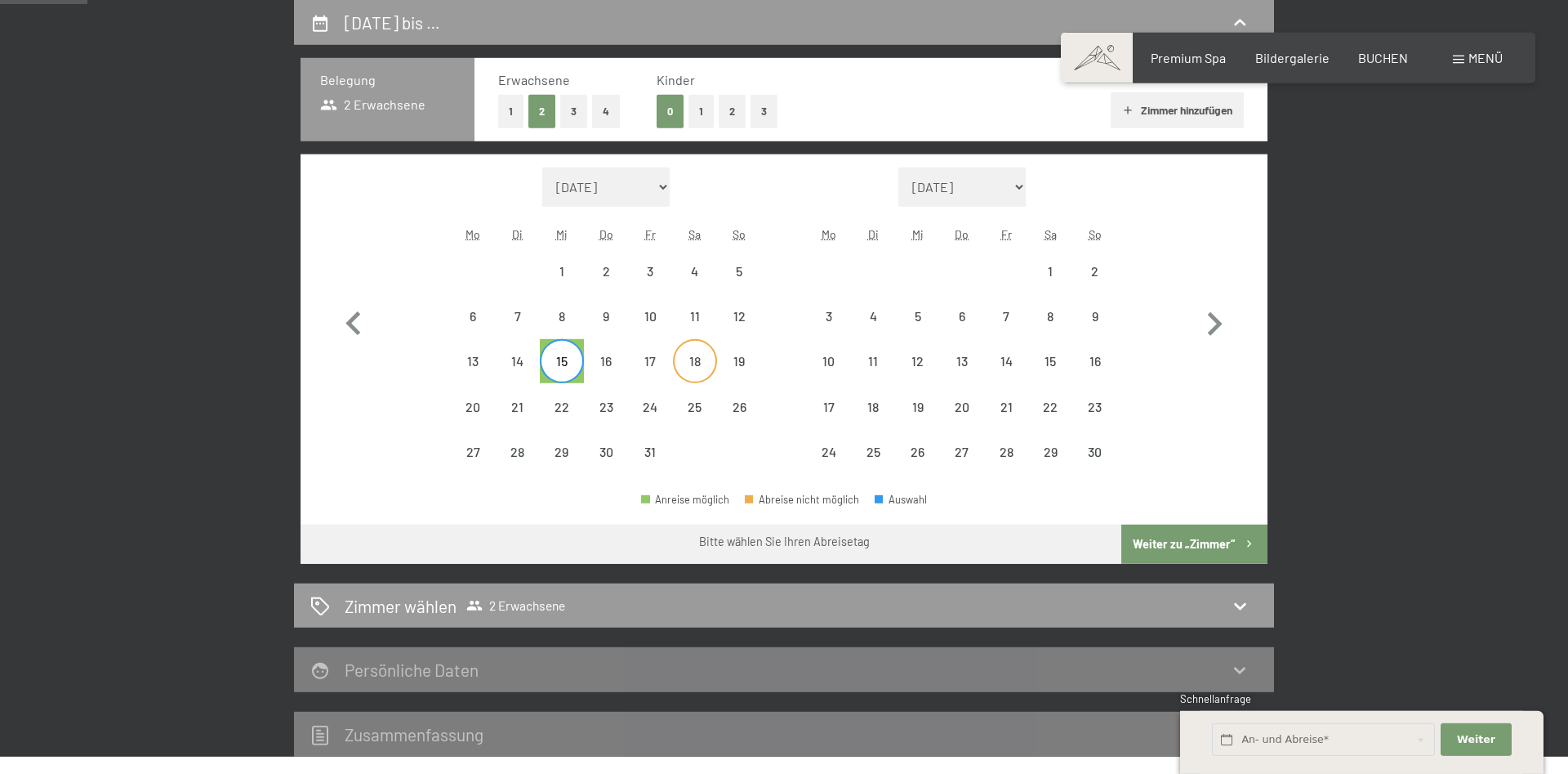
click at [689, 366] on div "18" at bounding box center [694, 374] width 41 height 41
select select "[DATE]"
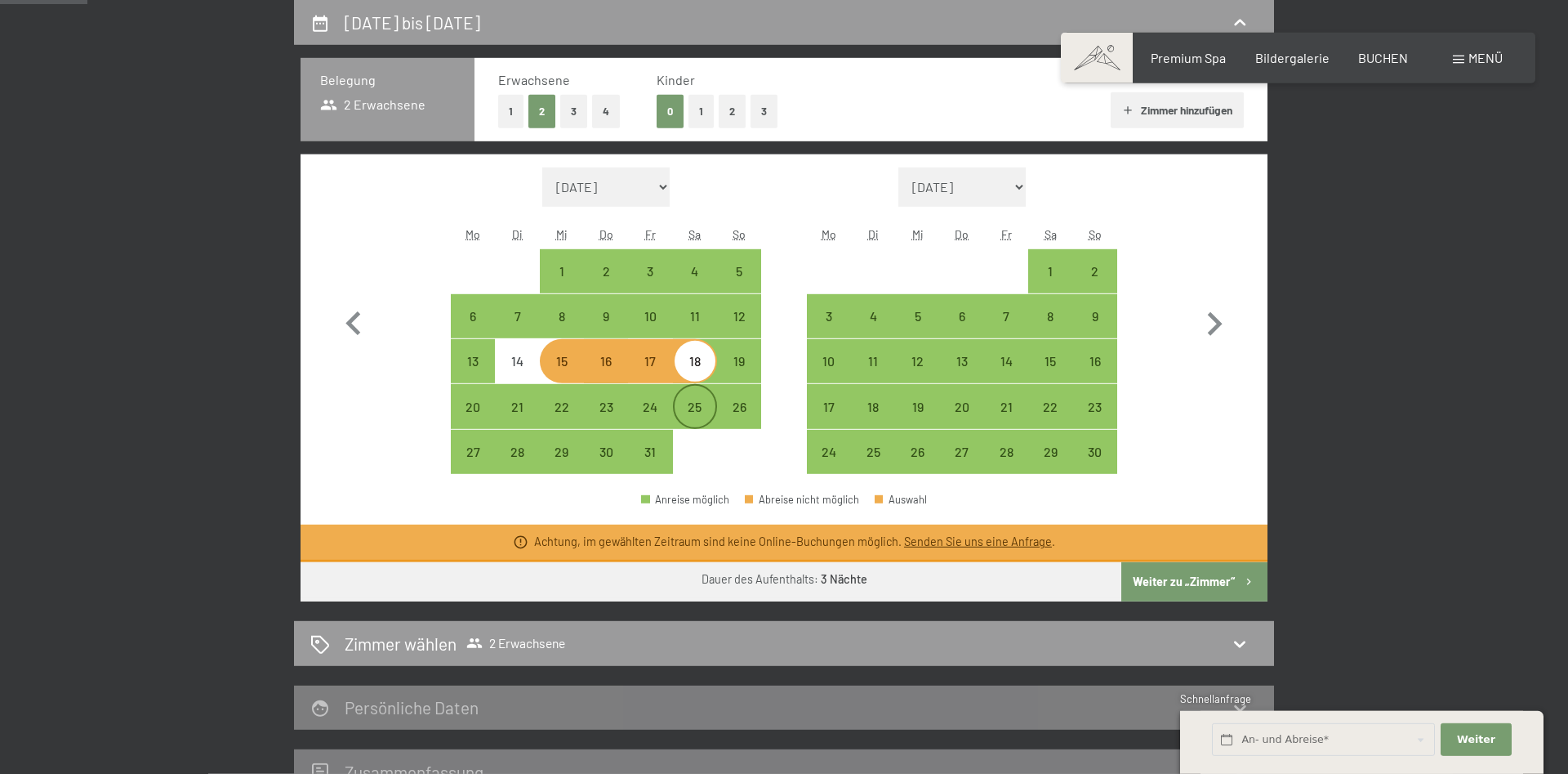
click at [693, 410] on div "25" at bounding box center [694, 420] width 41 height 41
select select "[DATE]"
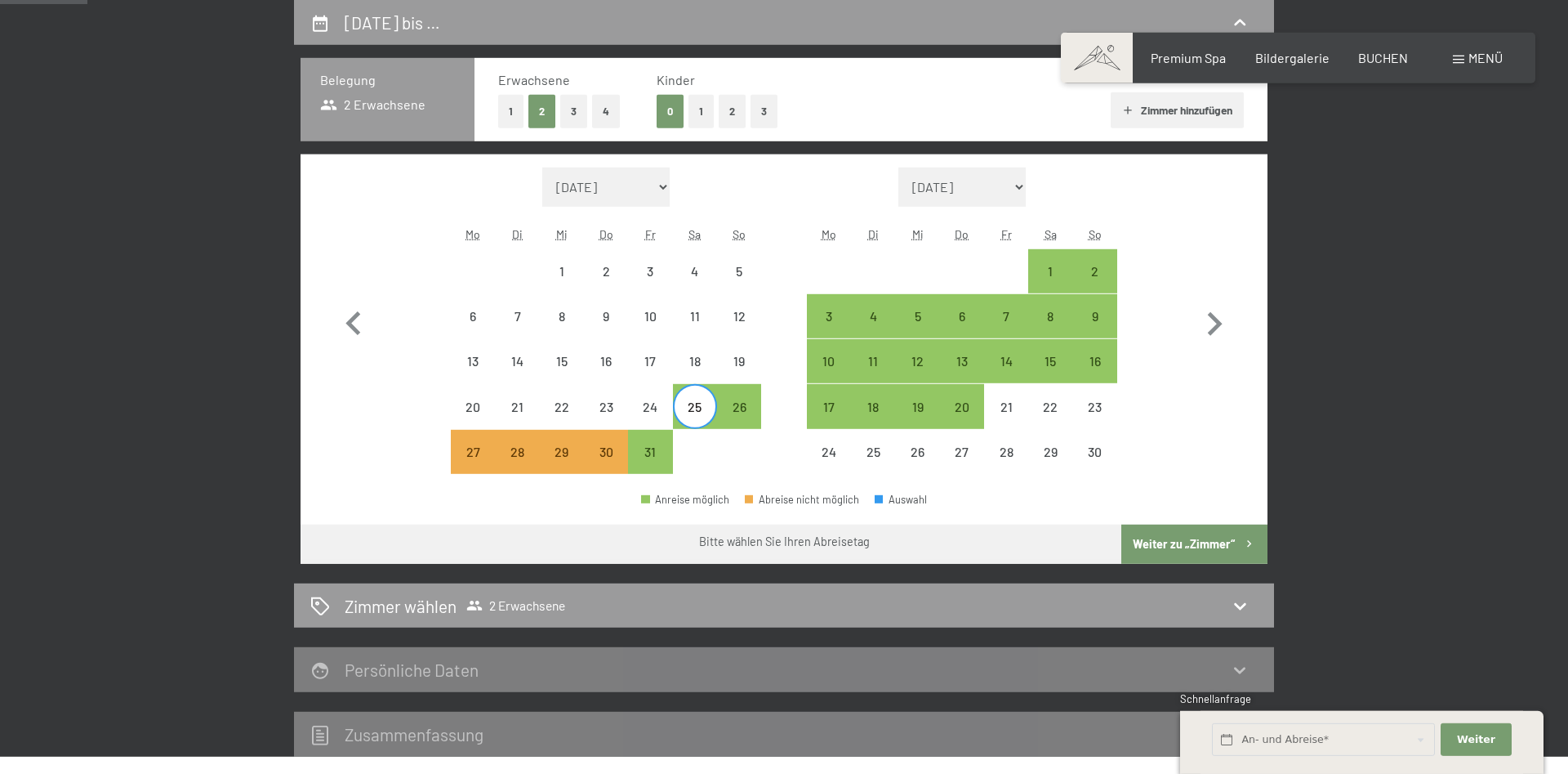
click at [418, 452] on div "Monat/Jahr August 2025 September 2025 Oktober 2025 November 2025 Dezember 2025 …" at bounding box center [785, 321] width 909 height 307
click at [372, 453] on button "button" at bounding box center [354, 321] width 48 height 307
select select "[DATE]"
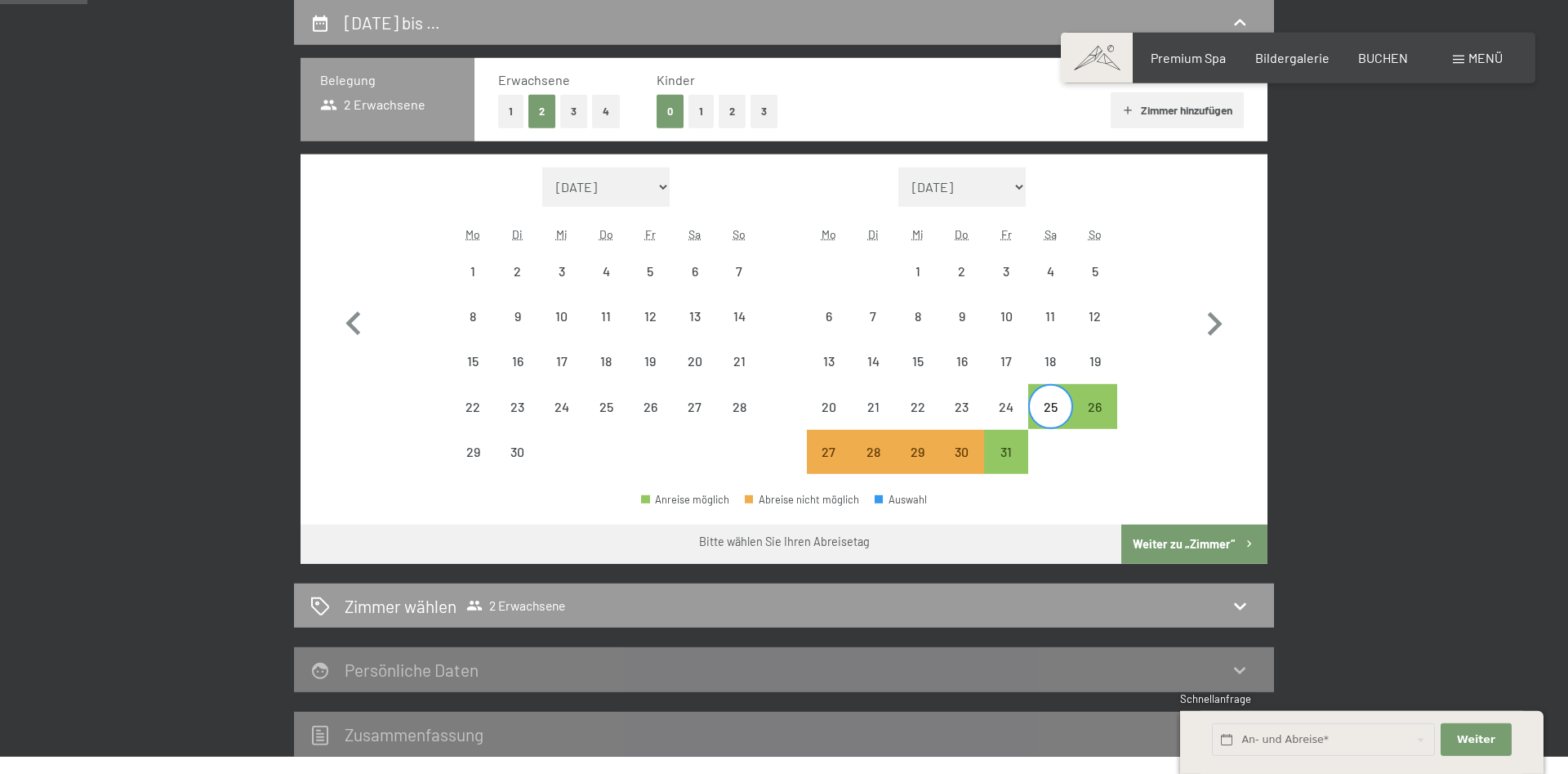
click at [384, 453] on div "Monat/Jahr August 2025 September 2025 Oktober 2025 November 2025 Dezember 2025 …" at bounding box center [785, 321] width 909 height 307
click at [1212, 326] on icon "button" at bounding box center [1214, 324] width 48 height 48
select select "[DATE]"
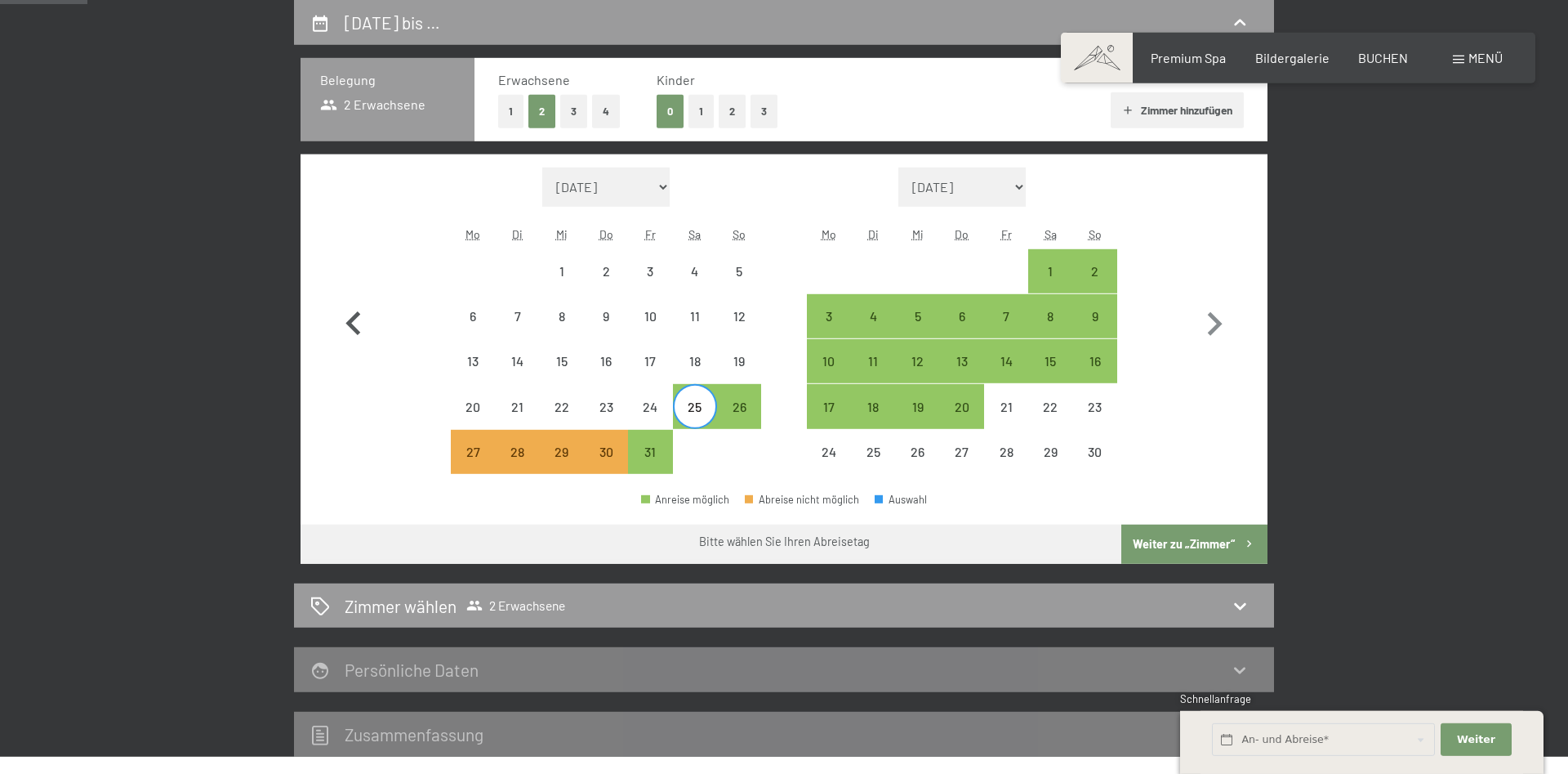
click at [360, 329] on icon "button" at bounding box center [354, 324] width 48 height 48
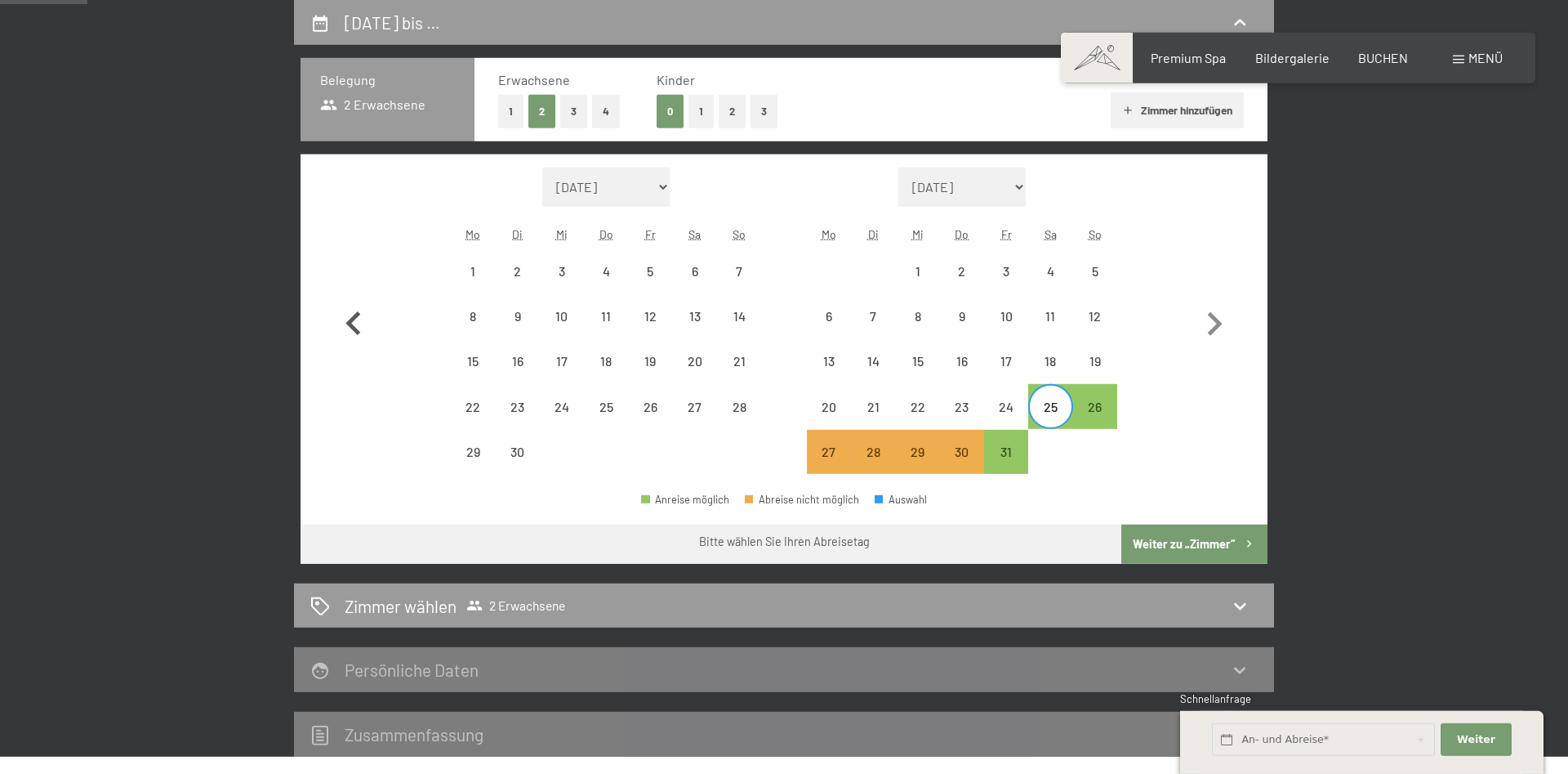
click at [360, 329] on icon "button" at bounding box center [354, 324] width 48 height 48
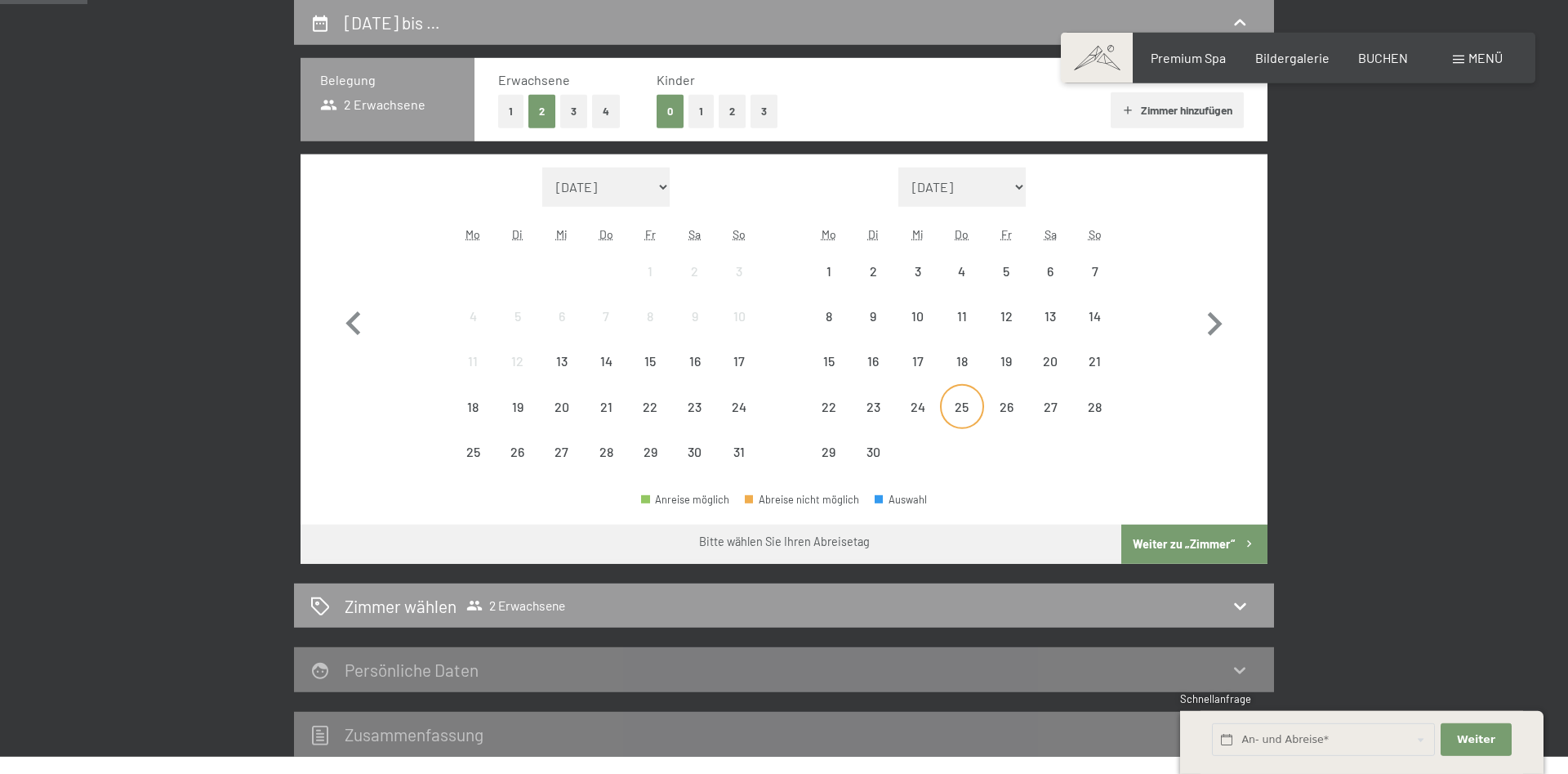
click at [959, 393] on div "25" at bounding box center [961, 406] width 41 height 41
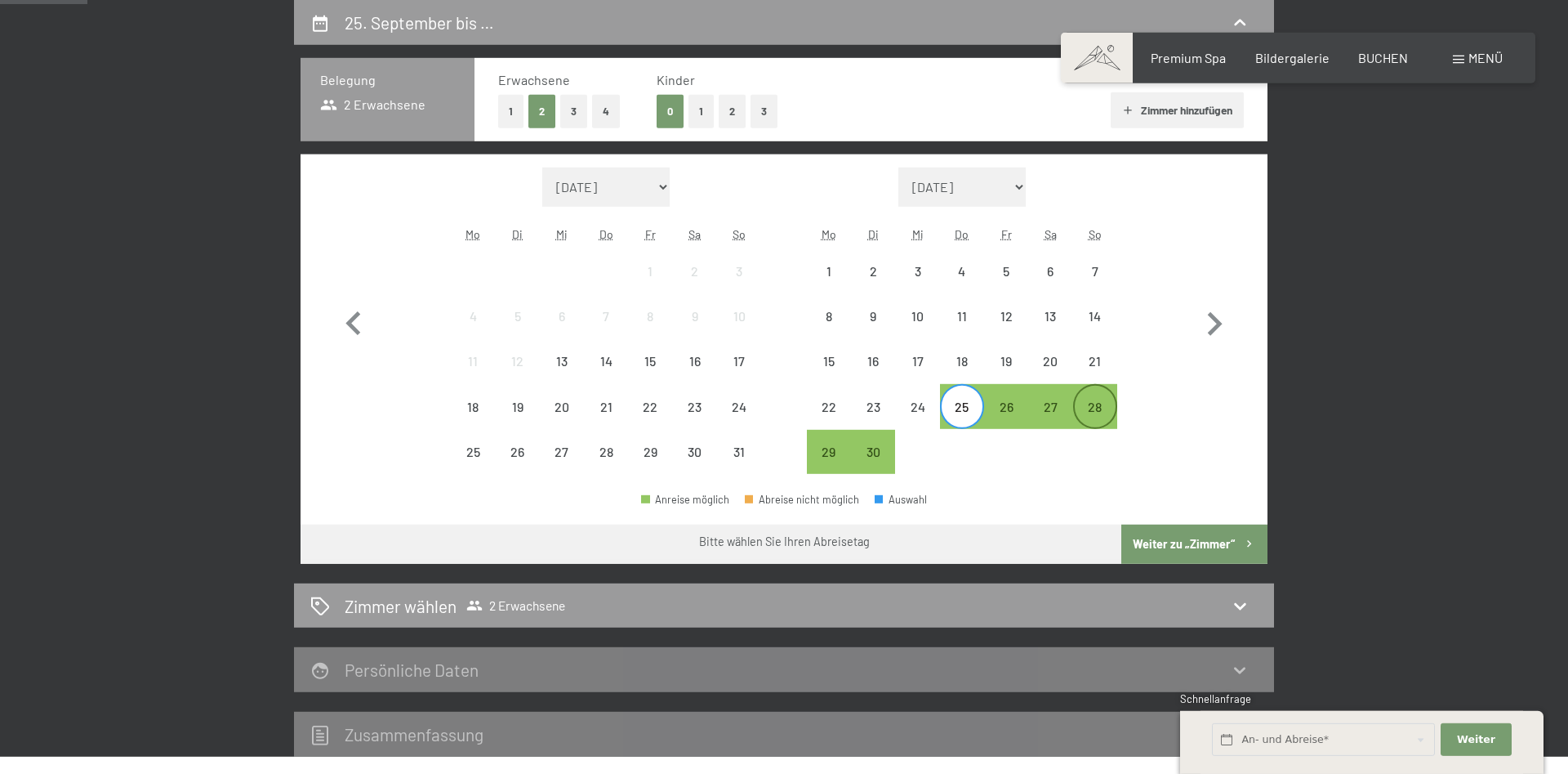
click at [1102, 407] on div "28" at bounding box center [1094, 420] width 41 height 41
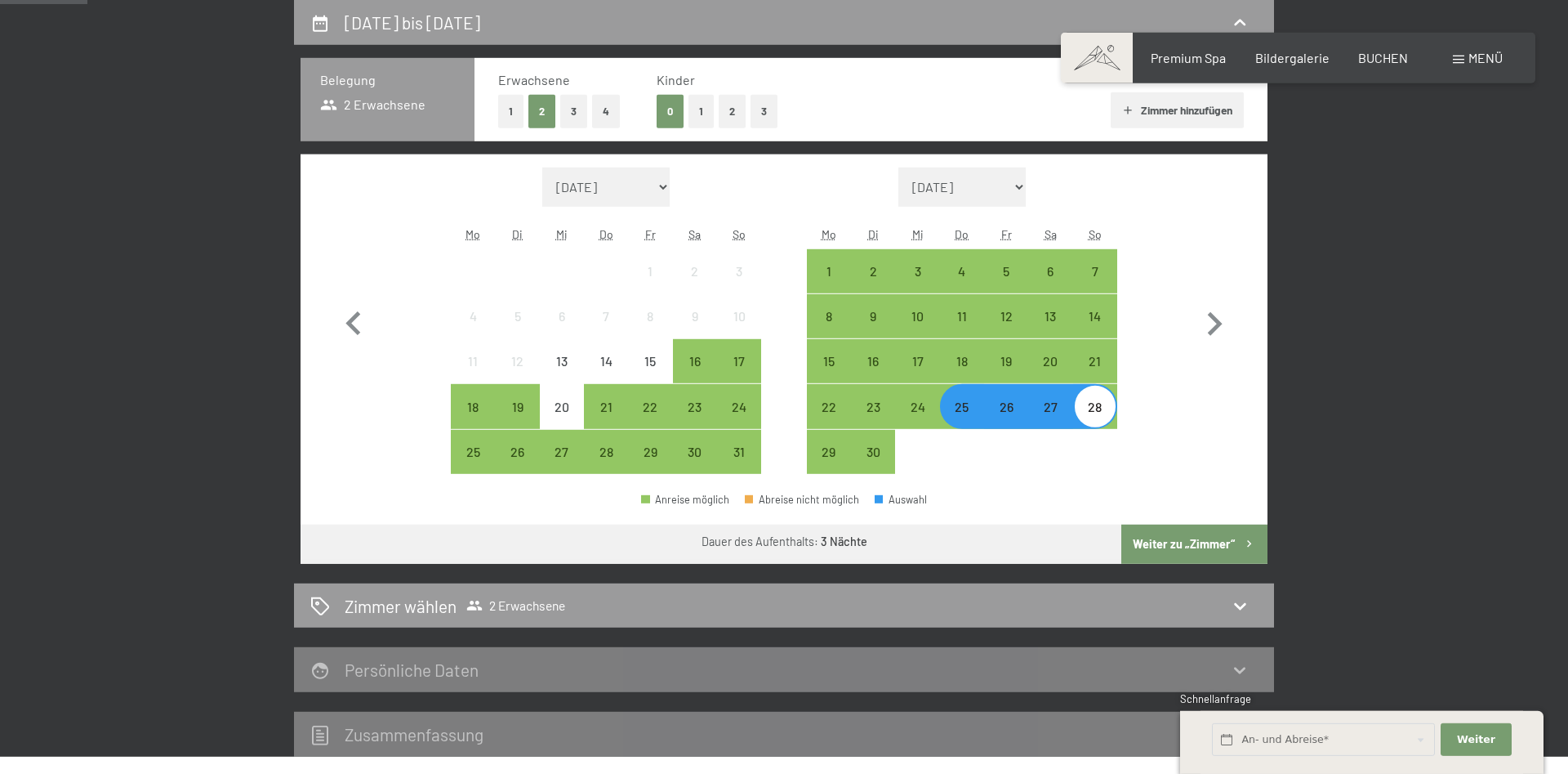
click at [1190, 547] on button "Weiter zu „Zimmer“" at bounding box center [1194, 544] width 146 height 39
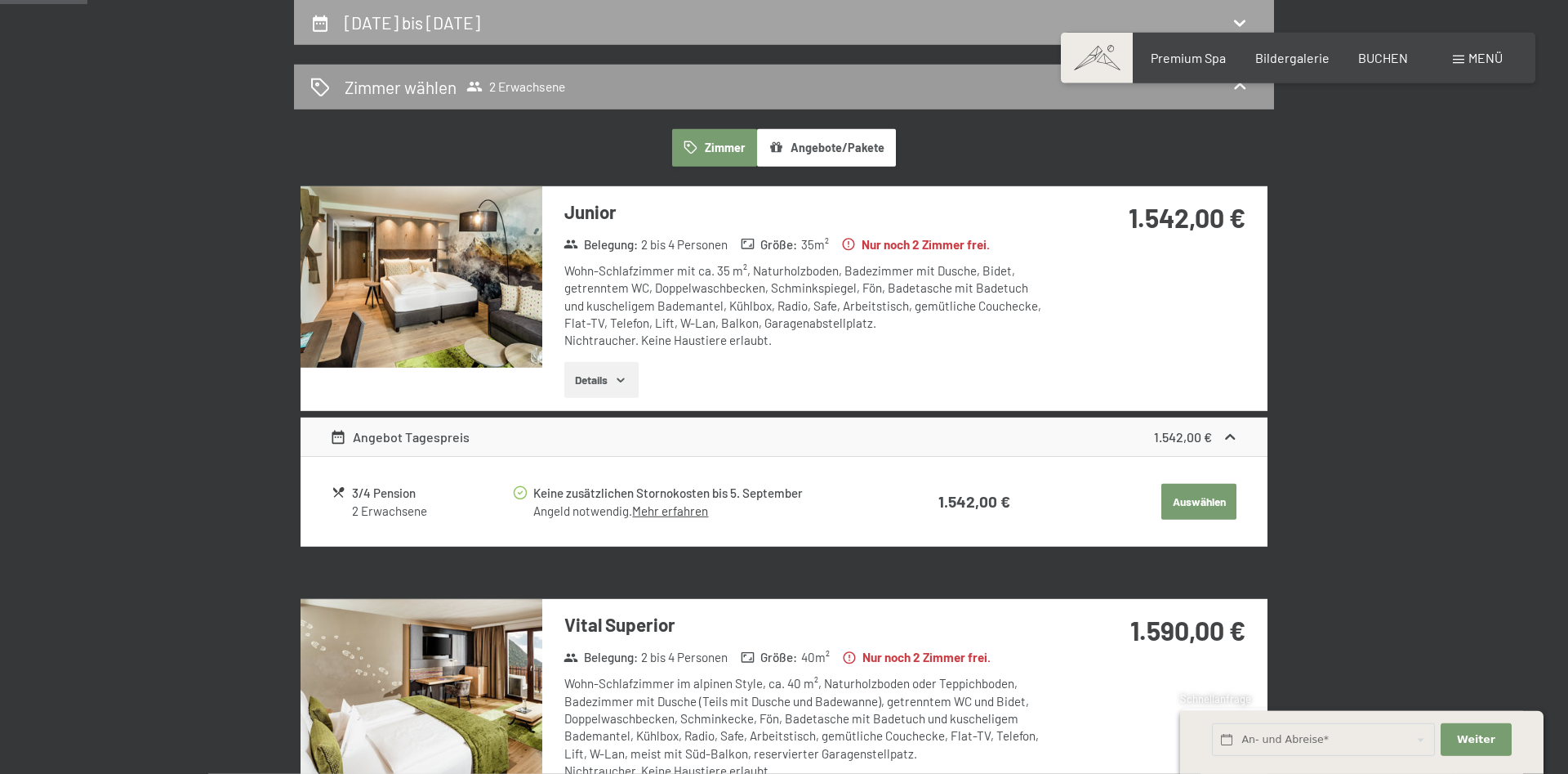
click at [1234, 28] on icon at bounding box center [1240, 22] width 20 height 20
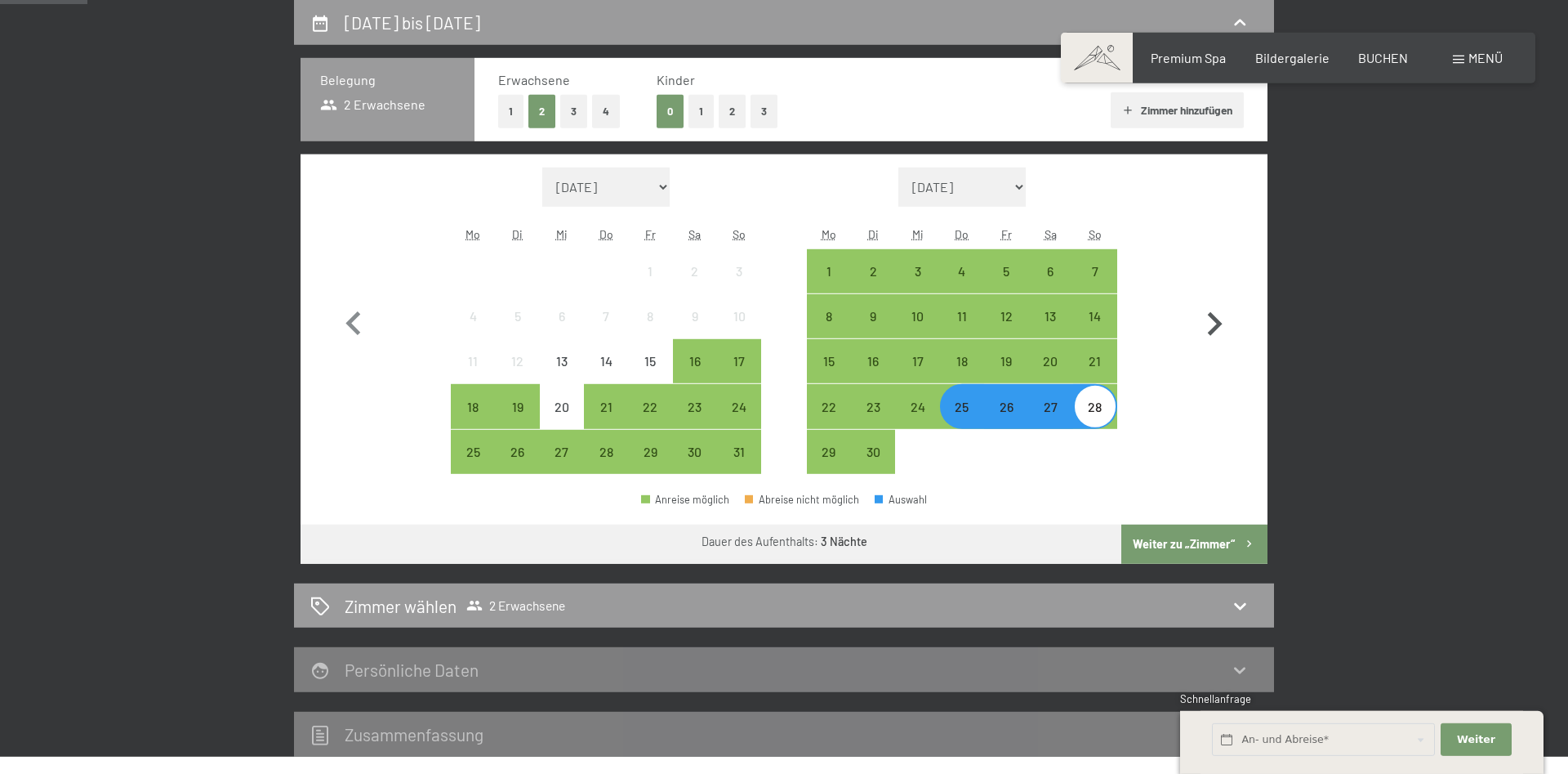
click at [1209, 323] on icon "button" at bounding box center [1214, 324] width 48 height 48
select select "[DATE]"
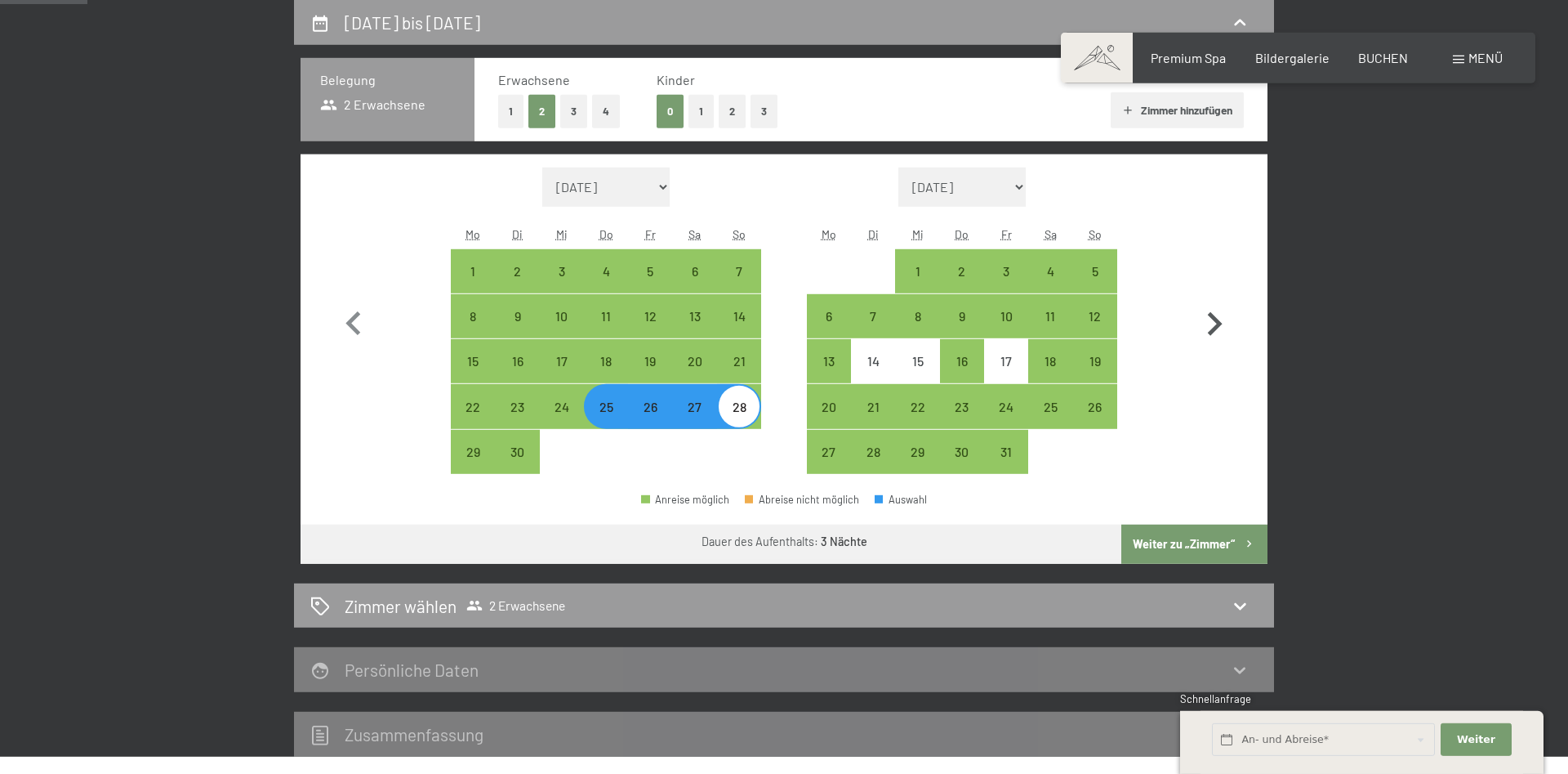
click at [1216, 324] on icon "button" at bounding box center [1214, 324] width 48 height 48
select select "[DATE]"
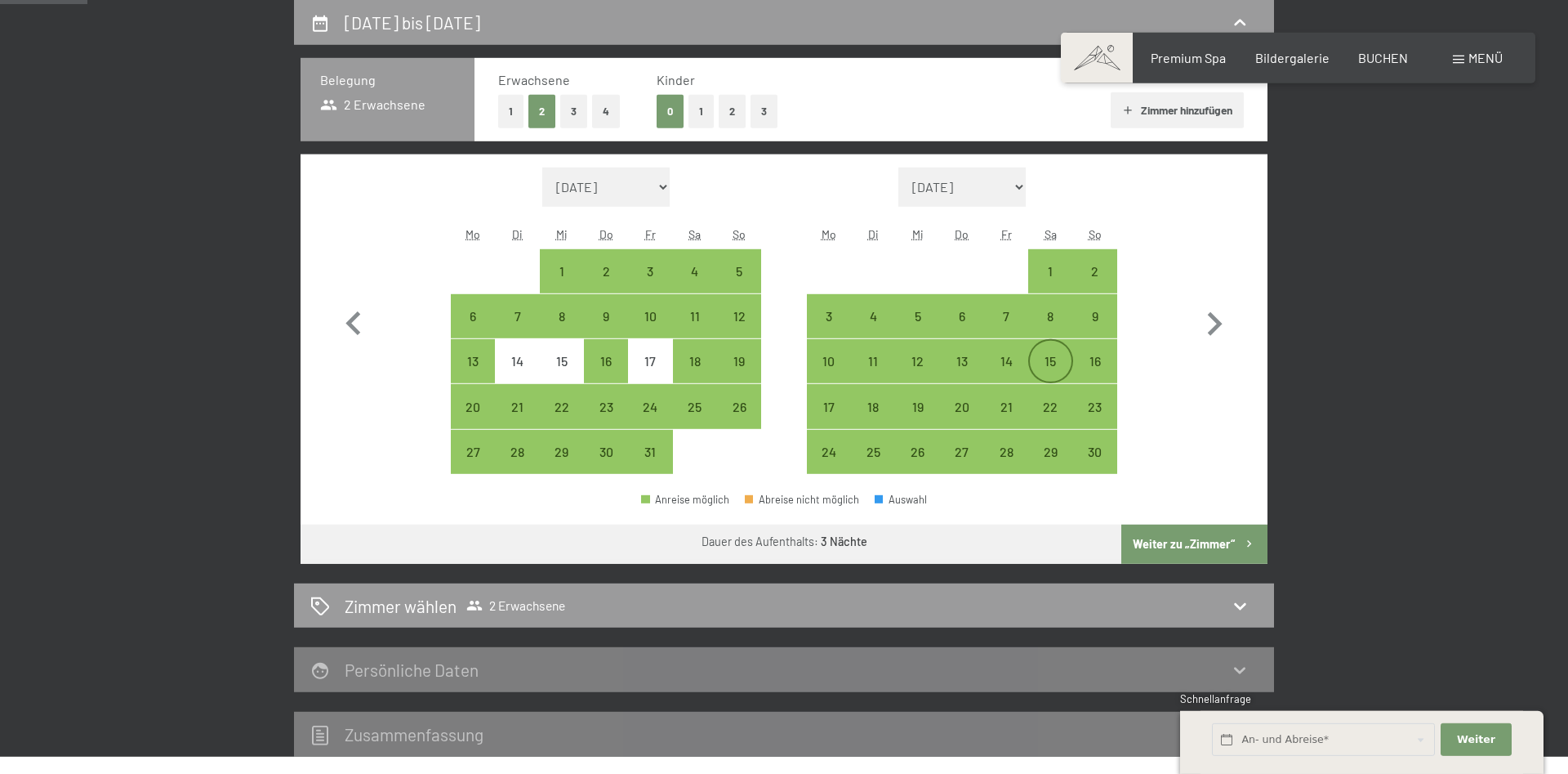
click at [1045, 361] on div "15" at bounding box center [1049, 374] width 41 height 41
select select "[DATE]"
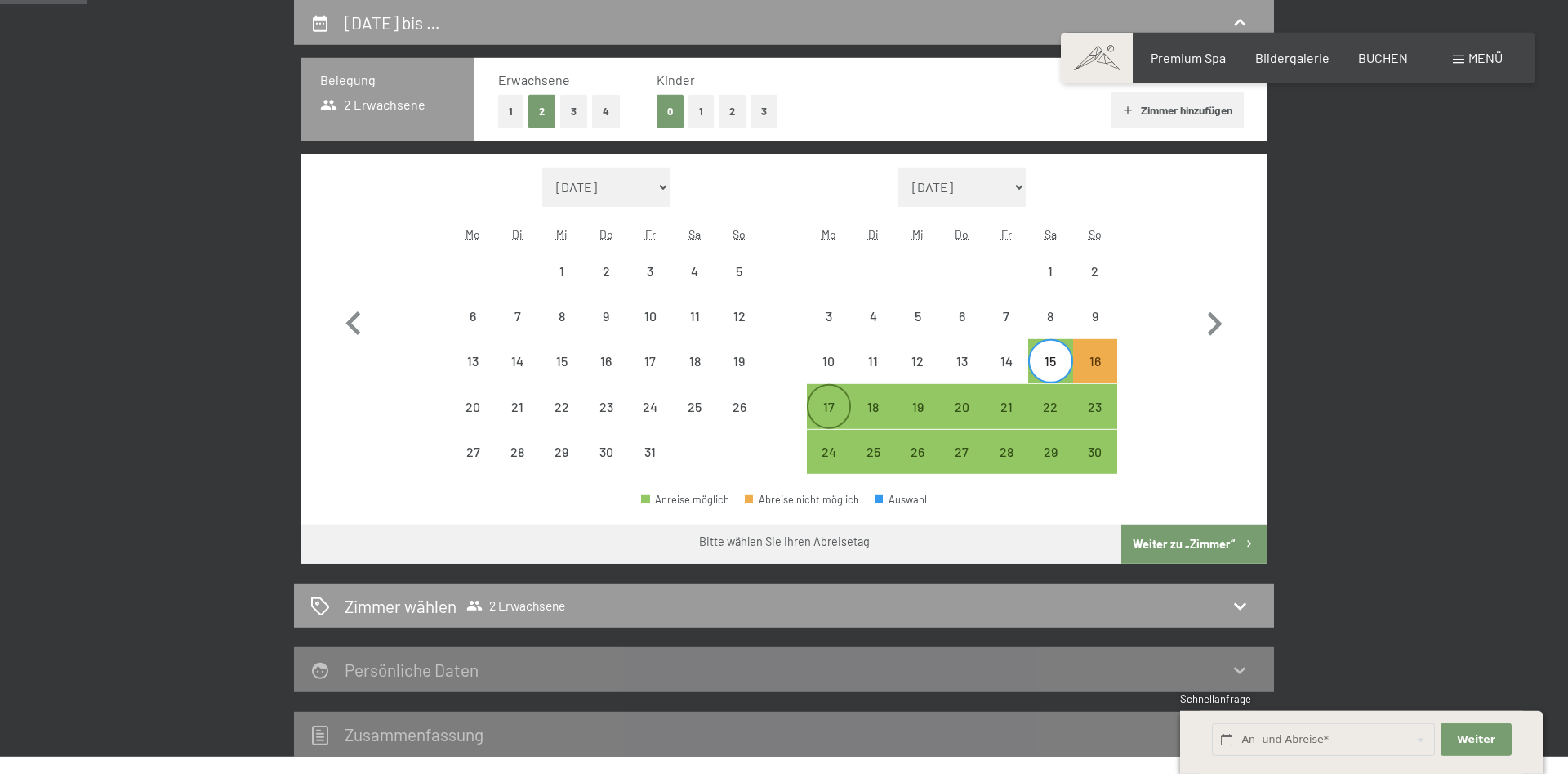
click at [837, 413] on div "17" at bounding box center [828, 420] width 41 height 41
select select "[DATE]"
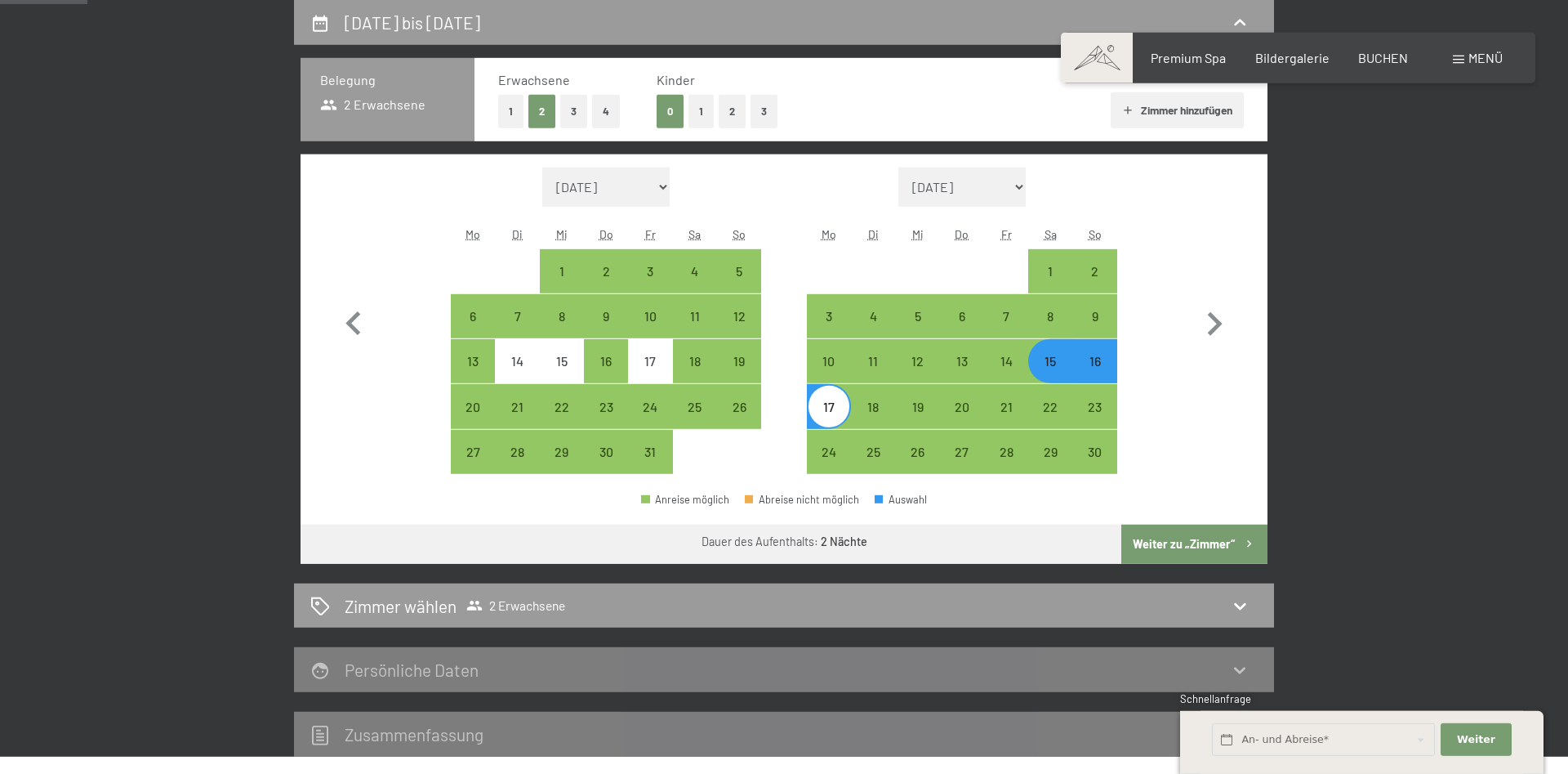
click at [1177, 541] on button "Weiter zu „Zimmer“" at bounding box center [1194, 544] width 146 height 39
select select "[DATE]"
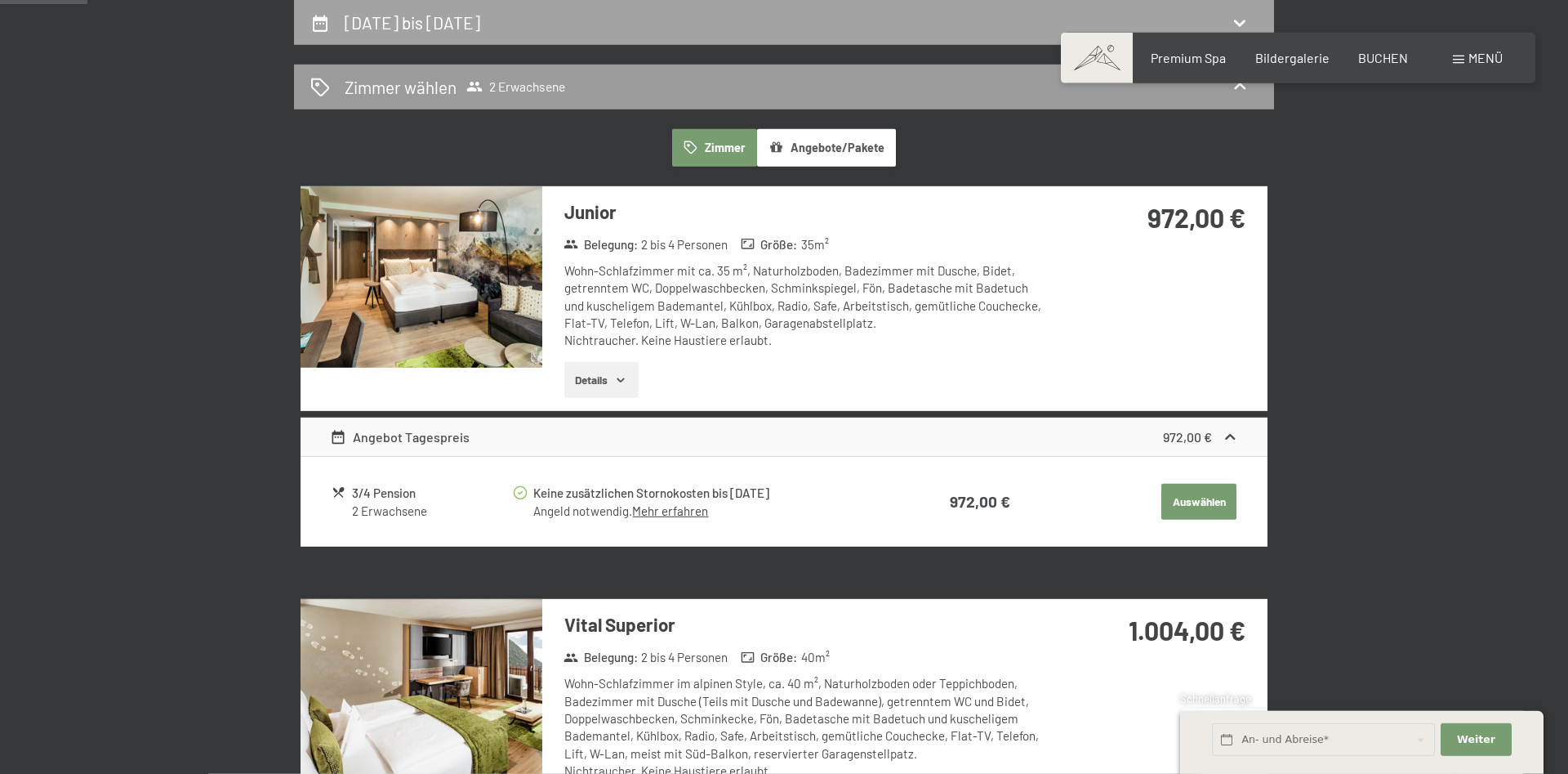
click at [1233, 24] on icon at bounding box center [1240, 22] width 20 height 20
select select "[DATE]"
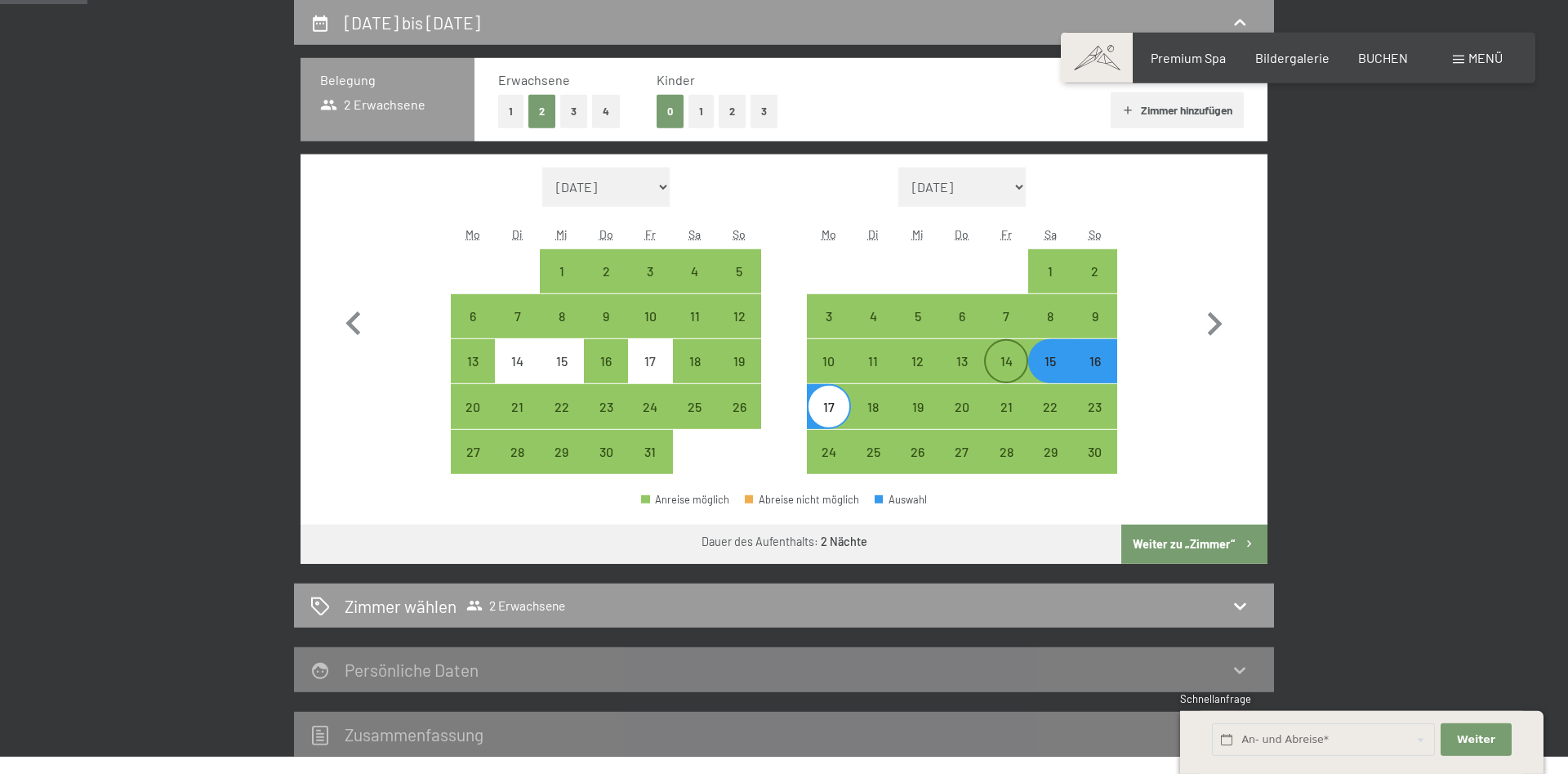
click at [1006, 363] on div "14" at bounding box center [1005, 374] width 41 height 41
select select "[DATE]"
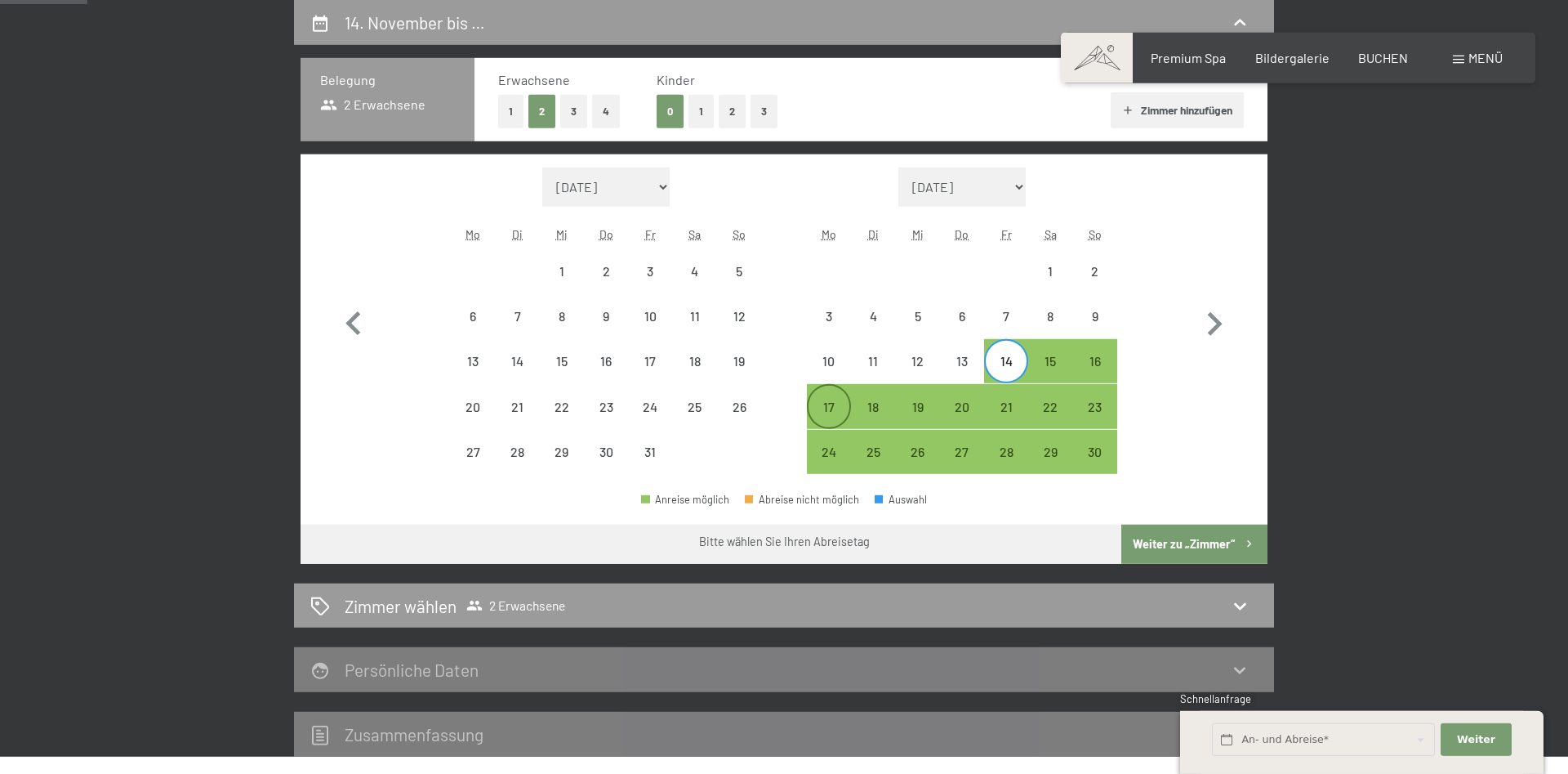
click at [826, 414] on div "17" at bounding box center [828, 420] width 41 height 41
select select "[DATE]"
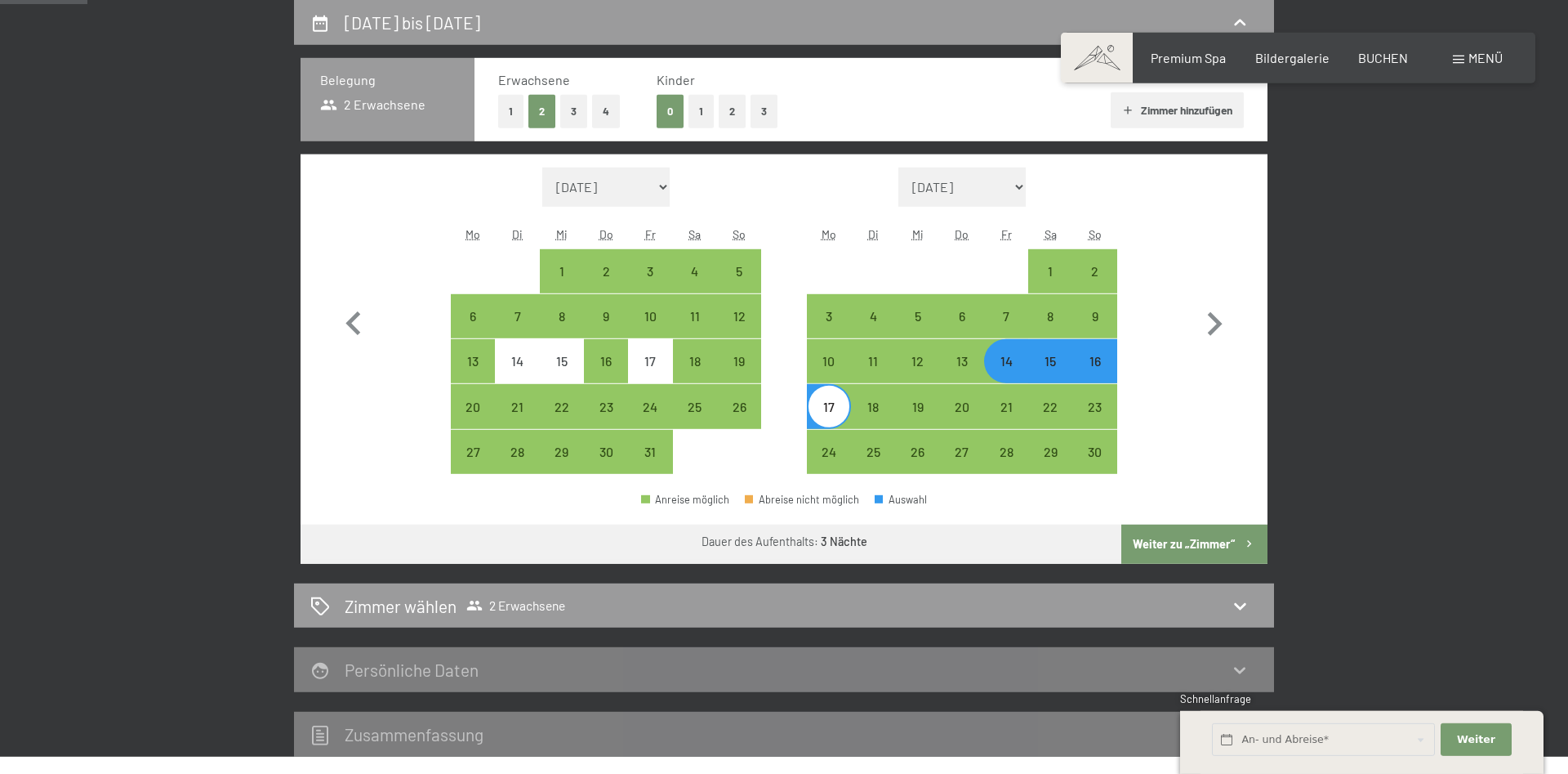
click at [1177, 526] on button "Weiter zu „Zimmer“" at bounding box center [1194, 544] width 146 height 39
select select "[DATE]"
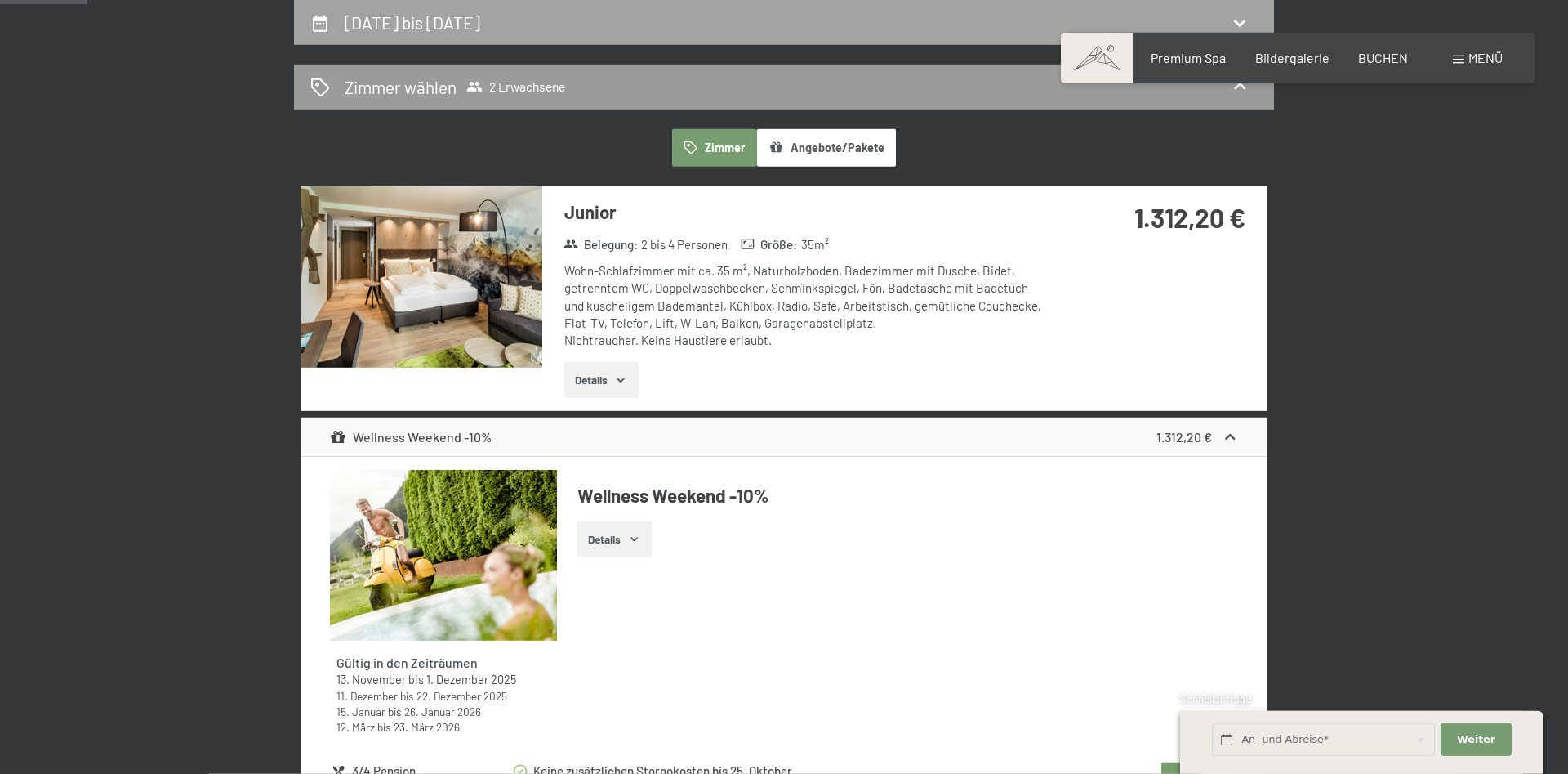
click at [1236, 32] on icon at bounding box center [1240, 22] width 20 height 20
select select "[DATE]"
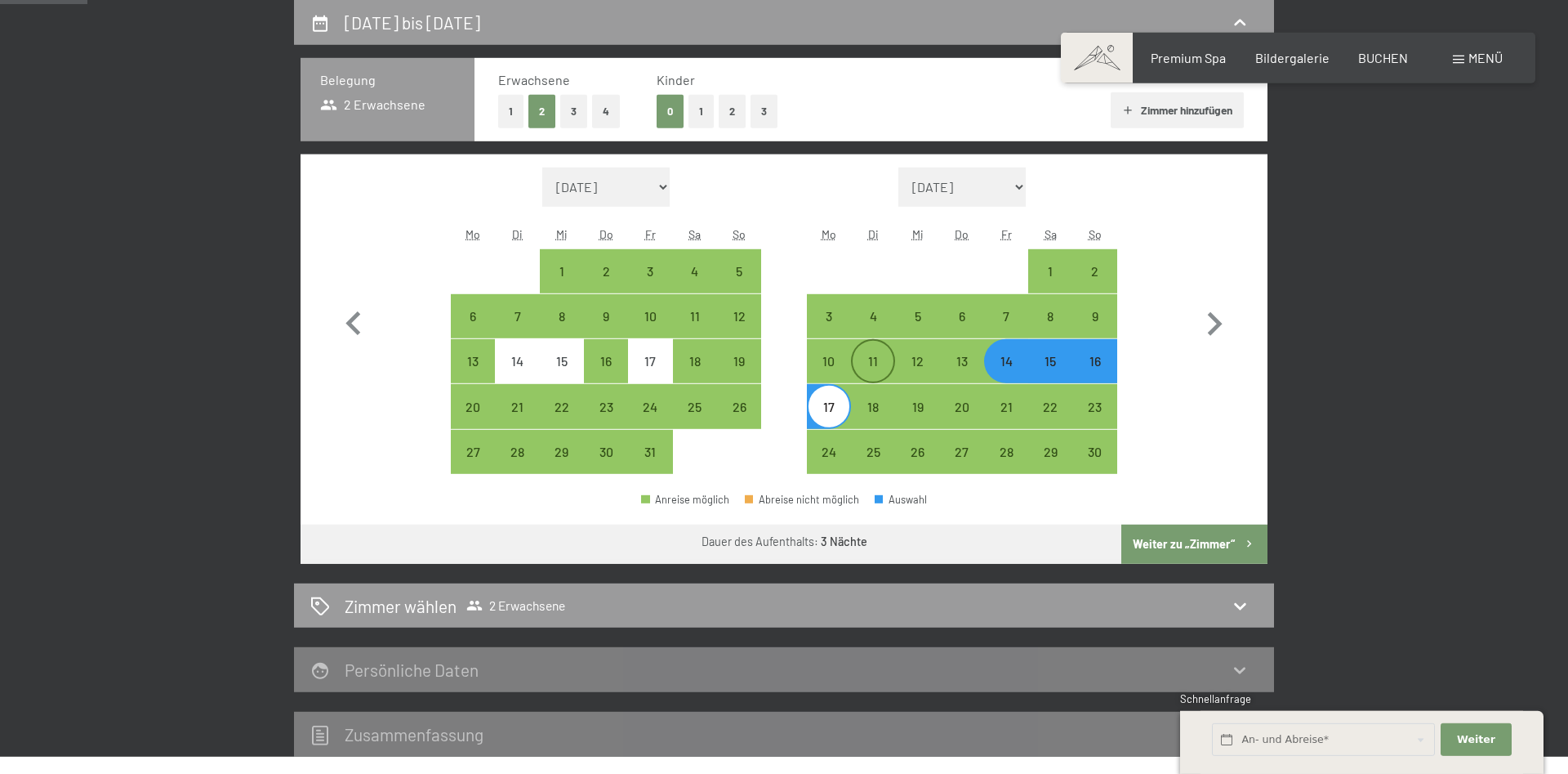
click at [863, 359] on div "11" at bounding box center [872, 374] width 41 height 41
select select "[DATE]"
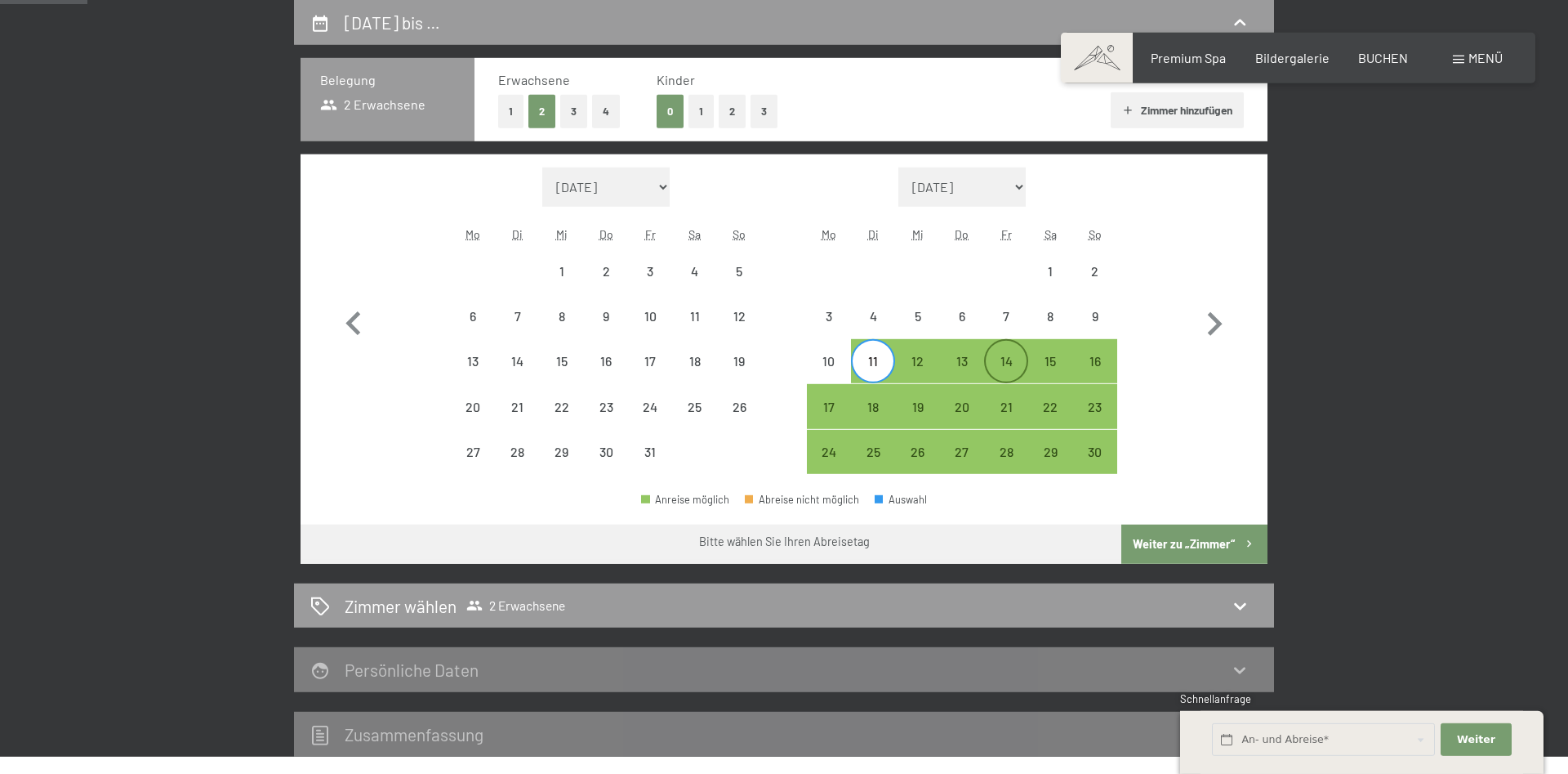
click at [1027, 365] on div "14" at bounding box center [1005, 374] width 41 height 41
select select "[DATE]"
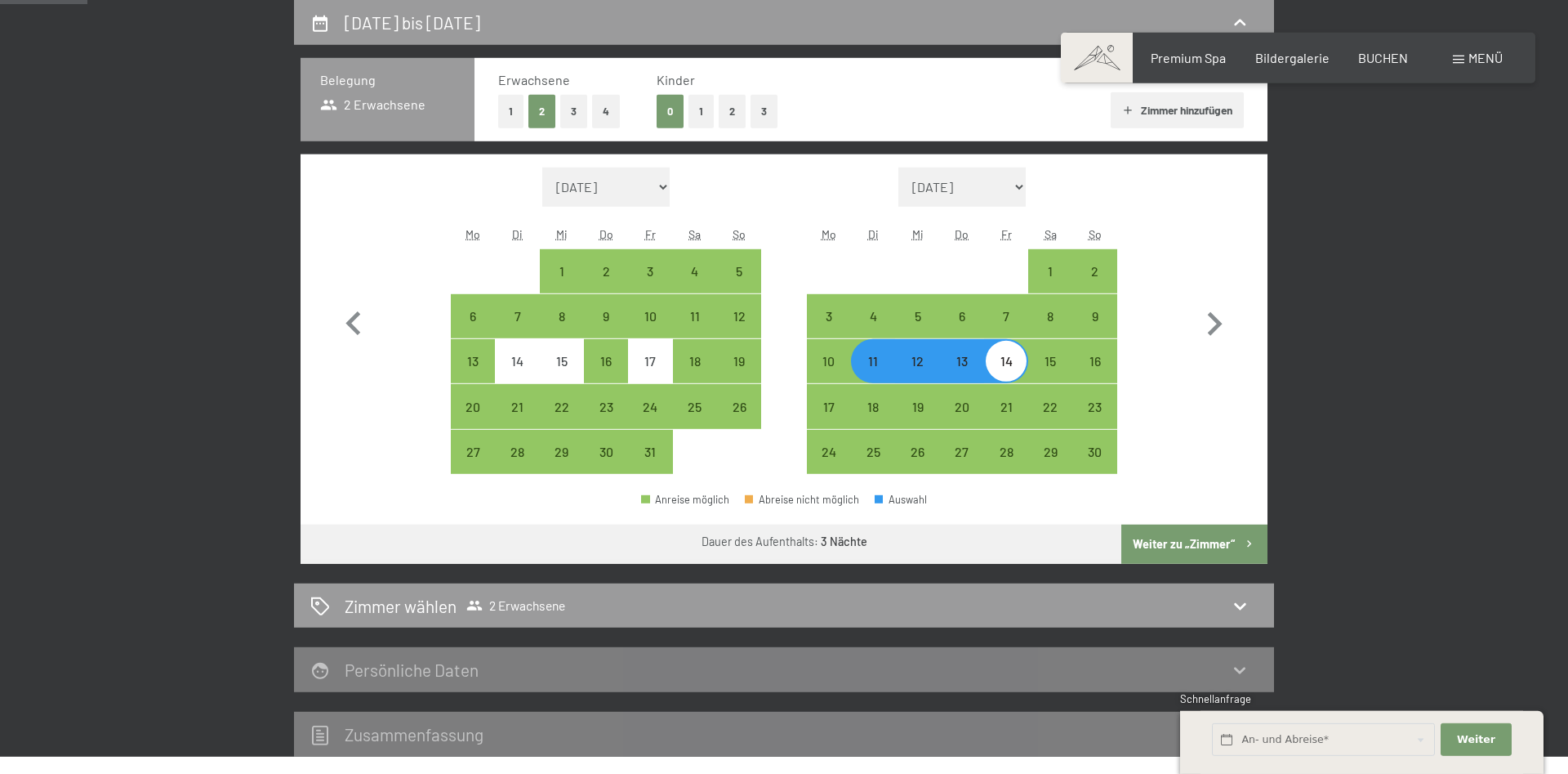
click at [1177, 538] on button "Weiter zu „Zimmer“" at bounding box center [1194, 544] width 146 height 39
select select "[DATE]"
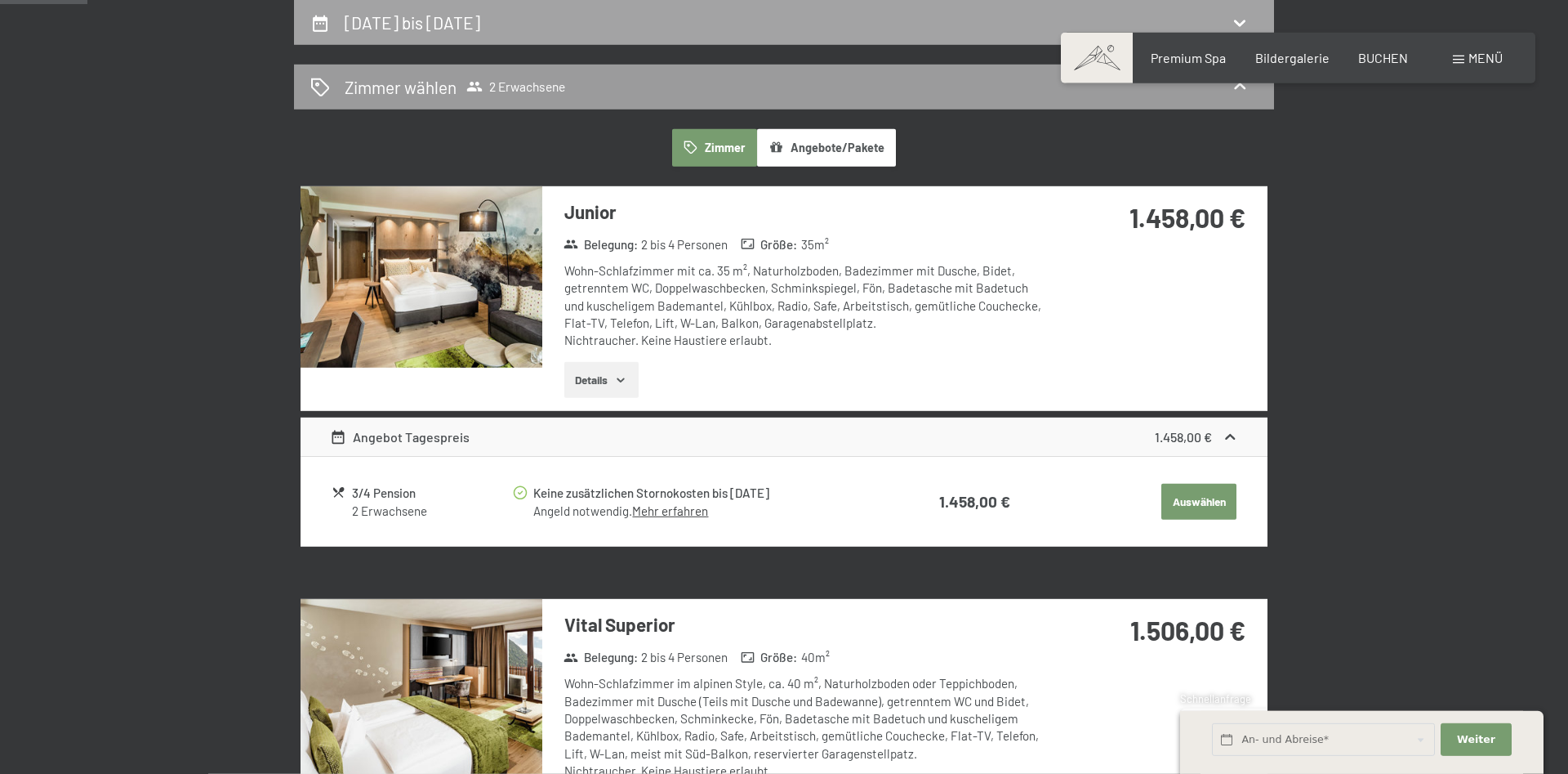
click at [1235, 22] on icon at bounding box center [1240, 24] width 11 height 7
select select "[DATE]"
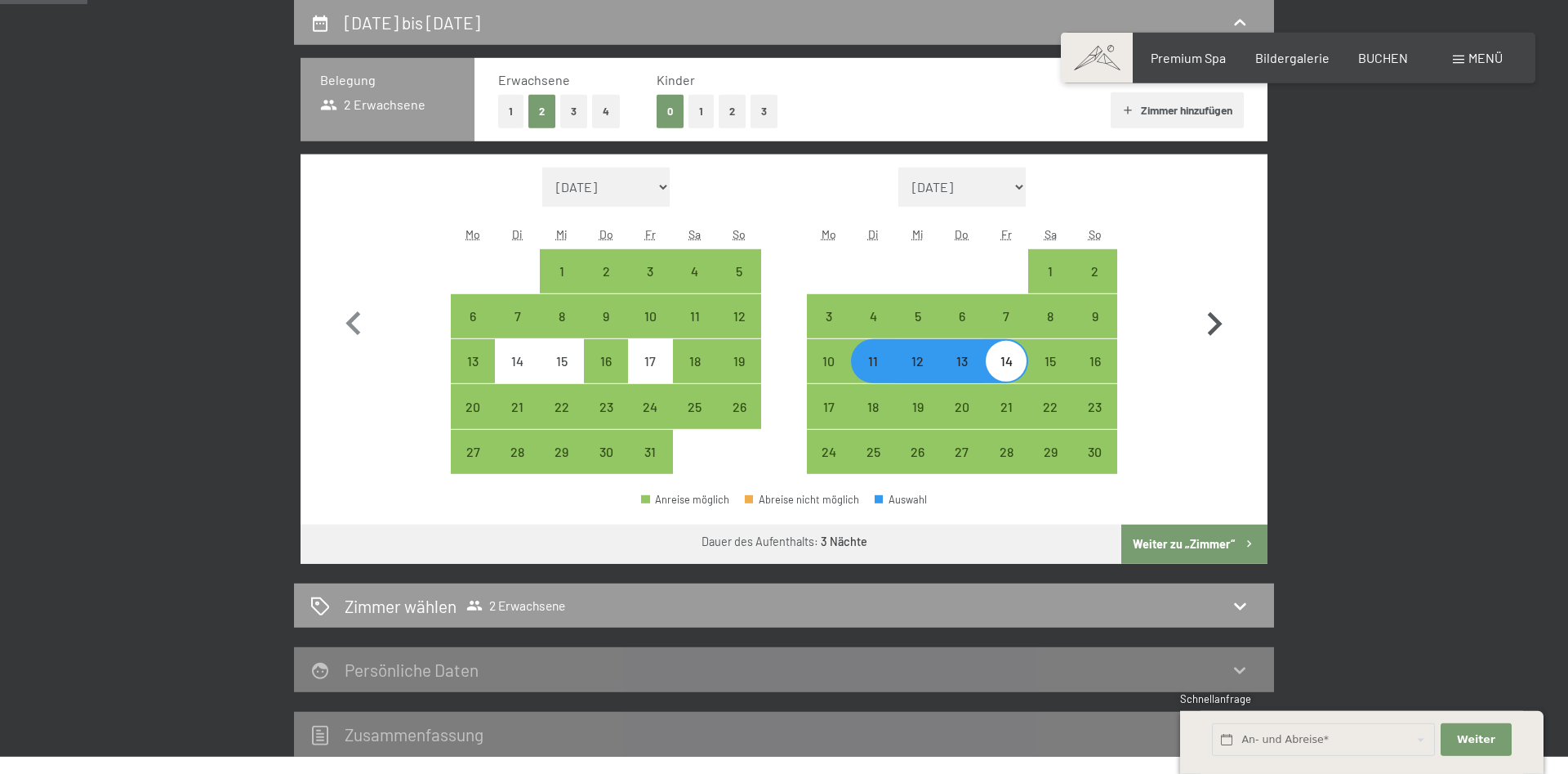
click at [1207, 317] on icon "button" at bounding box center [1214, 324] width 48 height 48
select select "[DATE]"
select select "2025-12-01"
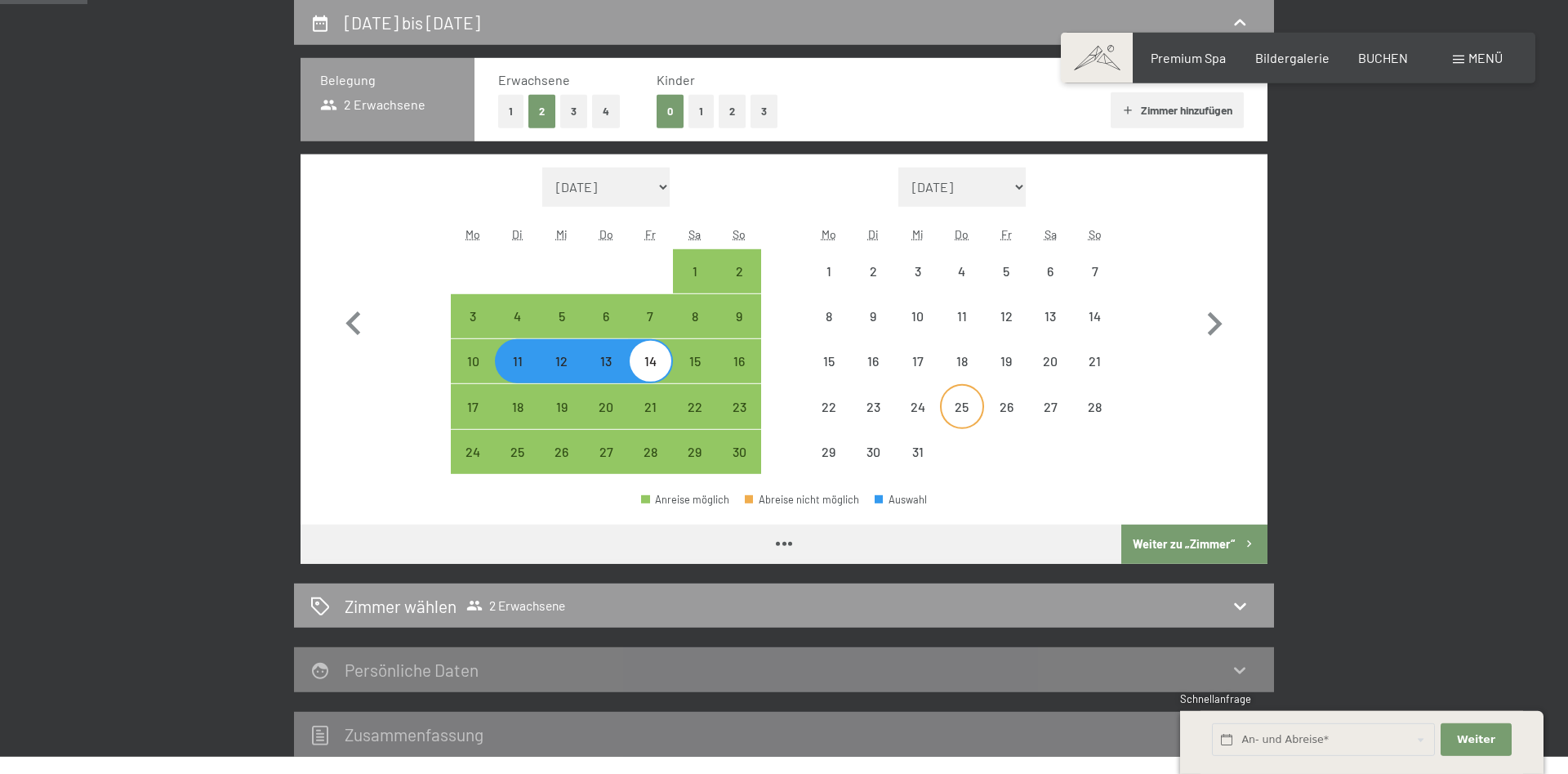
click at [957, 406] on div "25" at bounding box center [961, 420] width 41 height 41
select select "[DATE]"
select select "2025-12-01"
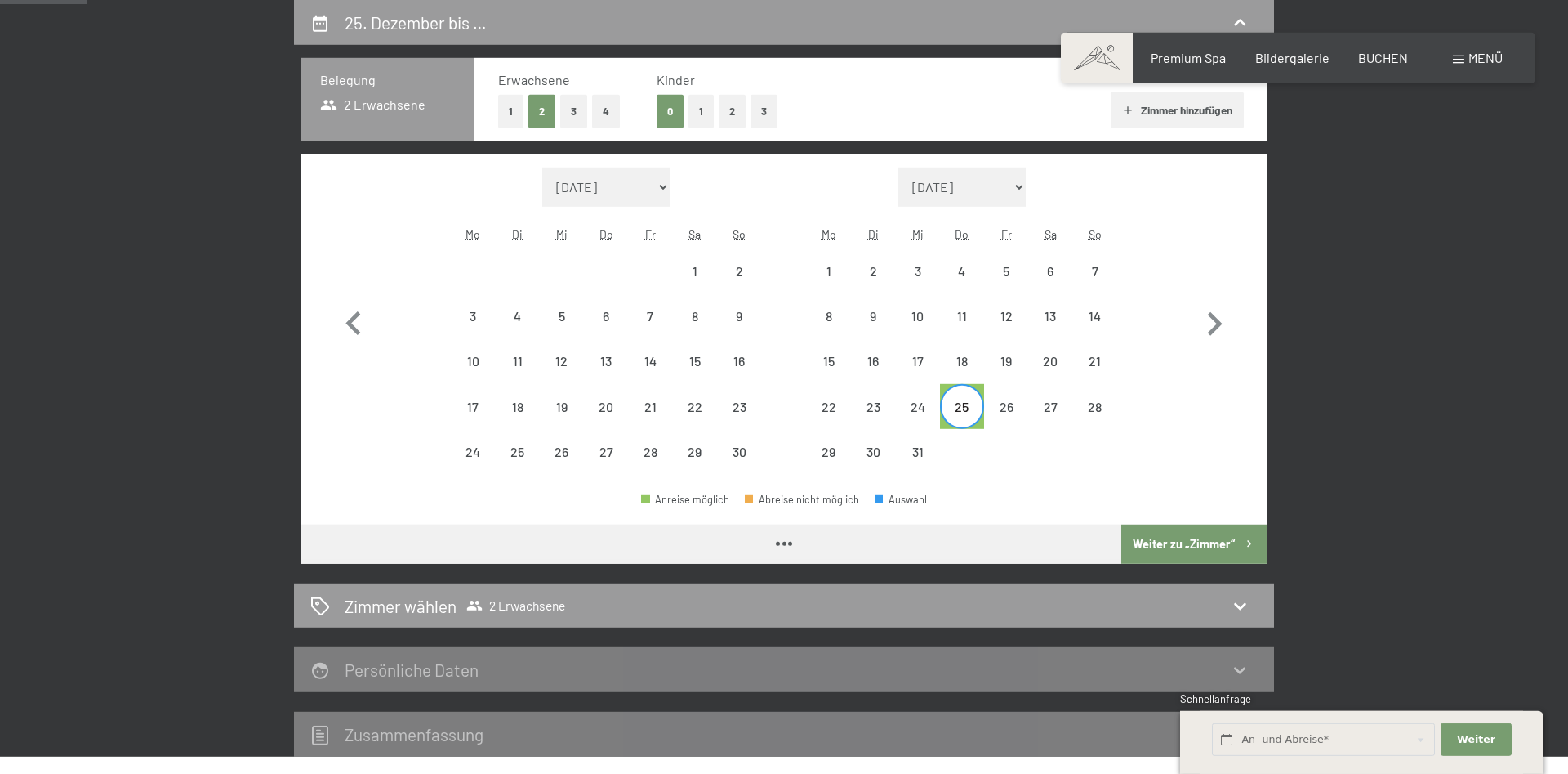
select select "[DATE]"
select select "2025-12-01"
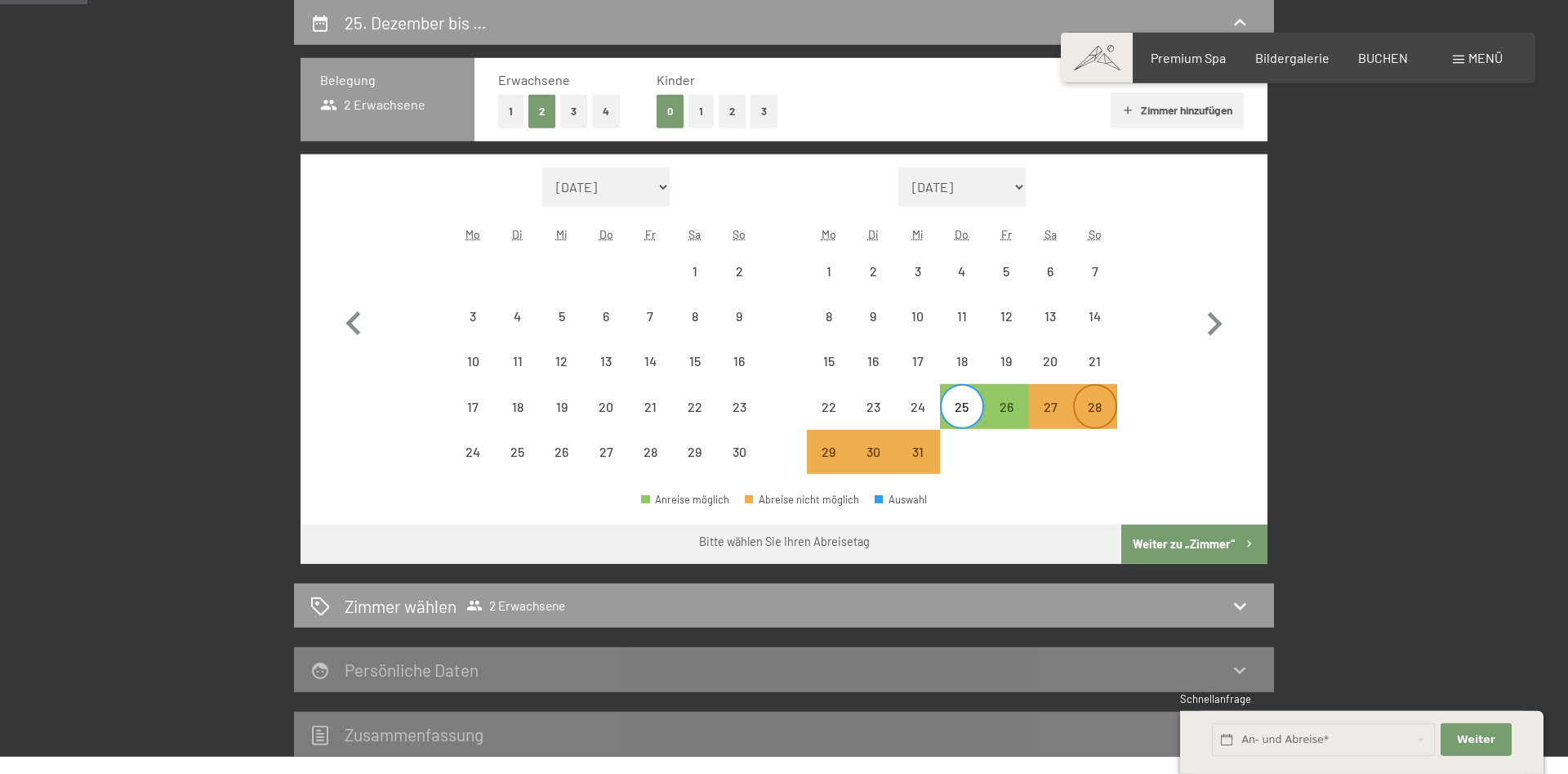
drag, startPoint x: 1094, startPoint y: 406, endPoint x: 1103, endPoint y: 408, distance: 9.2
click at [1097, 406] on div "28" at bounding box center [1094, 420] width 41 height 41
select select "[DATE]"
select select "2025-12-01"
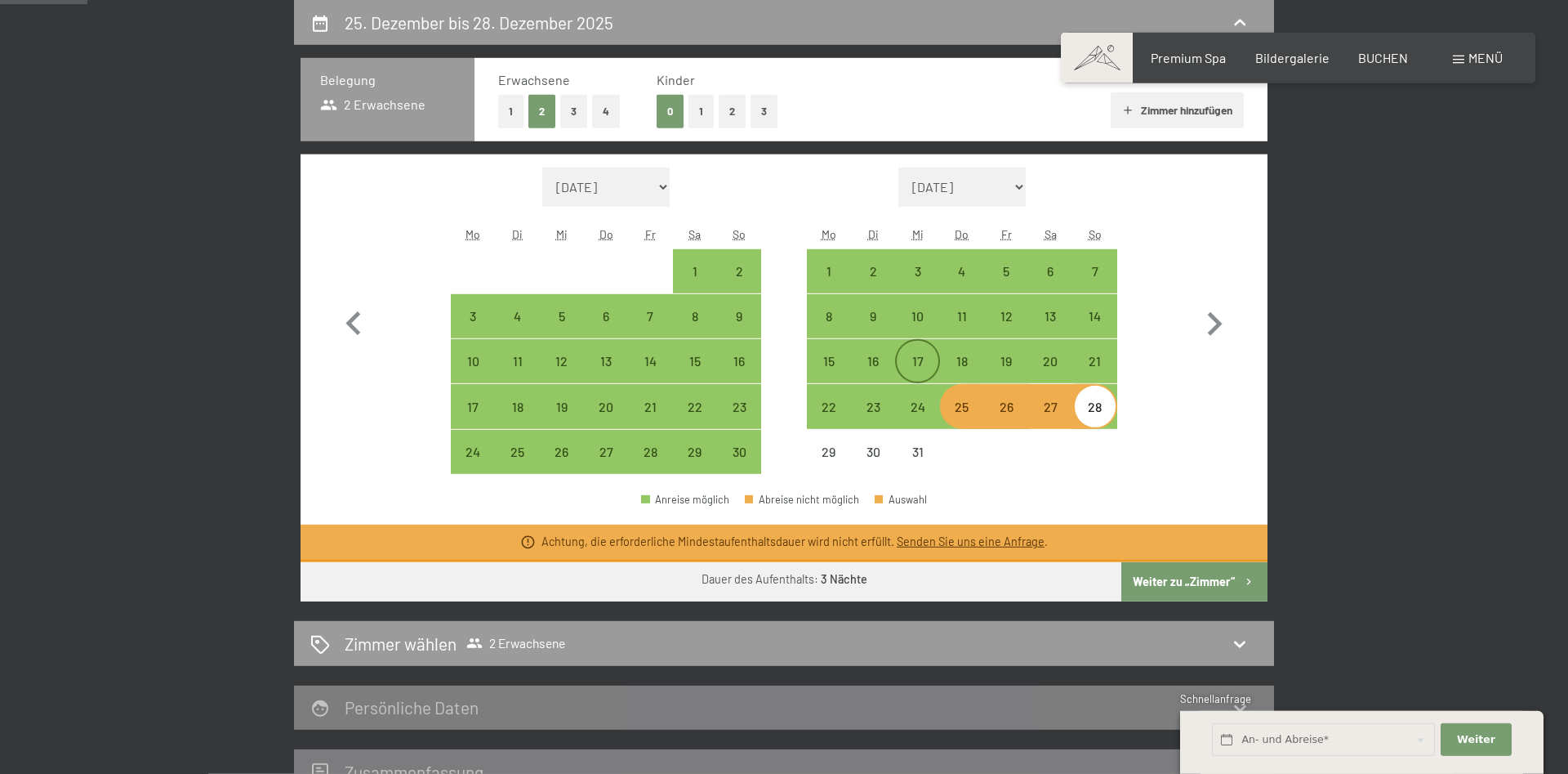
click at [910, 357] on div "17" at bounding box center [916, 374] width 41 height 41
select select "[DATE]"
select select "2025-12-01"
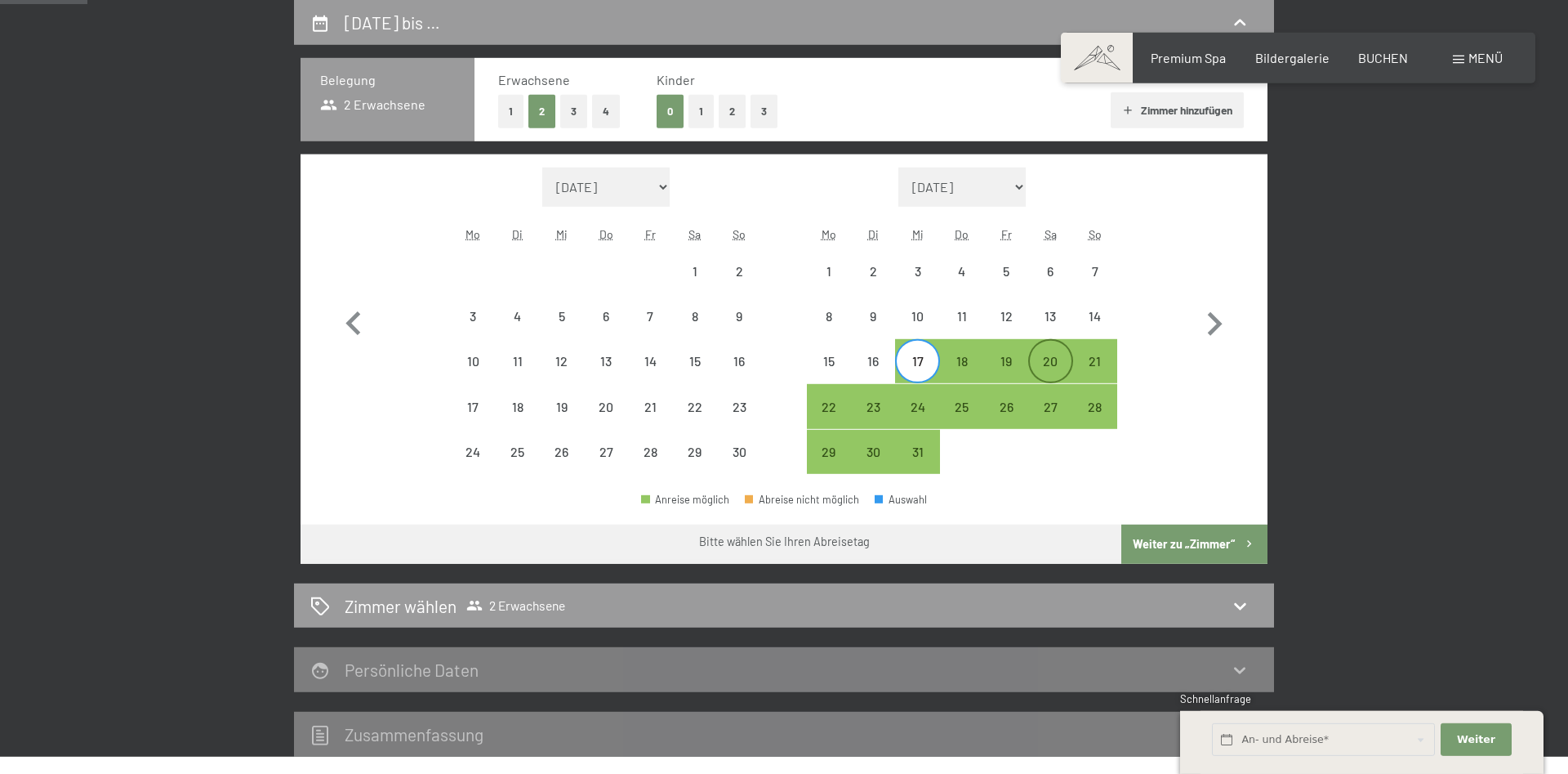
click at [1044, 361] on div "20" at bounding box center [1049, 374] width 41 height 41
select select "[DATE]"
select select "2025-12-01"
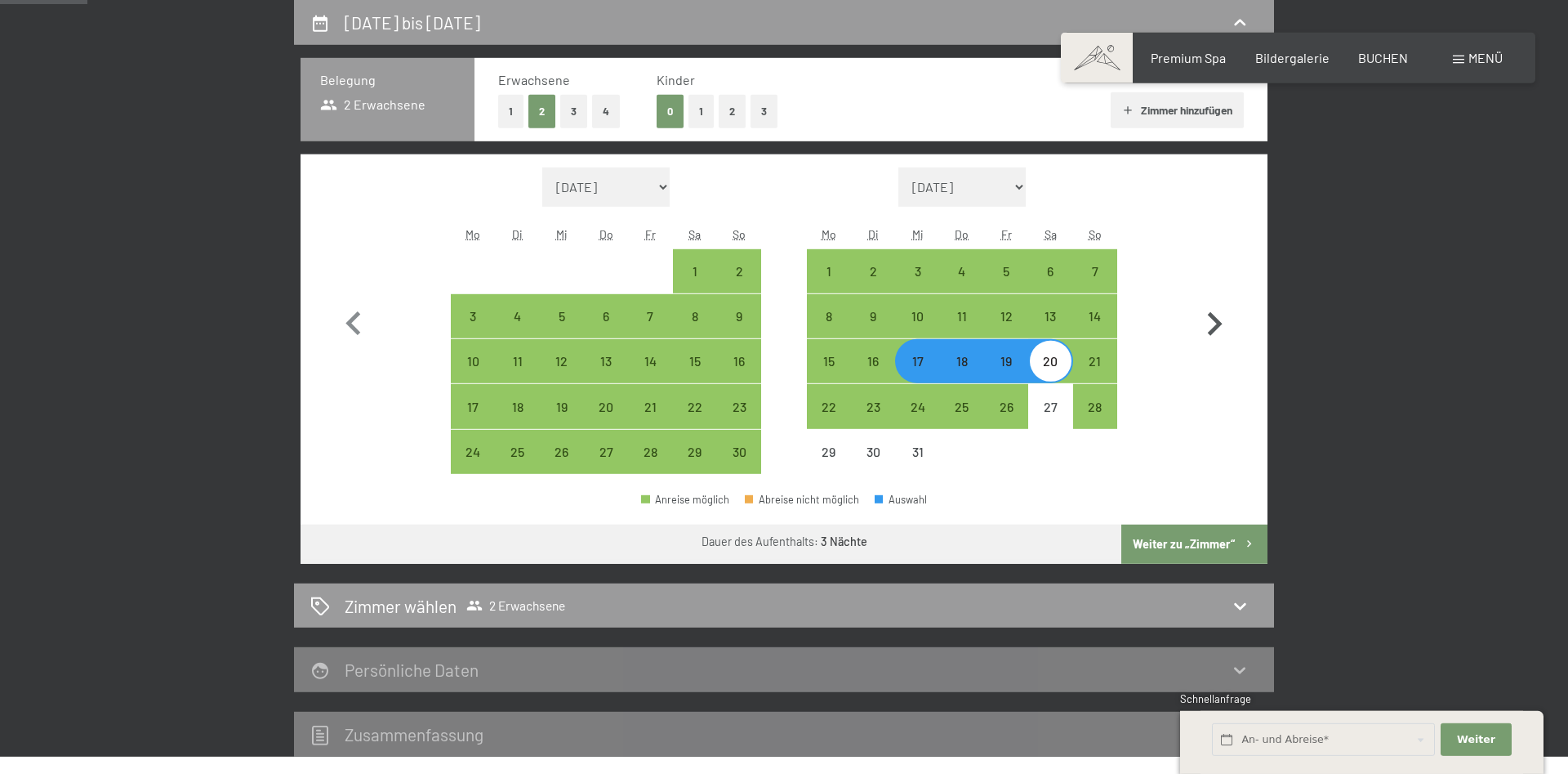
click at [1222, 322] on icon "button" at bounding box center [1214, 324] width 48 height 48
select select "2025-12-01"
select select "2026-01-01"
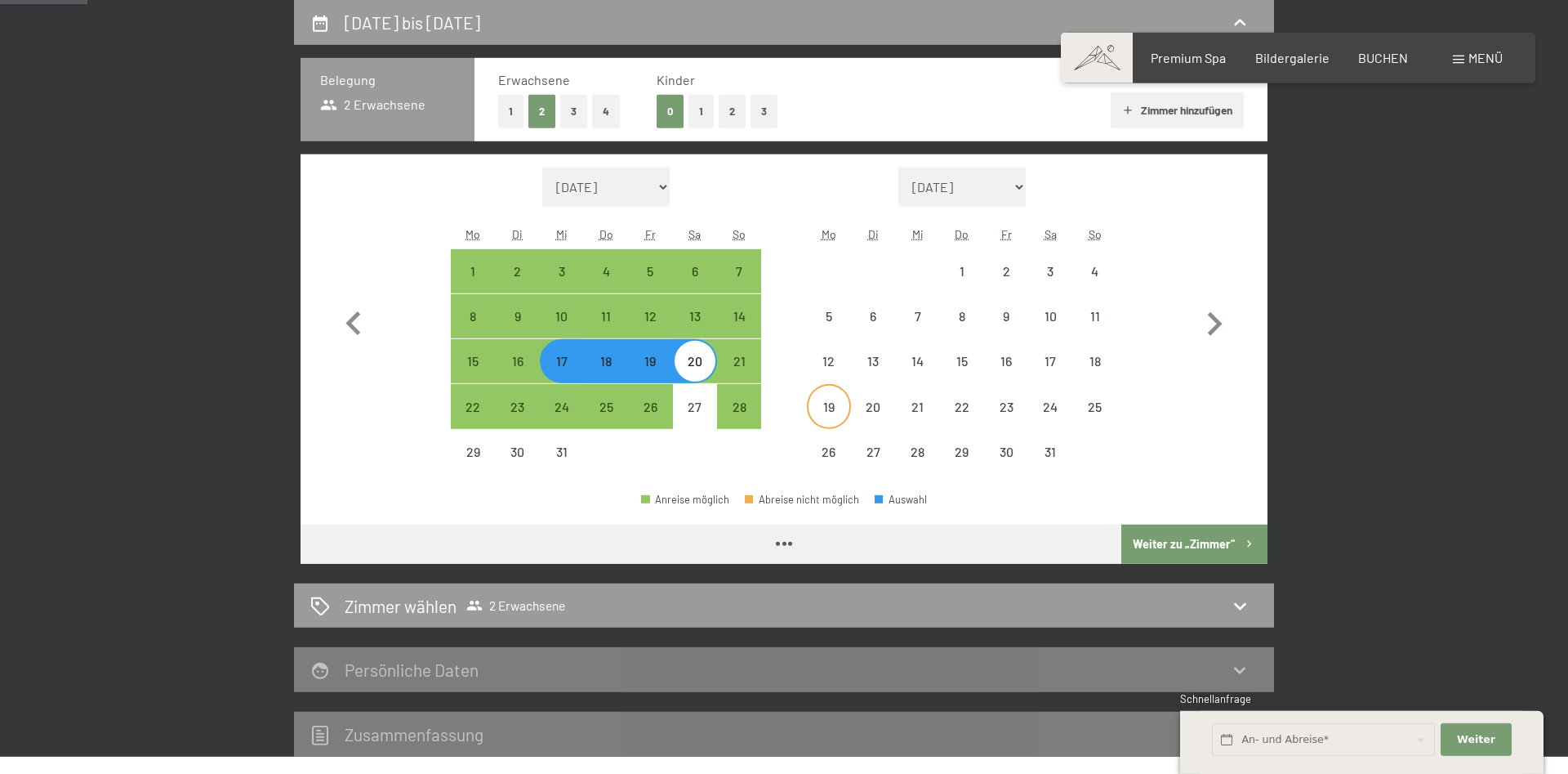
select select "2025-12-01"
select select "2026-01-01"
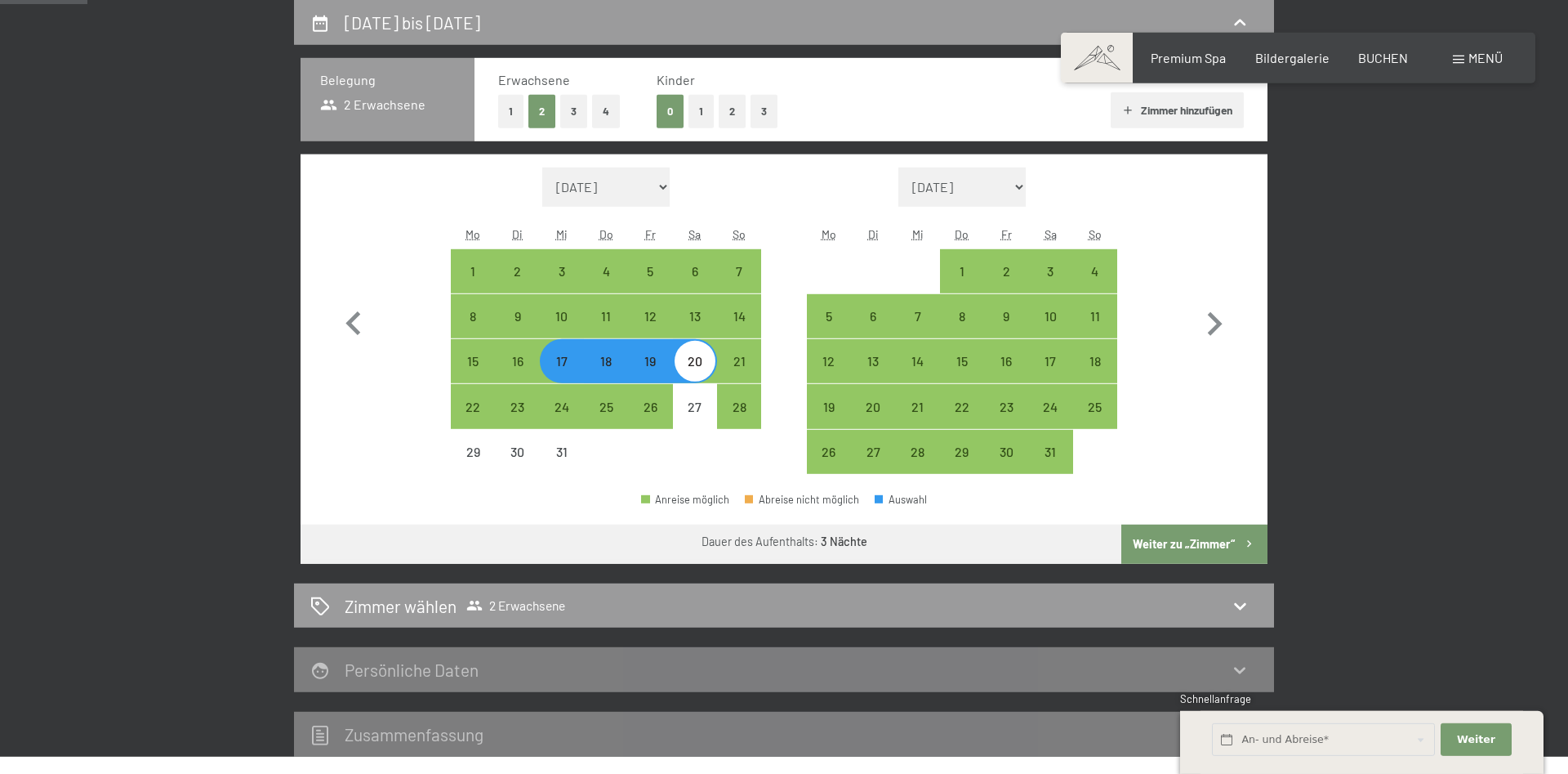
click at [1157, 541] on button "Weiter zu „Zimmer“" at bounding box center [1194, 544] width 146 height 39
select select "2025-12-01"
select select "2026-01-01"
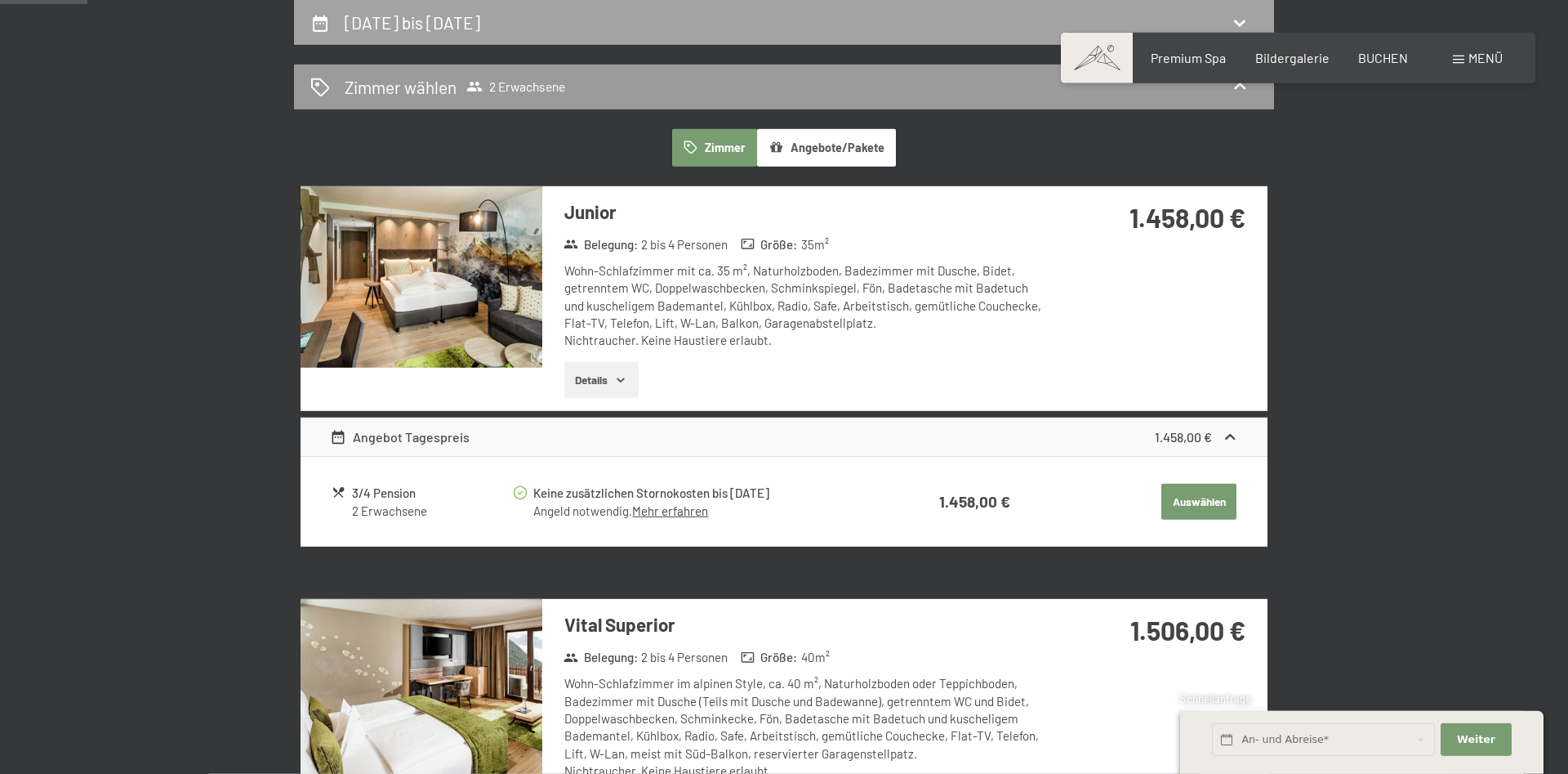
click at [1236, 21] on icon at bounding box center [1240, 22] width 20 height 20
select select "2025-12-01"
select select "2026-01-01"
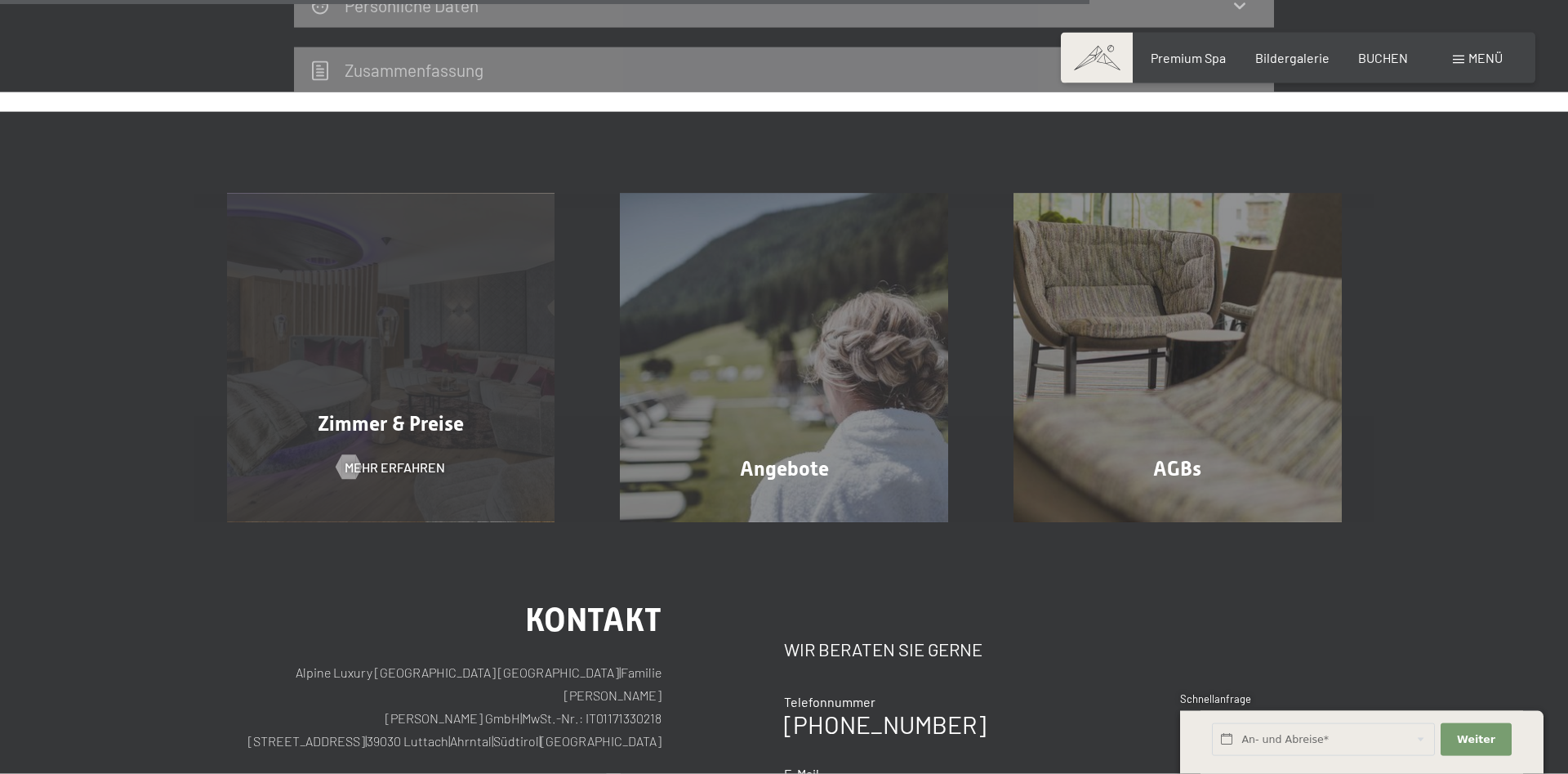
scroll to position [1140, 0]
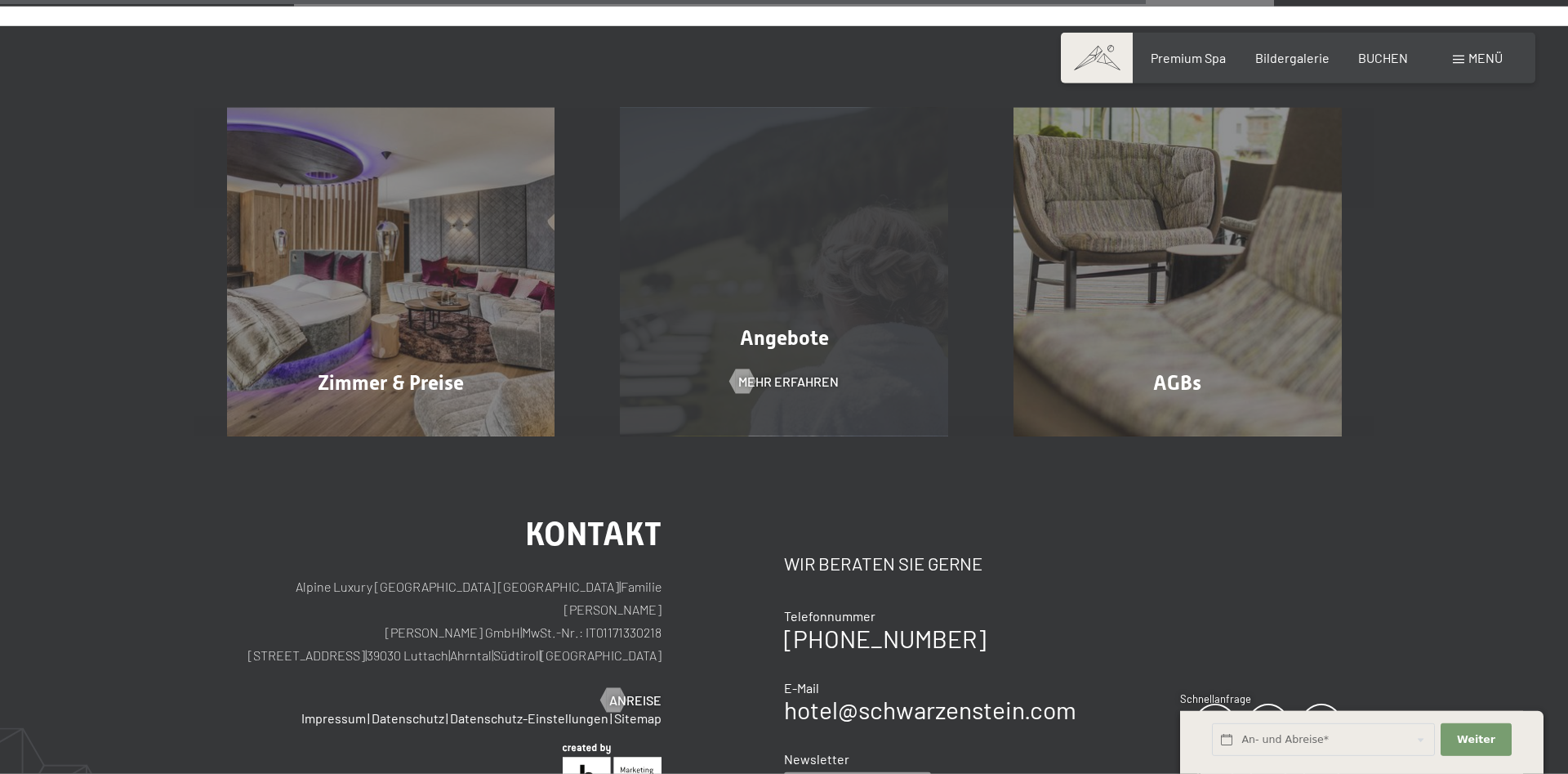
click at [777, 361] on div "Angebote Mehr erfahren" at bounding box center [783, 272] width 393 height 329
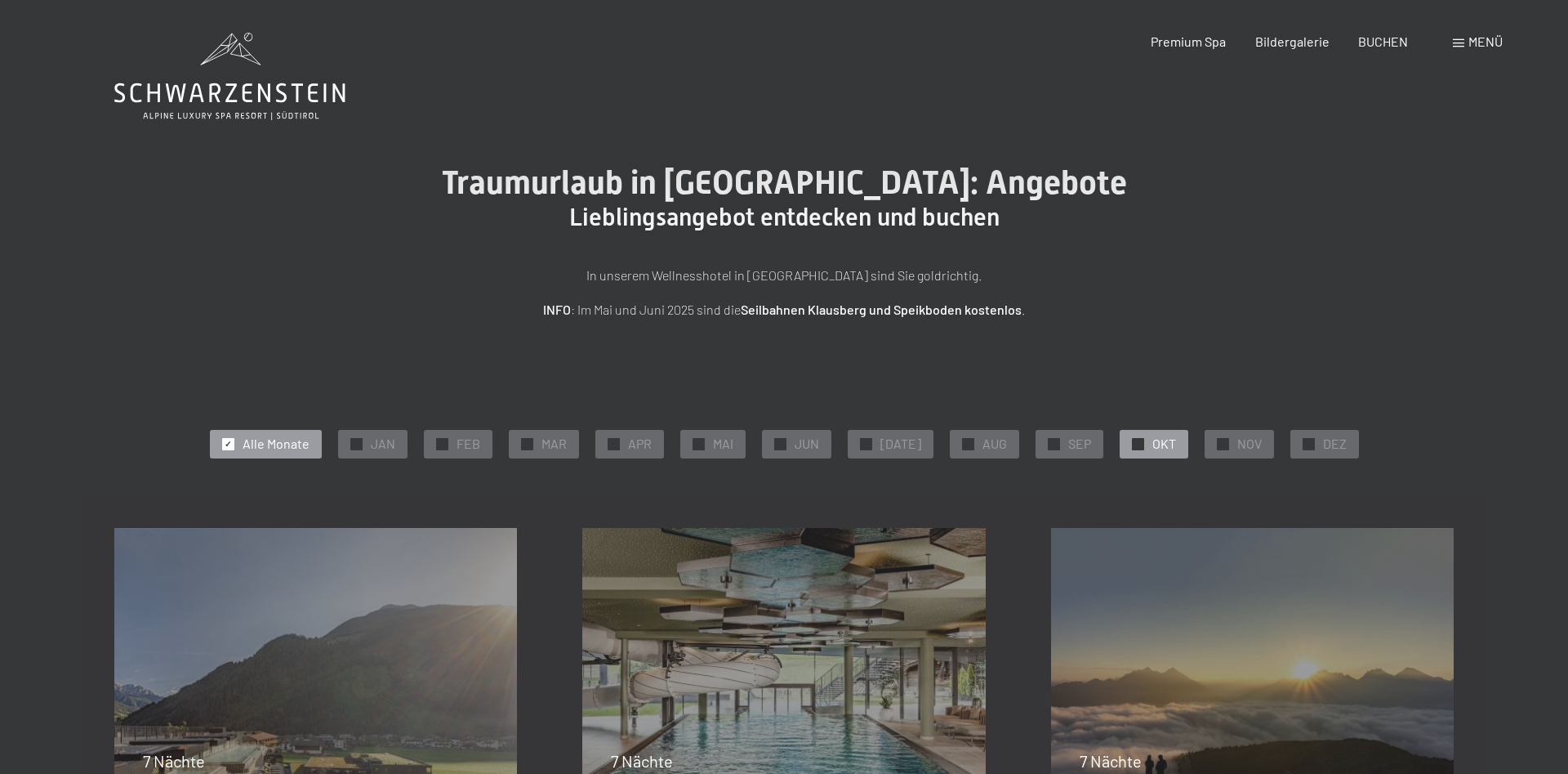
click at [1152, 441] on span "OKT" at bounding box center [1163, 444] width 23 height 18
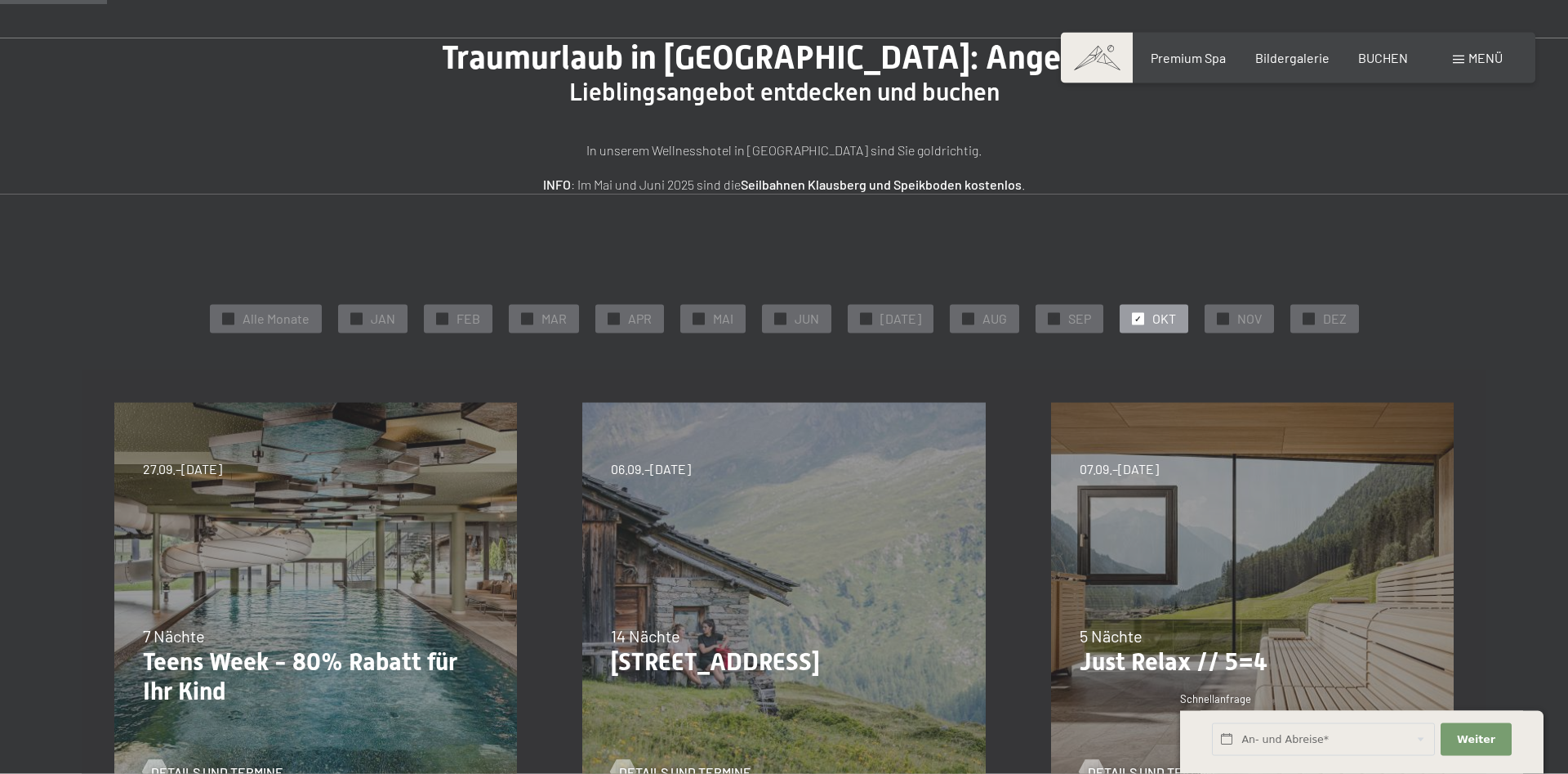
scroll to position [250, 0]
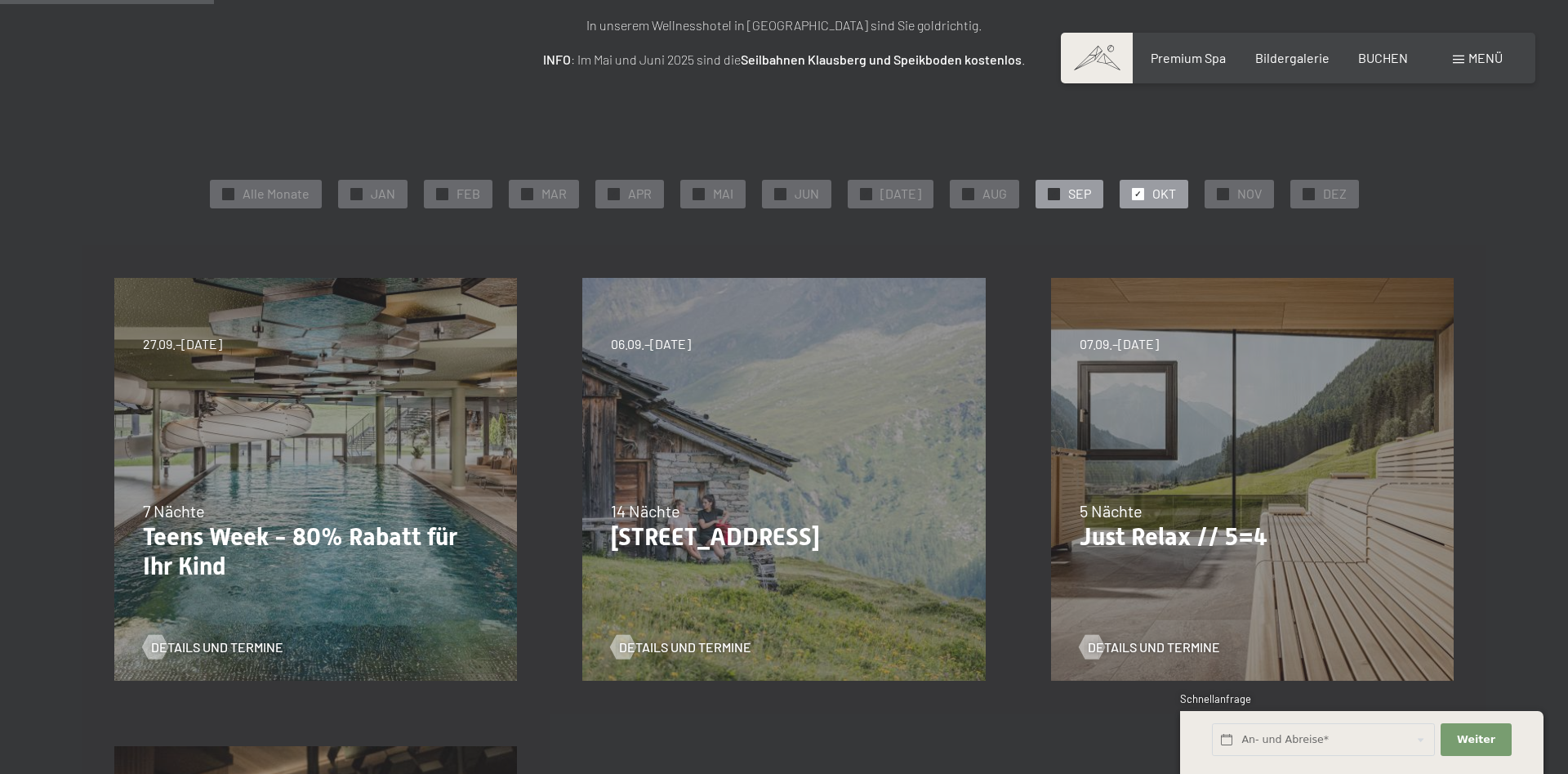
click at [1053, 207] on div "✓ SEP" at bounding box center [1069, 194] width 67 height 28
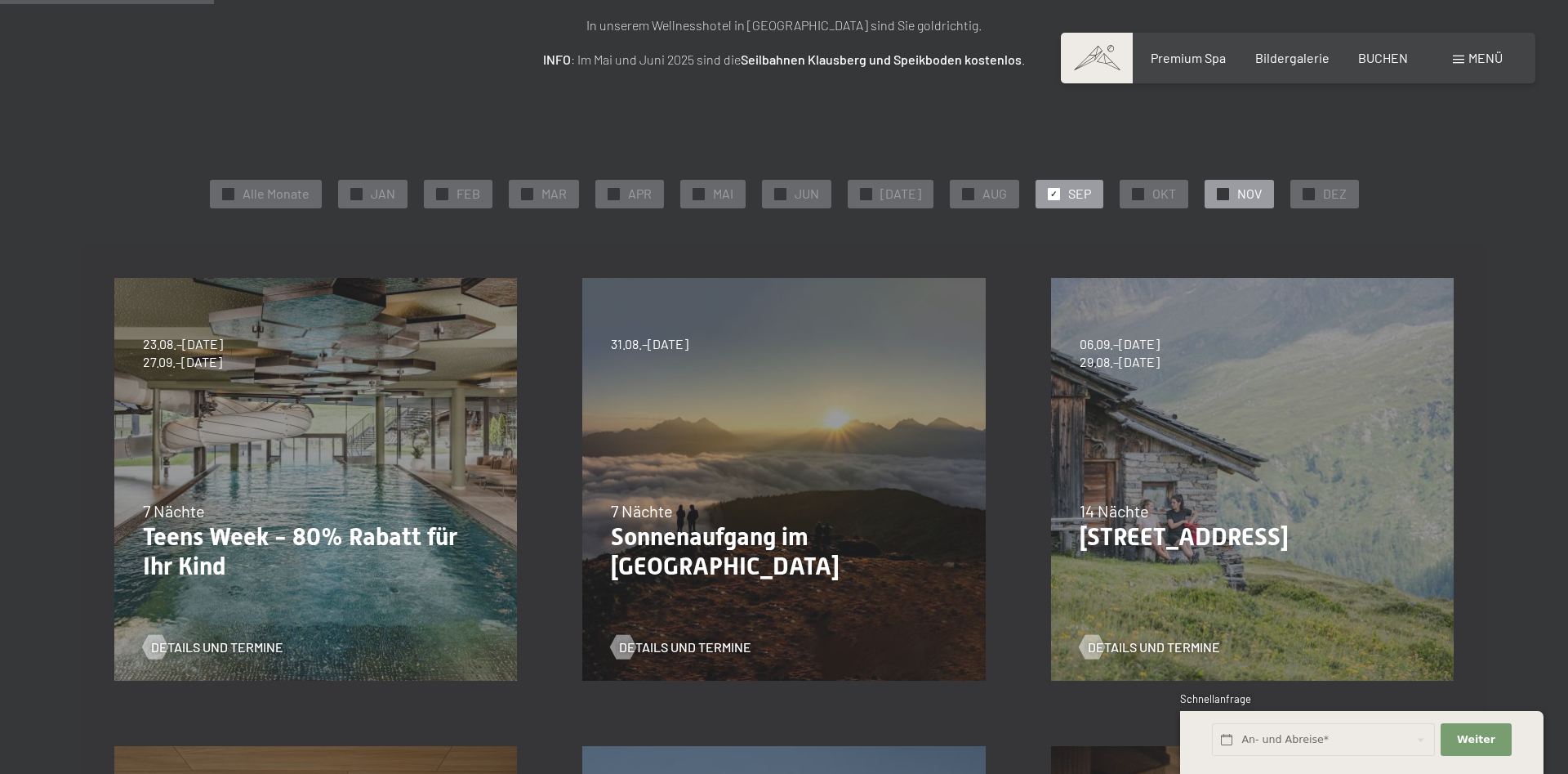
click at [1209, 183] on div "✓ NOV" at bounding box center [1240, 194] width 69 height 28
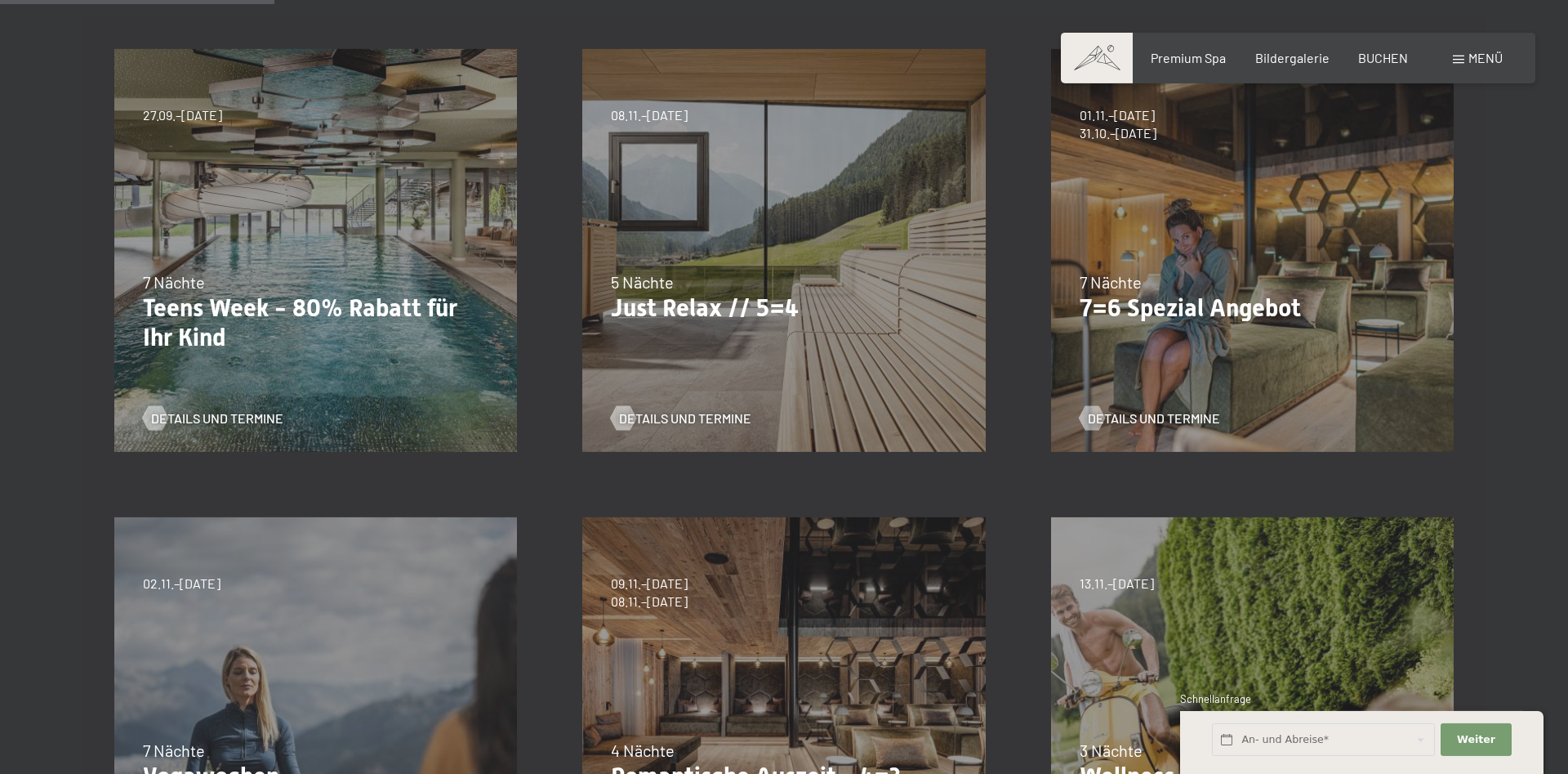
scroll to position [333, 0]
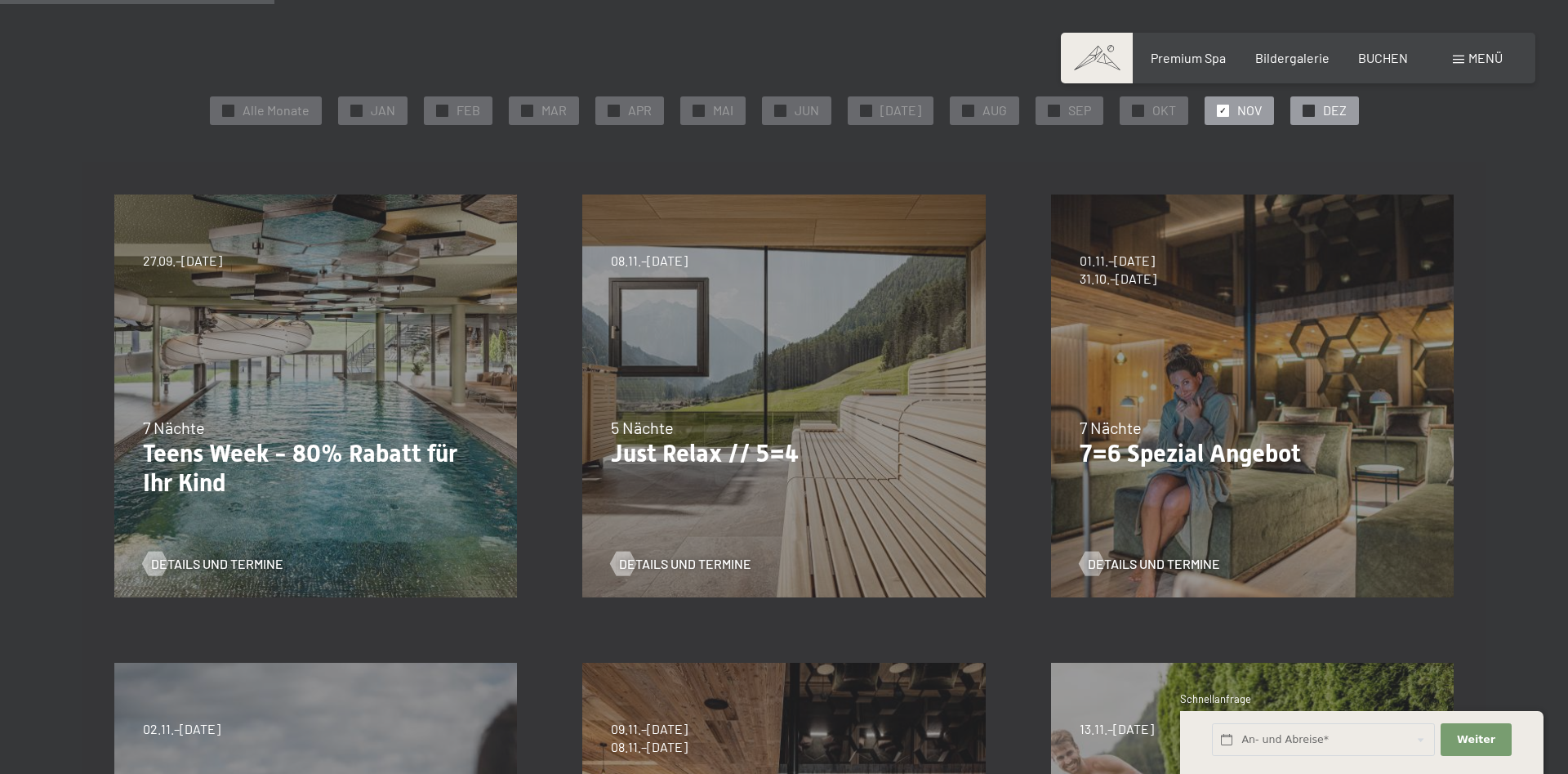
click at [1303, 112] on div at bounding box center [1309, 111] width 12 height 12
click at [988, 118] on span "AUG" at bounding box center [995, 110] width 24 height 18
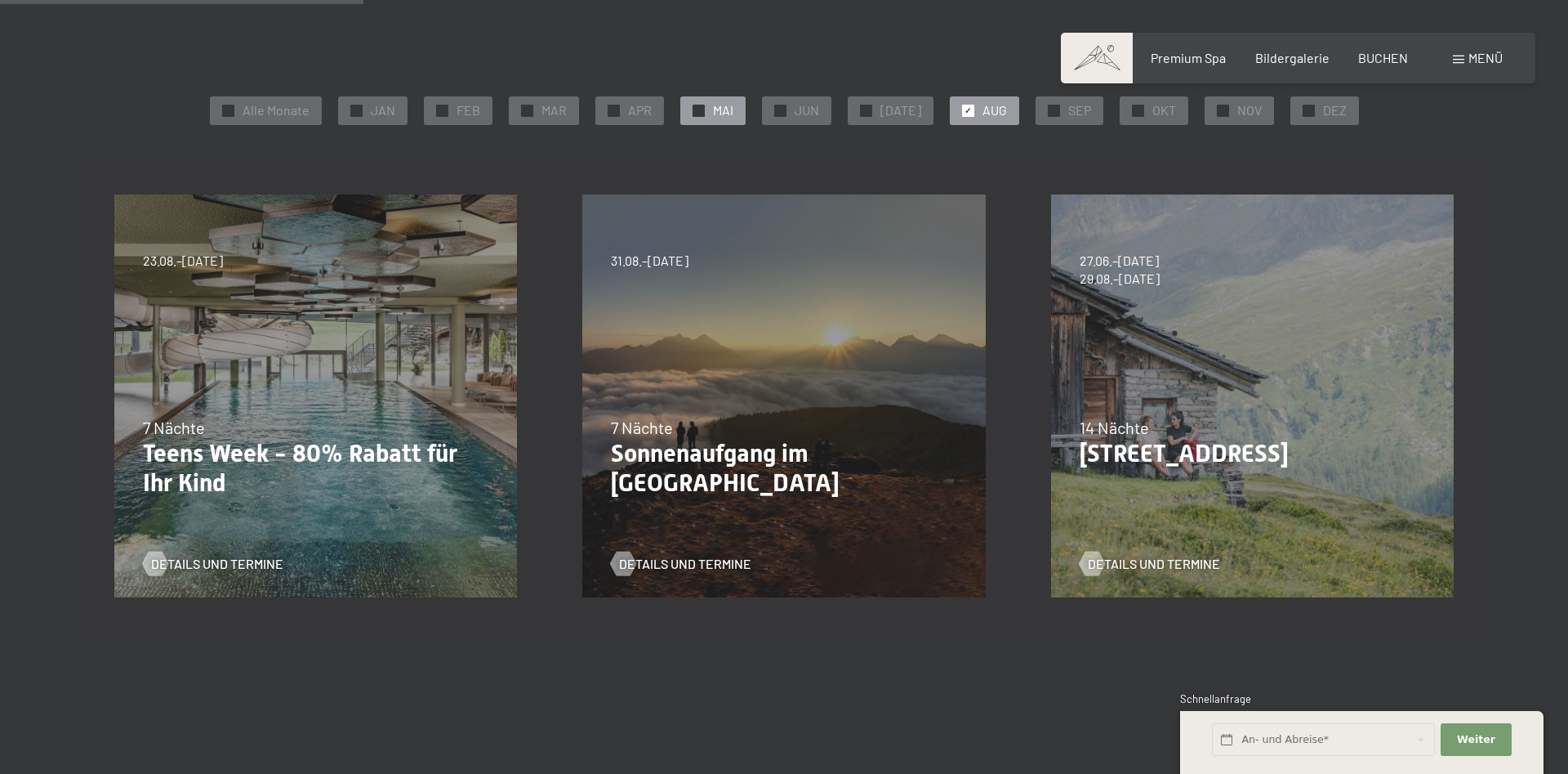
click at [715, 113] on div "✓ MAI" at bounding box center [713, 110] width 66 height 28
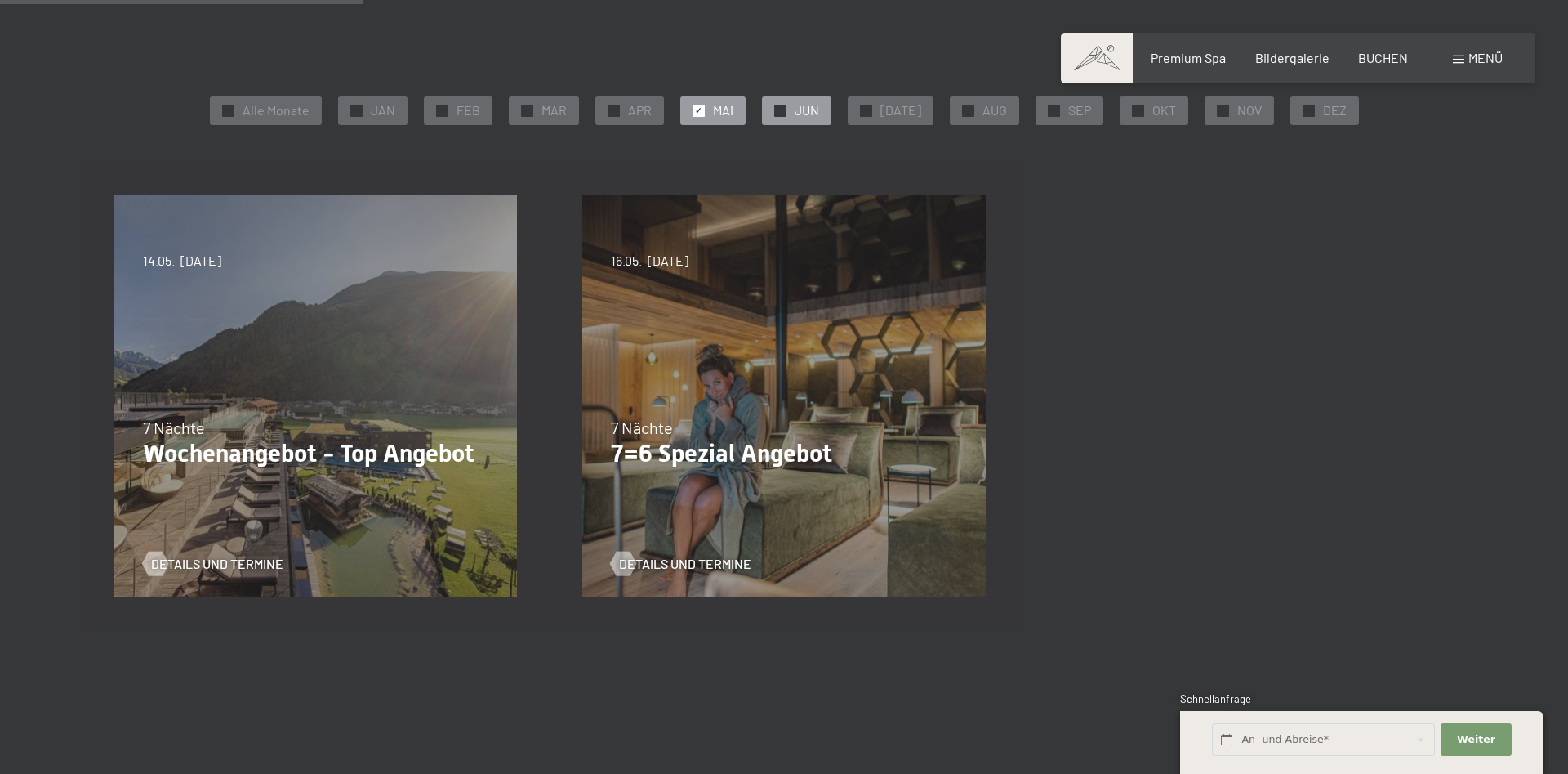
click at [802, 111] on div "✓ JUN" at bounding box center [797, 110] width 69 height 28
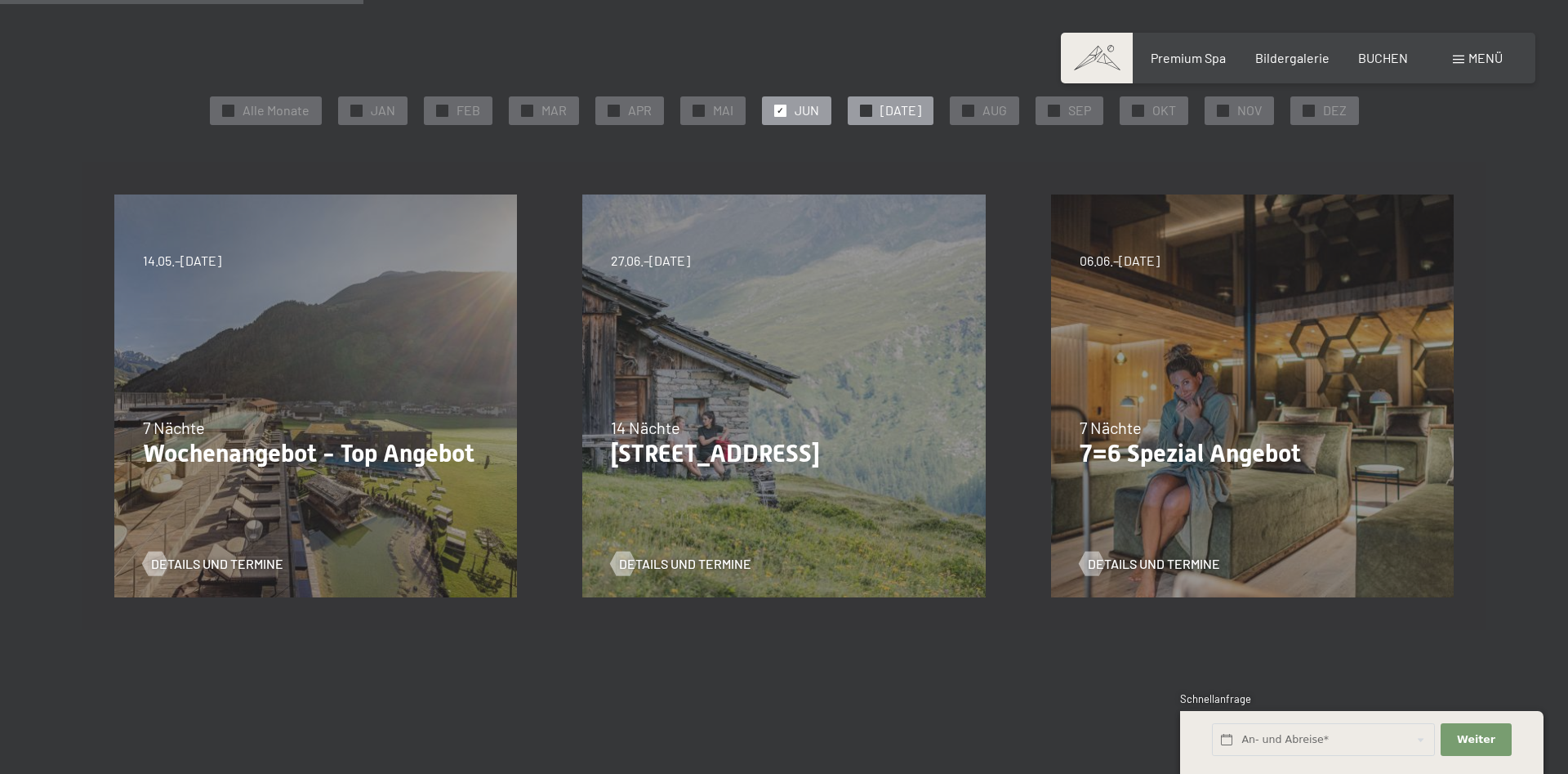
click at [882, 112] on div "✓ JUL" at bounding box center [890, 110] width 86 height 28
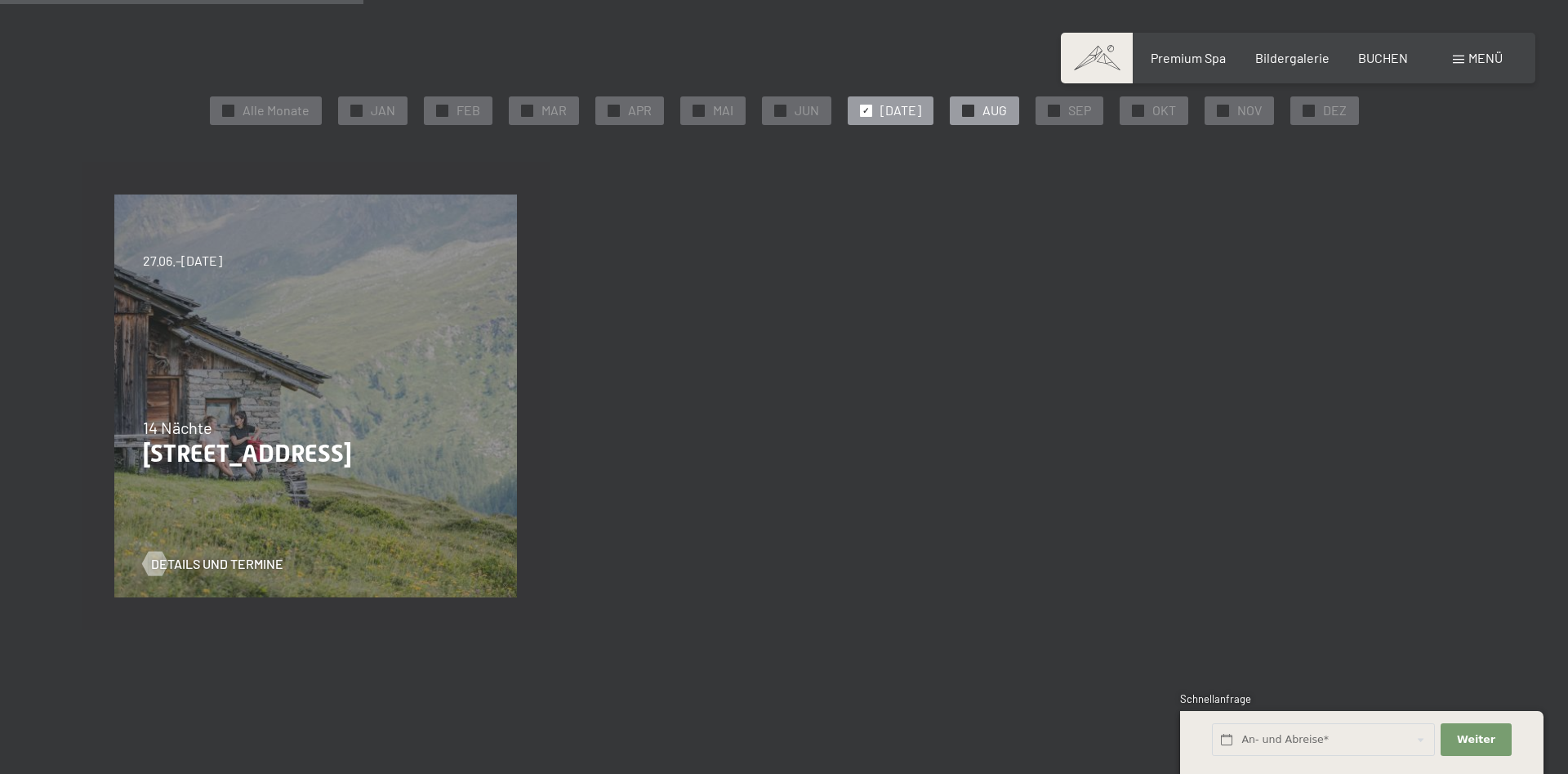
click at [966, 115] on div "✓ AUG" at bounding box center [985, 110] width 69 height 28
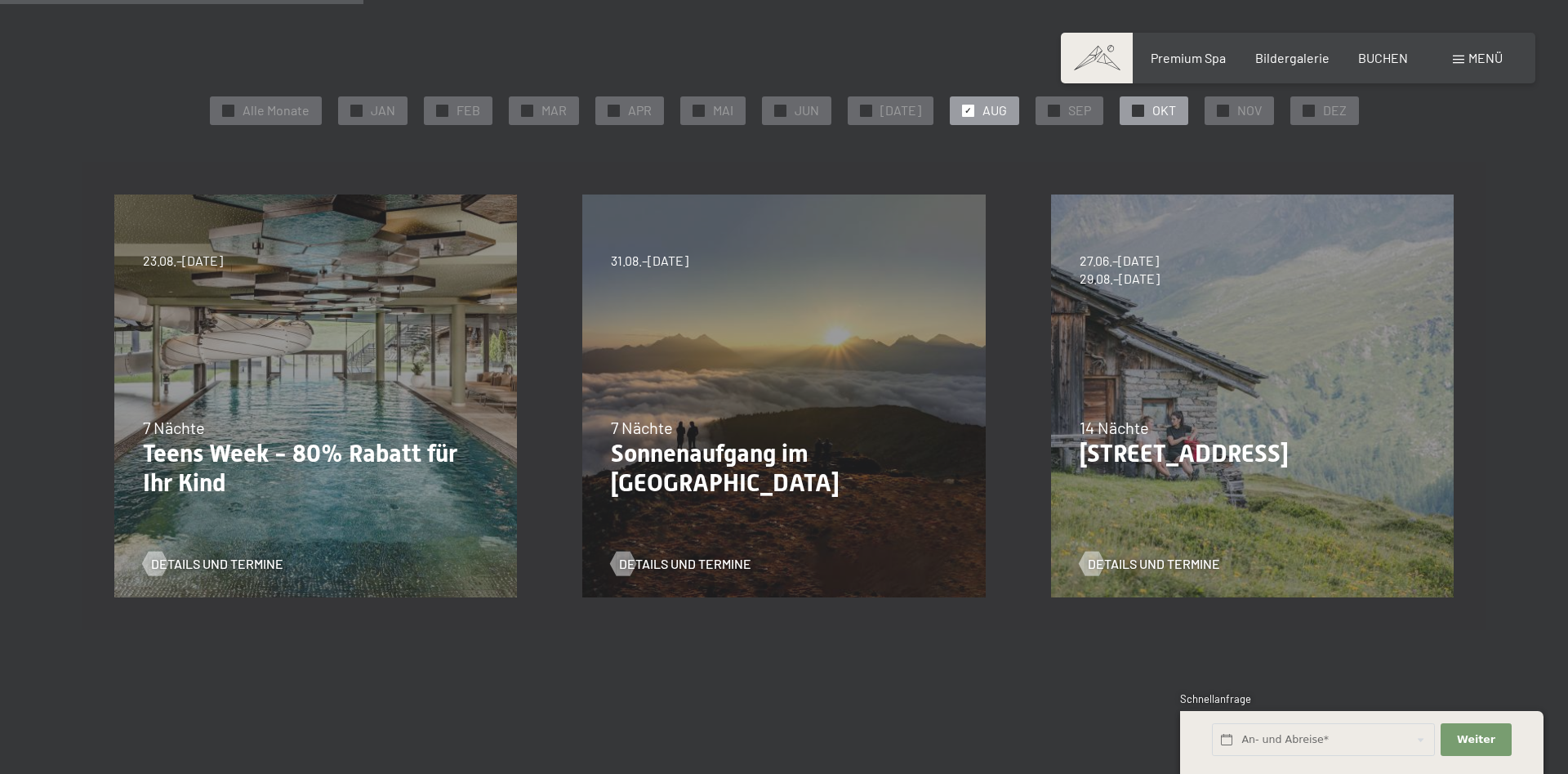
click at [1152, 111] on span "OKT" at bounding box center [1163, 110] width 23 height 18
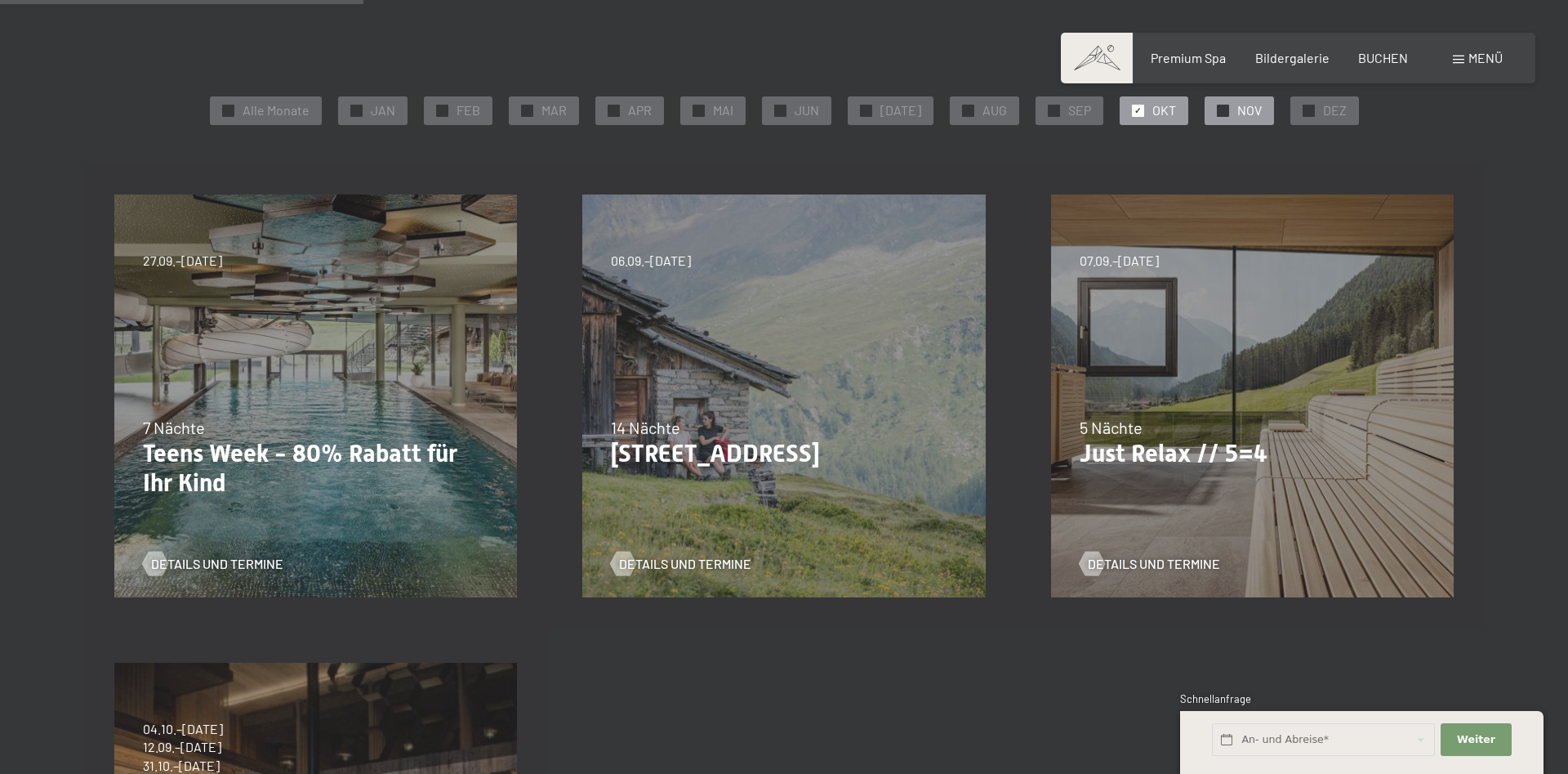
click at [1225, 112] on div "✓ NOV" at bounding box center [1240, 110] width 69 height 28
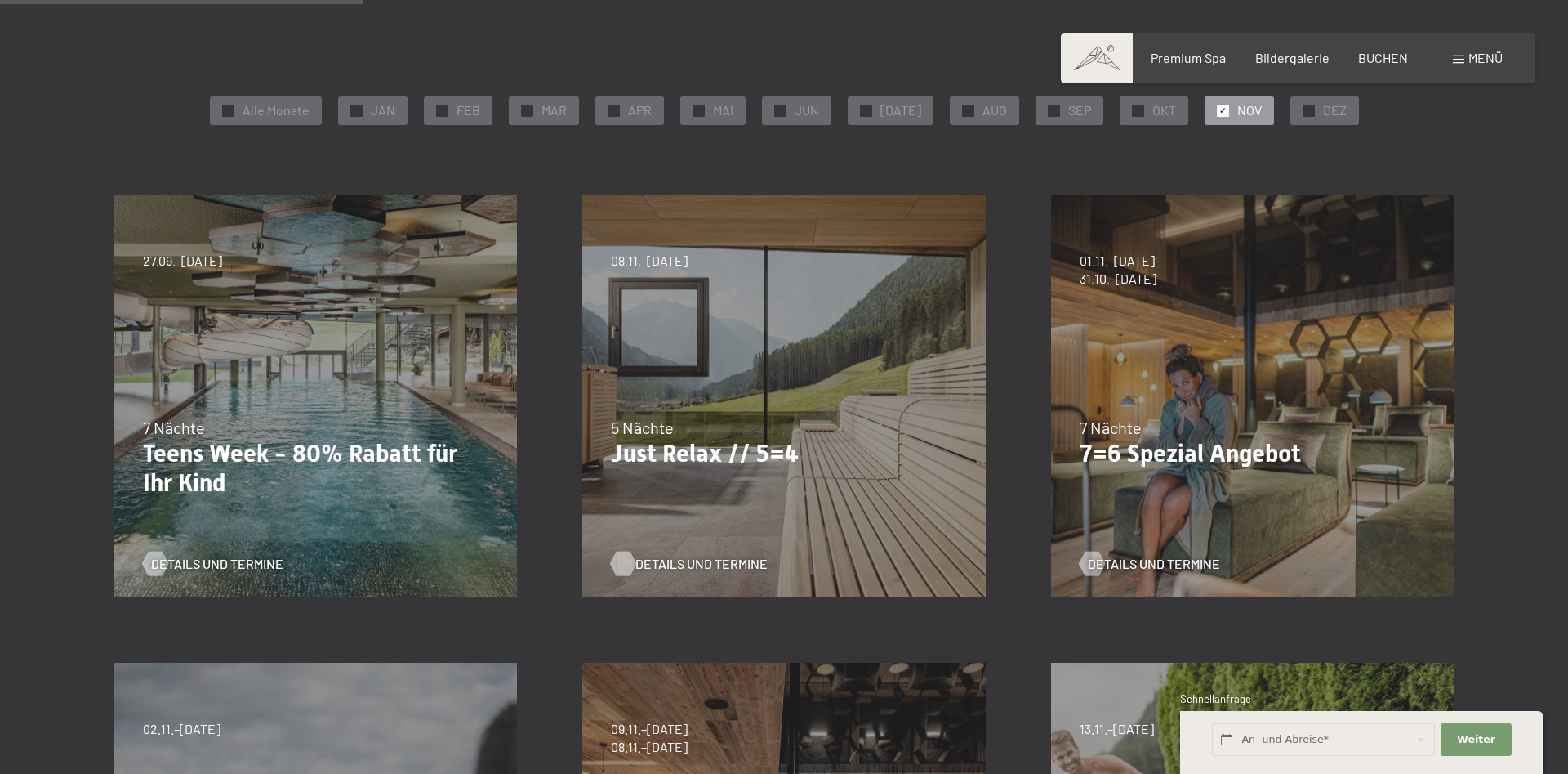
click at [659, 557] on span "Details und Termine" at bounding box center [701, 564] width 132 height 18
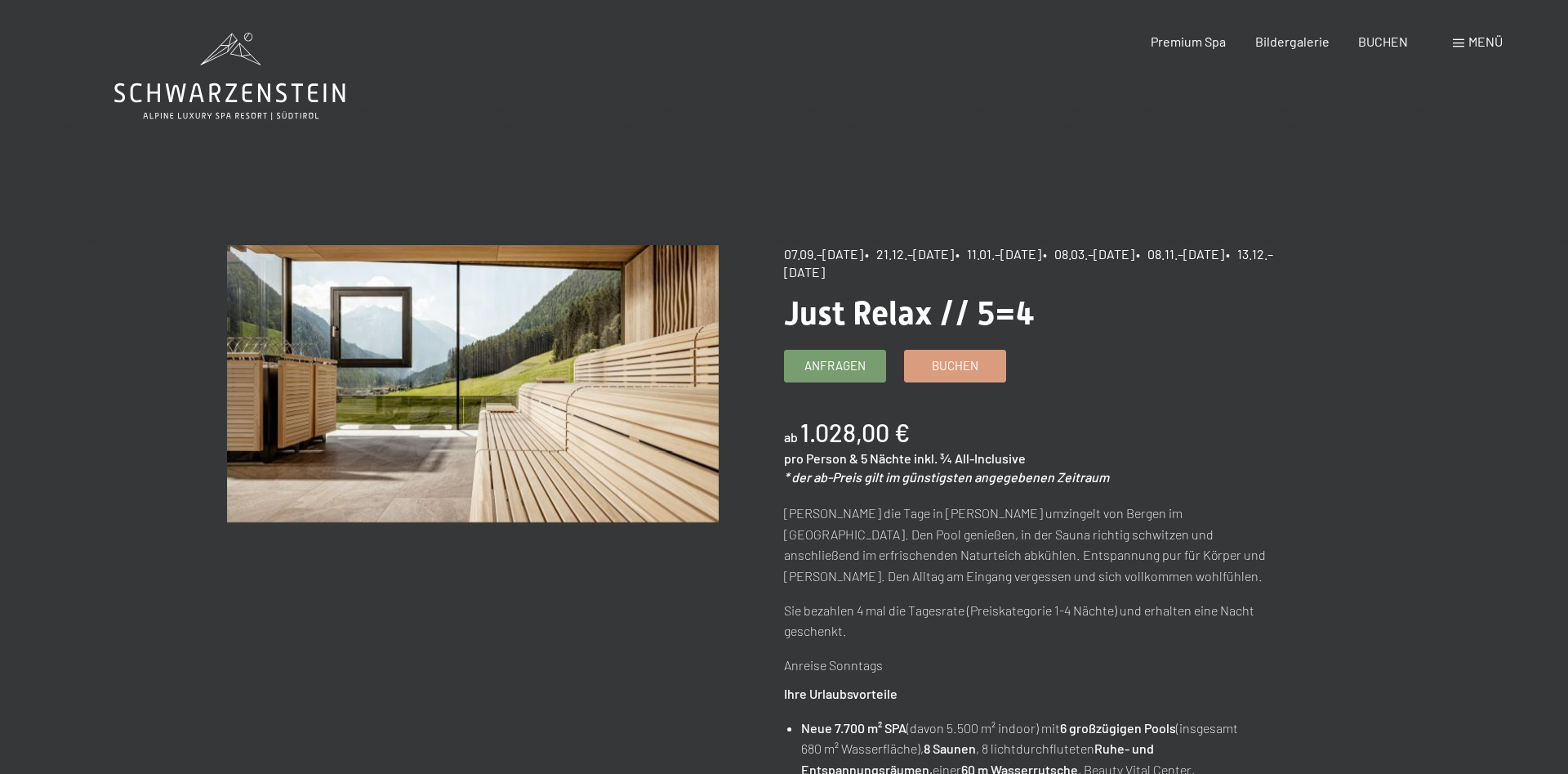
click at [943, 353] on link "Buchen" at bounding box center [955, 364] width 100 height 31
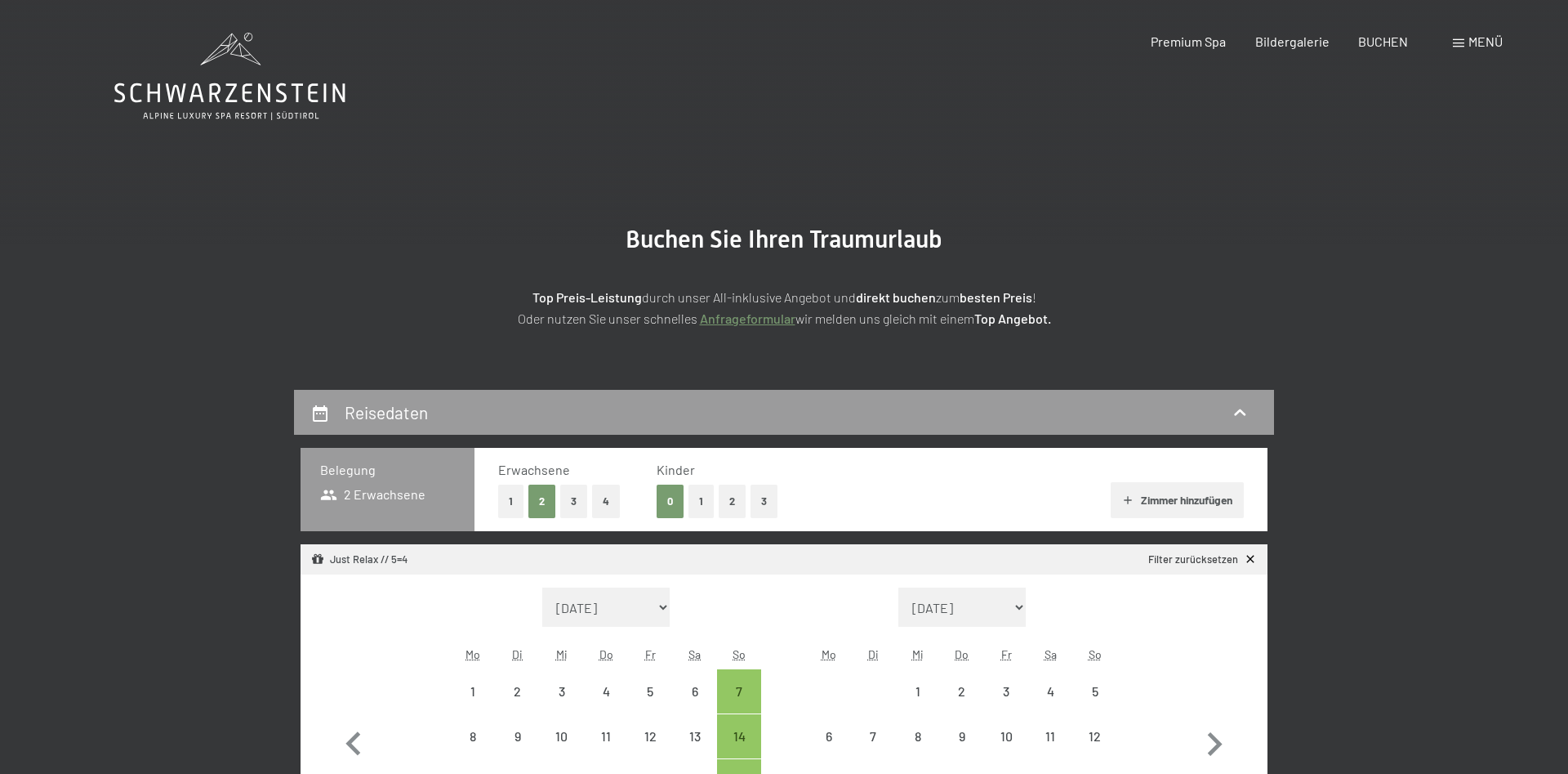
select select "[DATE]"
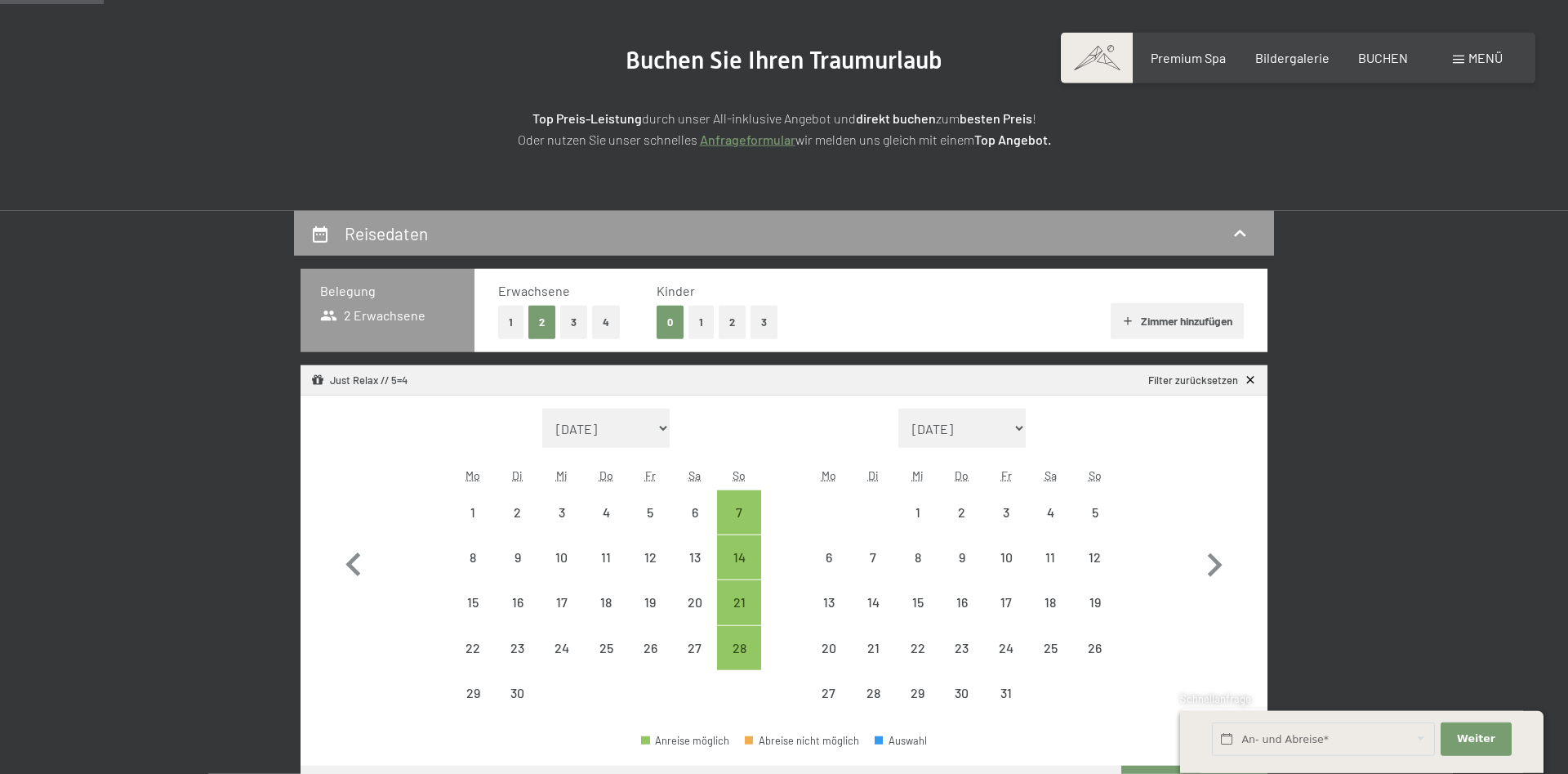
scroll to position [333, 0]
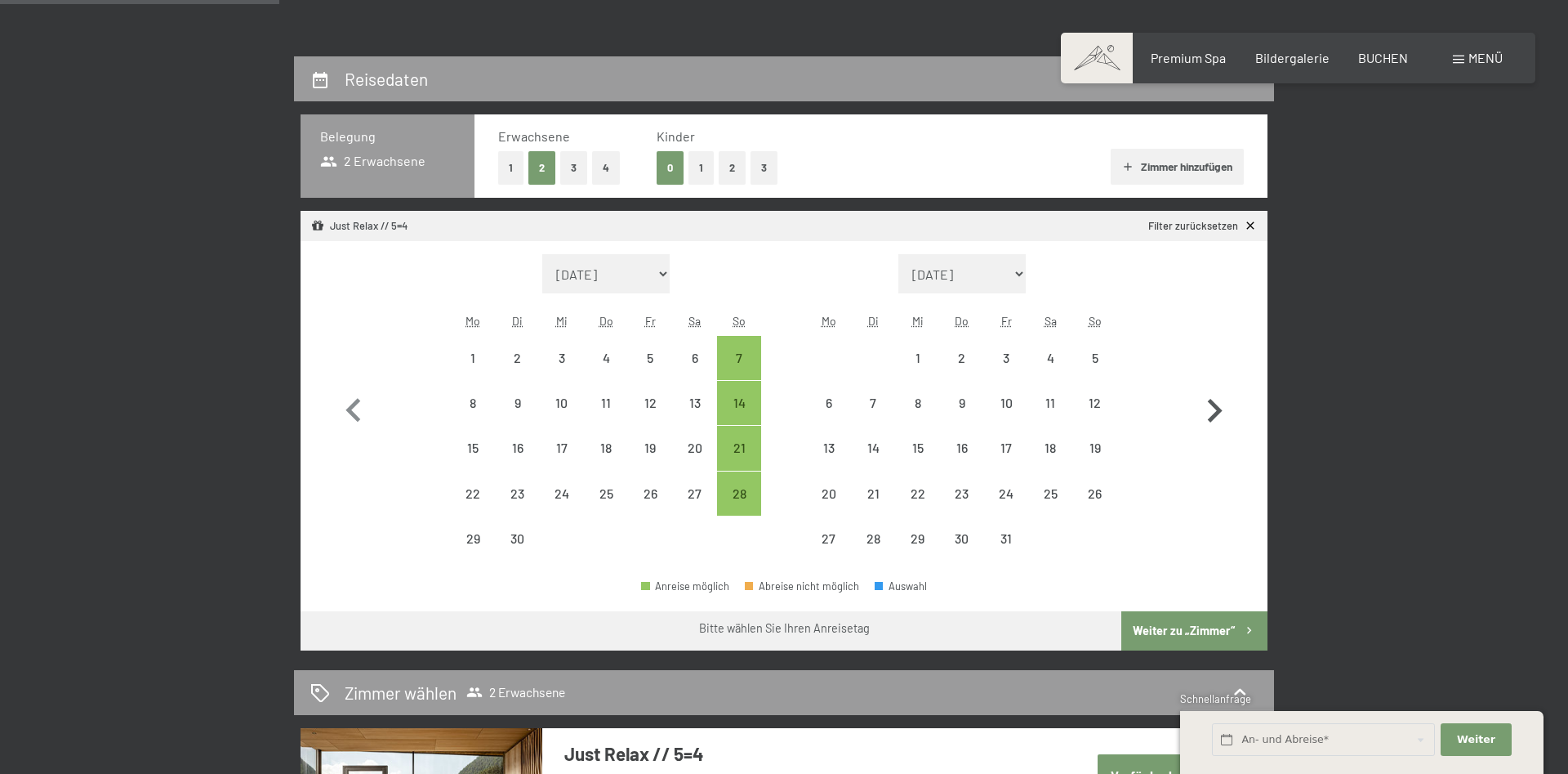
click at [1216, 403] on icon "button" at bounding box center [1214, 411] width 48 height 48
select select "[DATE]"
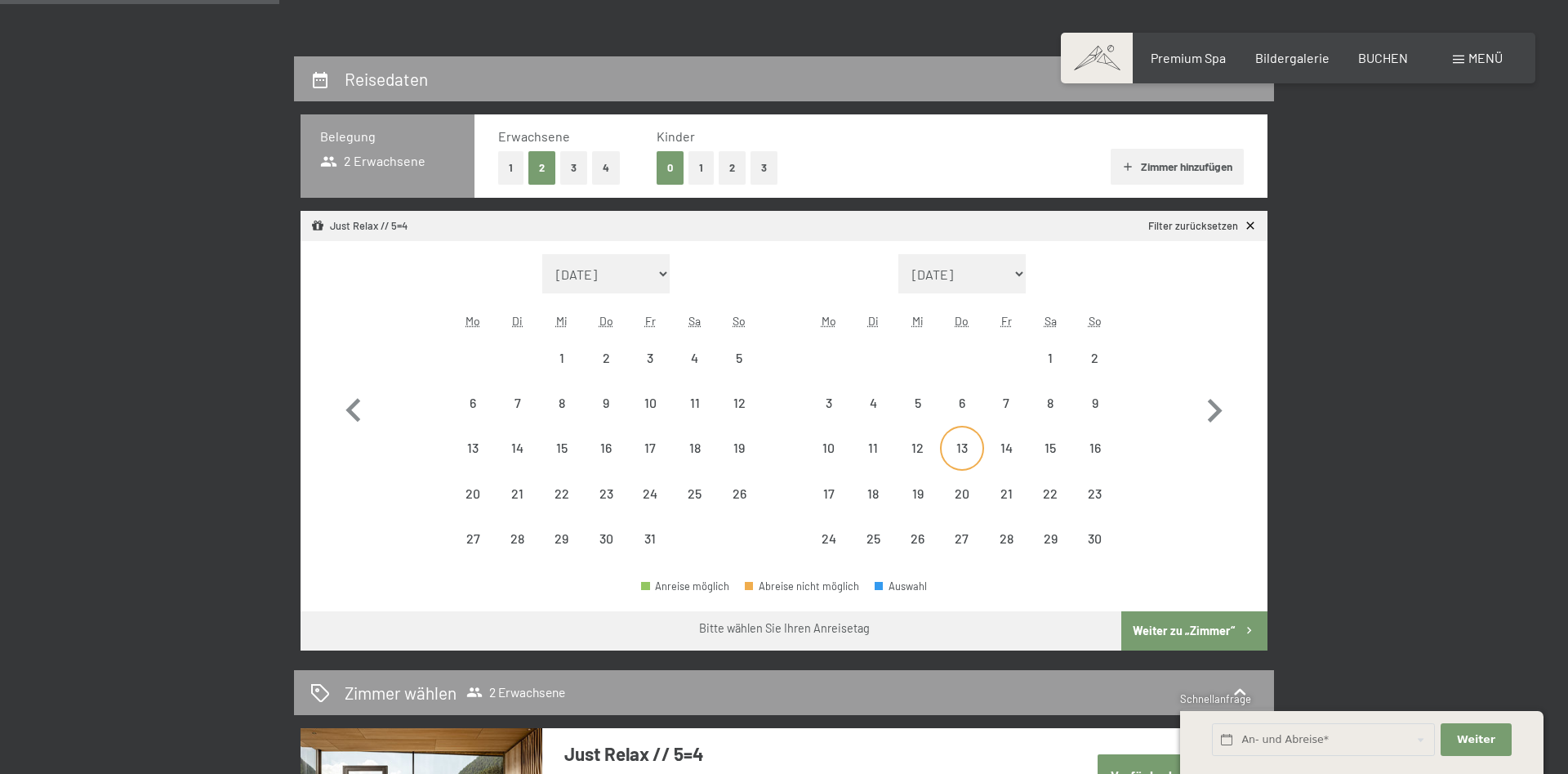
click at [971, 449] on div "13" at bounding box center [961, 461] width 41 height 41
select select "[DATE]"
click at [870, 501] on div "18" at bounding box center [872, 507] width 41 height 41
select select "[DATE]"
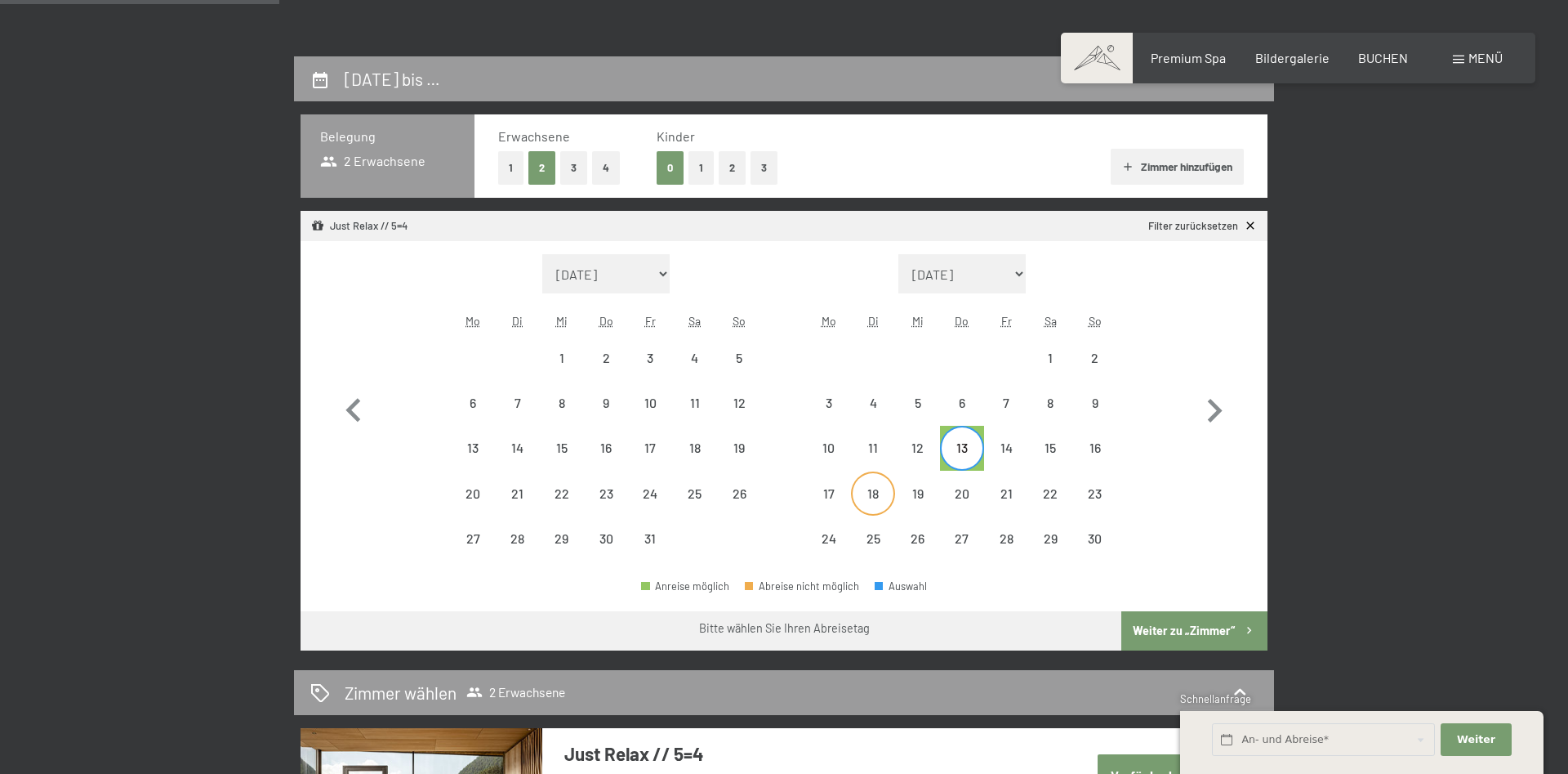
select select "[DATE]"
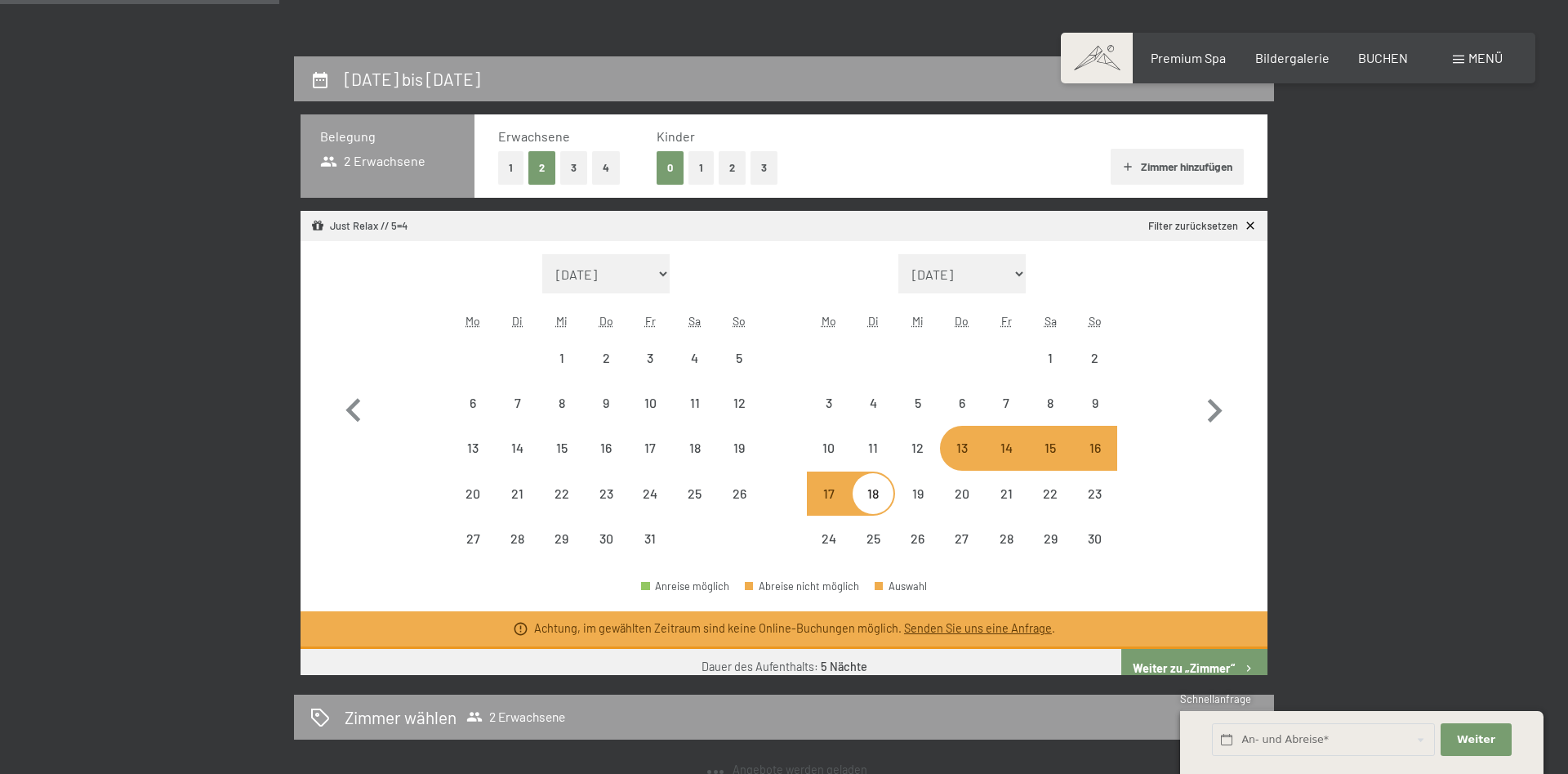
select select "[DATE]"
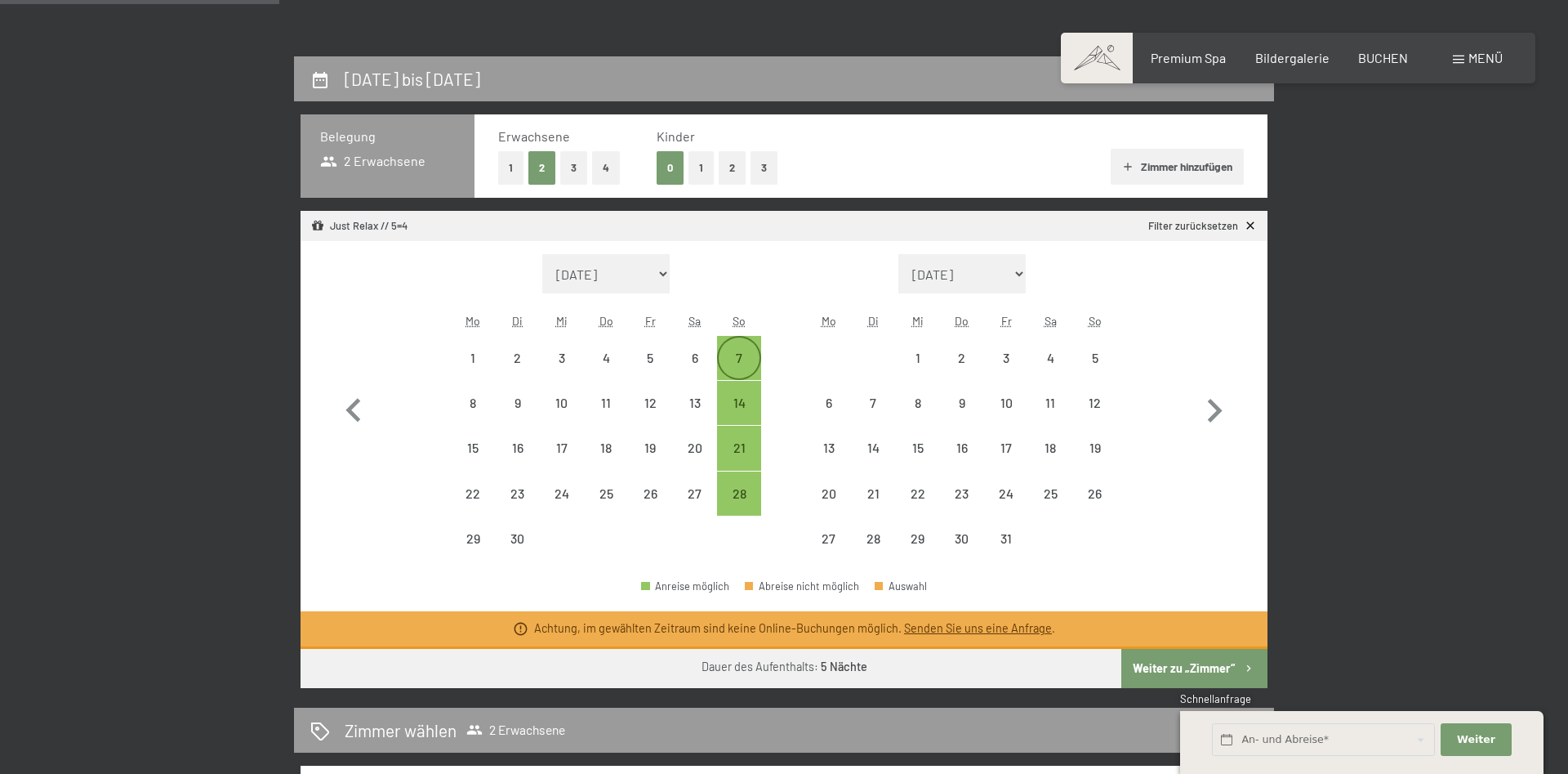
click at [738, 355] on div "7" at bounding box center [738, 371] width 41 height 41
select select "[DATE]"
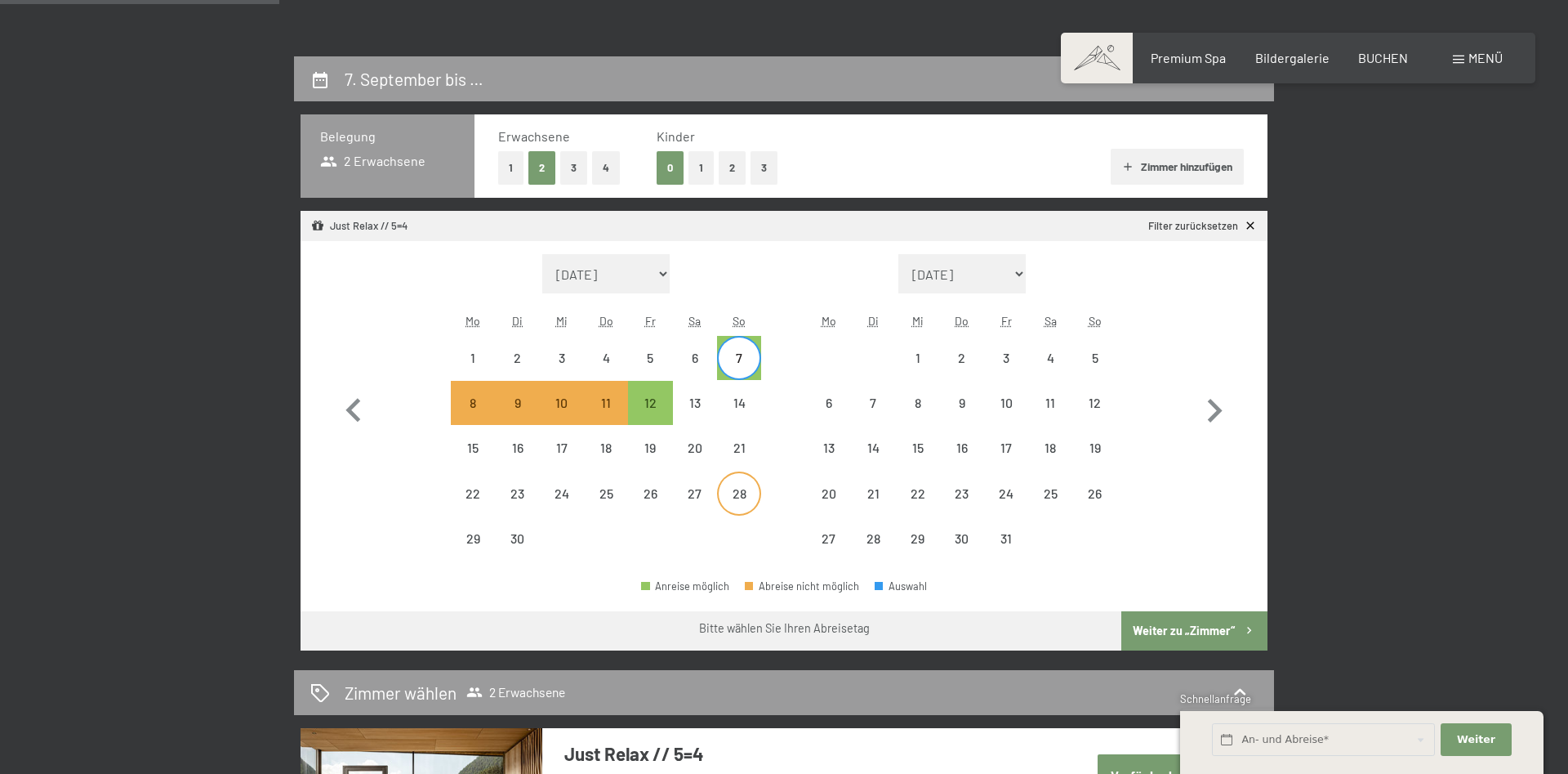
click at [742, 494] on div "28" at bounding box center [738, 507] width 41 height 41
select select "[DATE]"
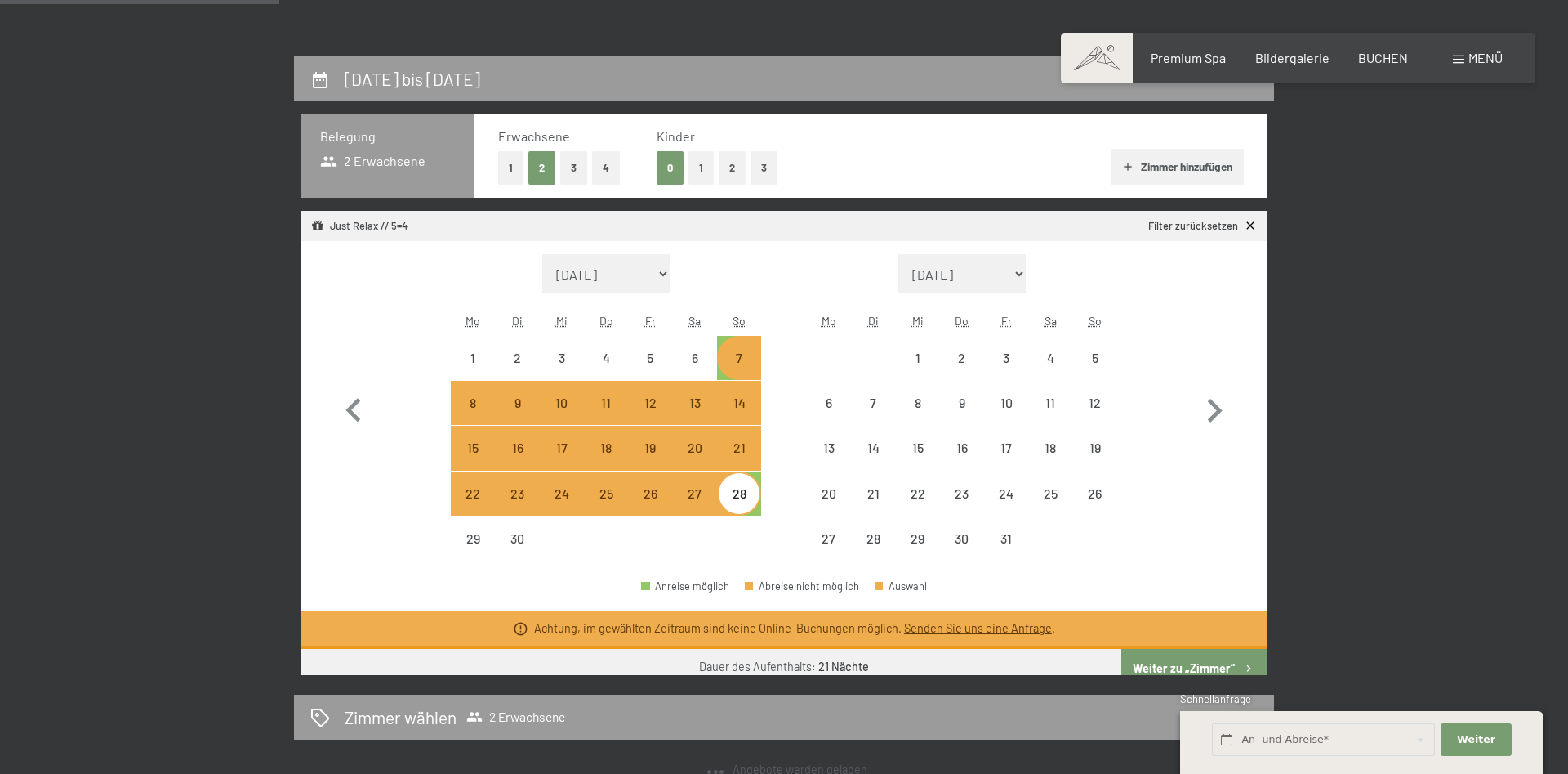
select select "[DATE]"
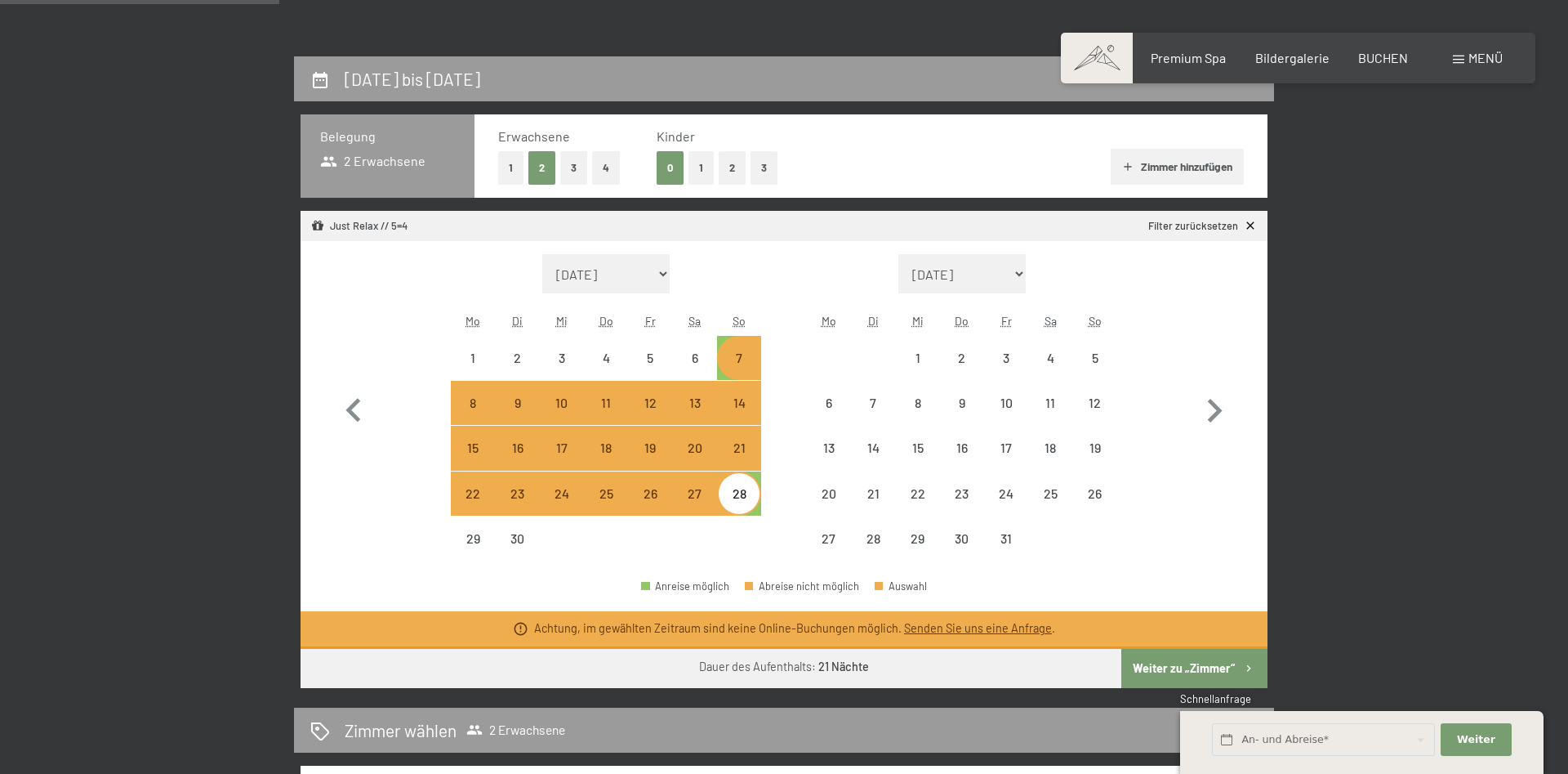
click at [743, 496] on div "28" at bounding box center [738, 507] width 41 height 41
select select "[DATE]"
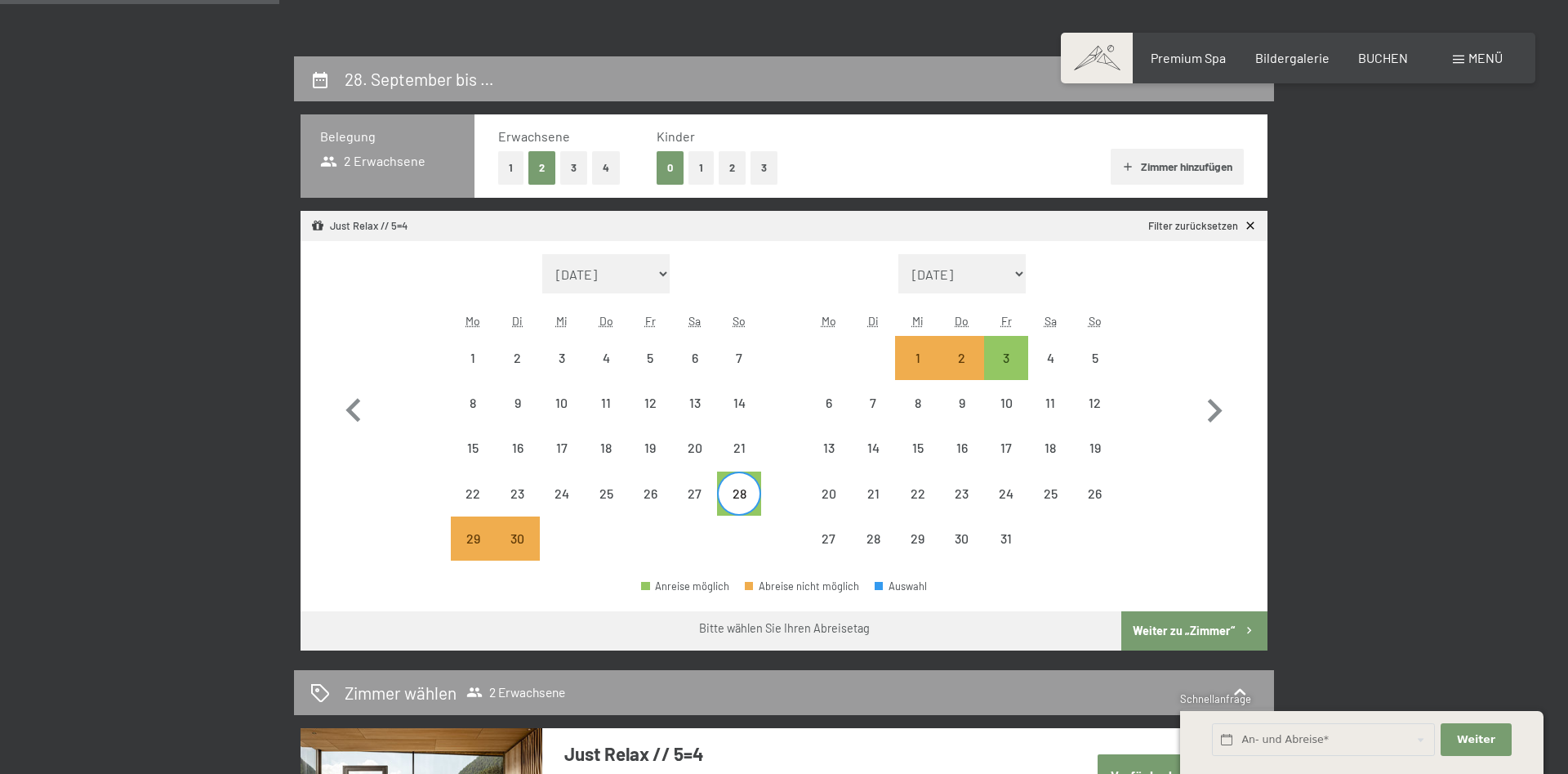
click at [1153, 618] on button "Weiter zu „Zimmer“" at bounding box center [1194, 630] width 146 height 39
select select "[DATE]"
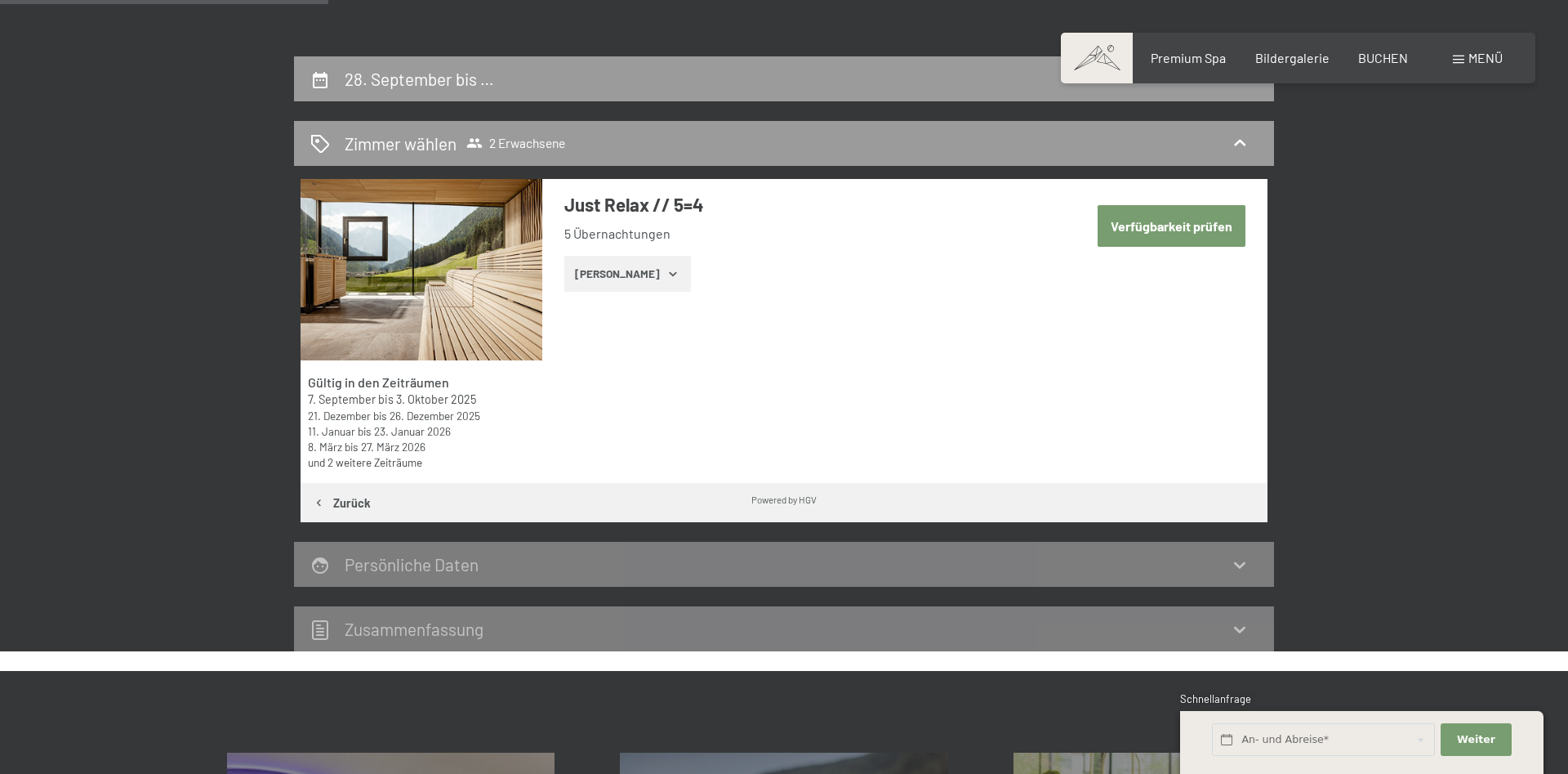
scroll to position [390, 0]
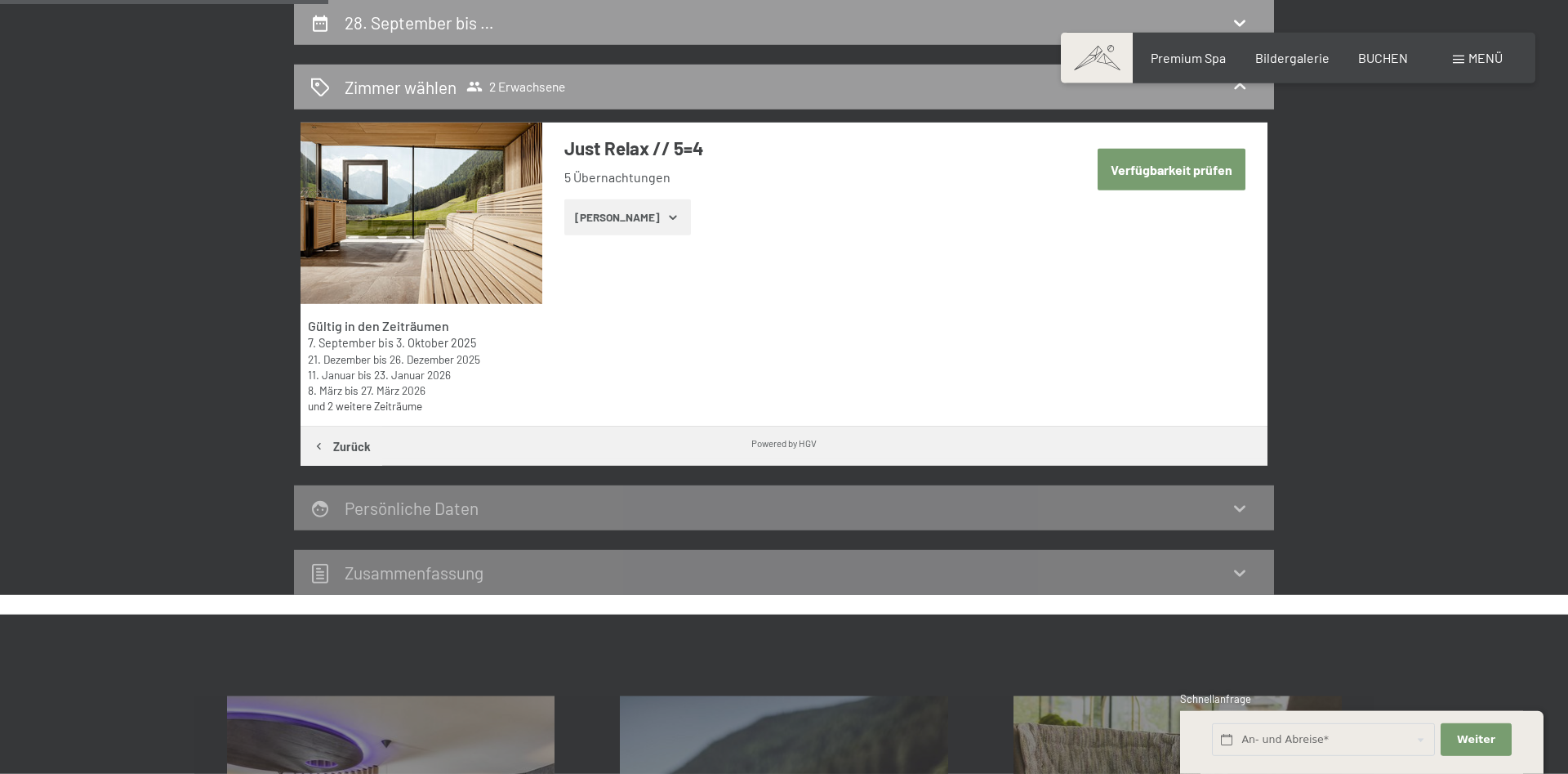
click at [606, 217] on button "[PERSON_NAME]" at bounding box center [628, 218] width 126 height 36
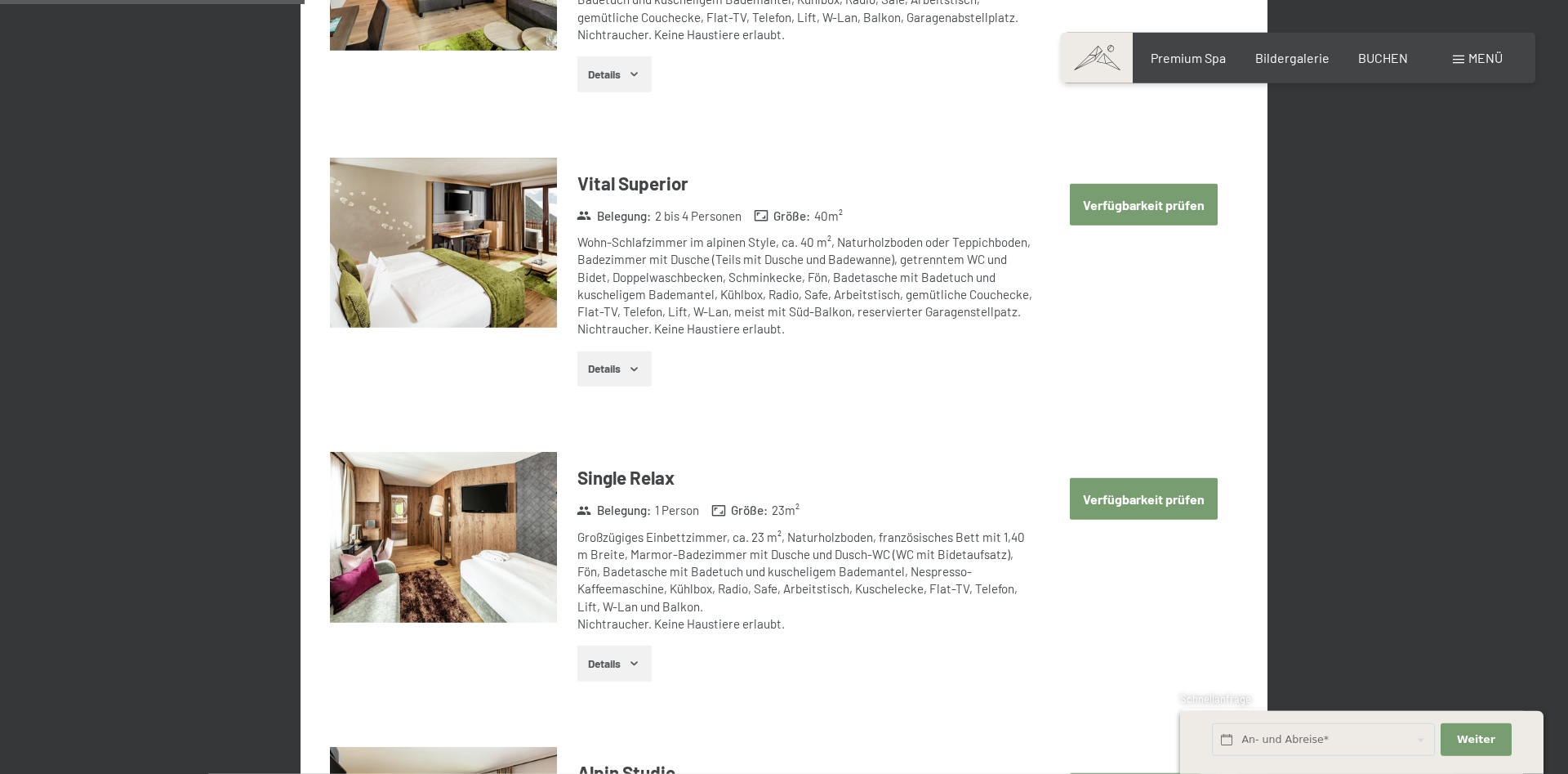
scroll to position [473, 0]
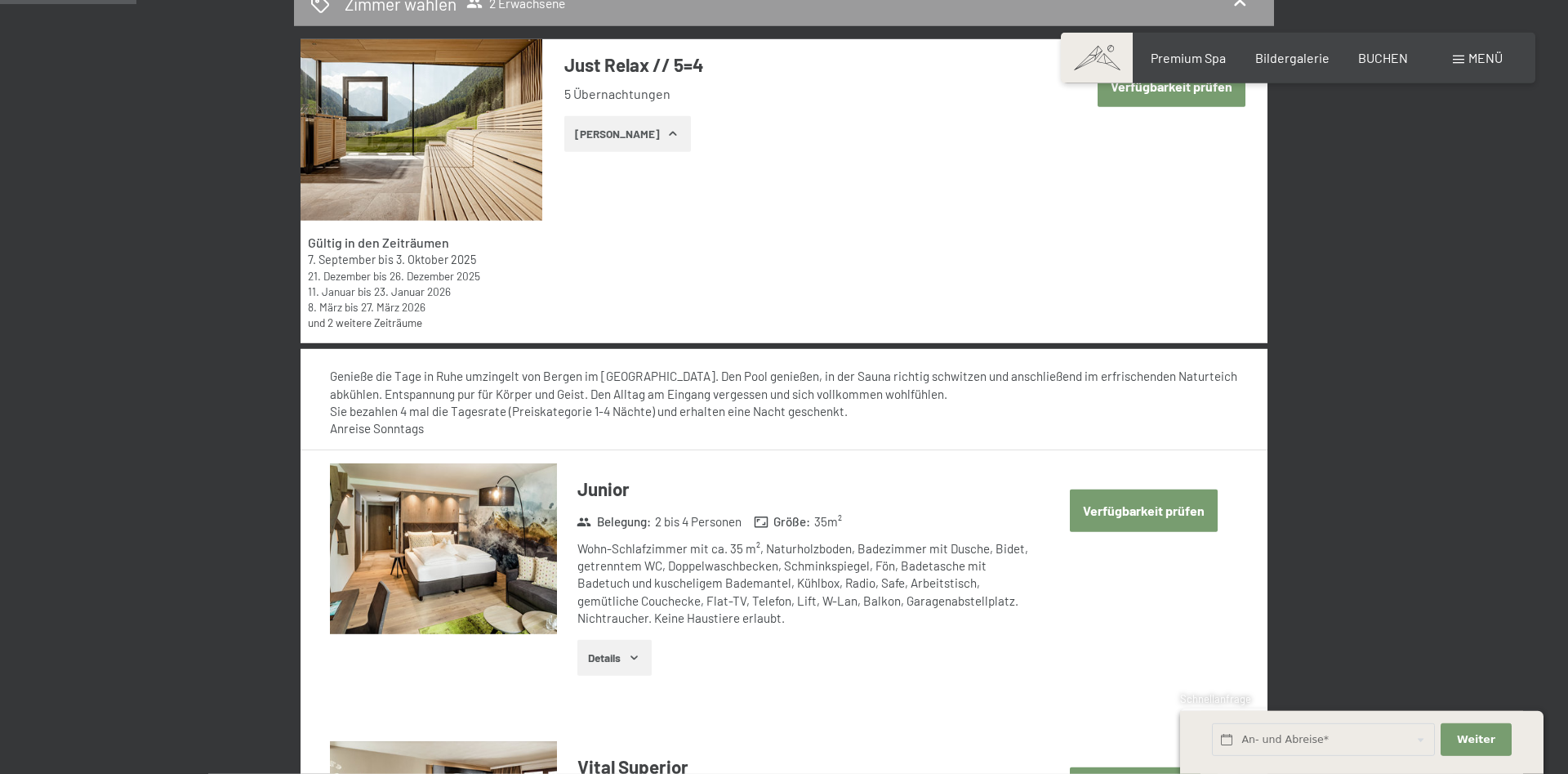
click at [1122, 95] on button "Verfügbarkeit prüfen" at bounding box center [1171, 86] width 148 height 42
select select "[DATE]"
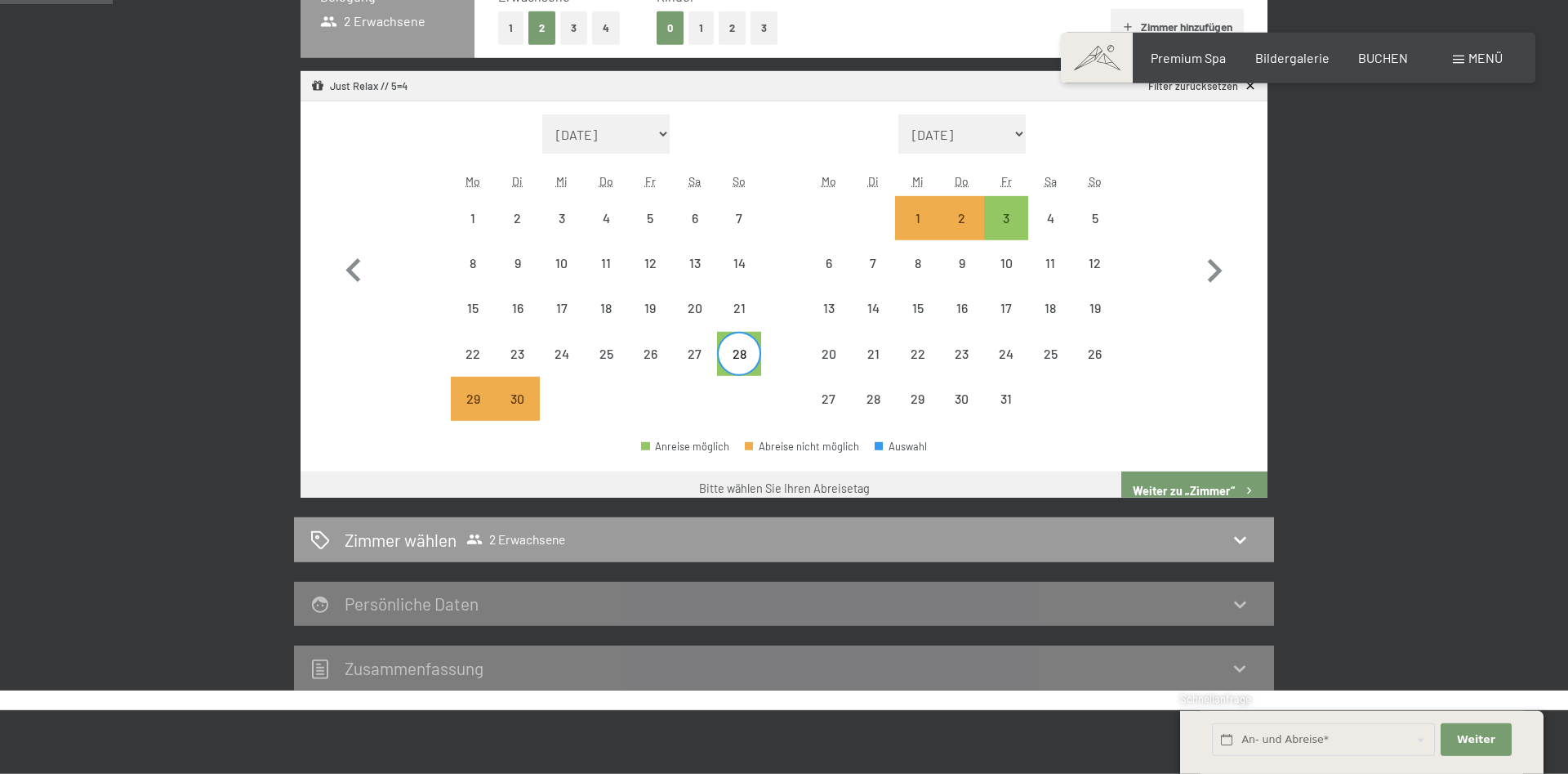
scroll to position [390, 0]
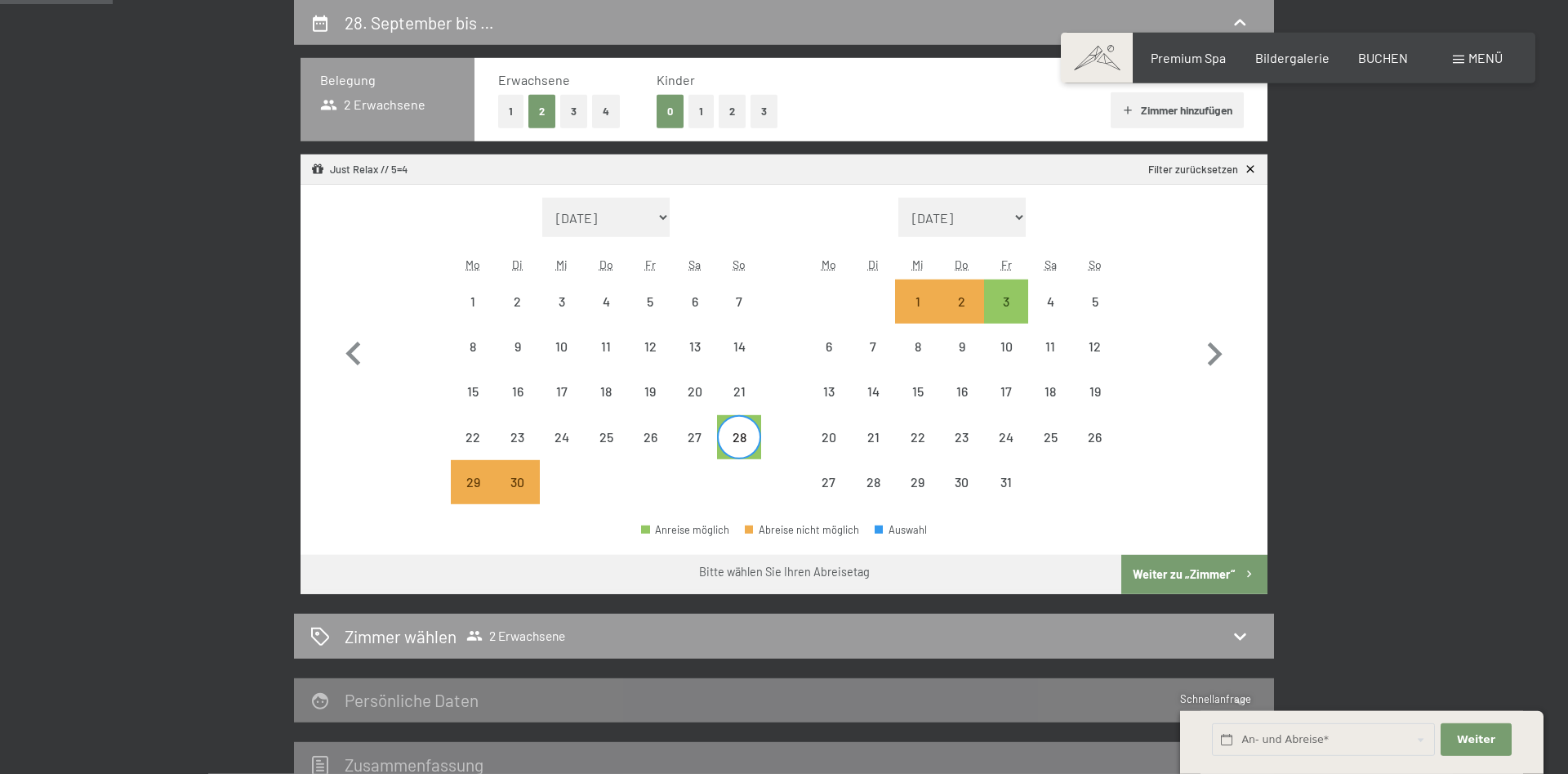
click at [1134, 577] on button "Weiter zu „Zimmer“" at bounding box center [1194, 574] width 146 height 39
select select "[DATE]"
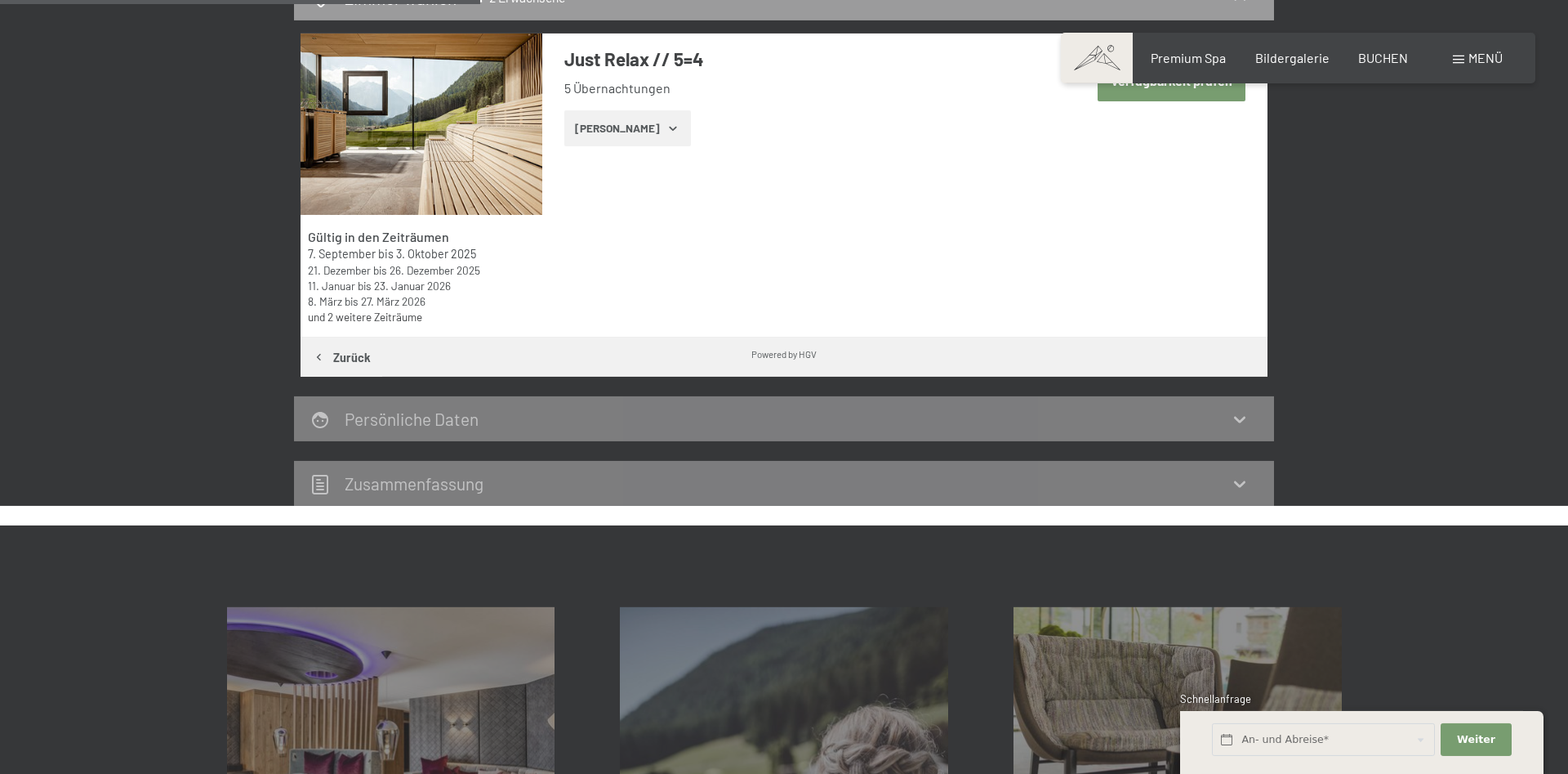
scroll to position [306, 0]
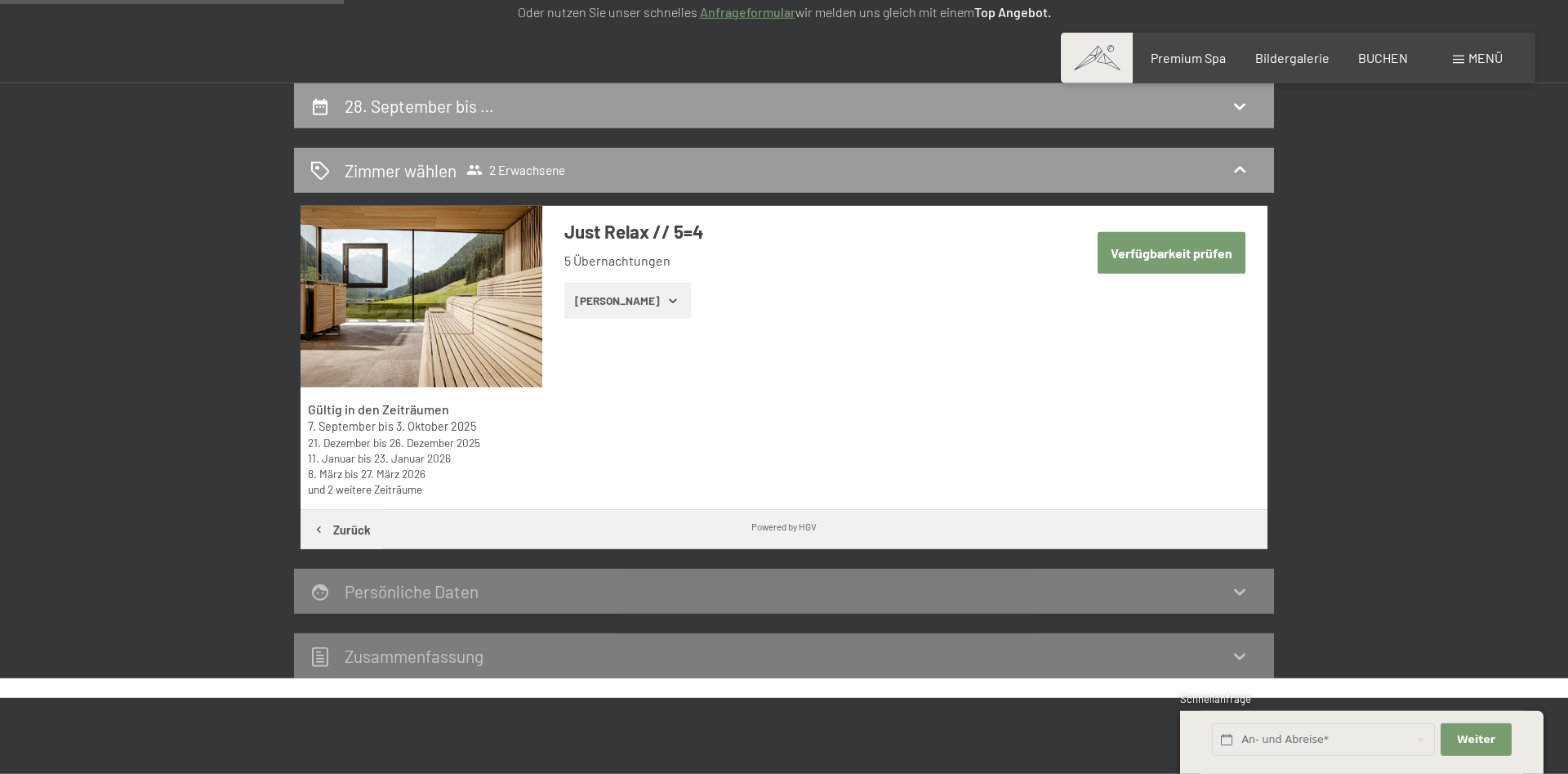
click at [628, 296] on button "[PERSON_NAME]" at bounding box center [628, 301] width 126 height 36
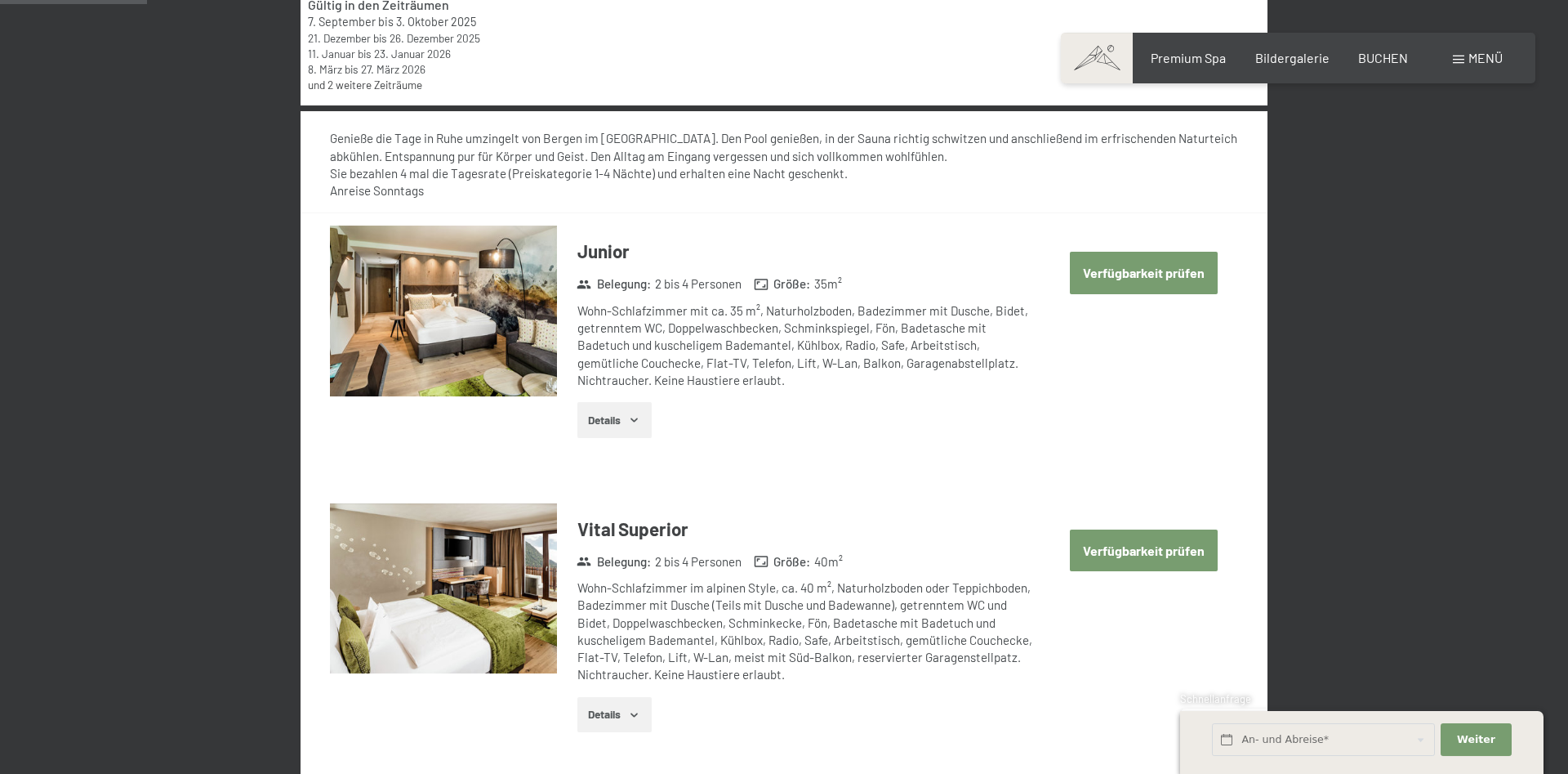
scroll to position [723, 0]
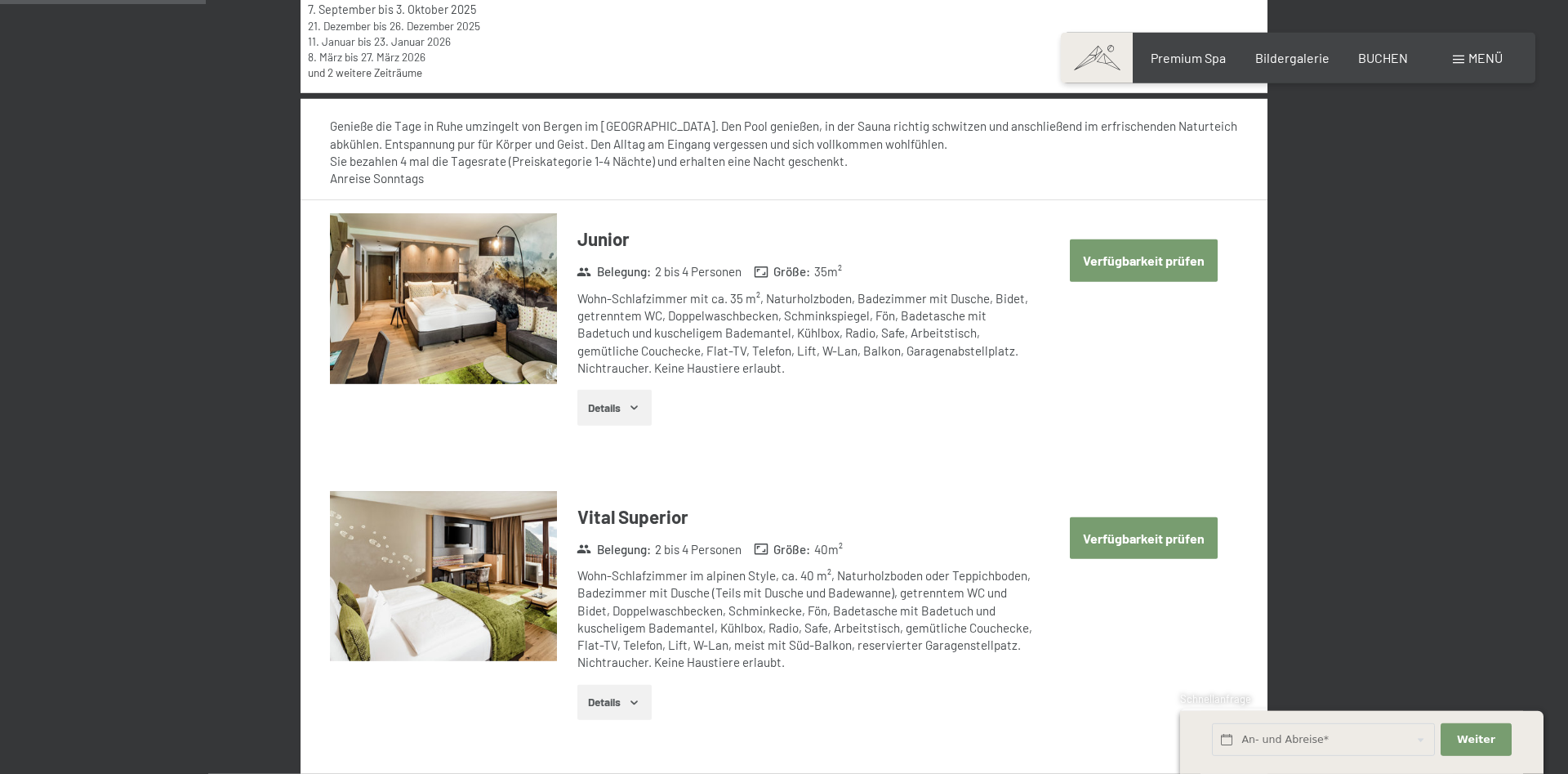
click at [1120, 541] on button "Verfügbarkeit prüfen" at bounding box center [1144, 538] width 148 height 42
select select "[DATE]"
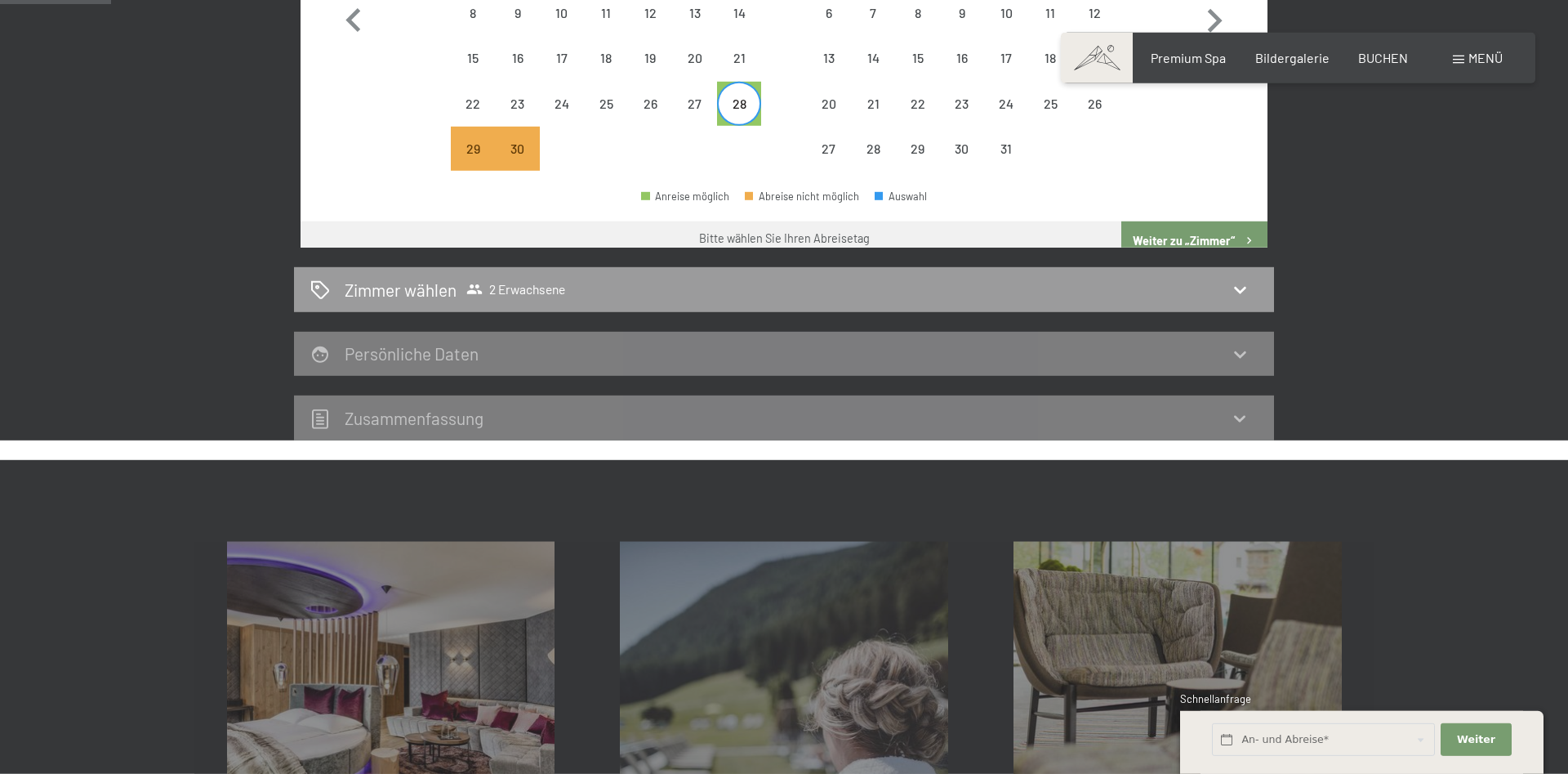
scroll to position [390, 0]
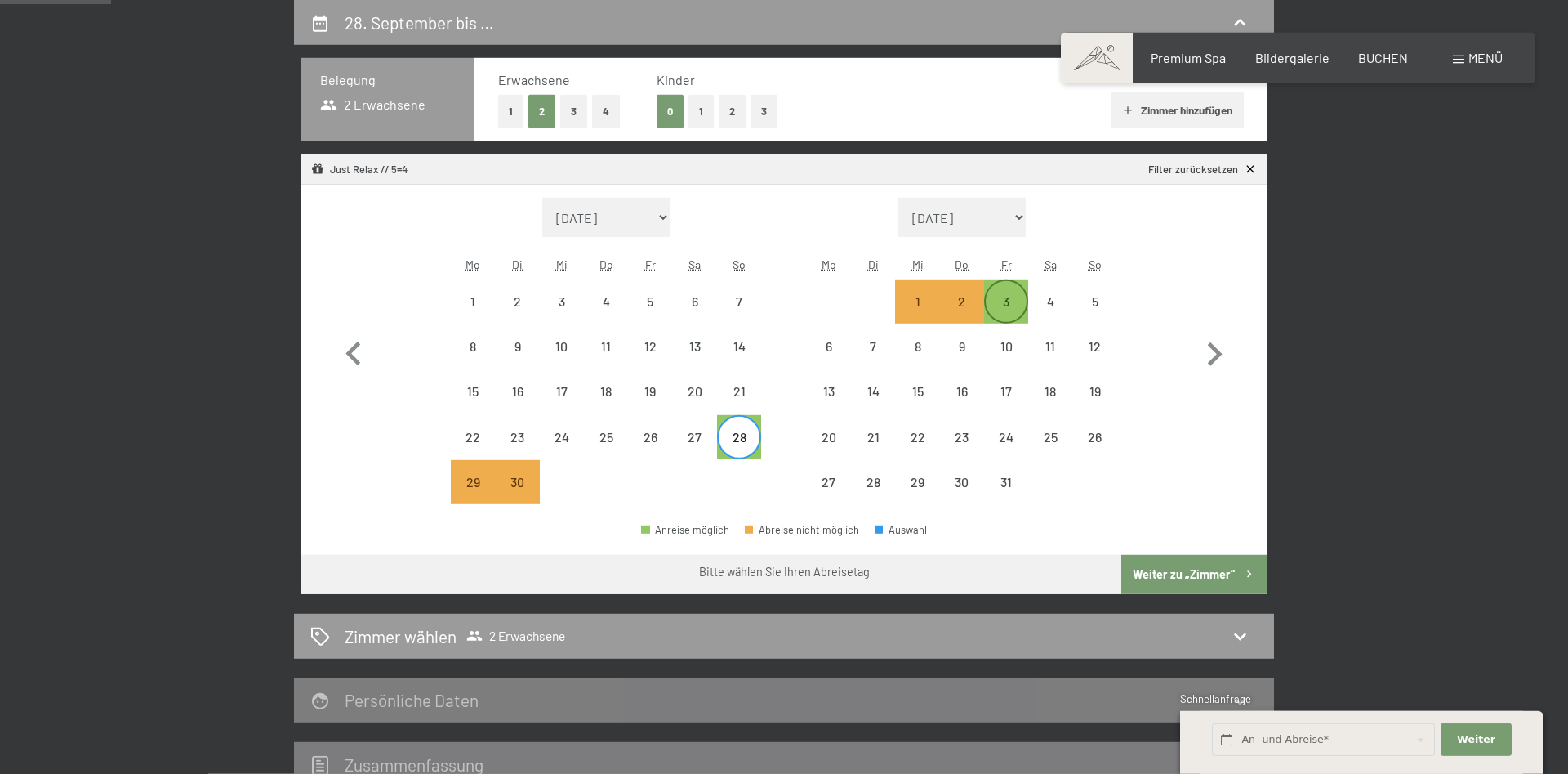
click at [998, 308] on div "3" at bounding box center [1005, 315] width 41 height 41
select select "[DATE]"
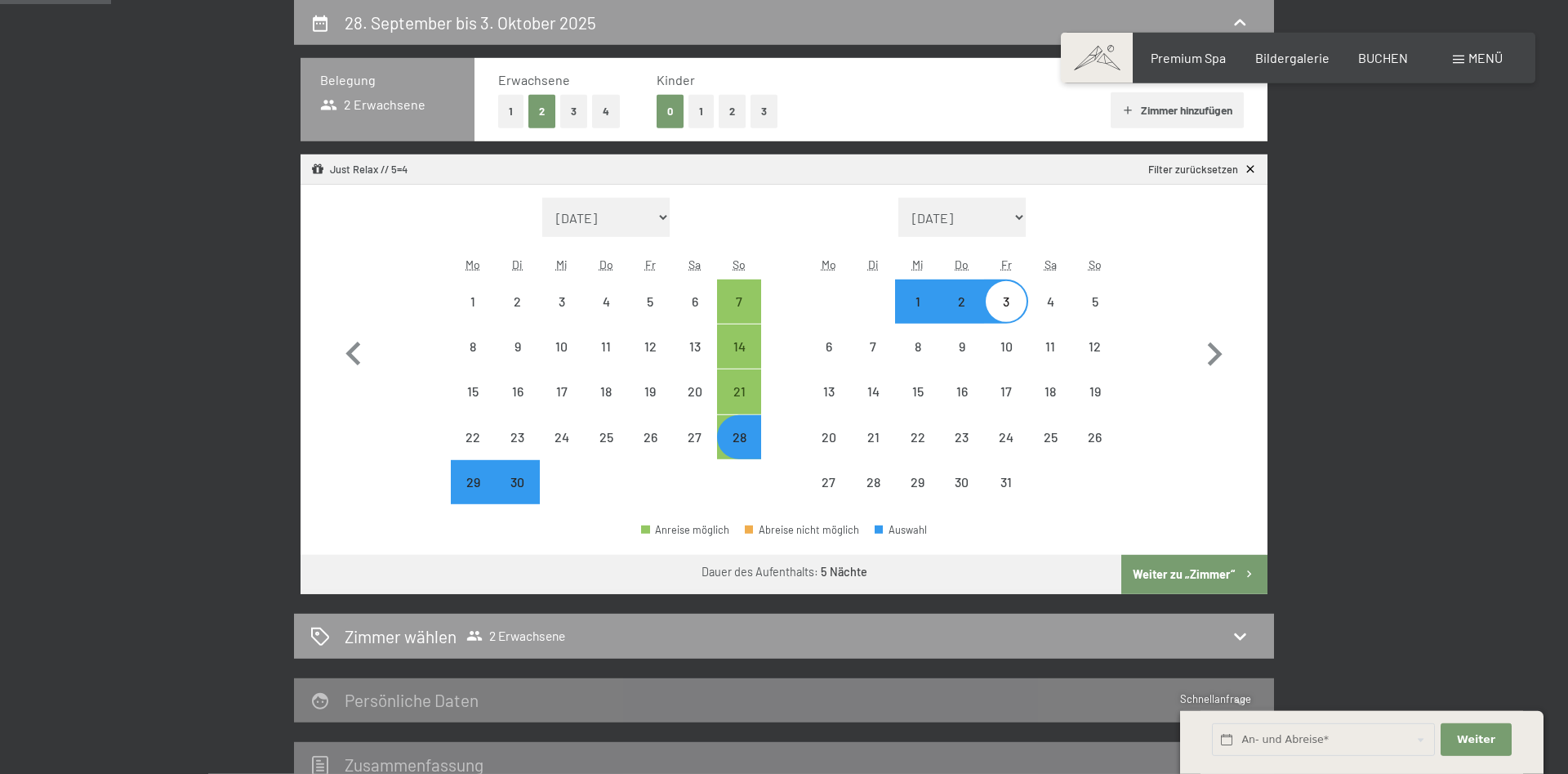
select select "[DATE]"
click at [730, 438] on span "Einwilligung Marketing*" at bounding box center [695, 434] width 135 height 16
click at [619, 438] on input "Einwilligung Marketing*" at bounding box center [610, 434] width 16 height 16
click at [730, 437] on span "Einwilligung Marketing*" at bounding box center [695, 434] width 135 height 16
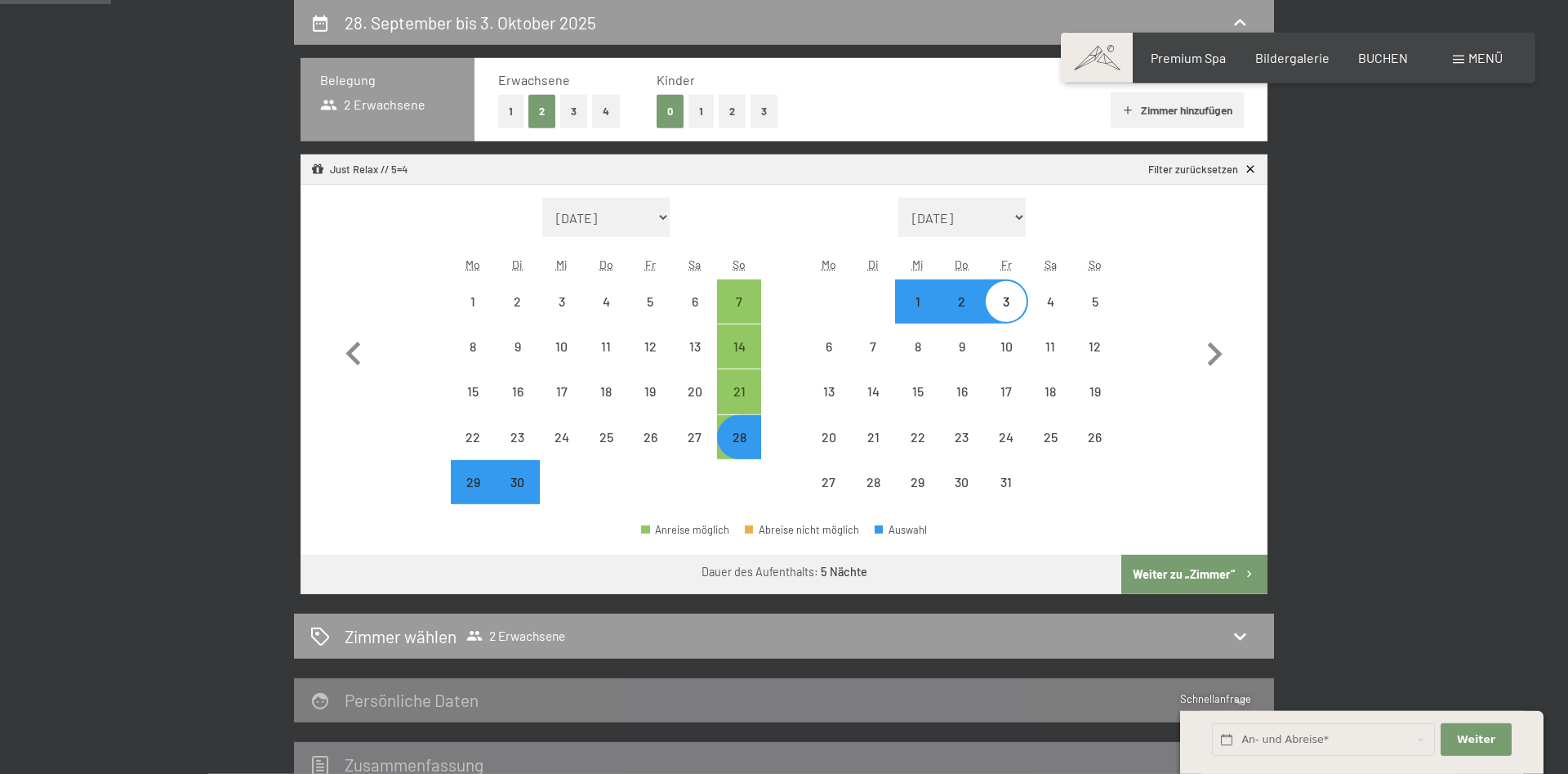
click at [619, 437] on input "Einwilligung Marketing*" at bounding box center [610, 434] width 16 height 16
checkbox input "false"
click at [501, 482] on div "30" at bounding box center [516, 496] width 41 height 41
select select "[DATE]"
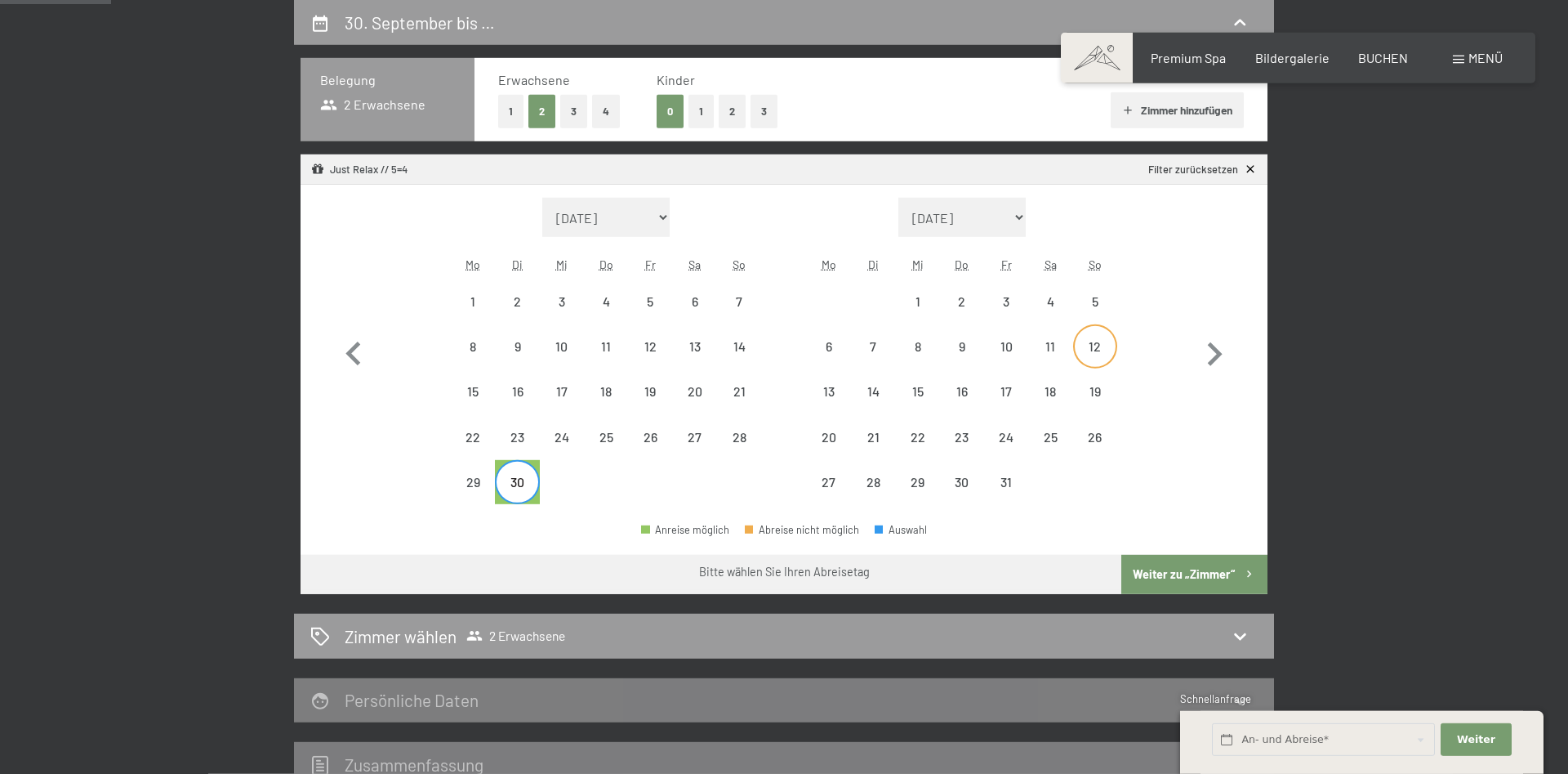
drag, startPoint x: 1083, startPoint y: 303, endPoint x: 1084, endPoint y: 333, distance: 30.0
click at [1084, 303] on div "5" at bounding box center [1094, 315] width 41 height 41
select select "[DATE]"
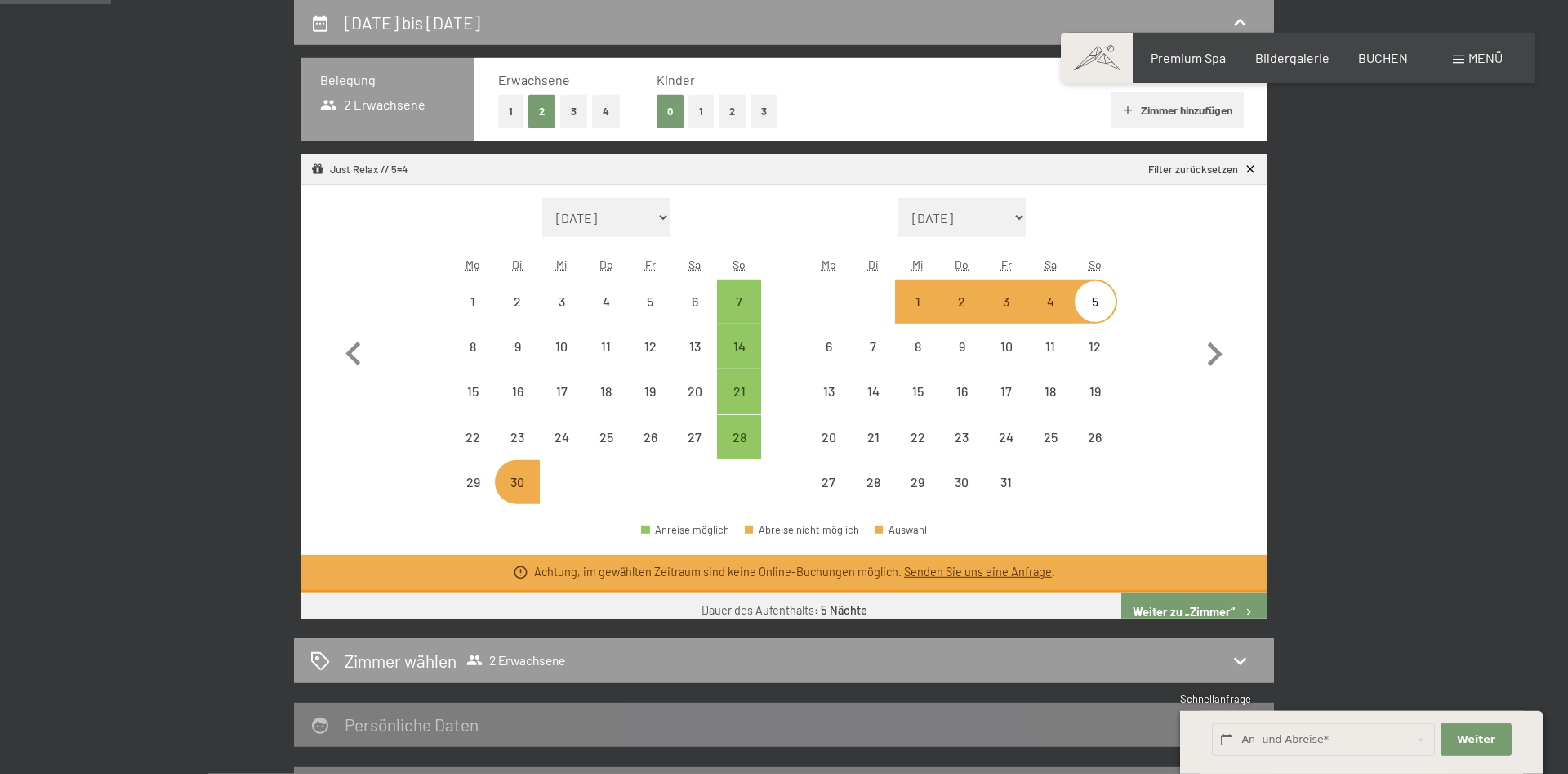
select select "[DATE]"
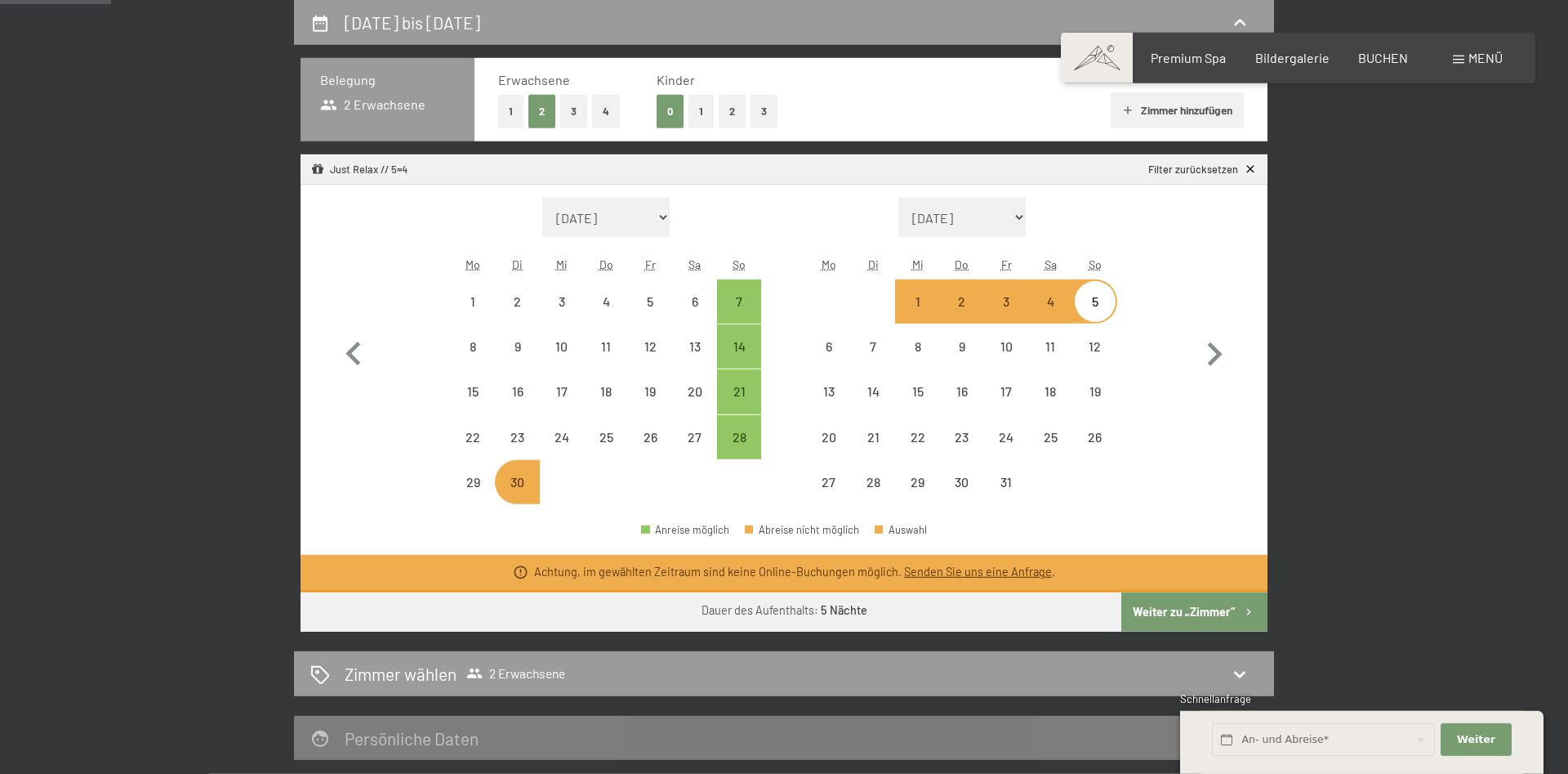
click at [629, 434] on span "Einwilligung Marketing*" at bounding box center [695, 434] width 135 height 16
click at [619, 434] on input "Einwilligung Marketing*" at bounding box center [610, 434] width 16 height 16
checkbox input "false"
click at [604, 436] on div "25" at bounding box center [605, 451] width 41 height 41
select select "[DATE]"
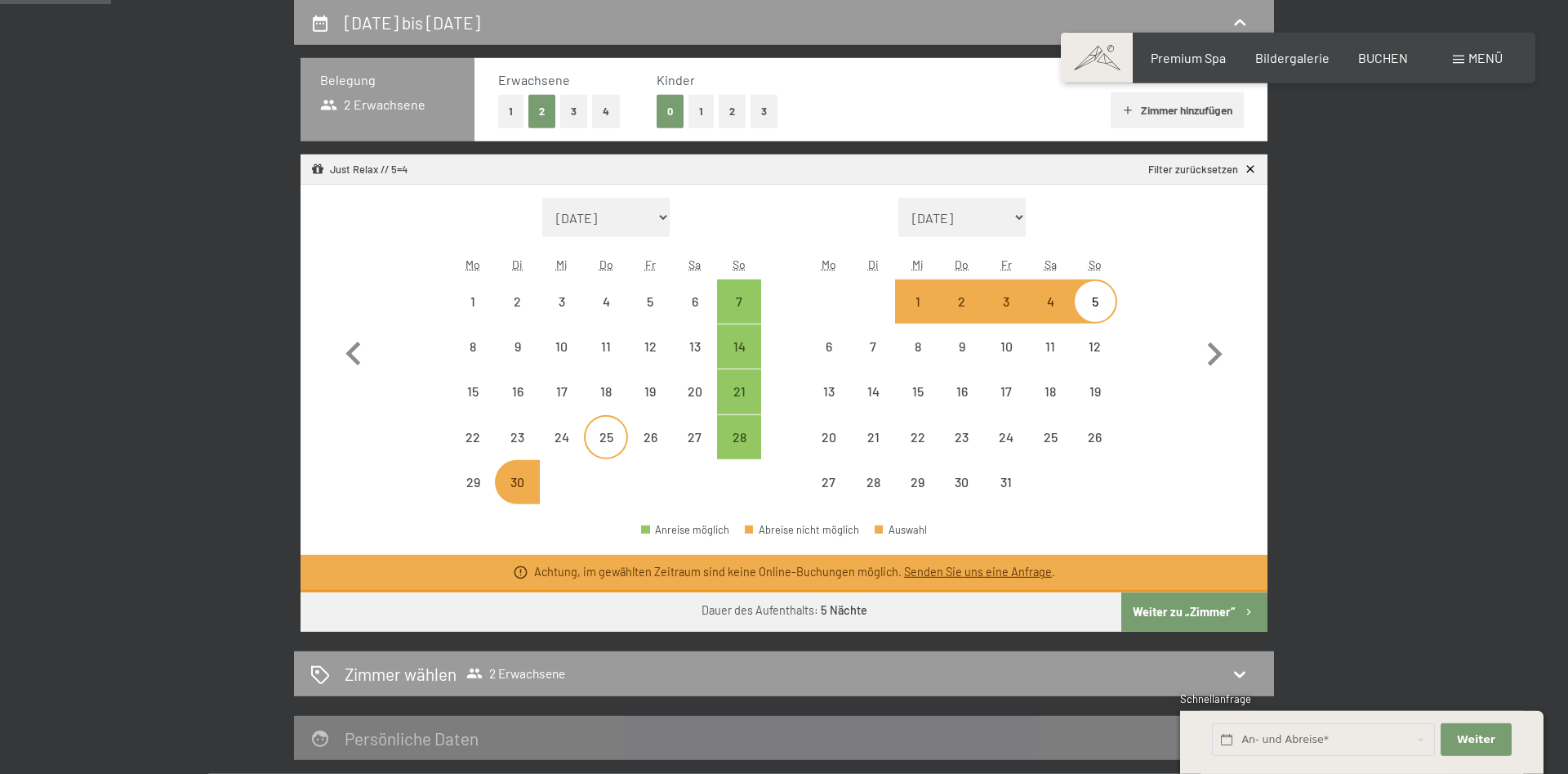
select select "[DATE]"
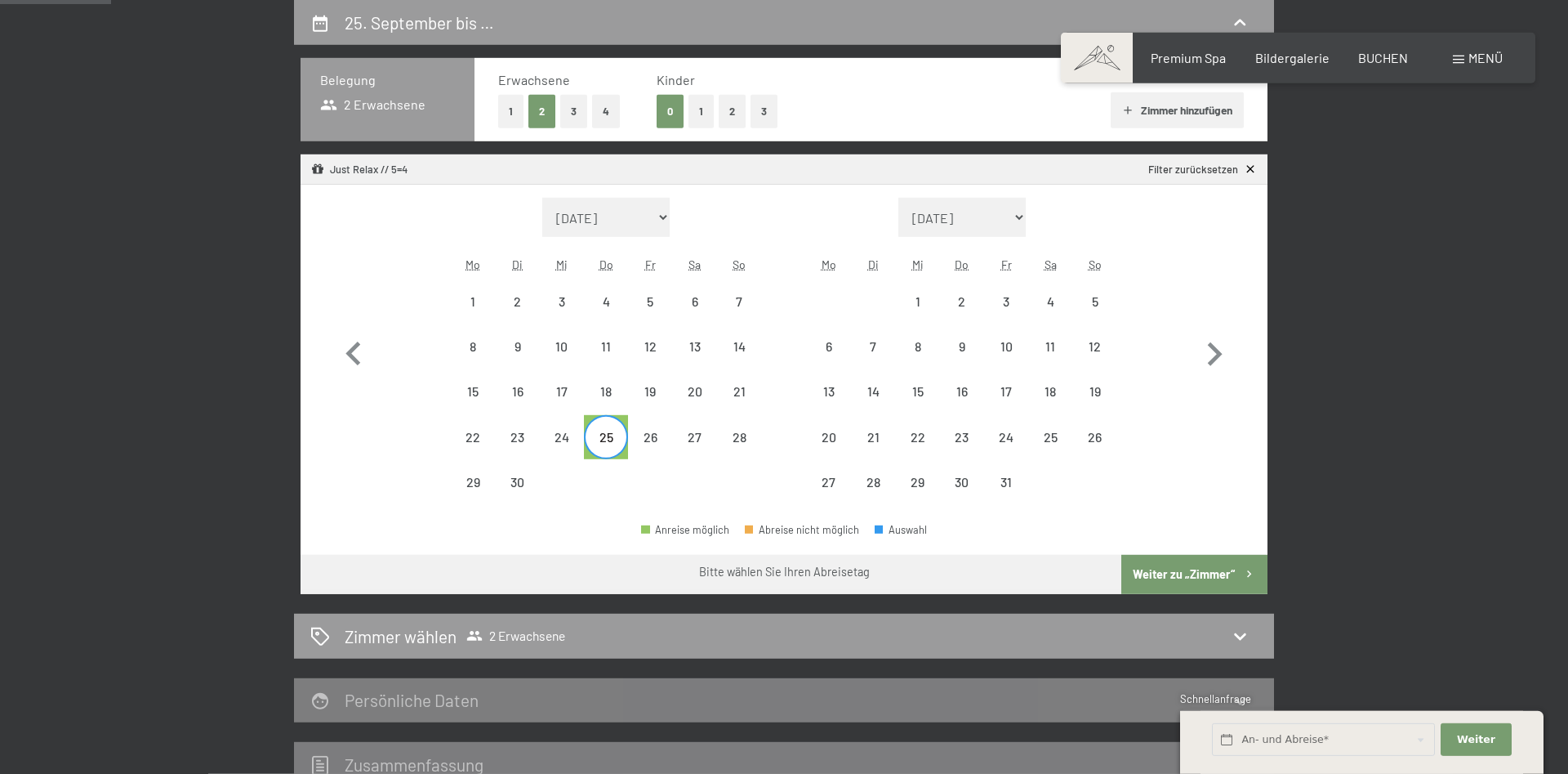
click at [742, 440] on span "Einwilligung Marketing*" at bounding box center [695, 434] width 135 height 16
click at [619, 440] on input "Einwilligung Marketing*" at bounding box center [610, 434] width 16 height 16
checkbox input "false"
click at [469, 478] on div "29" at bounding box center [472, 496] width 41 height 41
select select "[DATE]"
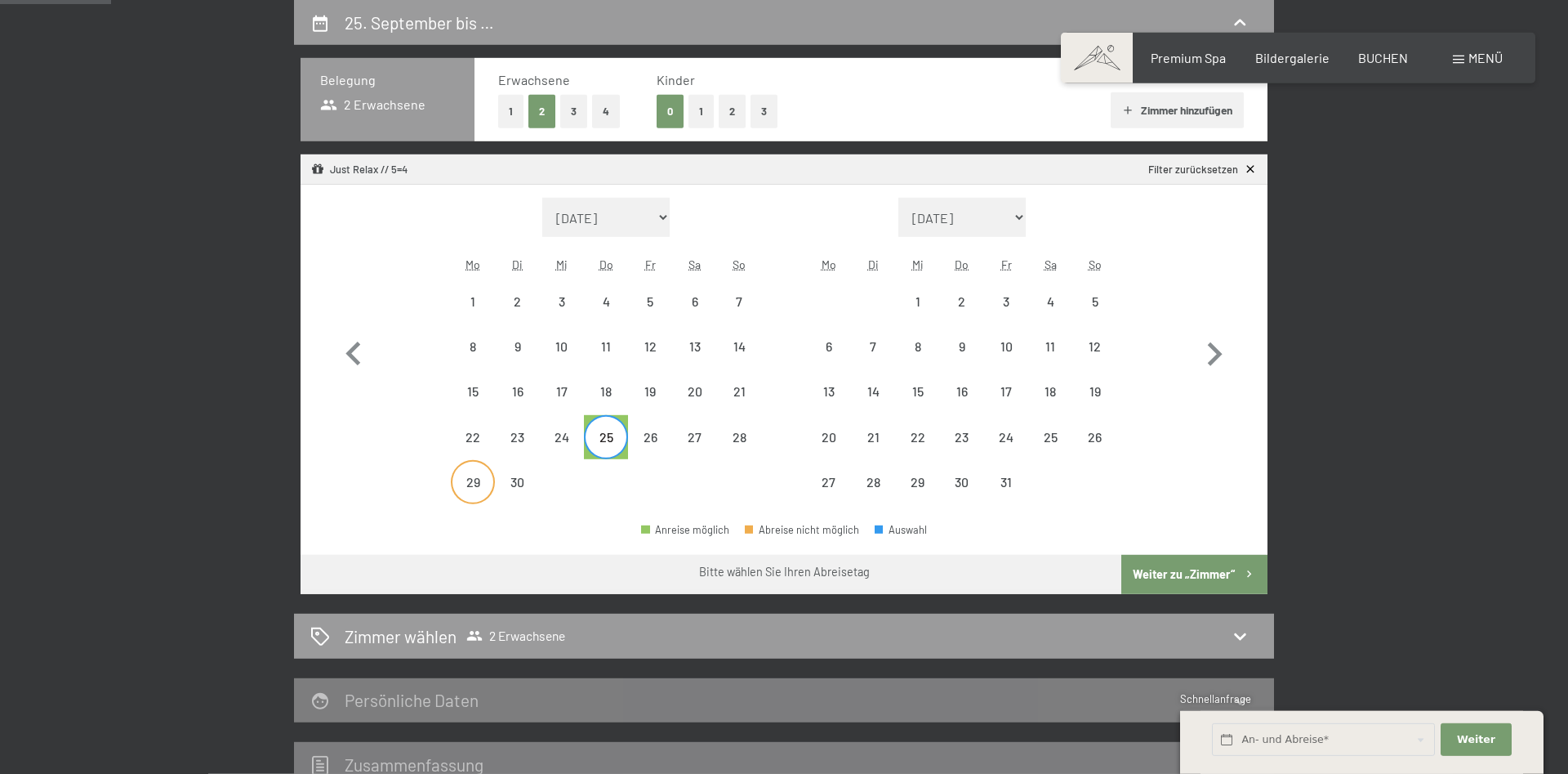
select select "[DATE]"
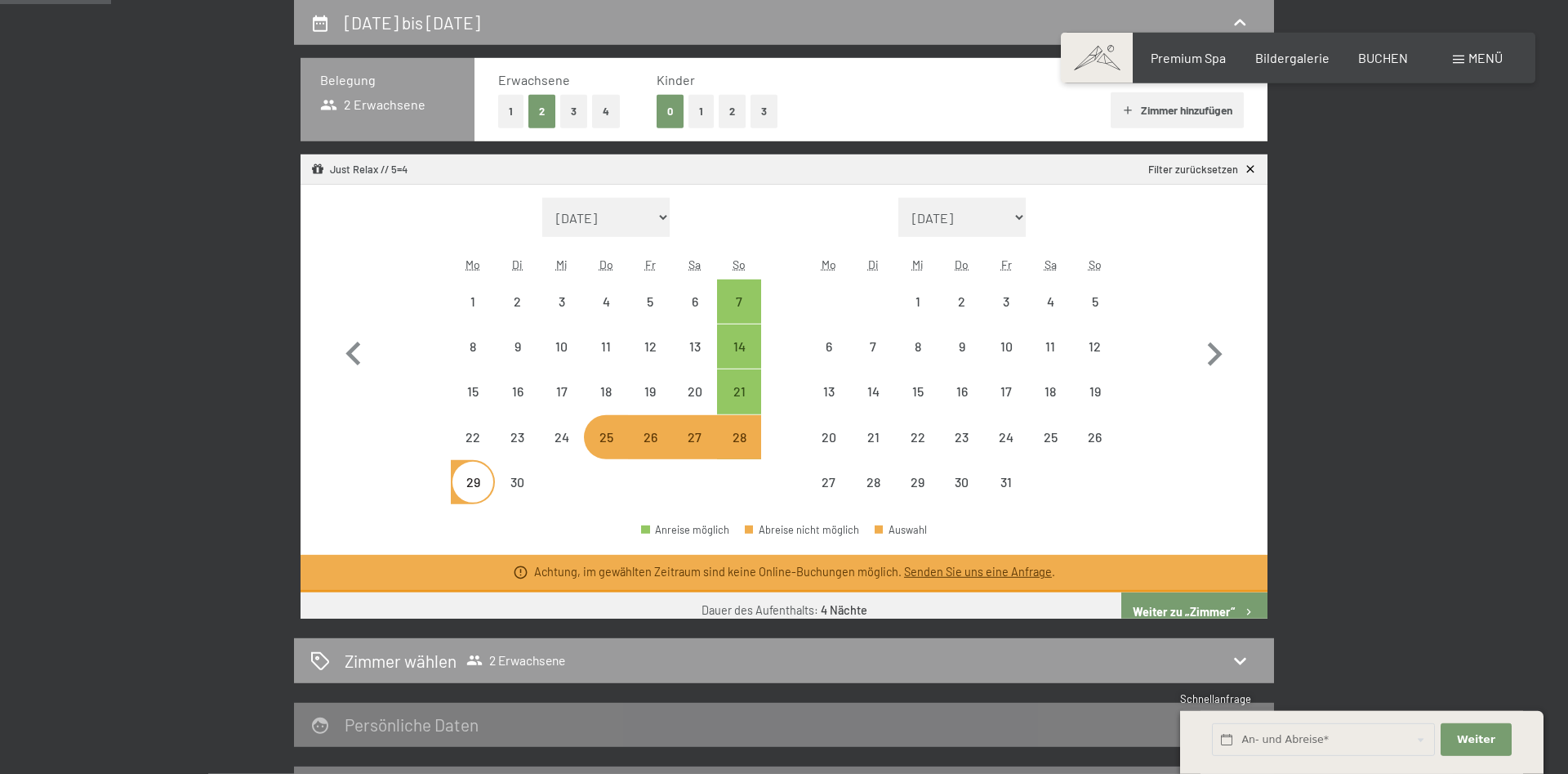
select select "[DATE]"
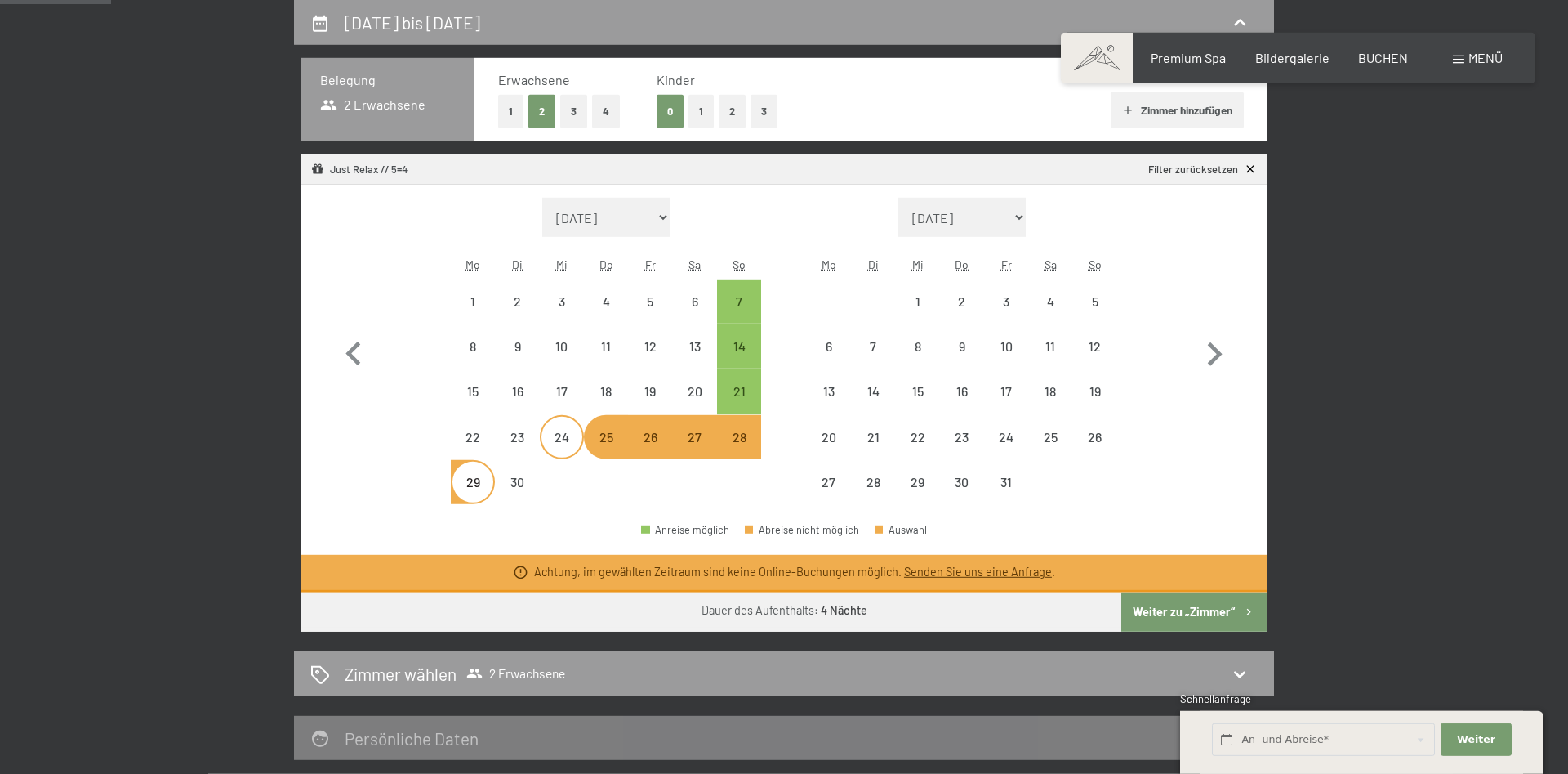
click at [573, 437] on div "24" at bounding box center [561, 451] width 41 height 41
select select "[DATE]"
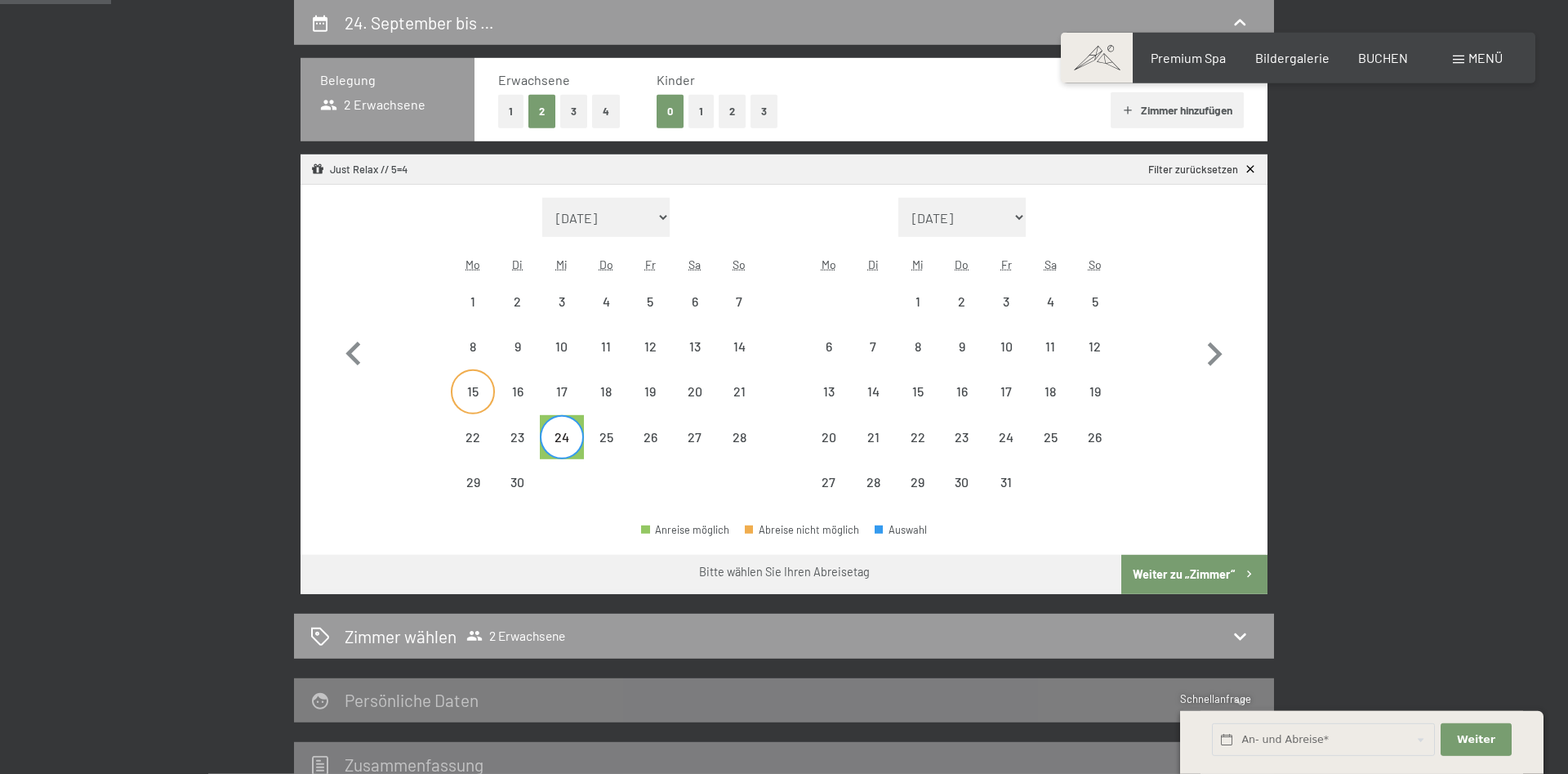
click at [481, 398] on div "15" at bounding box center [472, 405] width 41 height 41
select select "[DATE]"
click at [653, 400] on div "19" at bounding box center [649, 405] width 41 height 41
select select "[DATE]"
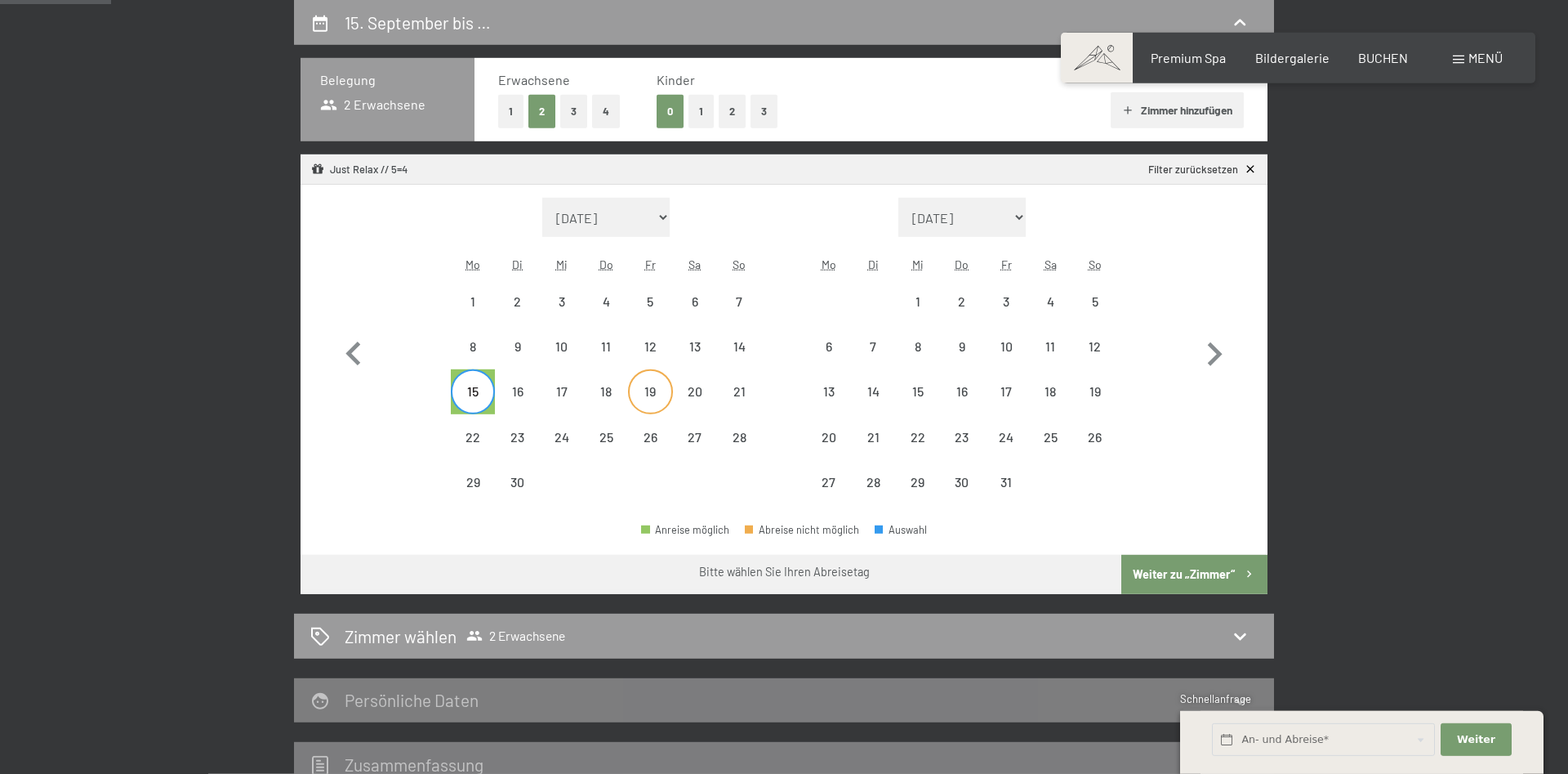
select select "[DATE]"
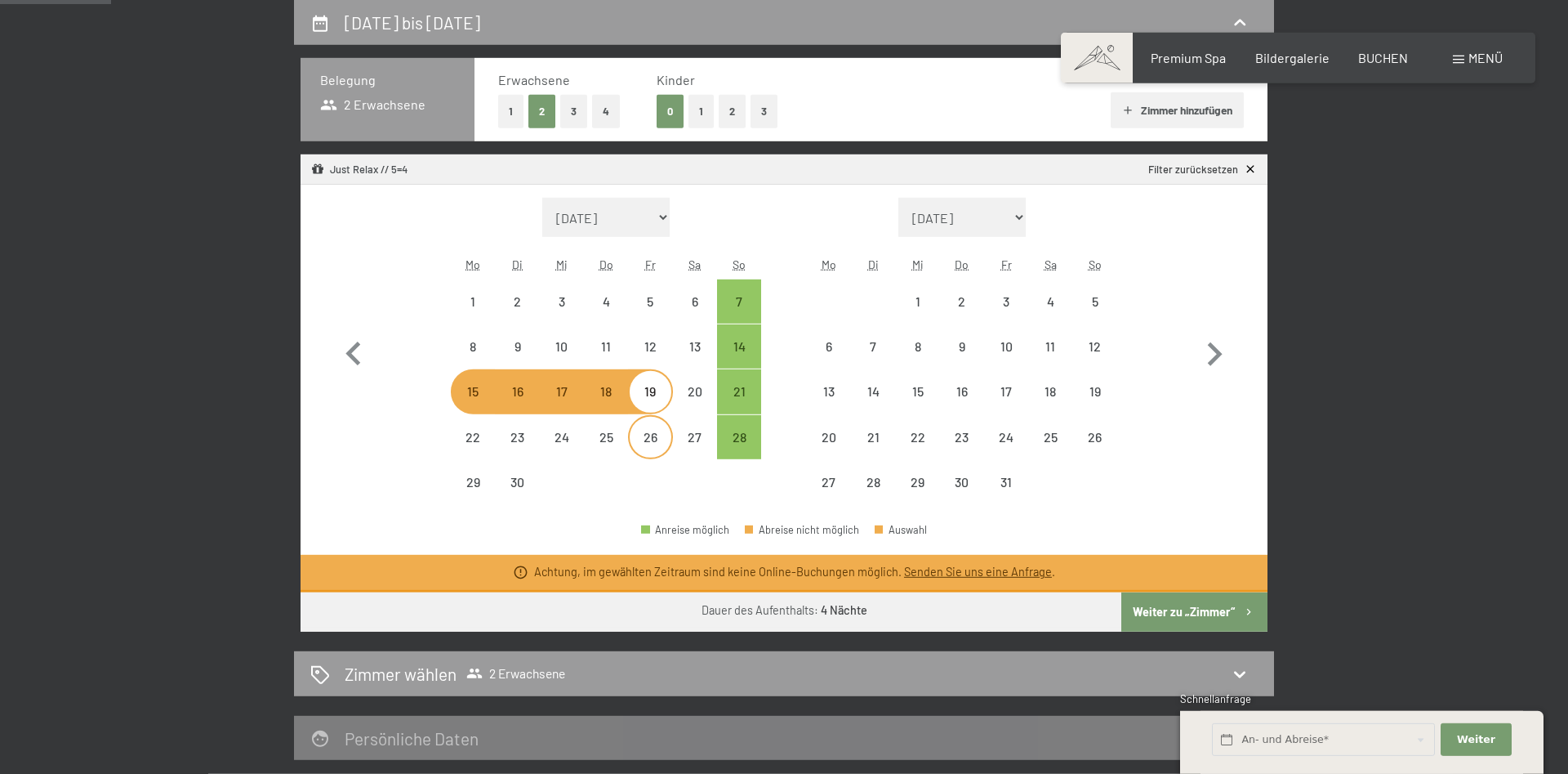
select select "[DATE]"
click at [641, 465] on div "1 2 3 4 5 6 7 8 9 10 11 12 13 14 15 16 17 18 19 20 21 22 23 24 25 26 27 28 29 30" at bounding box center [606, 392] width 310 height 226
click at [459, 462] on div "29" at bounding box center [473, 482] width 44 height 44
select select "[DATE]"
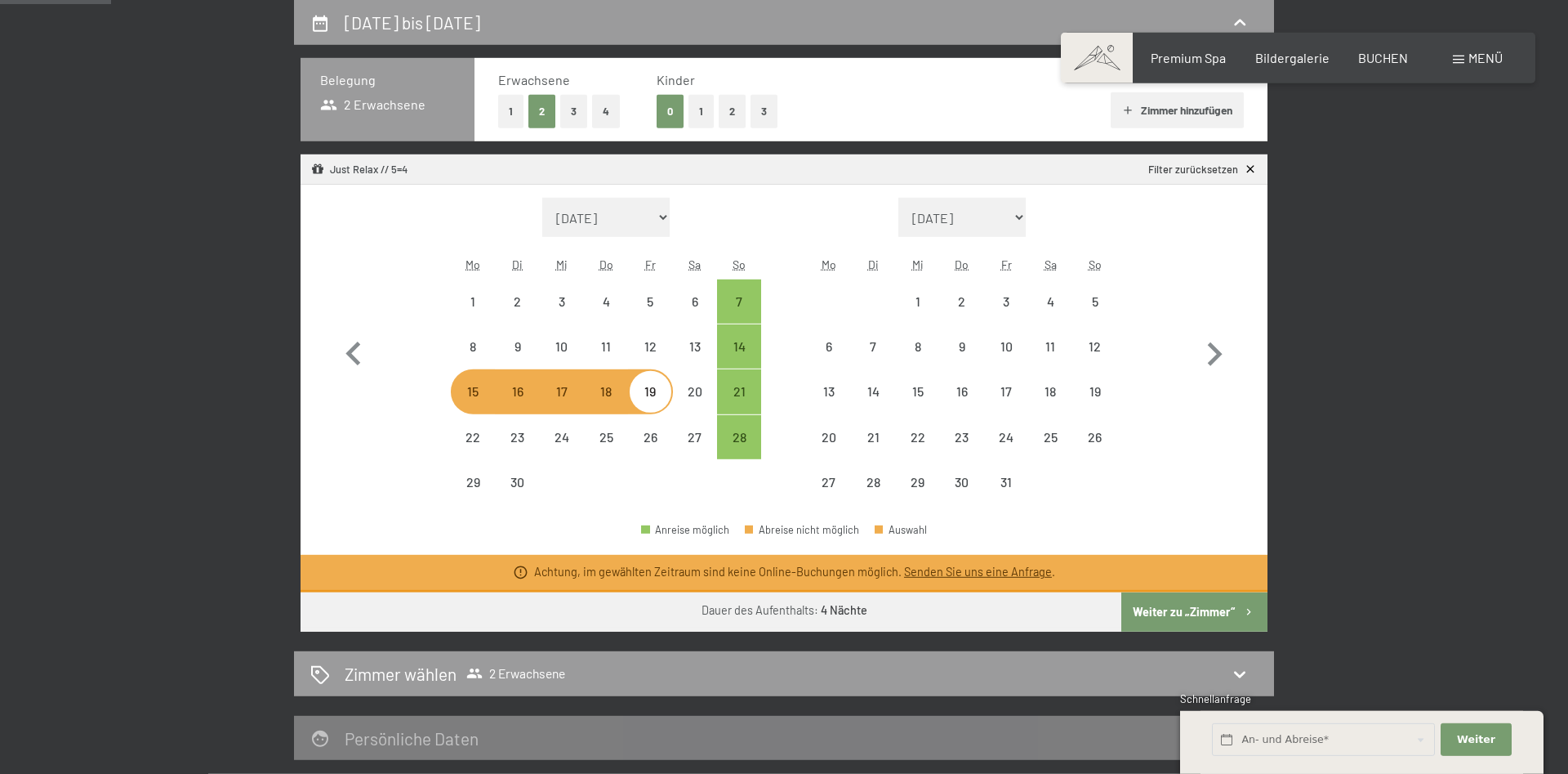
select select "[DATE]"
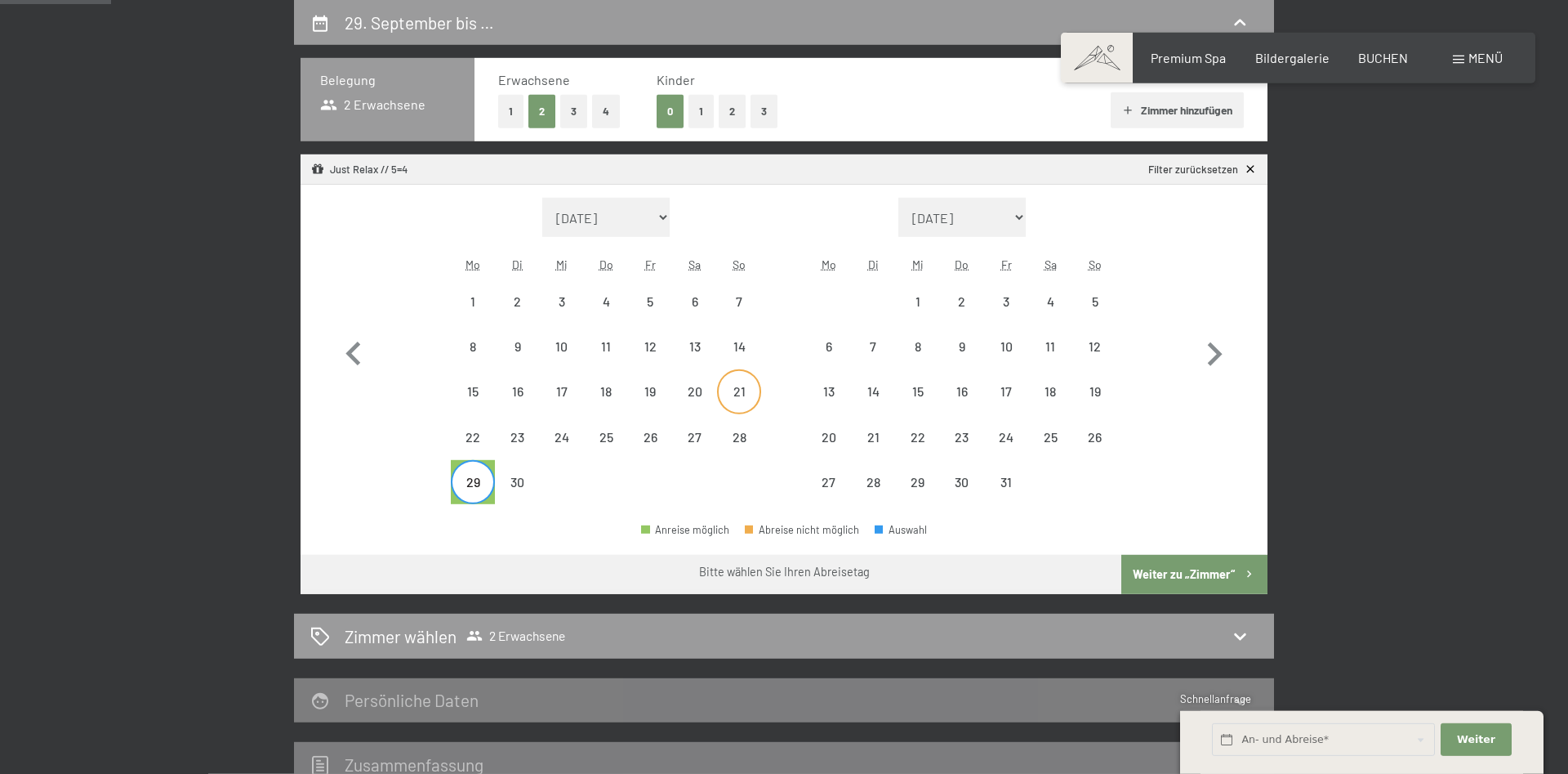
click at [726, 395] on div "21" at bounding box center [738, 405] width 41 height 41
select select "[DATE]"
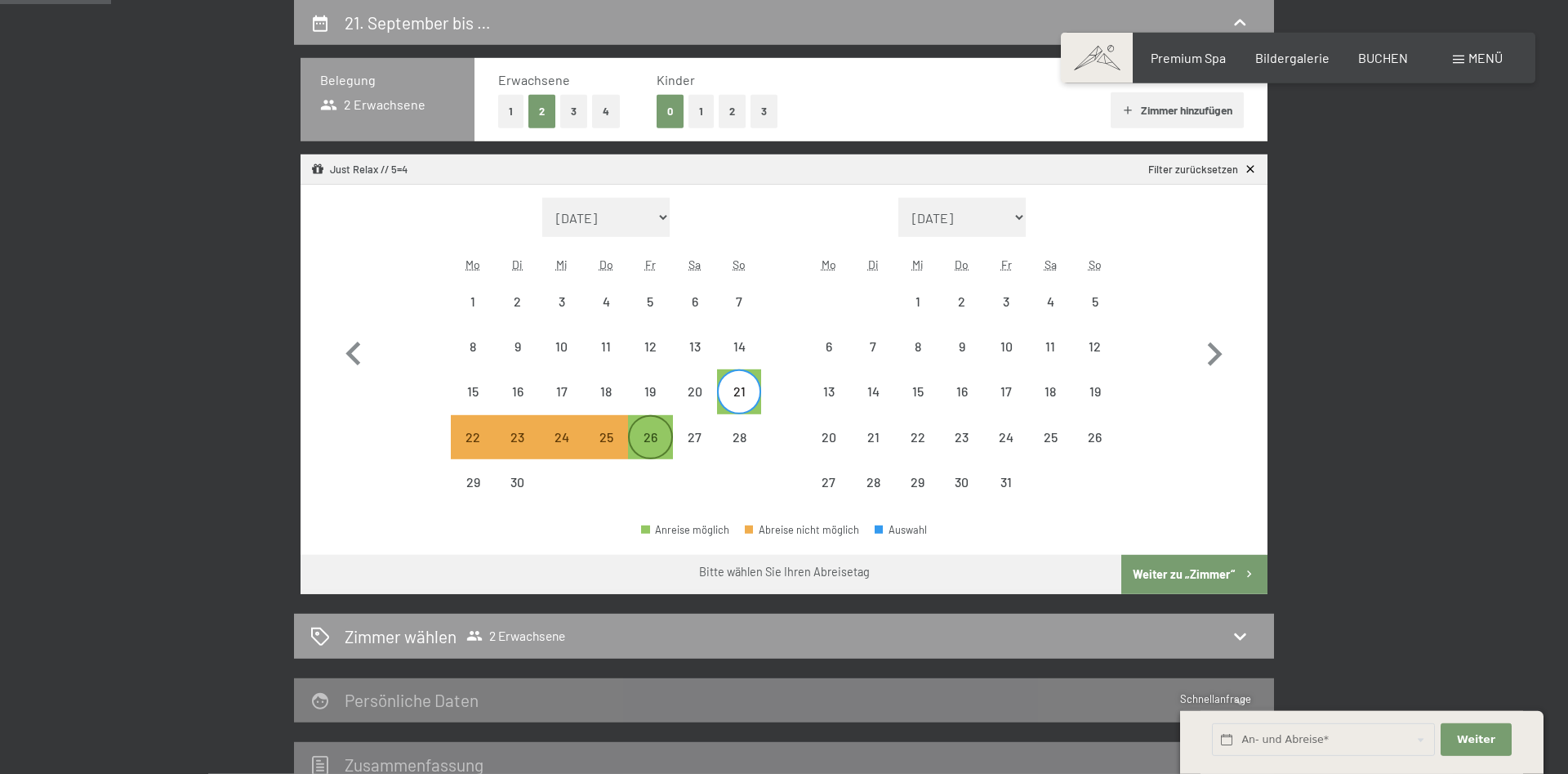
click at [641, 443] on div "26" at bounding box center [649, 451] width 41 height 41
select select "[DATE]"
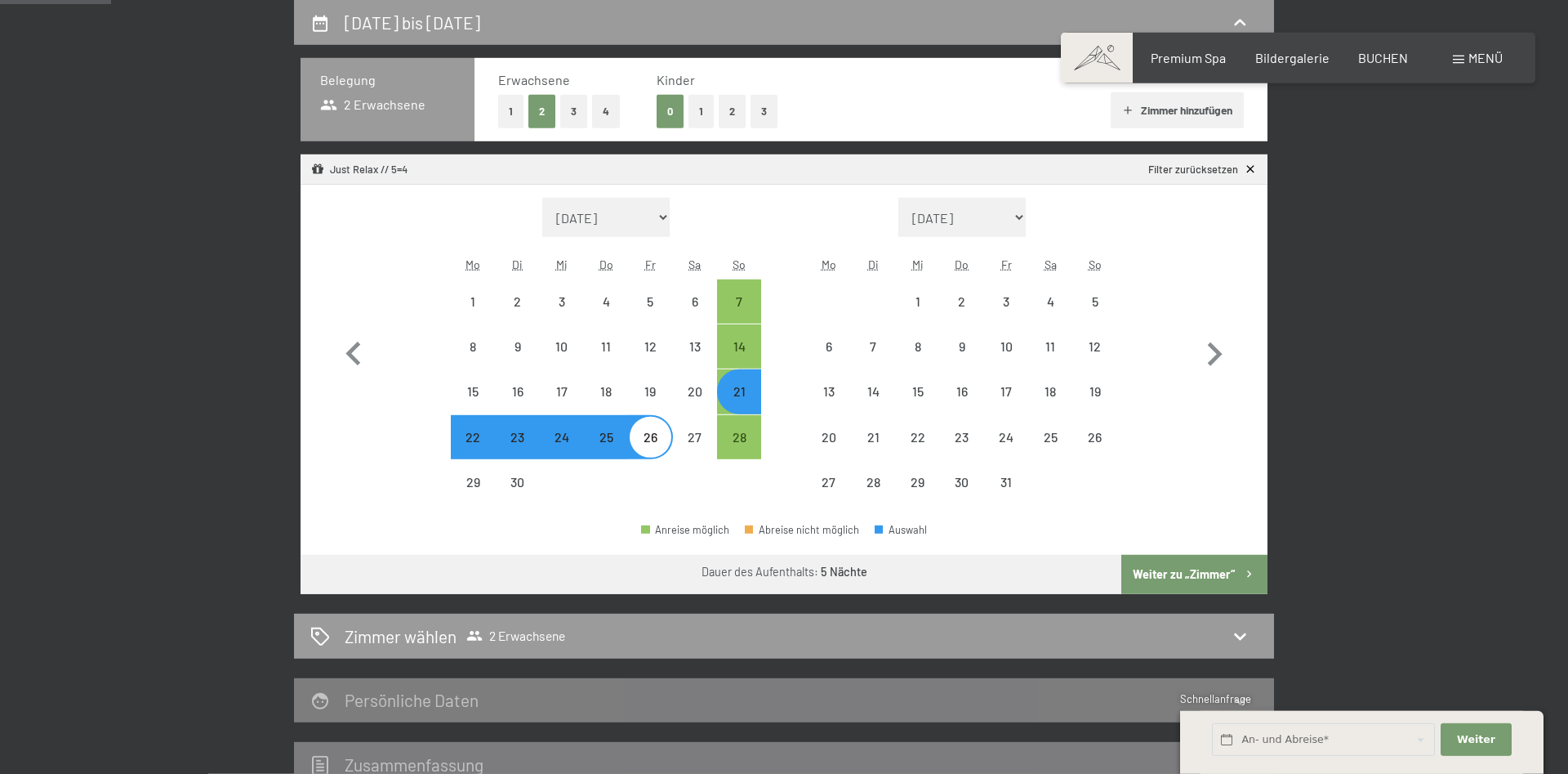
select select "[DATE]"
click at [1196, 578] on button "Weiter zu „Zimmer“" at bounding box center [1194, 574] width 146 height 39
select select "[DATE]"
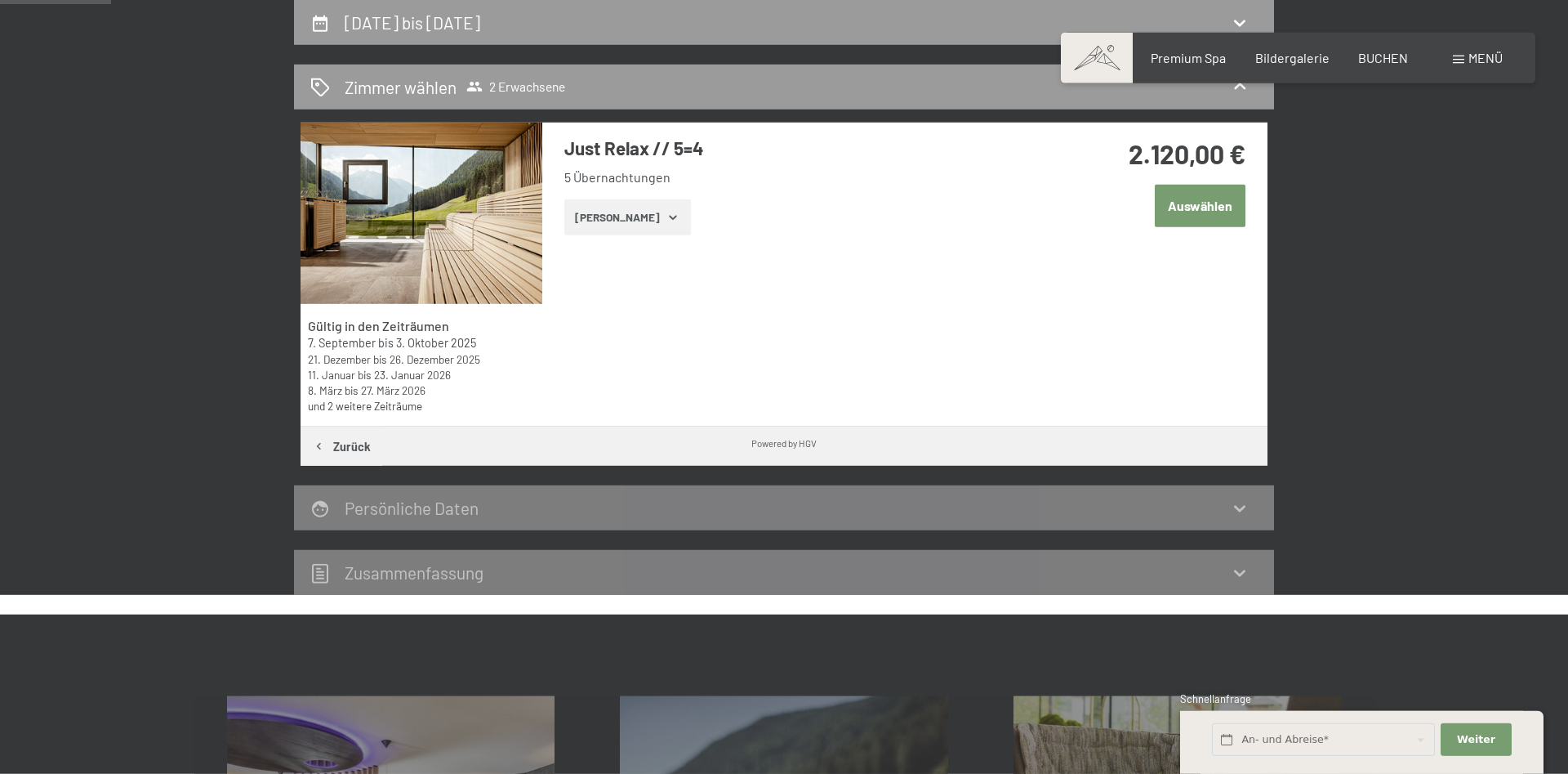
click at [634, 219] on button "[PERSON_NAME]" at bounding box center [628, 218] width 126 height 36
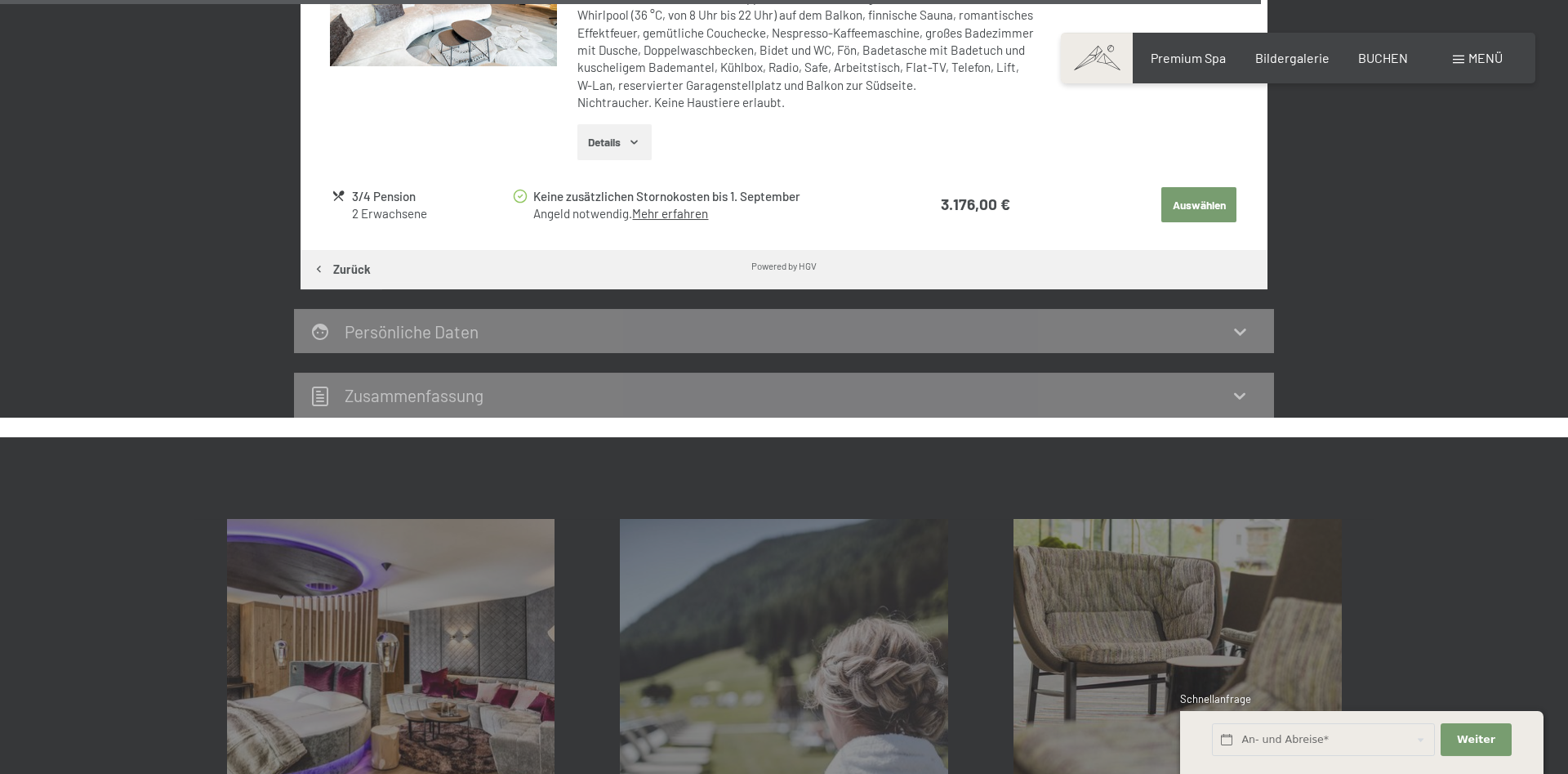
scroll to position [3057, 0]
